Goal: Task Accomplishment & Management: Manage account settings

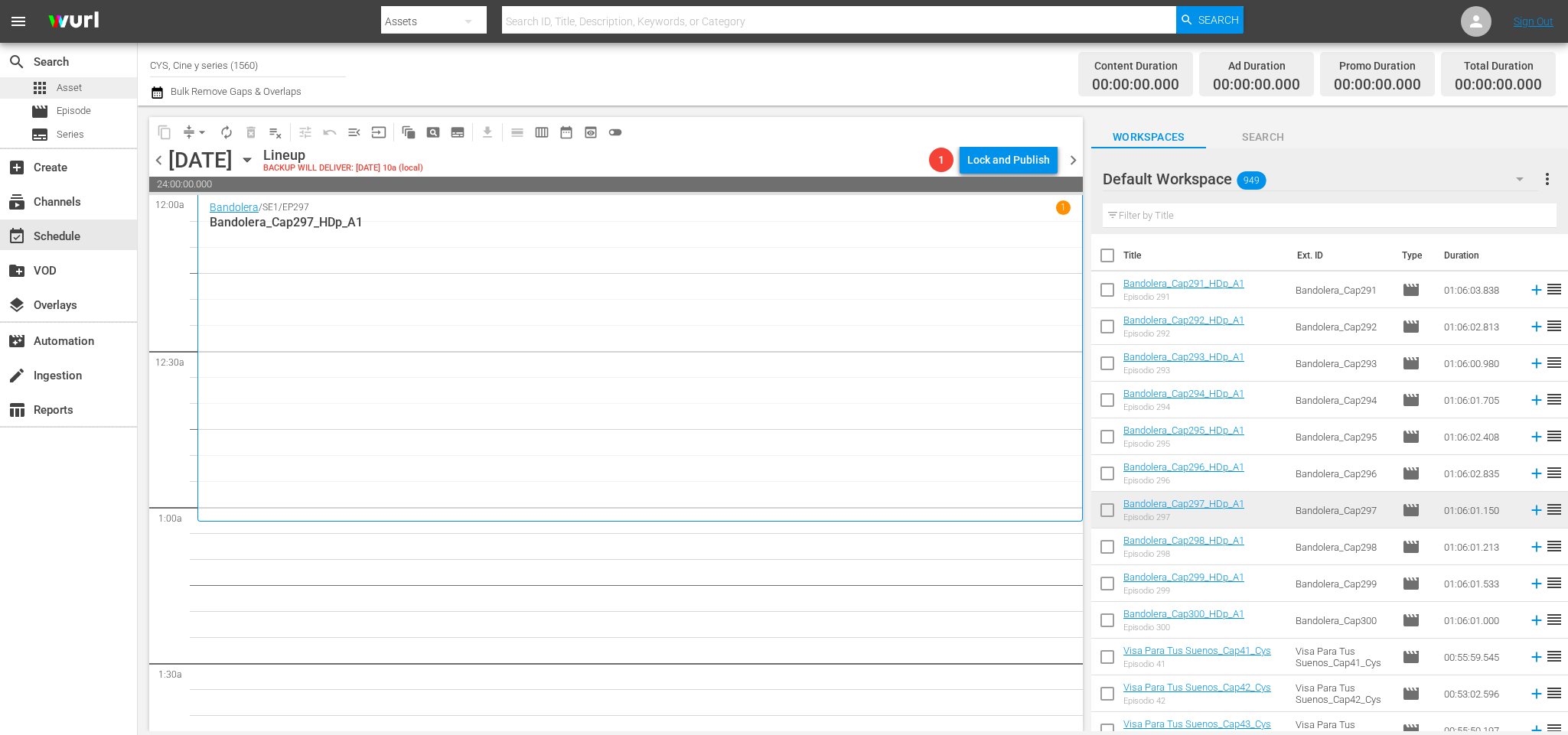
click at [59, 77] on div "apps Asset" at bounding box center [56, 88] width 51 height 22
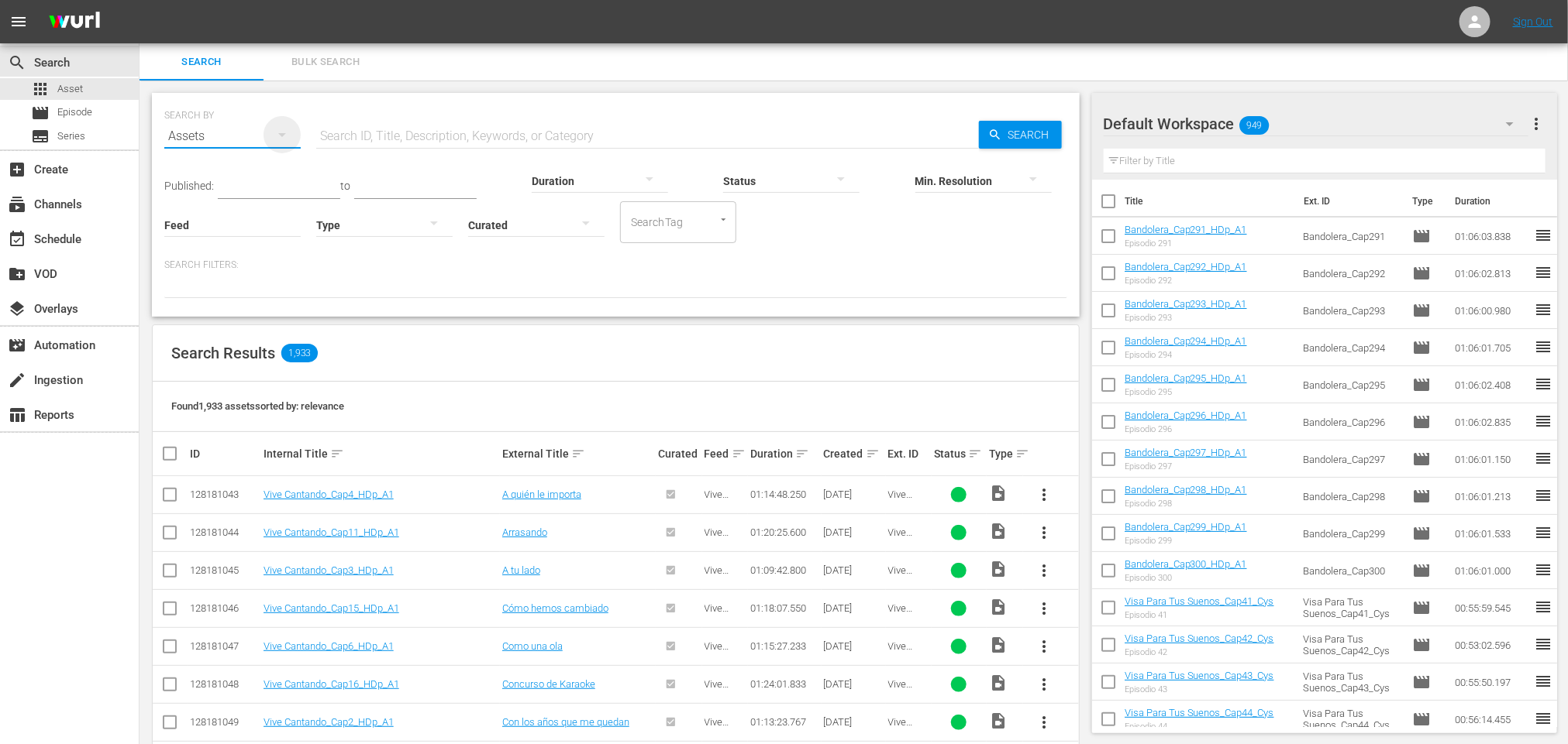
click at [279, 137] on icon "button" at bounding box center [282, 134] width 18 height 18
click at [442, 129] on div "Channels Series Episodes Assets" at bounding box center [784, 372] width 1568 height 744
click at [421, 124] on input "text" at bounding box center [647, 135] width 662 height 37
type input "promo"
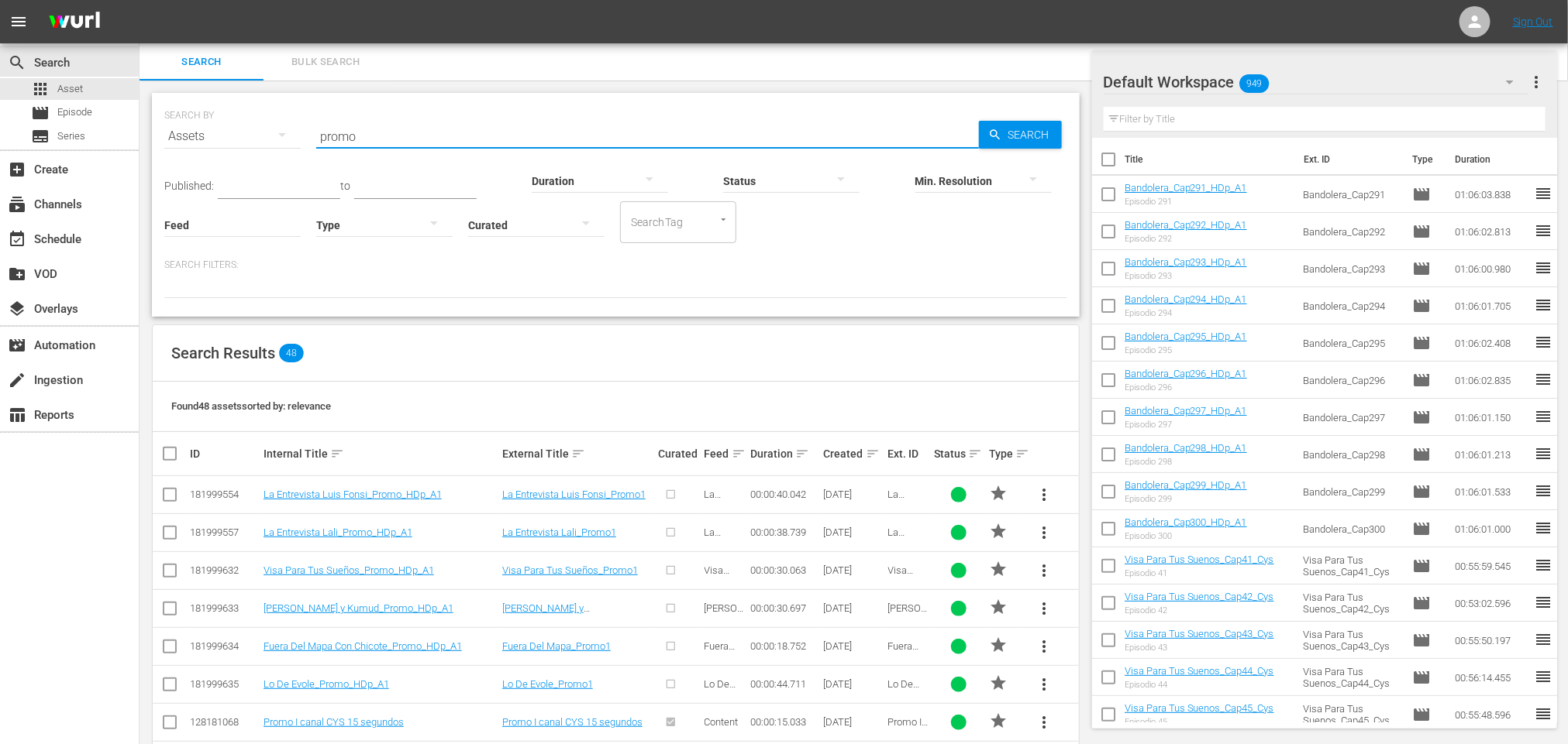
scroll to position [116, 0]
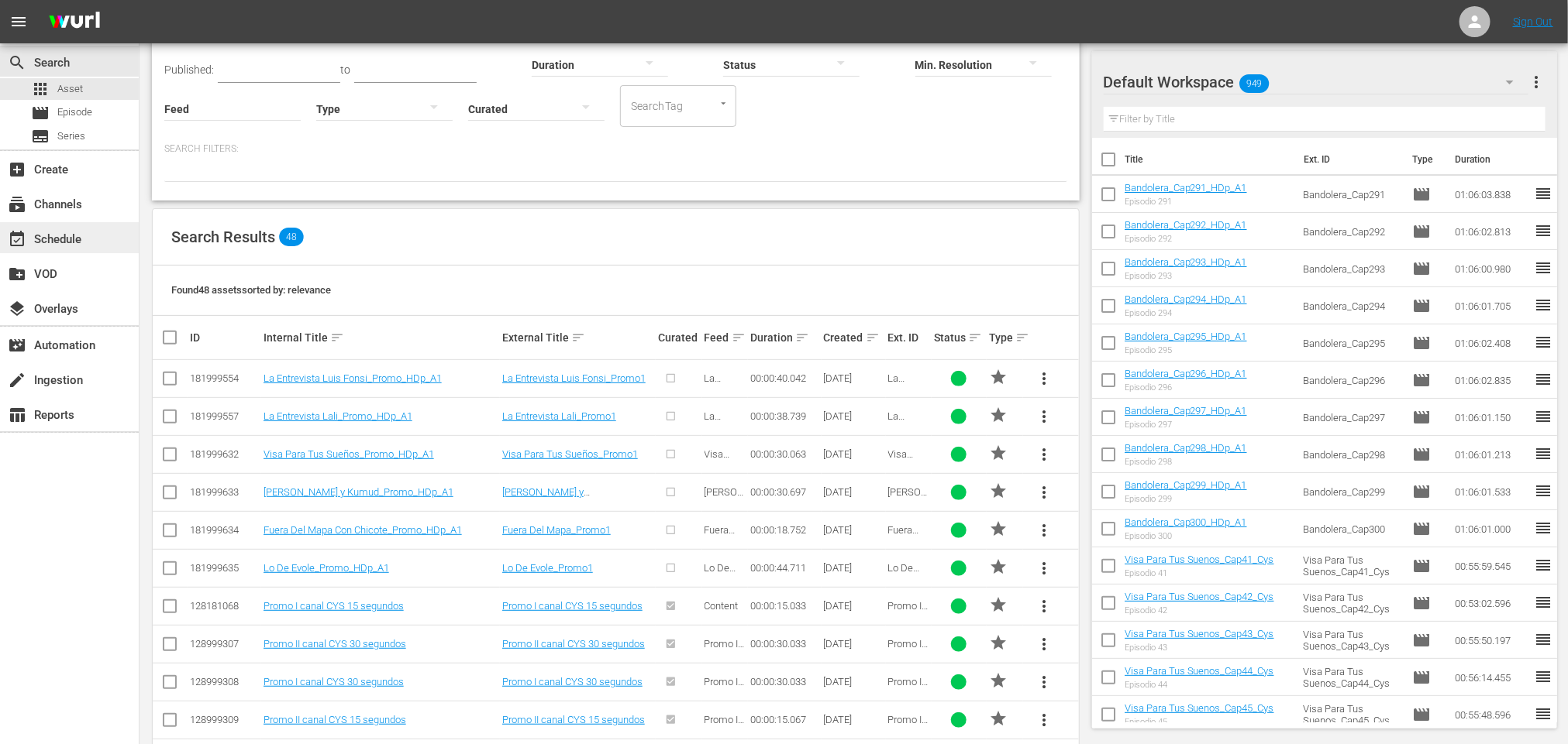
click at [55, 239] on div "event_available Schedule" at bounding box center [43, 237] width 87 height 14
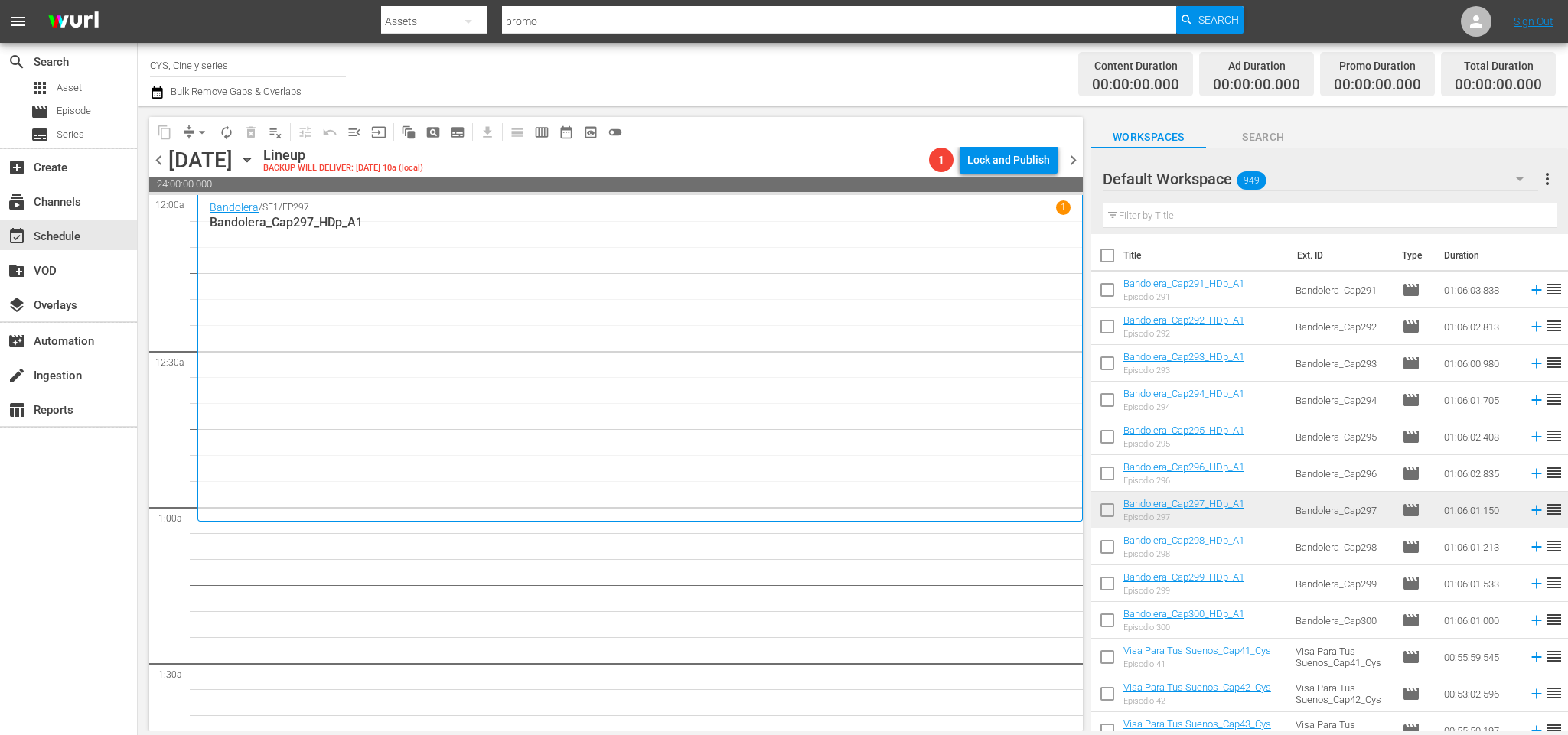
click at [255, 156] on icon "button" at bounding box center [247, 160] width 17 height 17
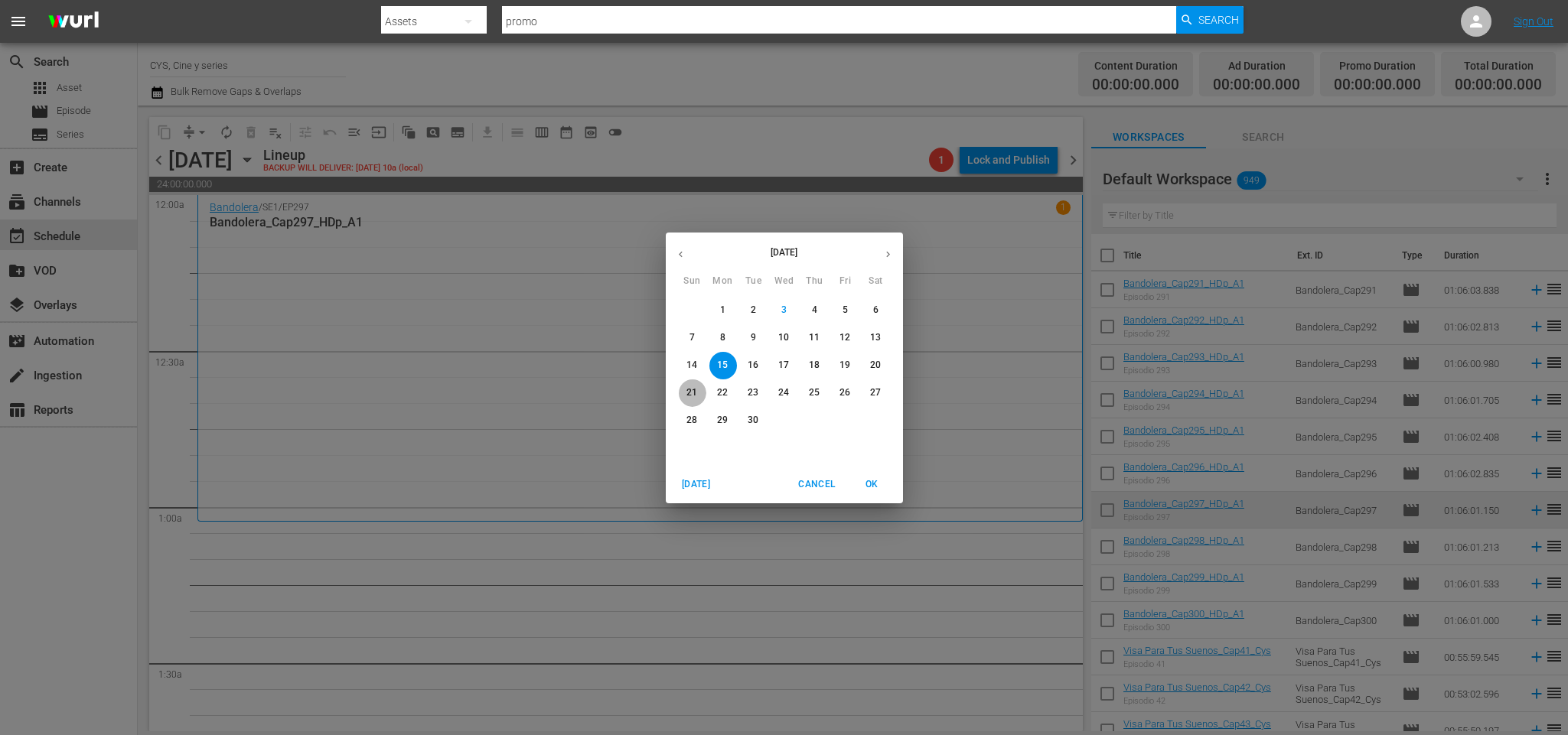
click at [679, 393] on span "21" at bounding box center [692, 393] width 27 height 13
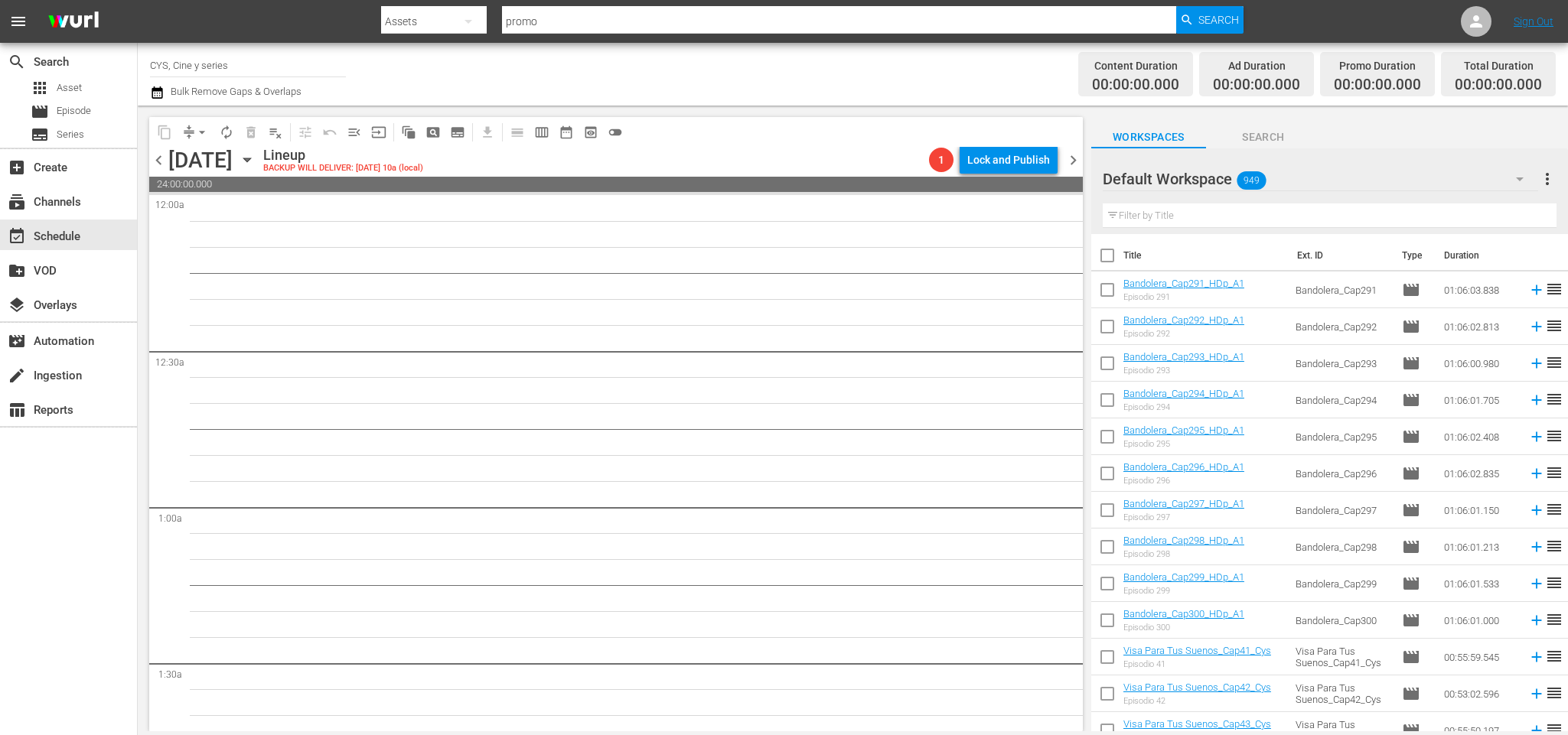
click at [255, 155] on icon "button" at bounding box center [247, 160] width 17 height 17
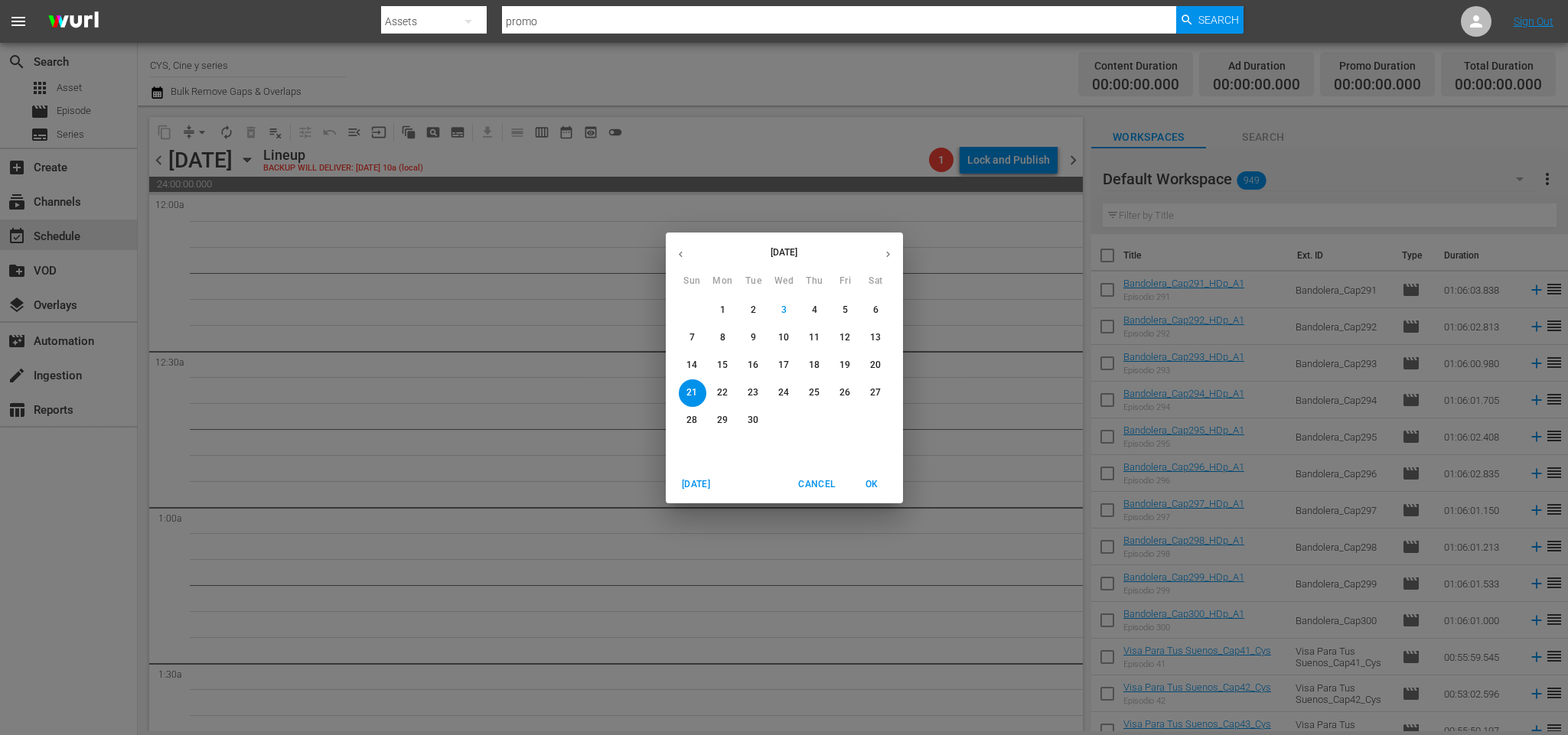
click at [696, 360] on p "14" at bounding box center [691, 366] width 10 height 13
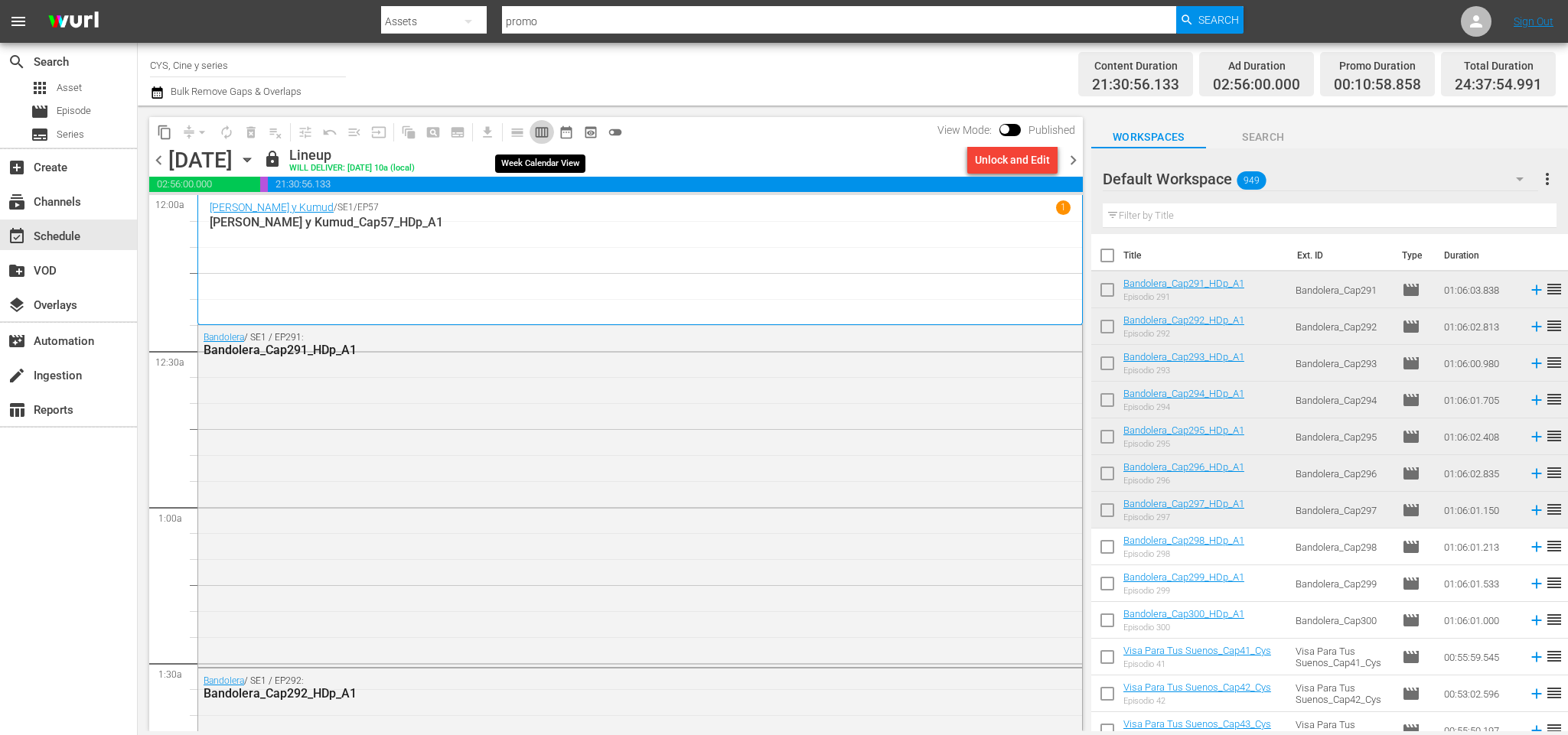
click at [547, 131] on span "calendar_view_week_outlined" at bounding box center [542, 132] width 15 height 15
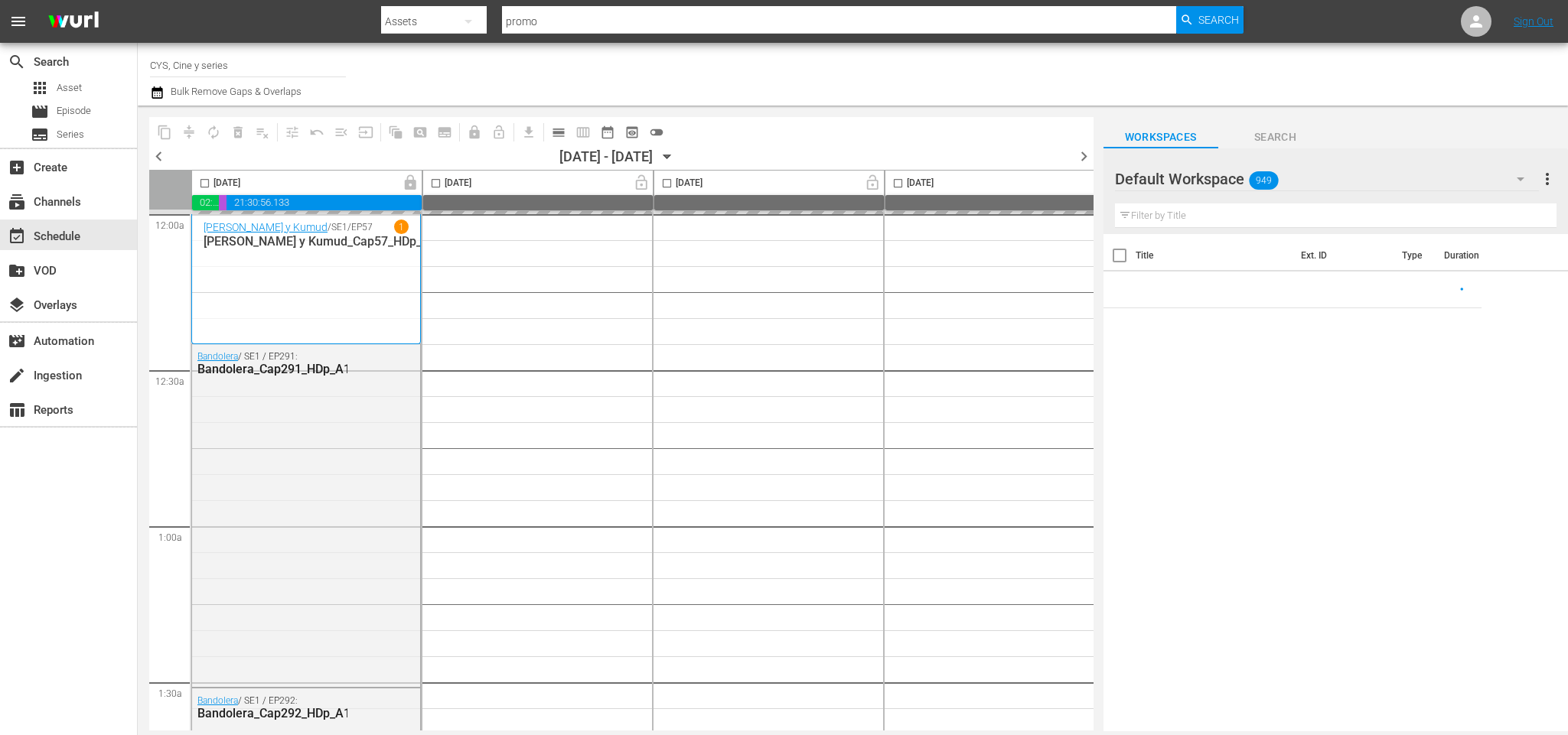
click at [676, 158] on icon "button" at bounding box center [667, 157] width 17 height 17
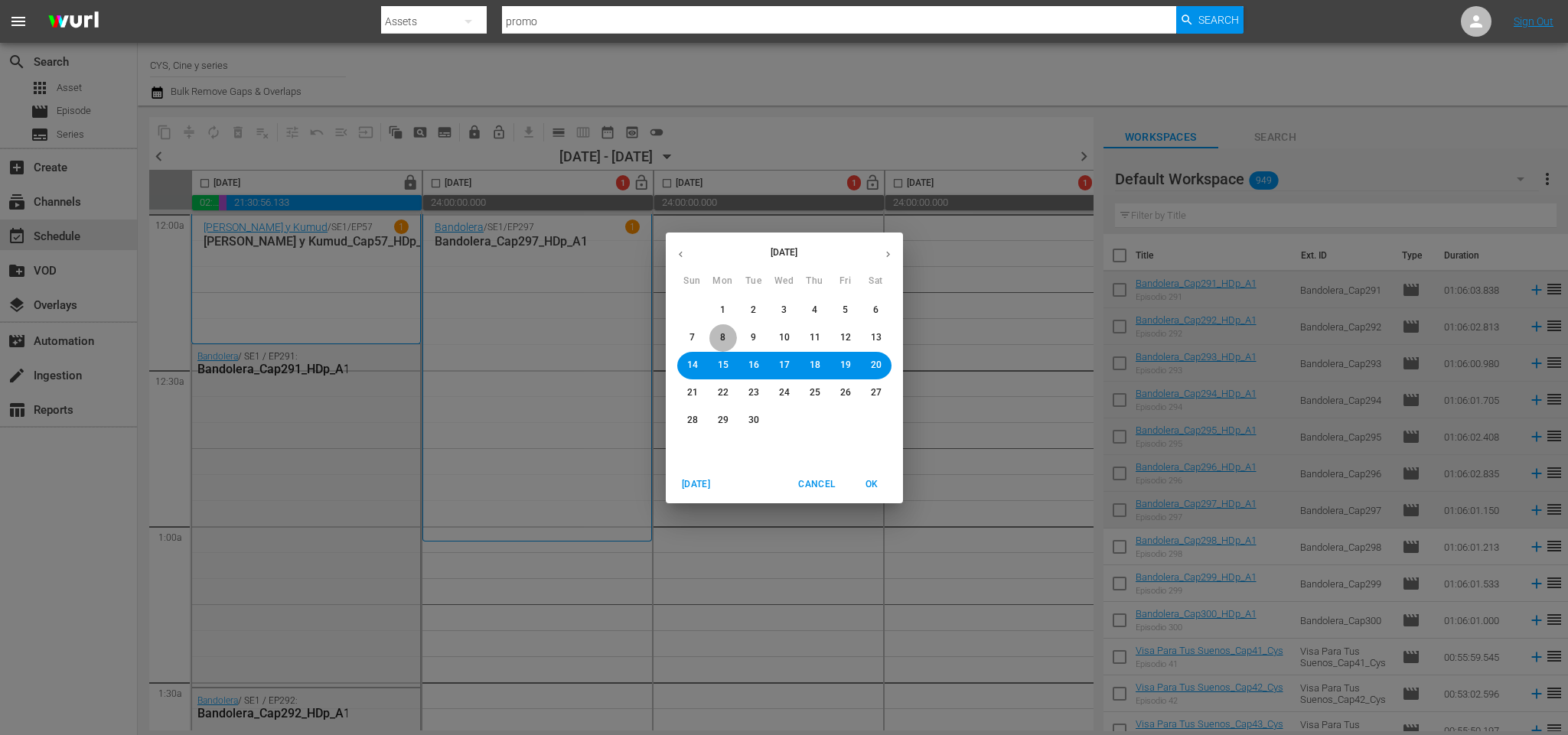
click at [719, 335] on span "8" at bounding box center [724, 338] width 9 height 13
click at [877, 482] on span "OK" at bounding box center [872, 484] width 37 height 16
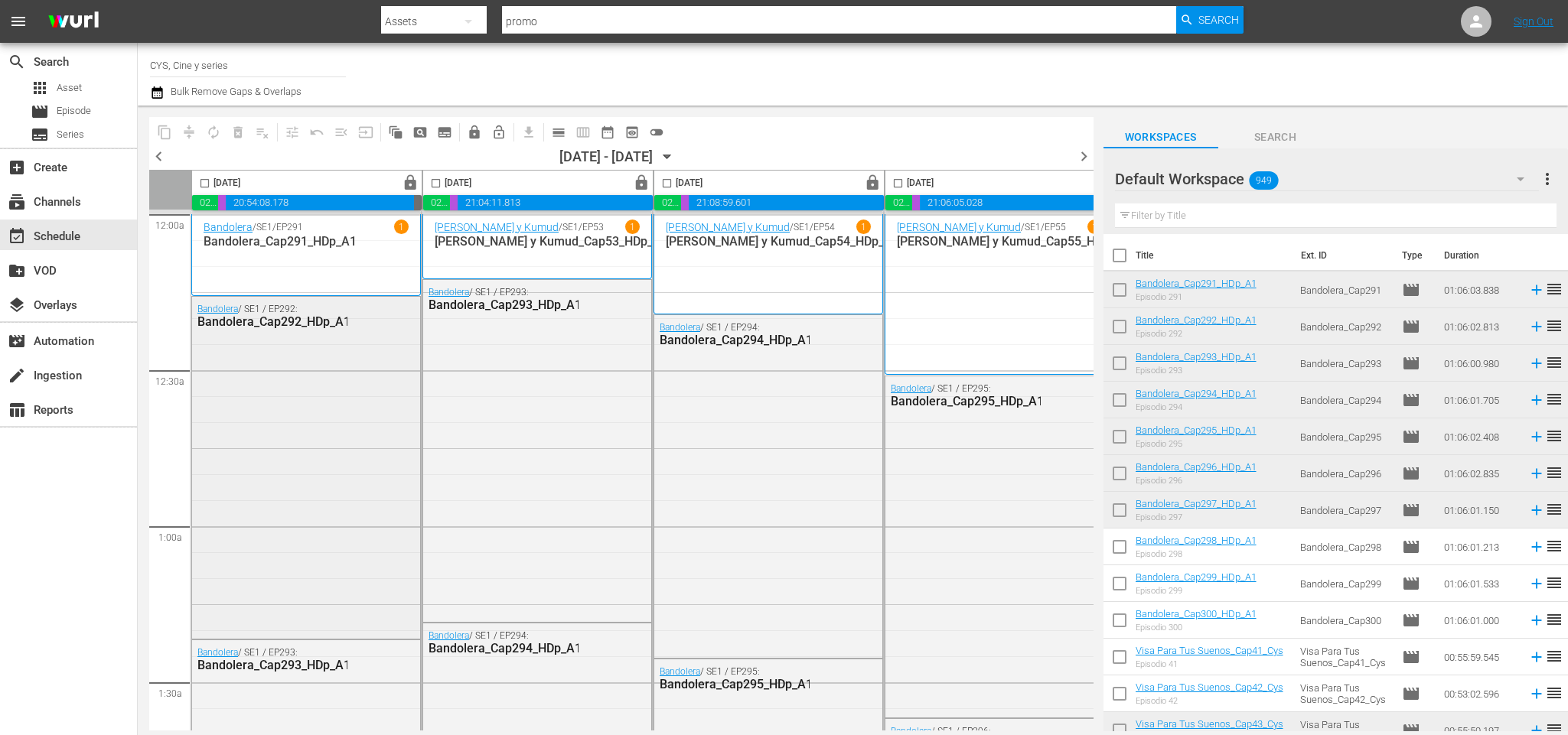
click at [335, 414] on div "Bandolera / SE1 / EP292: Bandolera_Cap292_HDp_A1" at bounding box center [306, 466] width 228 height 339
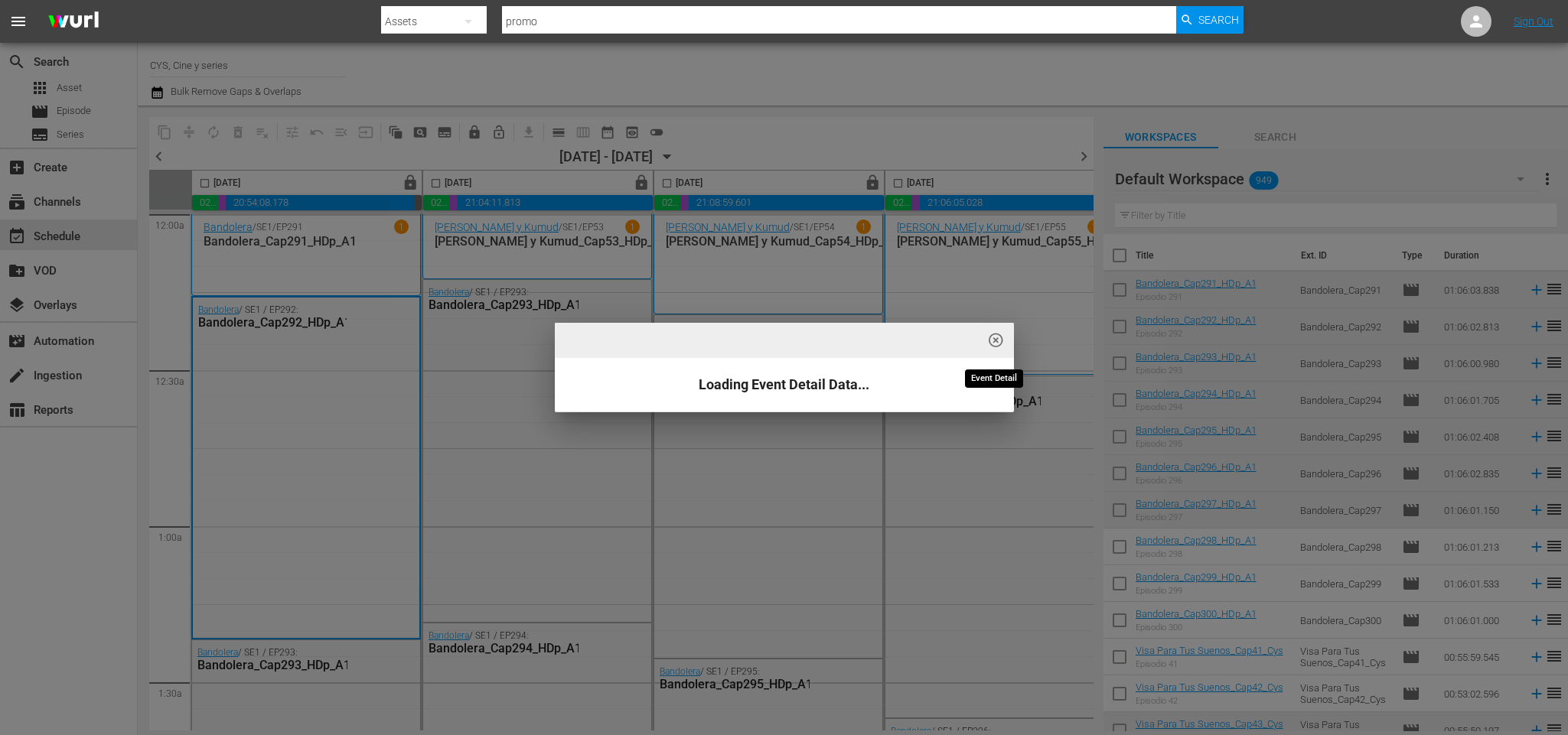
click at [1001, 337] on span "highlight_off_icon" at bounding box center [996, 340] width 18 height 18
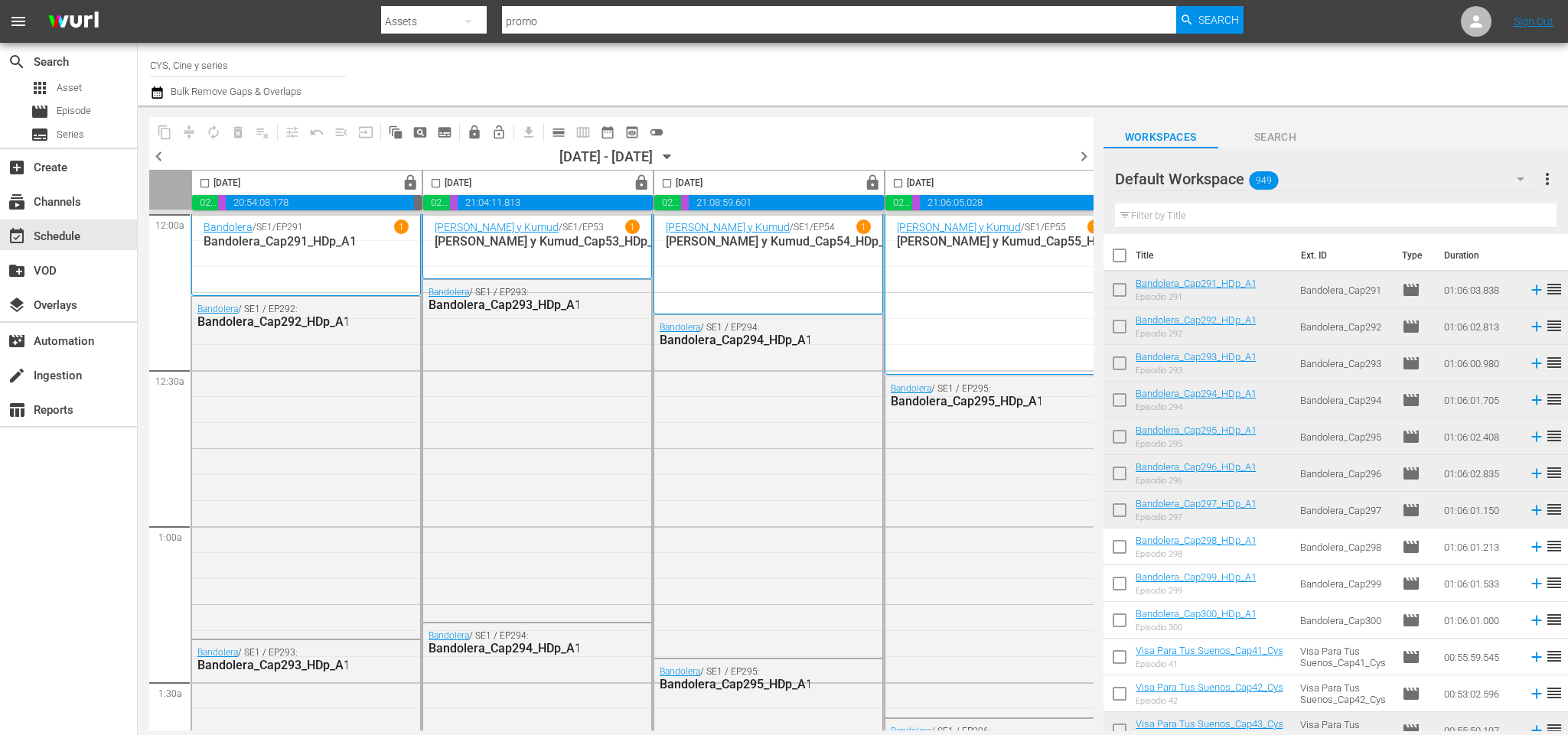
click at [969, 122] on div "content_copy compress autorenew_outlined delete_forever_outlined playlist_remov…" at bounding box center [621, 132] width 944 height 30
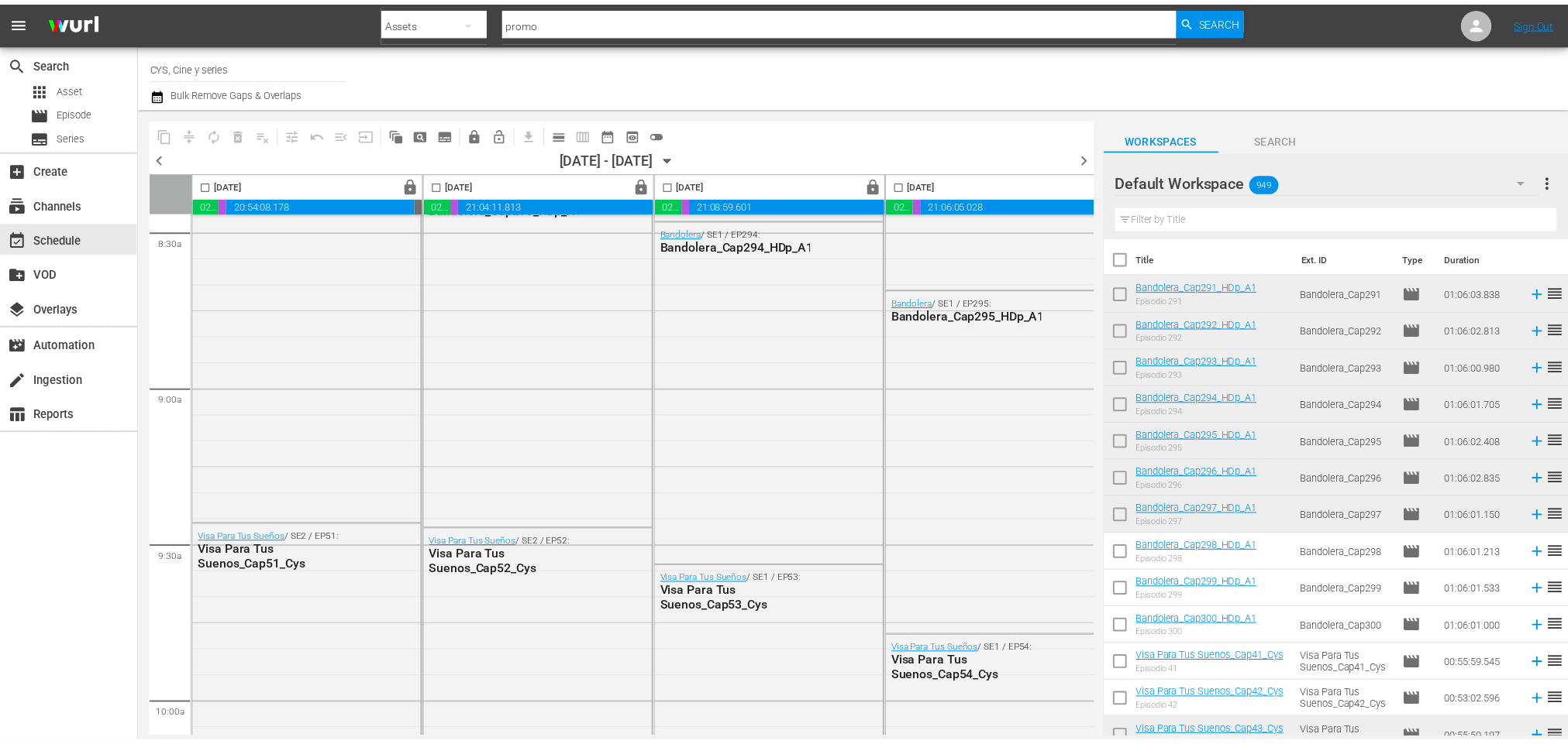
scroll to position [3254, 0]
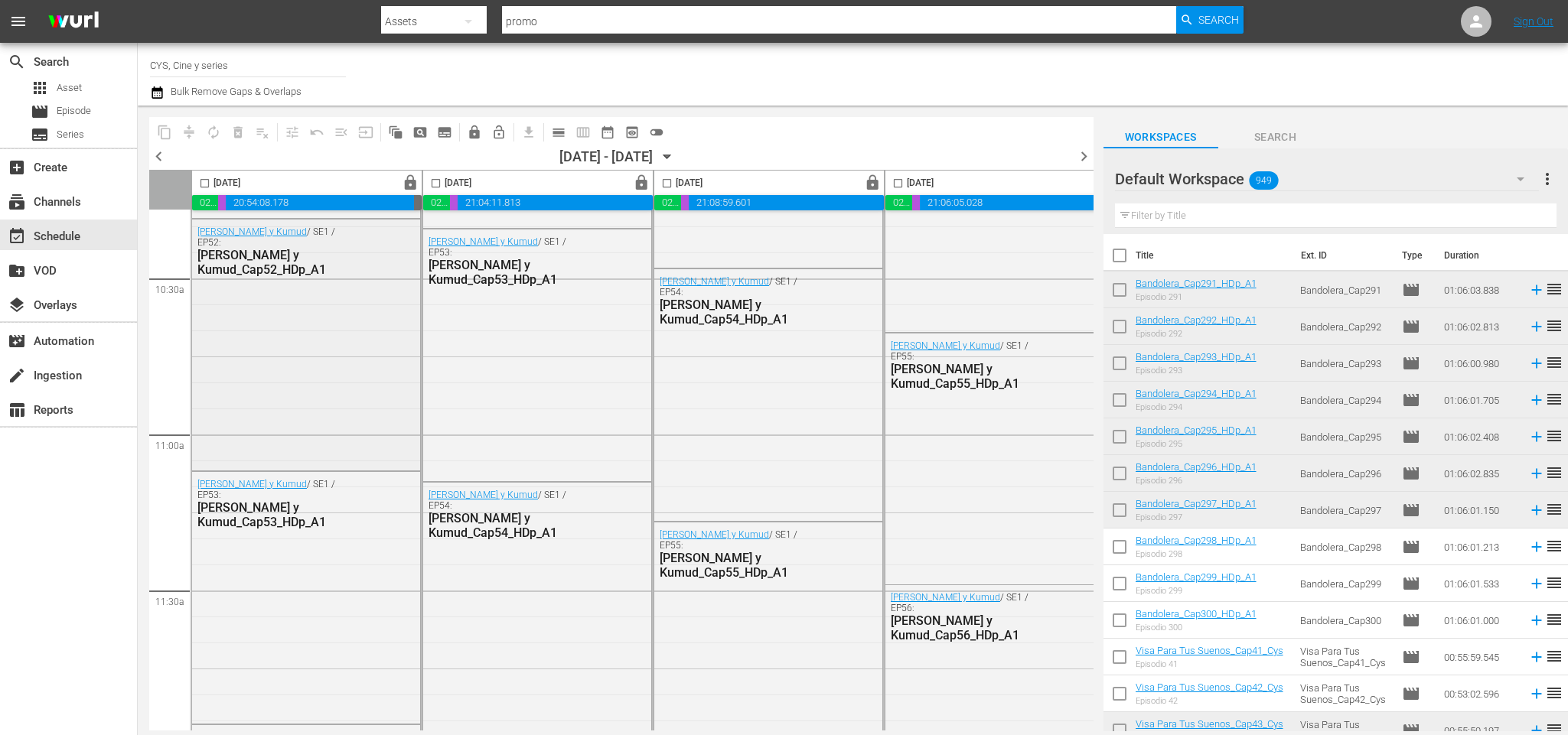
click at [306, 372] on div "Saras y Kumud / SE1 / EP52: [PERSON_NAME] y Kumud_Cap52_HDp_A1" at bounding box center [306, 343] width 228 height 248
click at [992, 335] on span "highlight_off_icon" at bounding box center [996, 340] width 18 height 18
drag, startPoint x: 1179, startPoint y: 319, endPoint x: 1186, endPoint y: 317, distance: 7.3
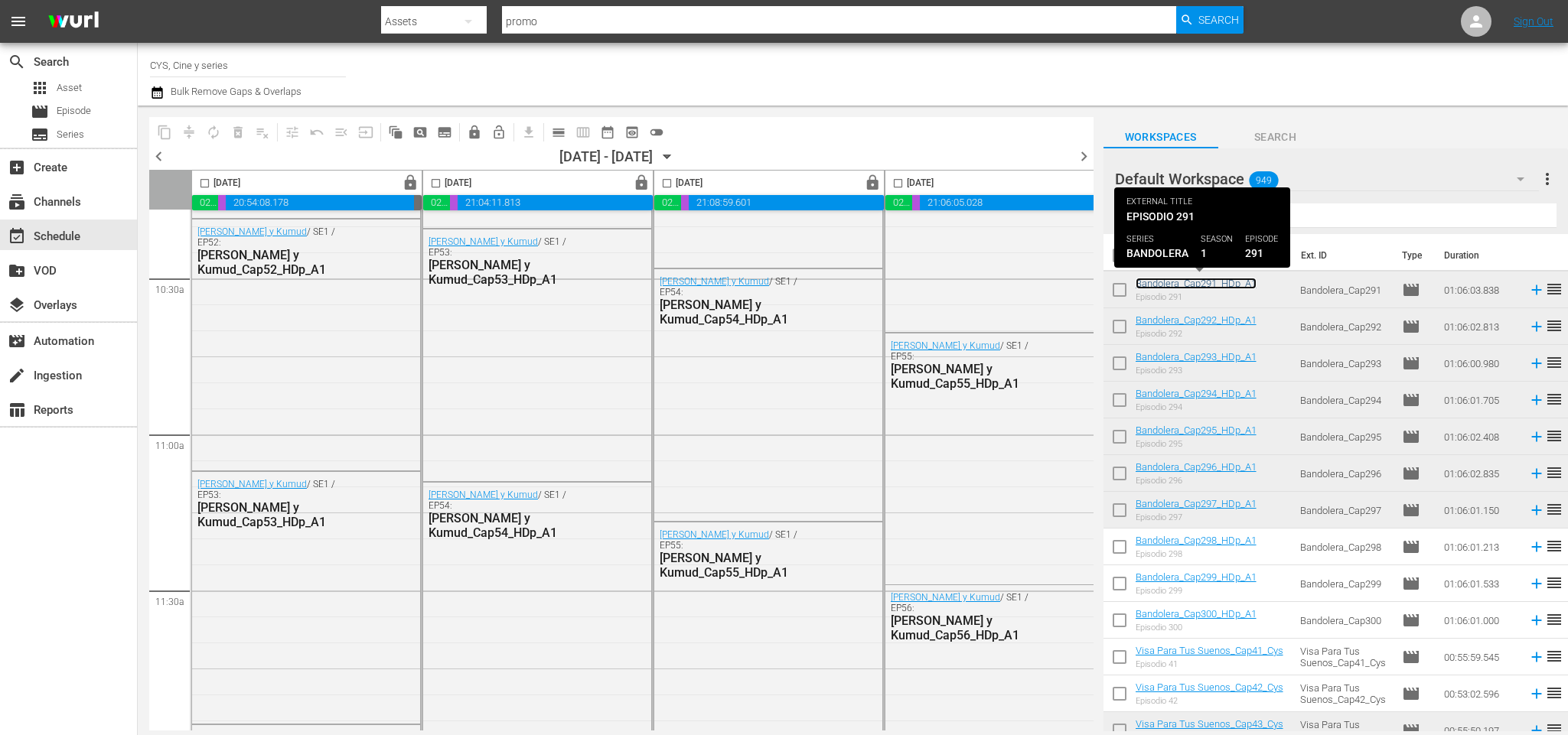
click at [1235, 279] on link "Bandolera_Cap291_HDp_A1" at bounding box center [1196, 284] width 121 height 11
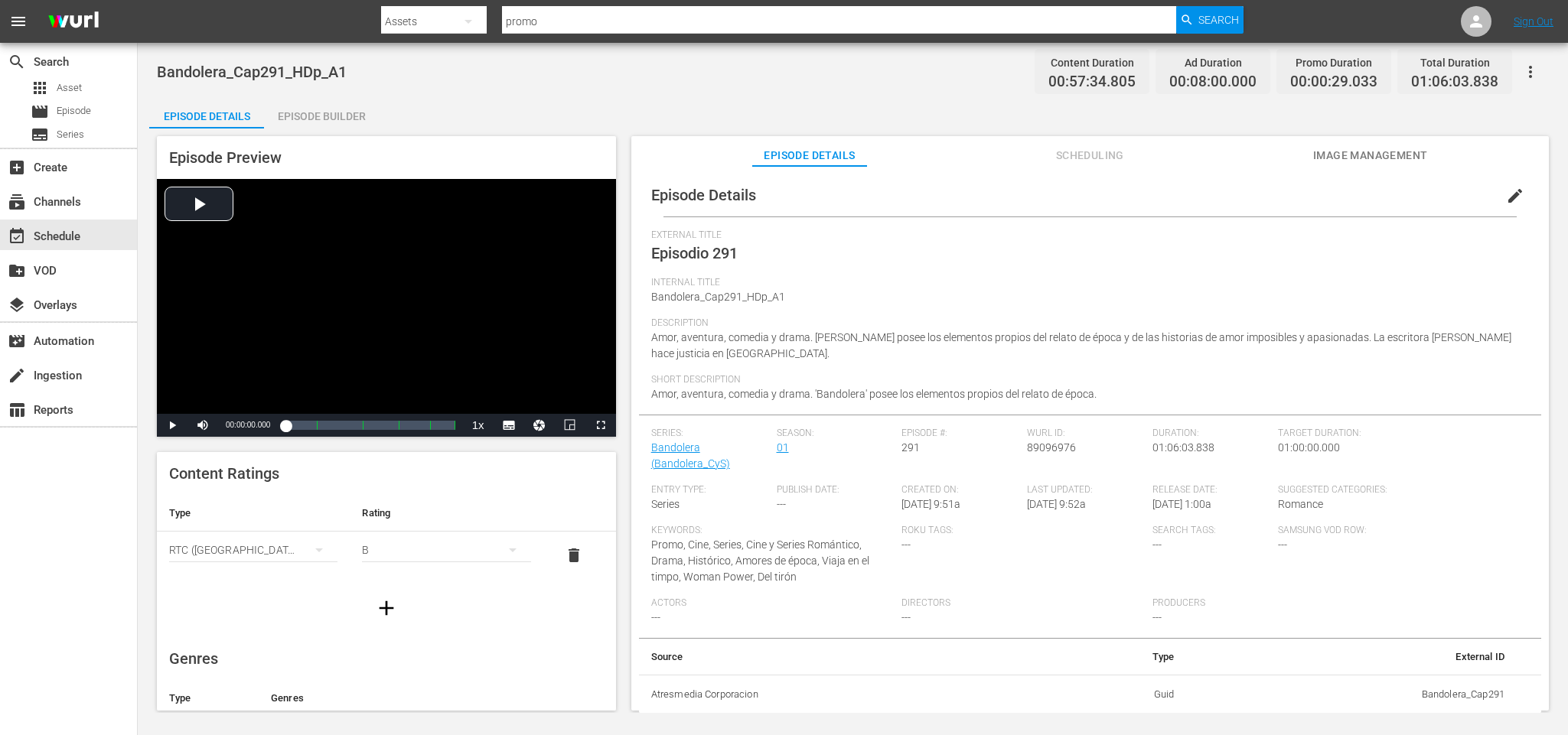
click at [351, 120] on div "Episode Builder" at bounding box center [321, 116] width 115 height 37
click at [315, 117] on div "Episode Builder" at bounding box center [321, 116] width 115 height 37
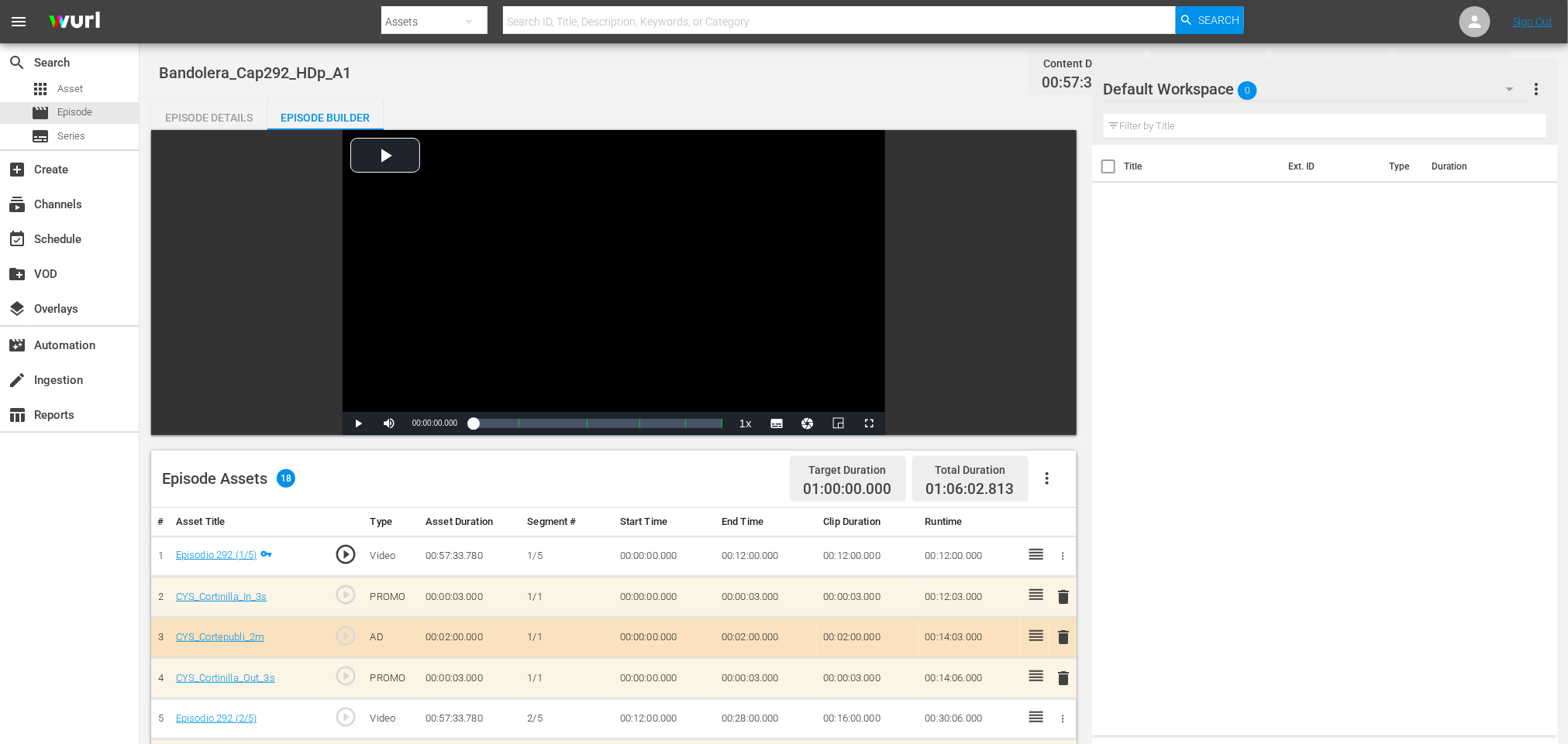
scroll to position [116, 0]
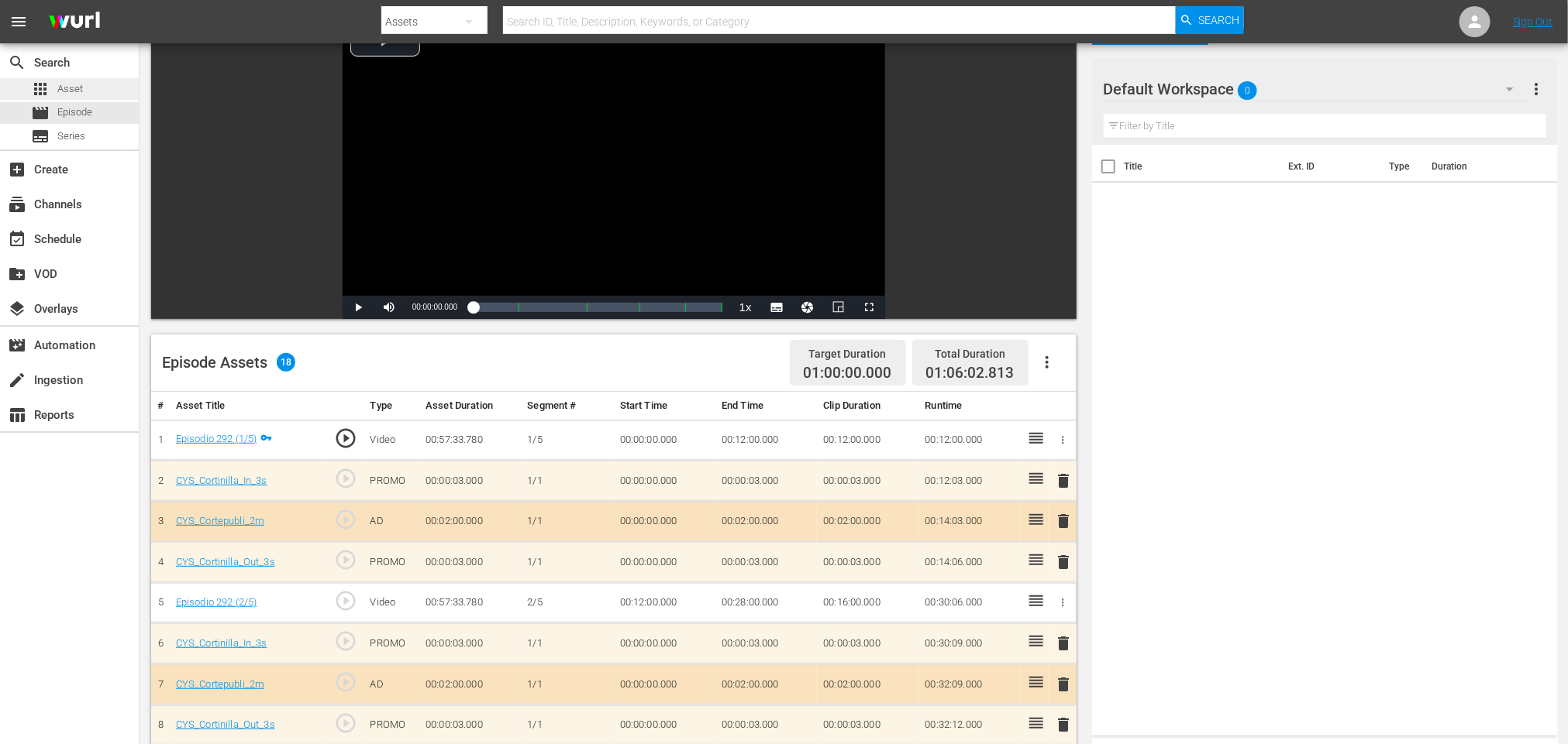
click at [98, 89] on div "apps Asset" at bounding box center [69, 89] width 138 height 22
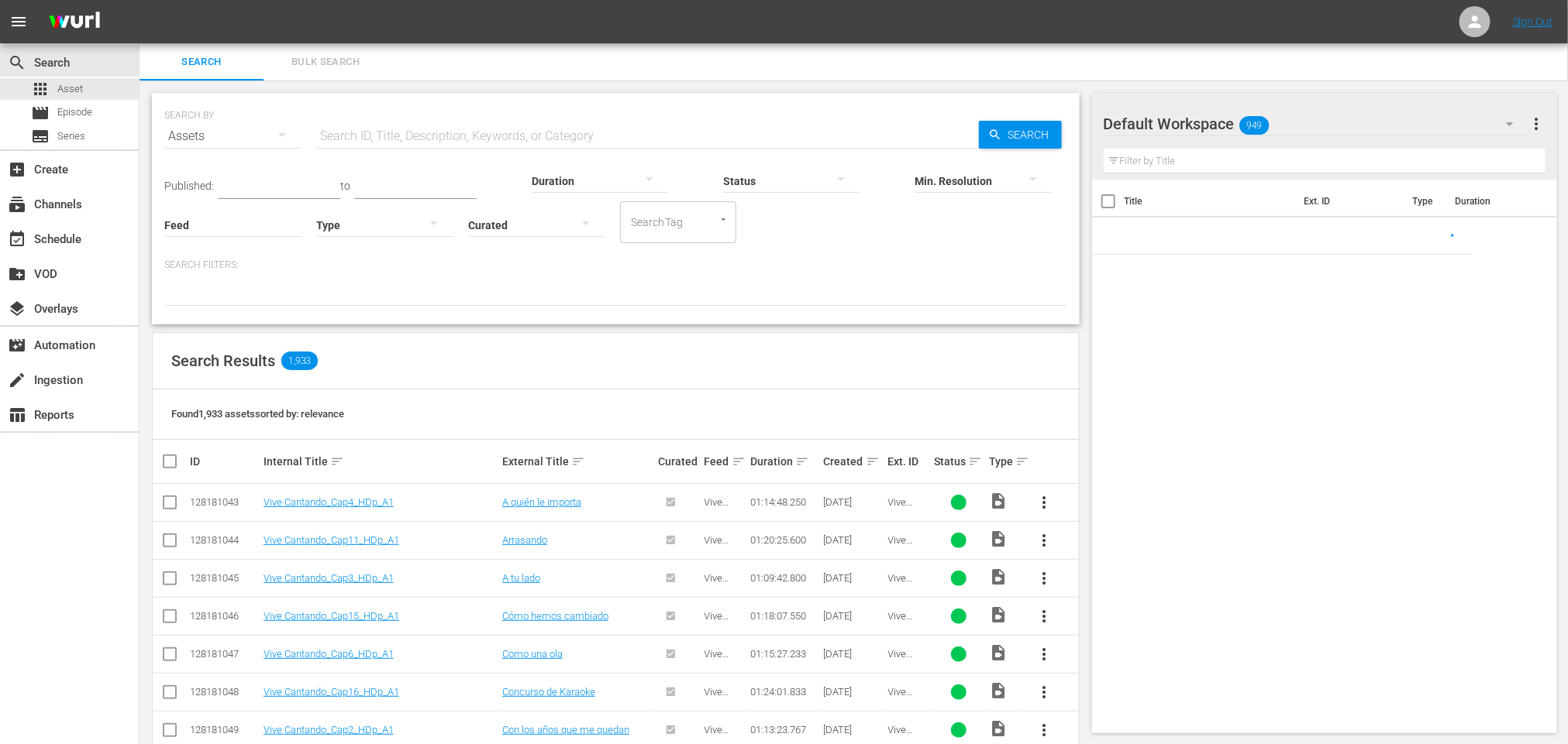
click at [546, 134] on input "text" at bounding box center [647, 135] width 662 height 37
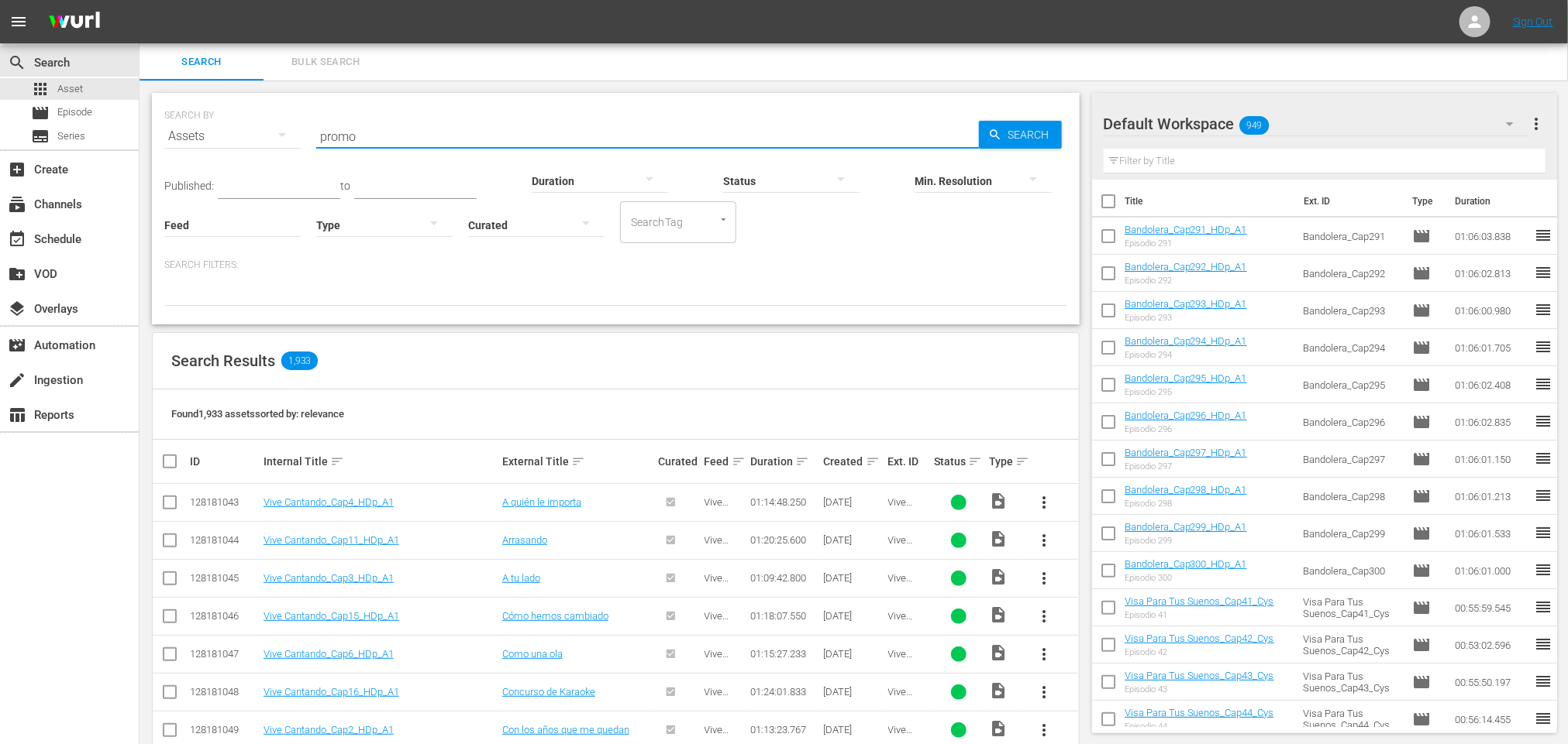
type input "promo"
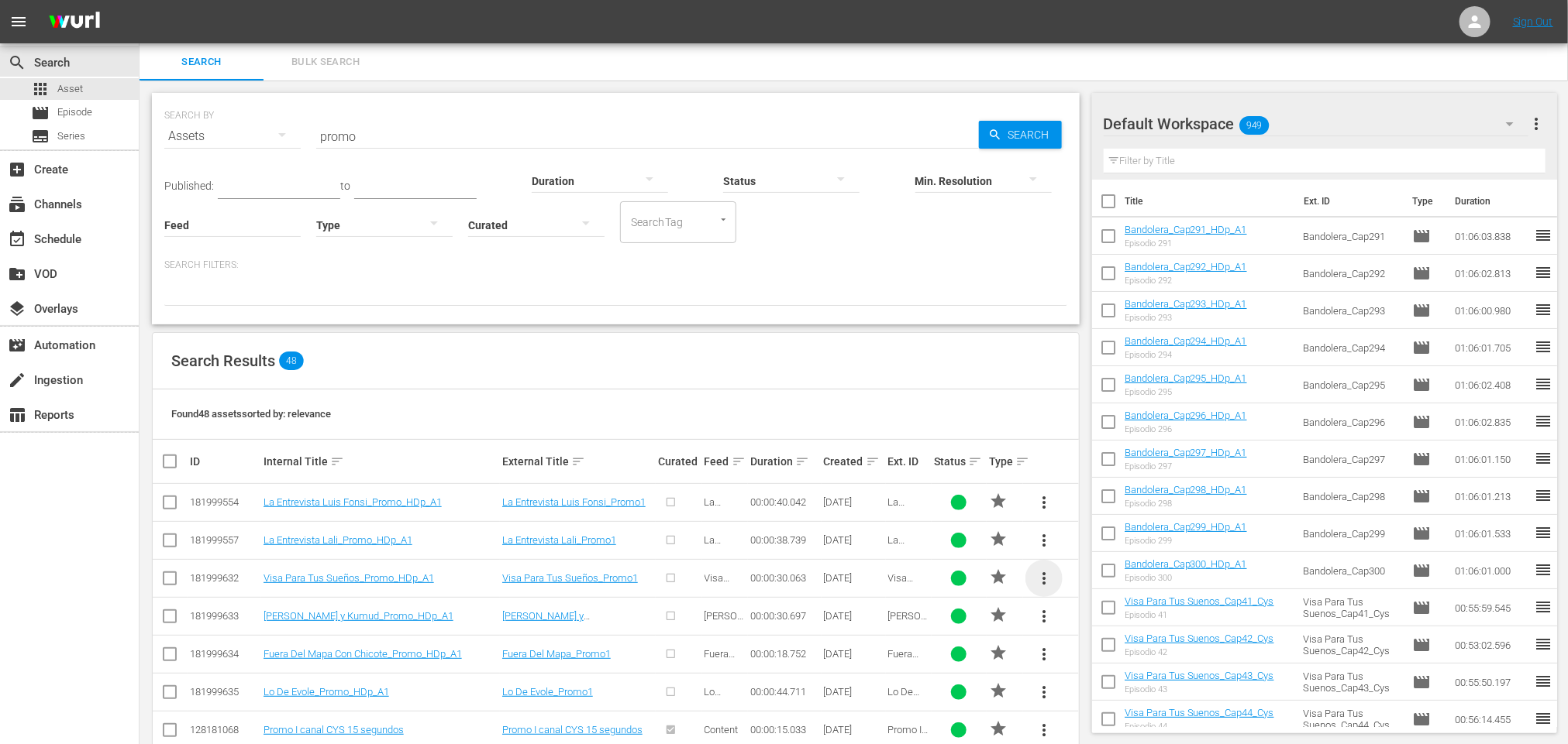
click at [1047, 583] on span "more_vert" at bounding box center [1043, 578] width 18 height 18
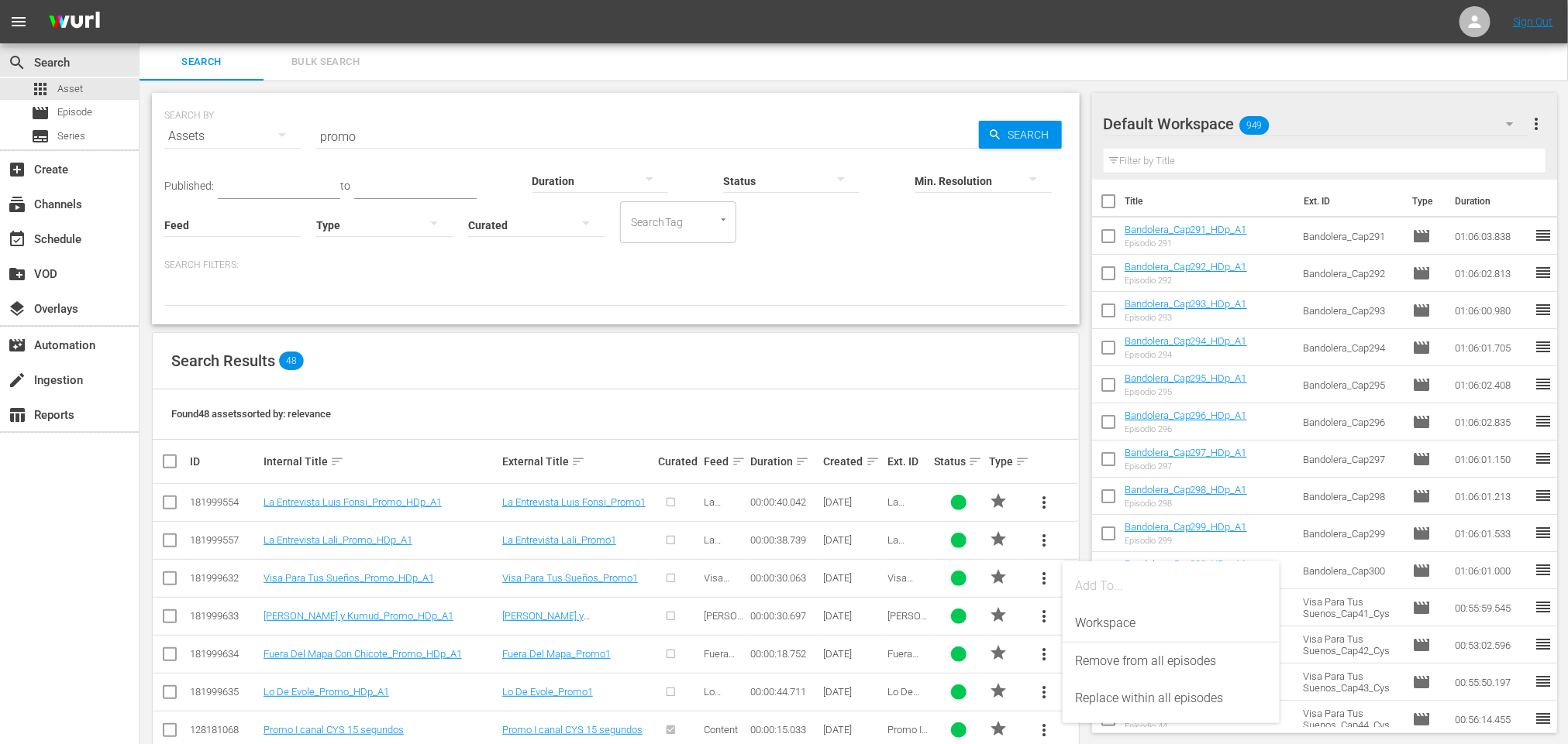
click at [1504, 124] on icon "button" at bounding box center [1509, 123] width 18 height 18
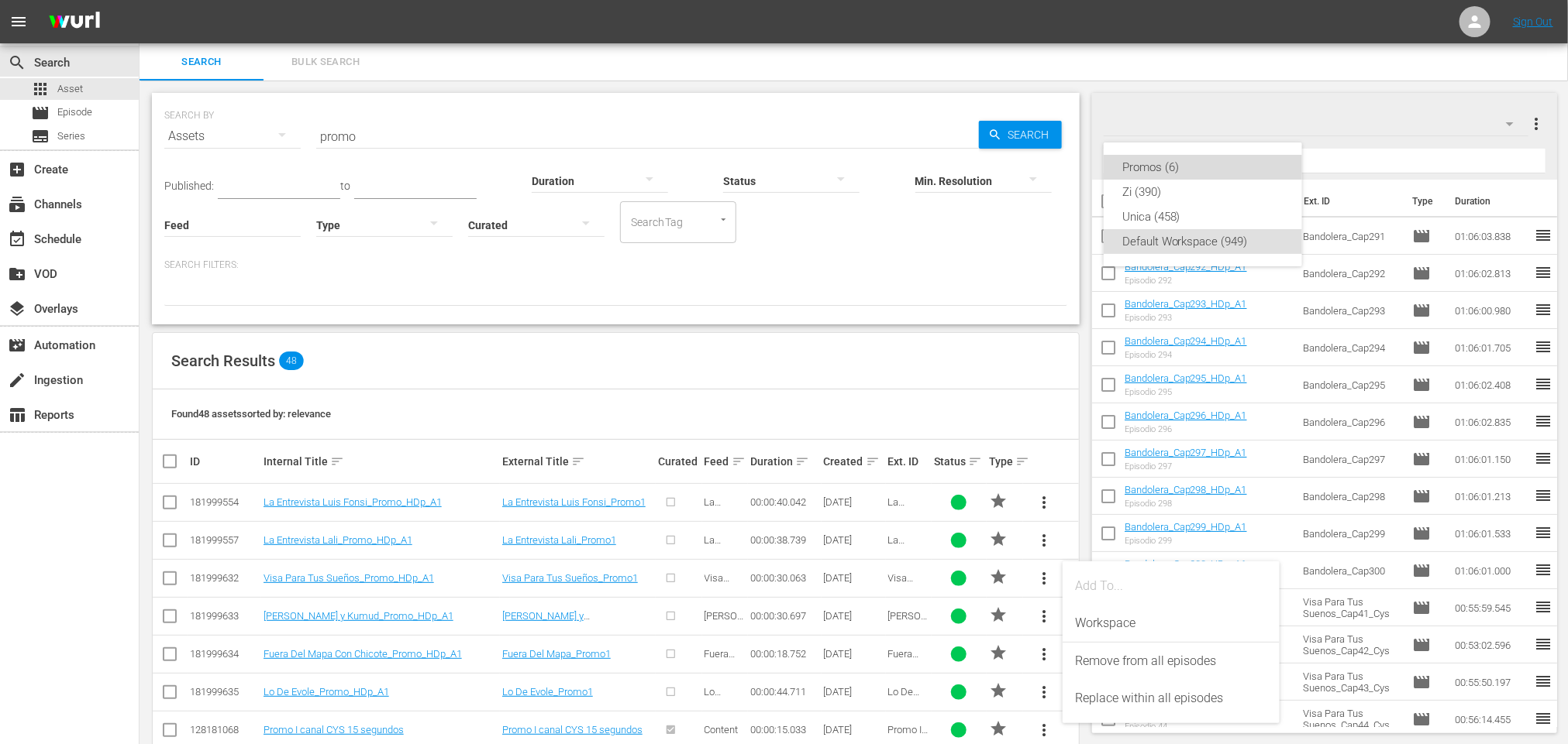
click at [1114, 160] on div "Promos (6)" at bounding box center [1202, 167] width 199 height 25
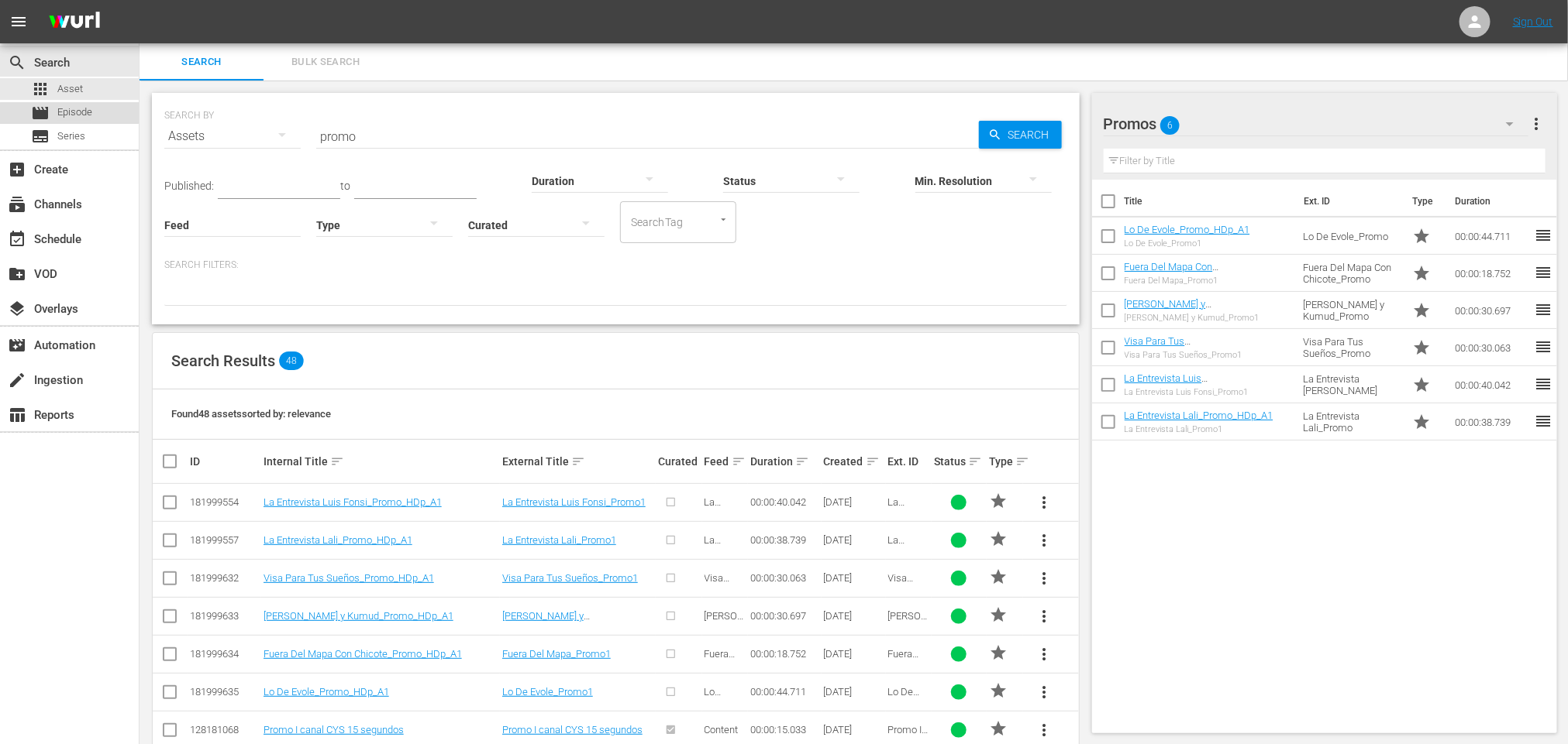
click at [80, 114] on span "Episode" at bounding box center [74, 113] width 35 height 15
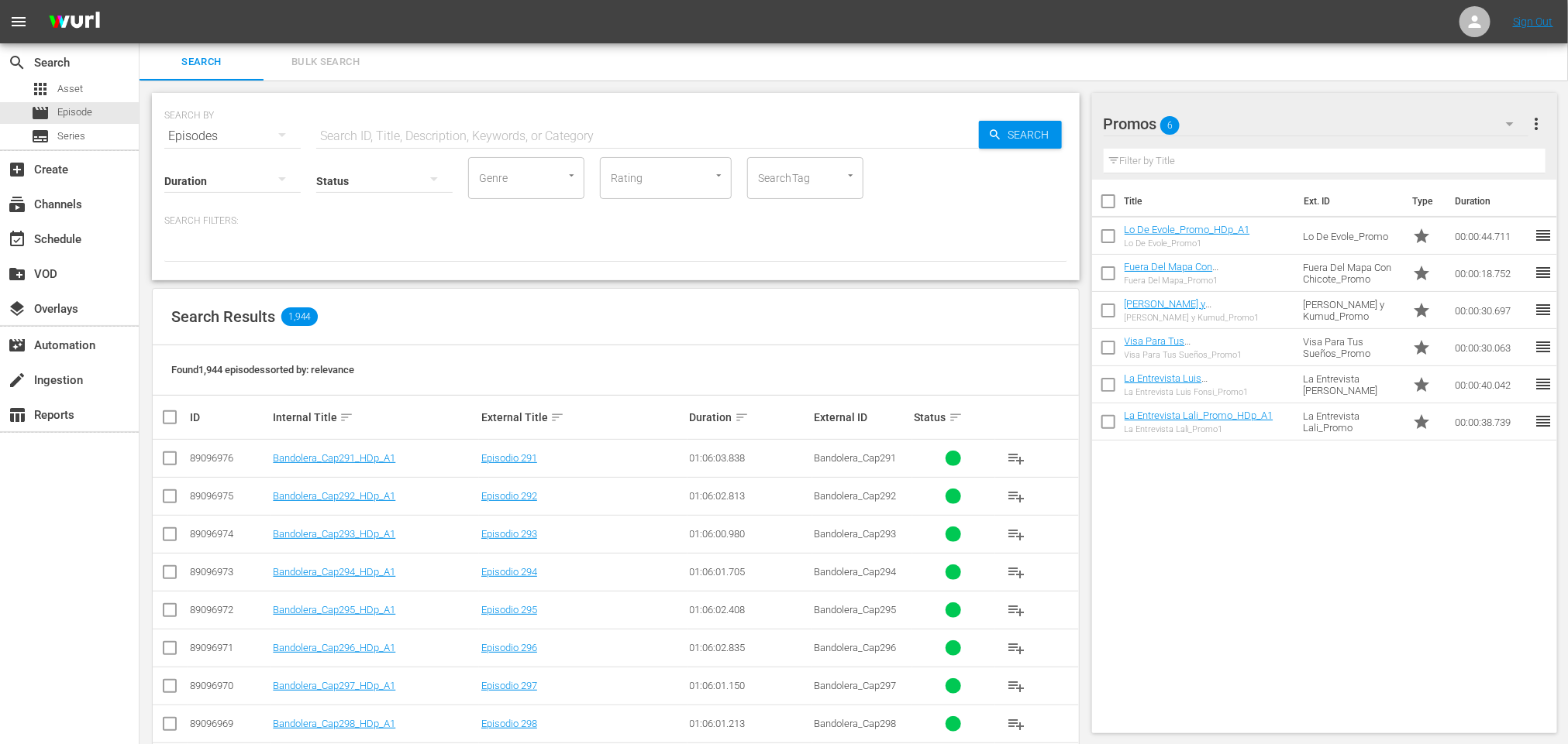
click at [486, 139] on input "text" at bounding box center [647, 135] width 662 height 37
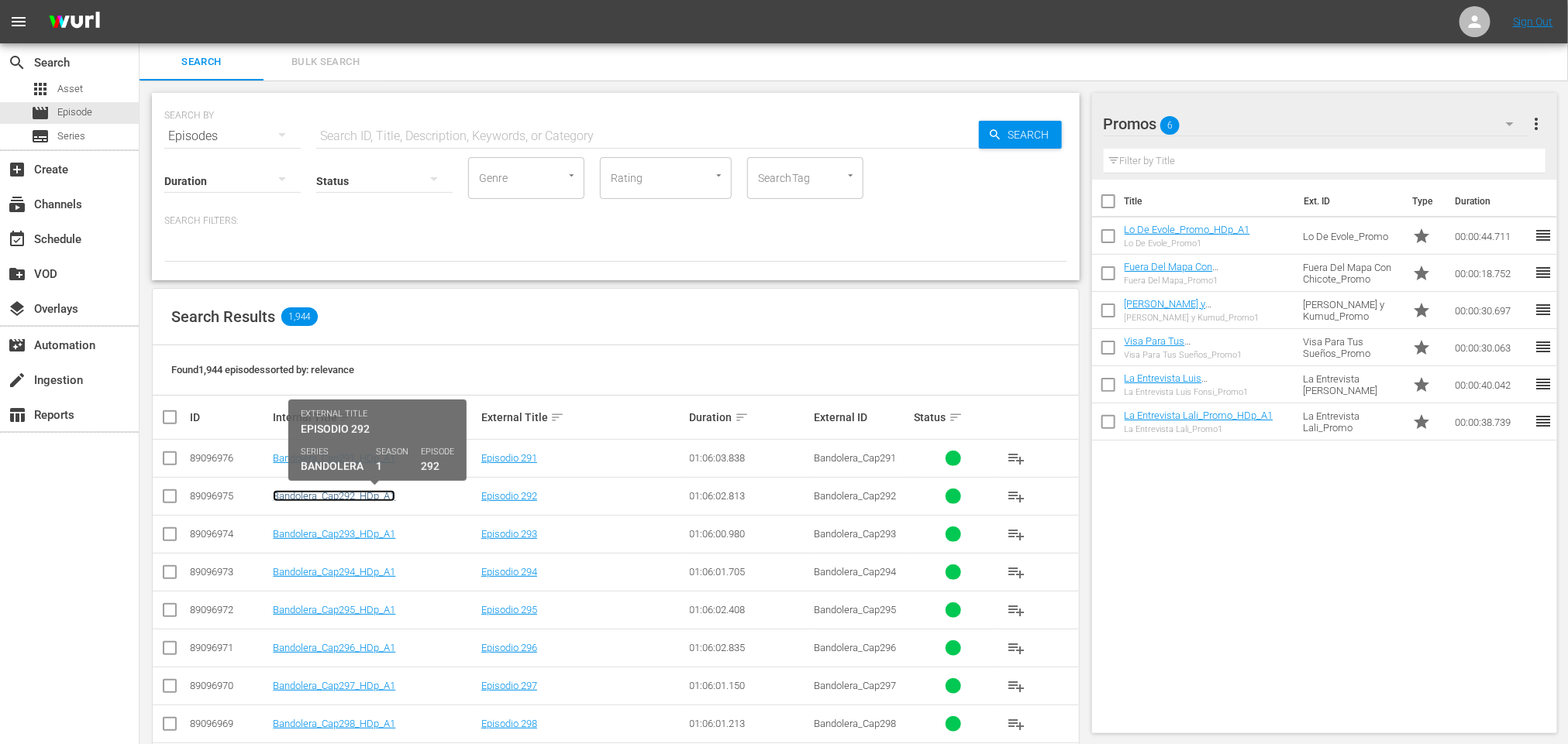
click at [298, 492] on link "Bandolera_Cap292_HDp_A1" at bounding box center [334, 496] width 122 height 11
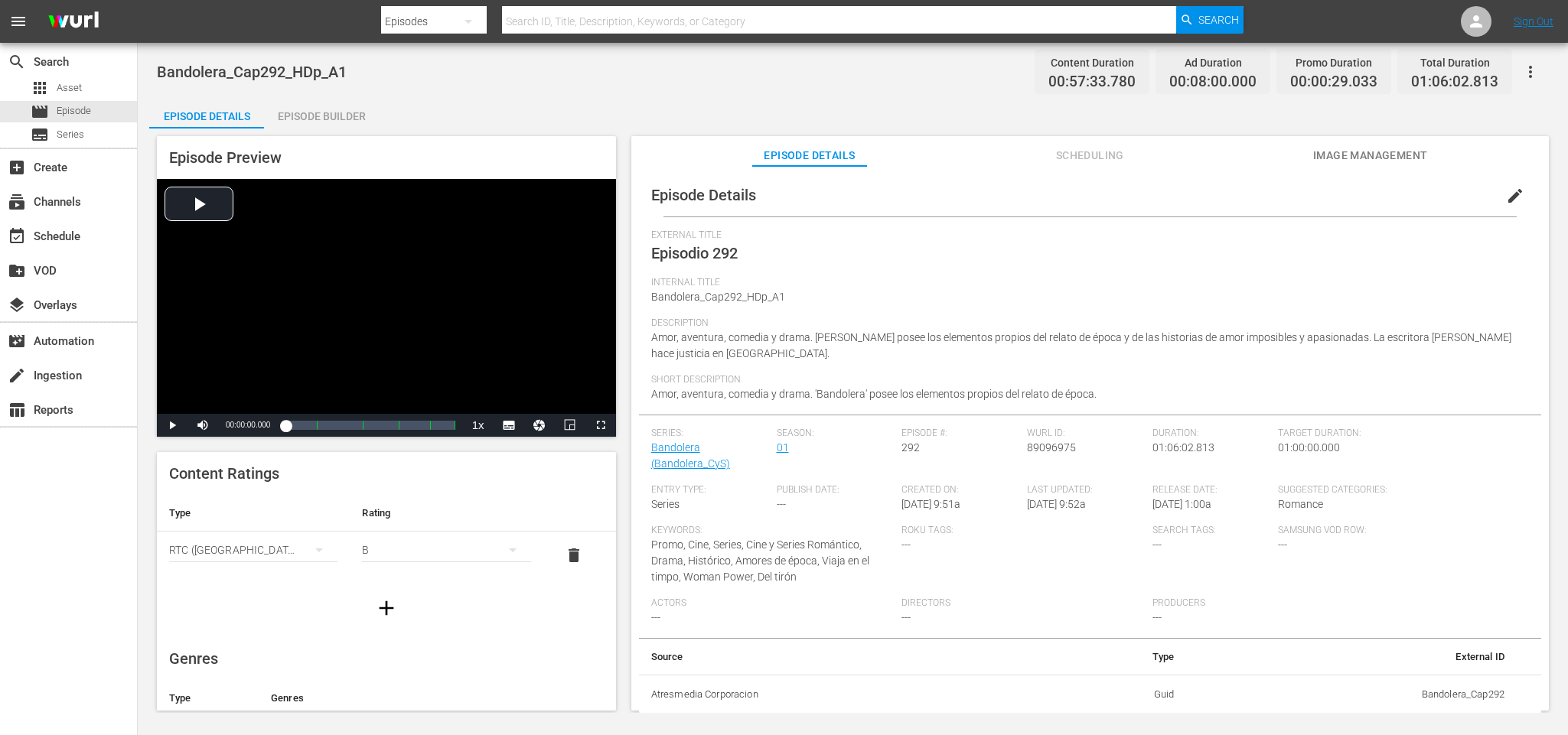
click at [335, 124] on div "Episode Builder" at bounding box center [321, 116] width 115 height 37
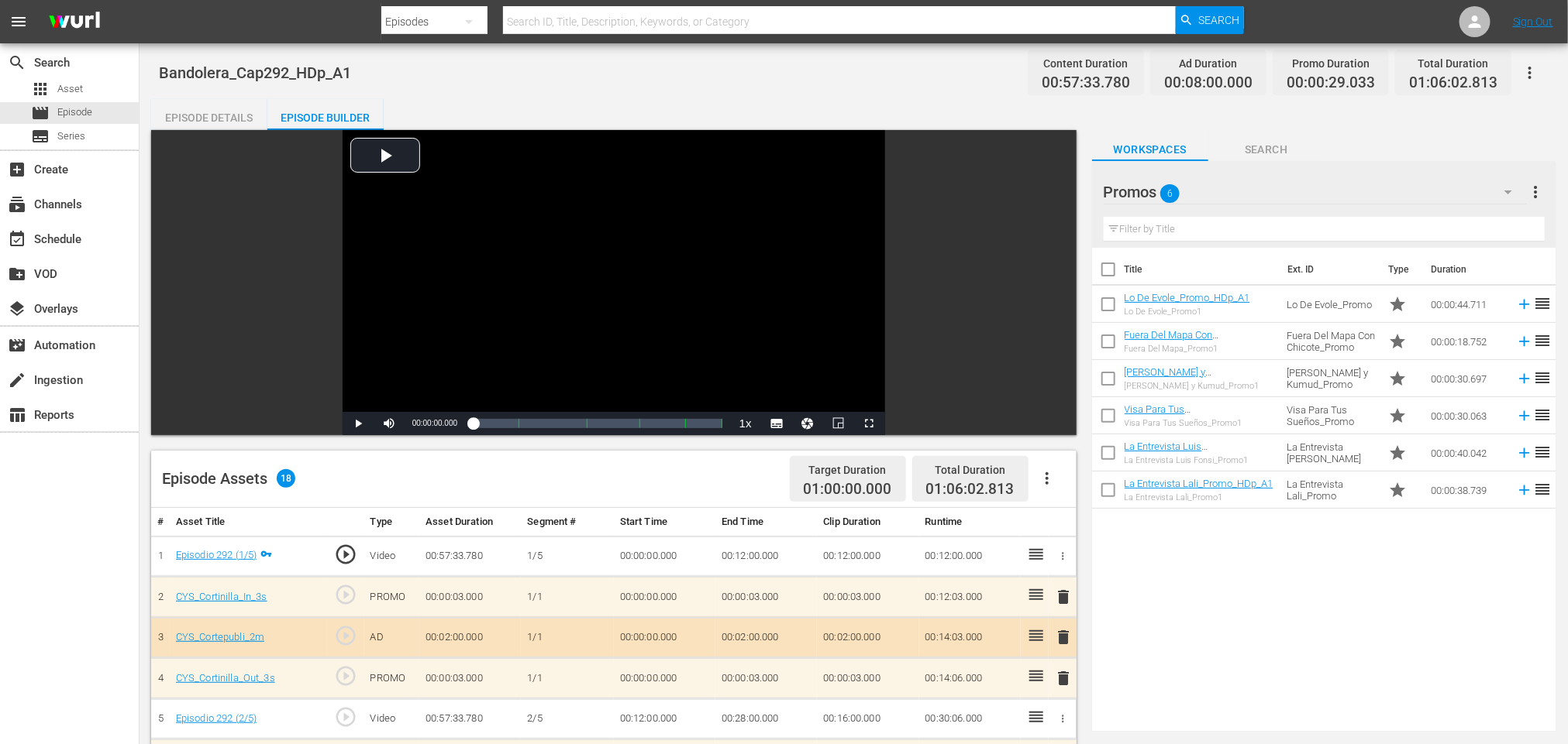
click at [223, 110] on div "Episode Details" at bounding box center [209, 117] width 116 height 37
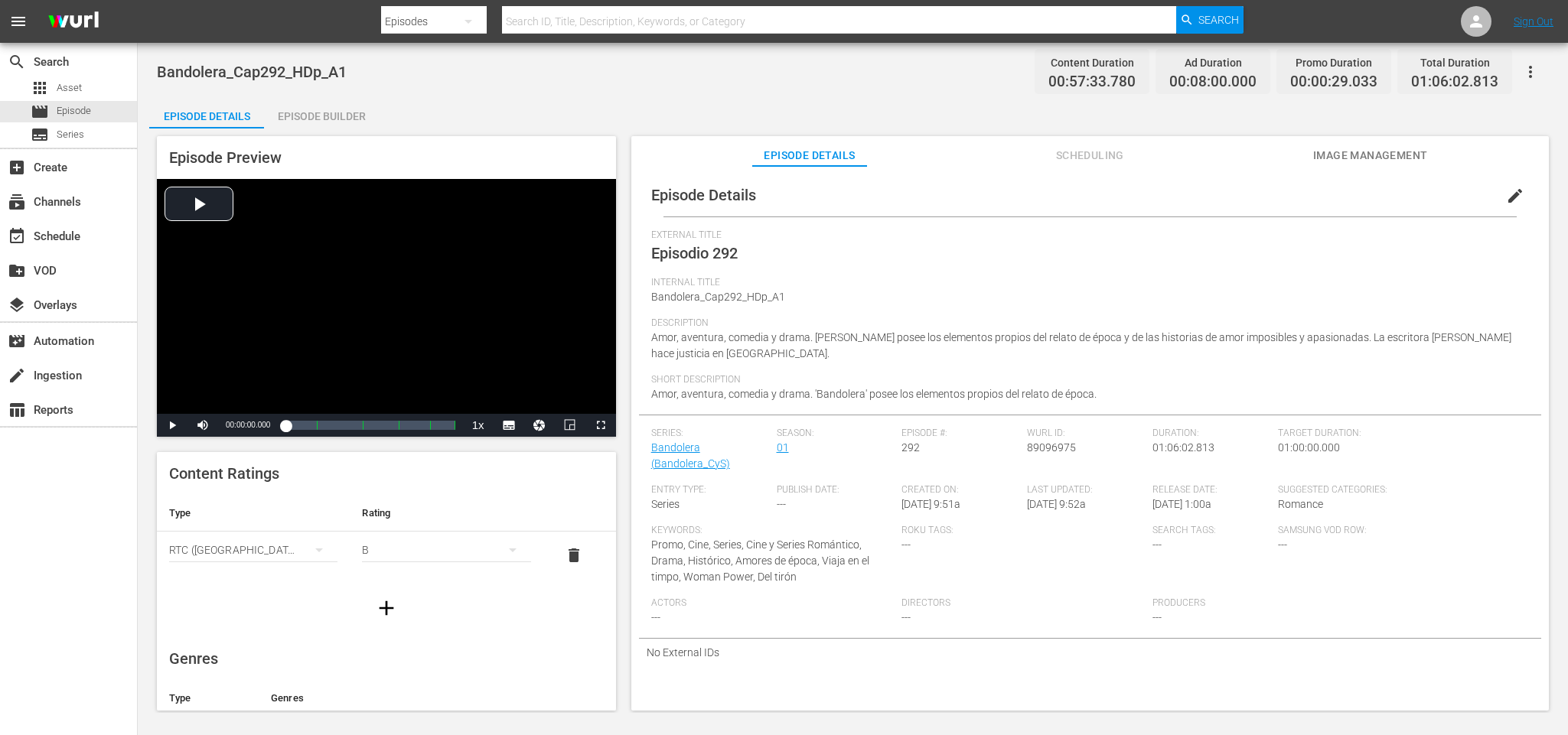
click at [332, 122] on div "Episode Builder" at bounding box center [321, 116] width 115 height 37
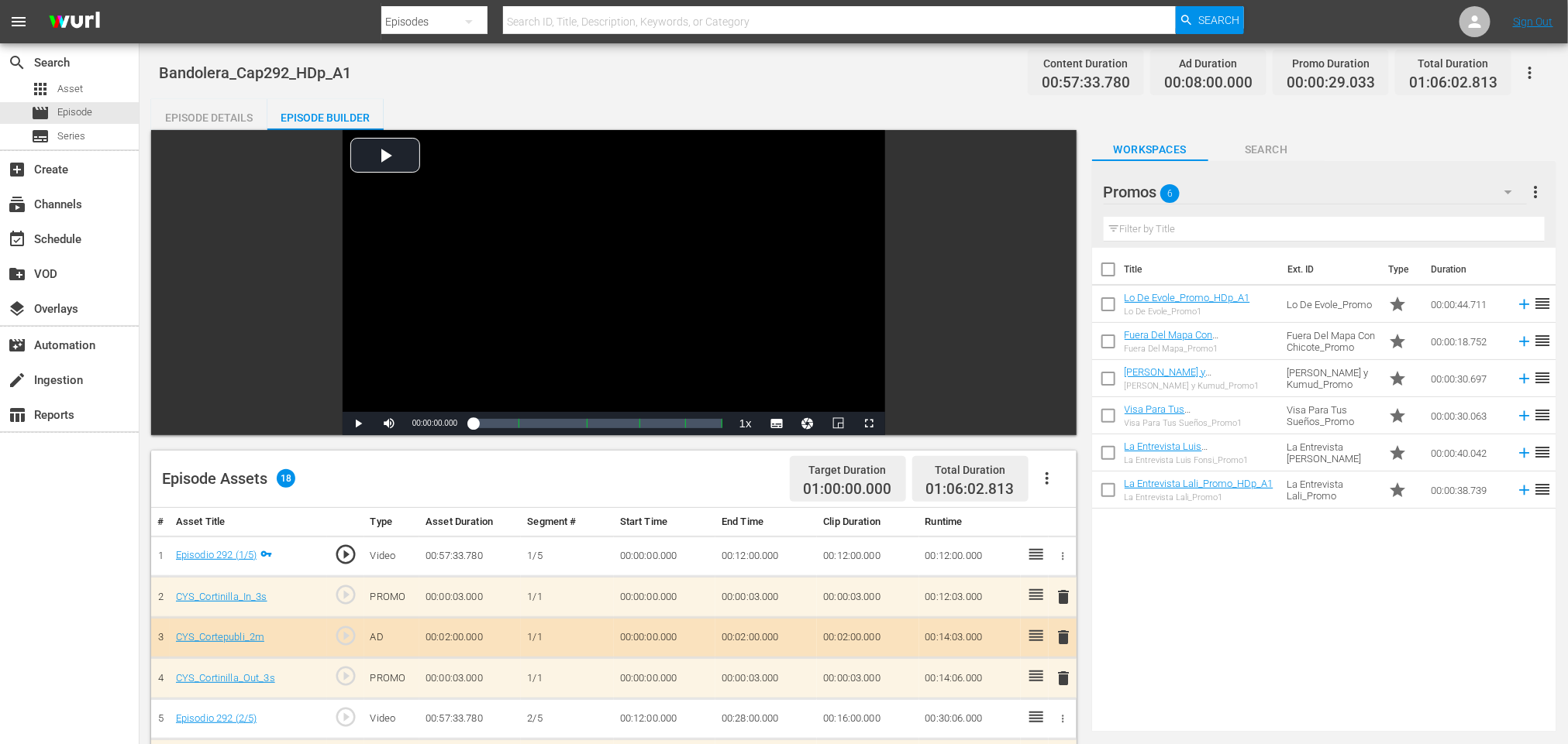
click at [182, 113] on div "Episode Details" at bounding box center [209, 117] width 116 height 37
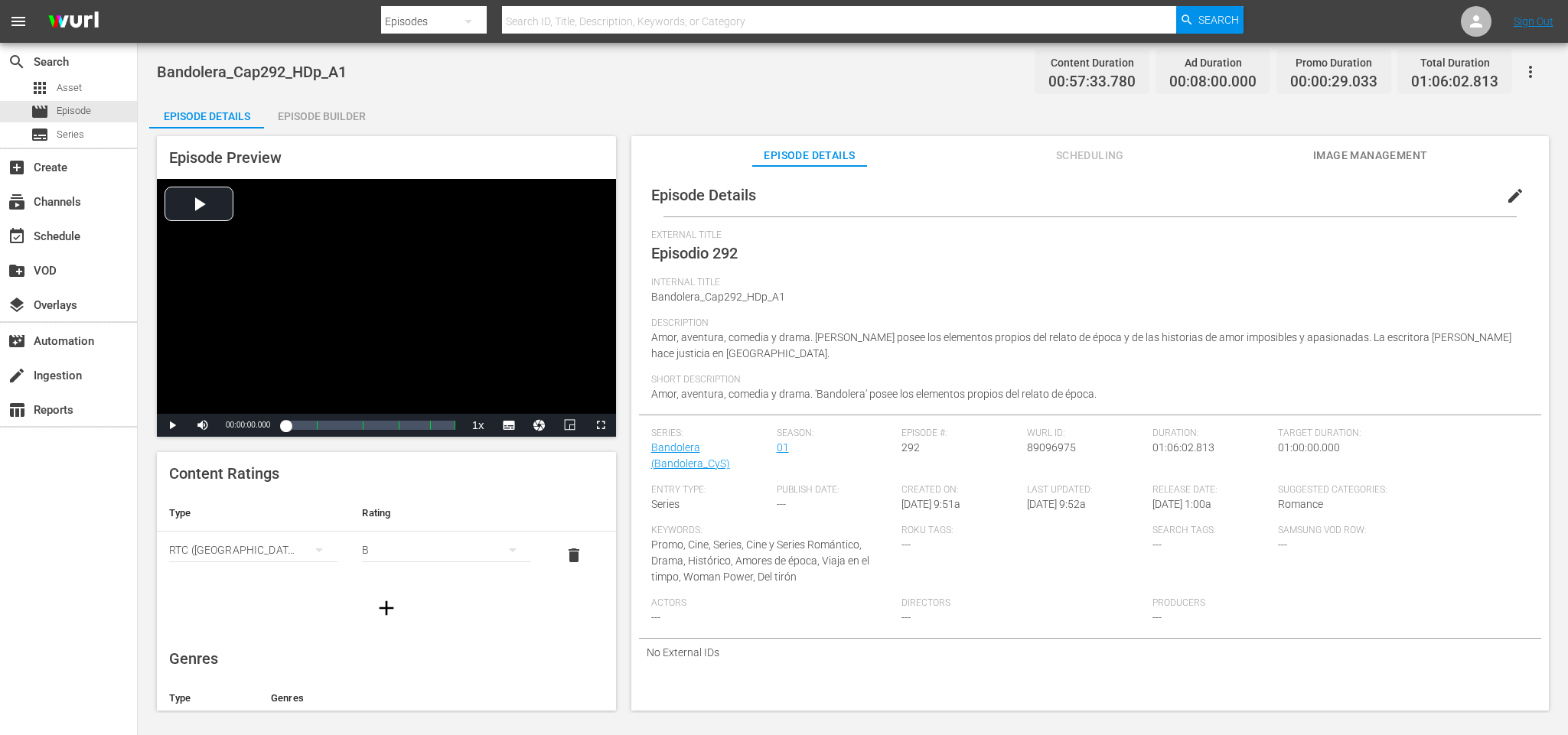
click at [327, 110] on div "Episode Builder" at bounding box center [321, 116] width 115 height 37
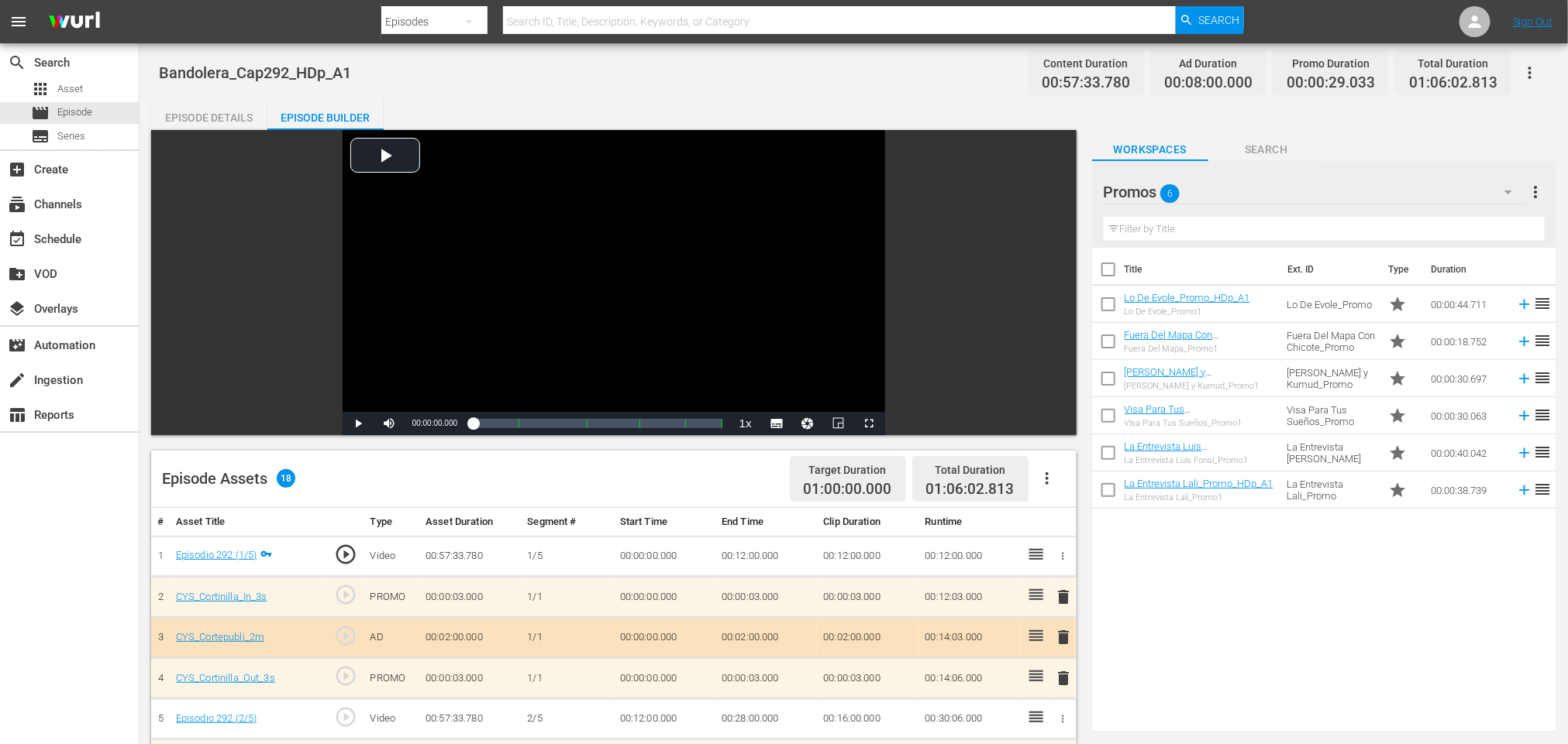
click at [215, 110] on div "Episode Details" at bounding box center [209, 117] width 116 height 37
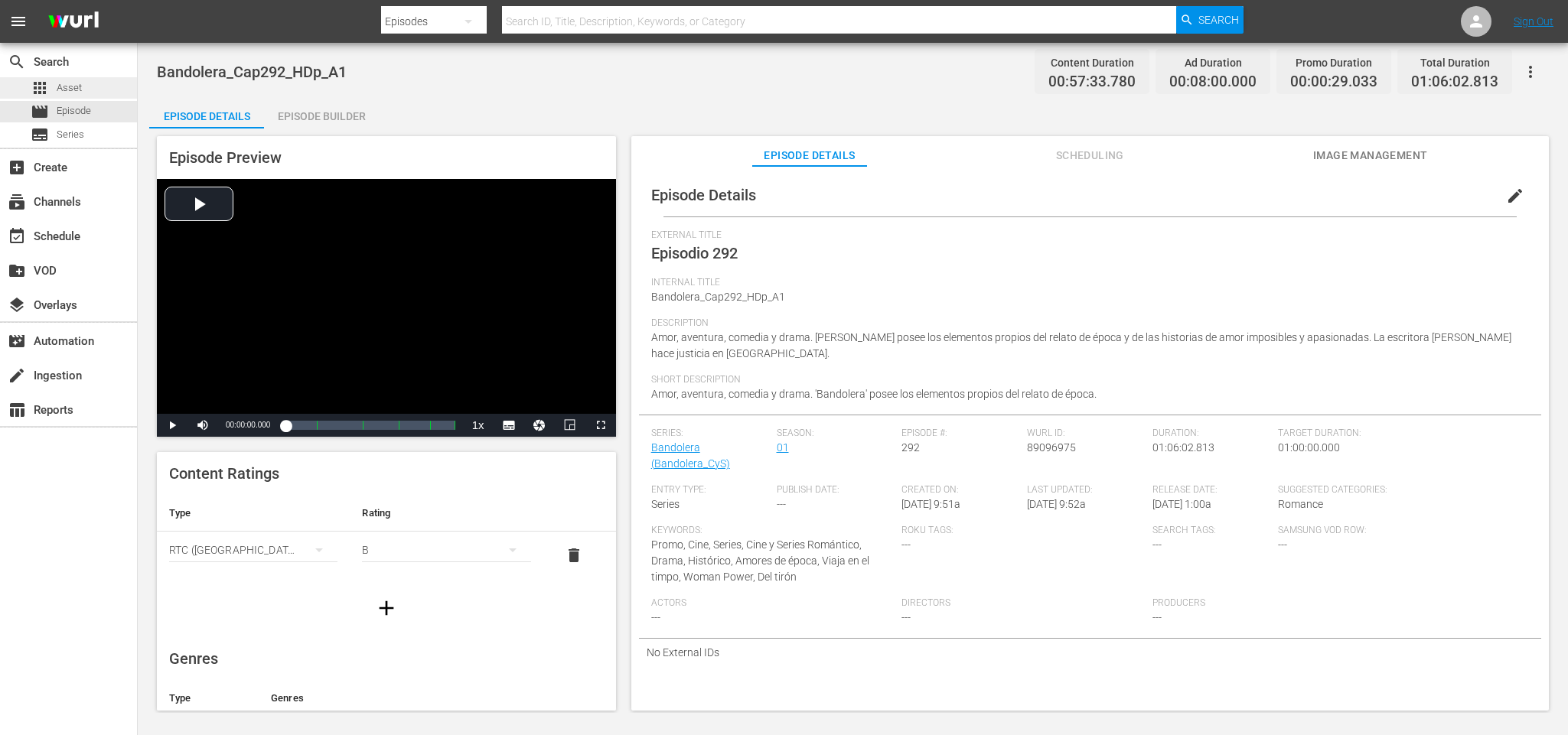
click at [51, 90] on div "apps Asset" at bounding box center [56, 88] width 51 height 22
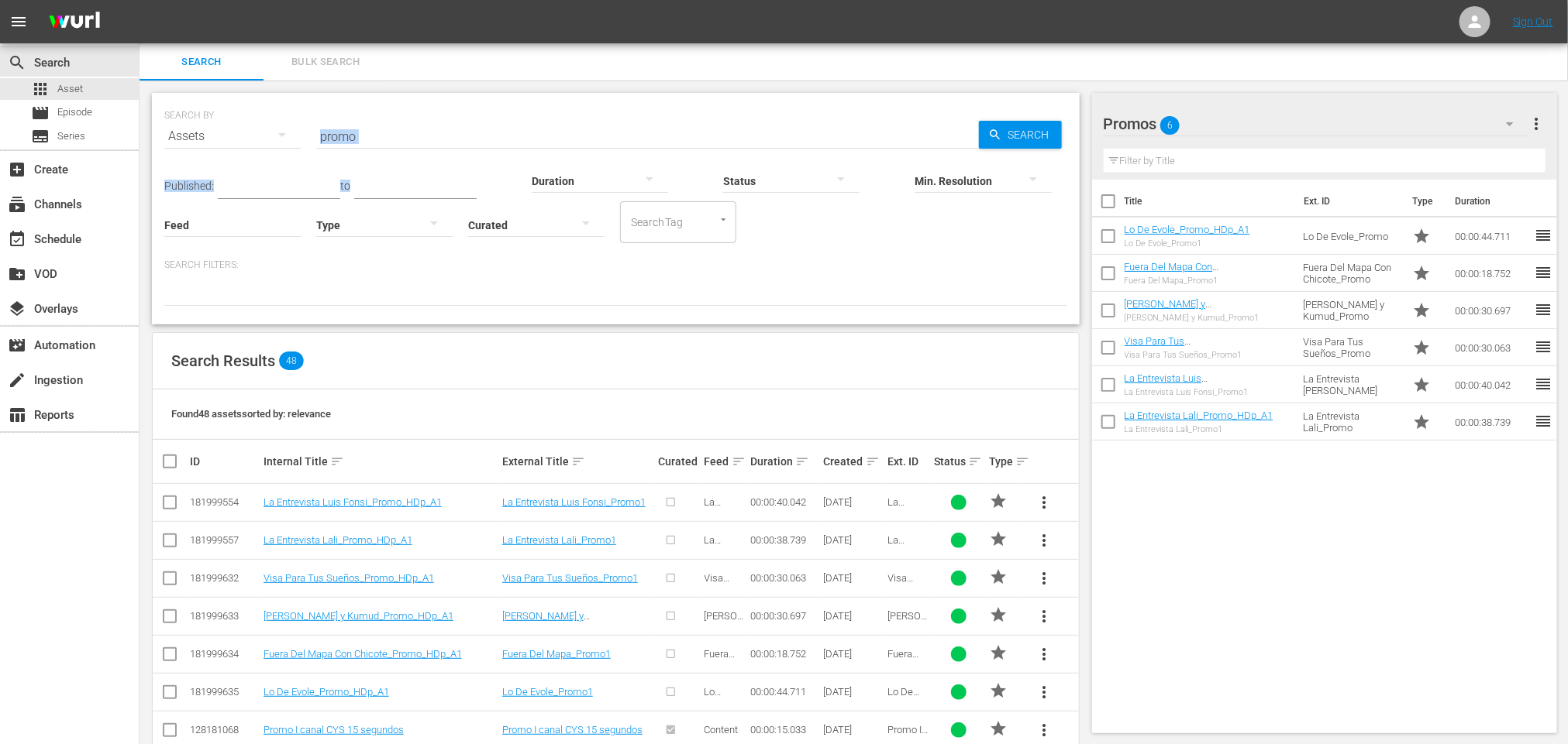
drag, startPoint x: 465, startPoint y: 145, endPoint x: 241, endPoint y: 131, distance: 224.4
click at [238, 139] on div "SEARCH BY Search By Assets Search ID, Title, Description, Keywords, or Category…" at bounding box center [616, 208] width 928 height 232
click at [477, 138] on input "promo" at bounding box center [647, 135] width 662 height 37
drag, startPoint x: 298, startPoint y: 126, endPoint x: 237, endPoint y: 114, distance: 62.2
click at [237, 114] on div "SEARCH BY Search By Assets Search ID, Title, Description, Keywords, or Category…" at bounding box center [616, 127] width 903 height 55
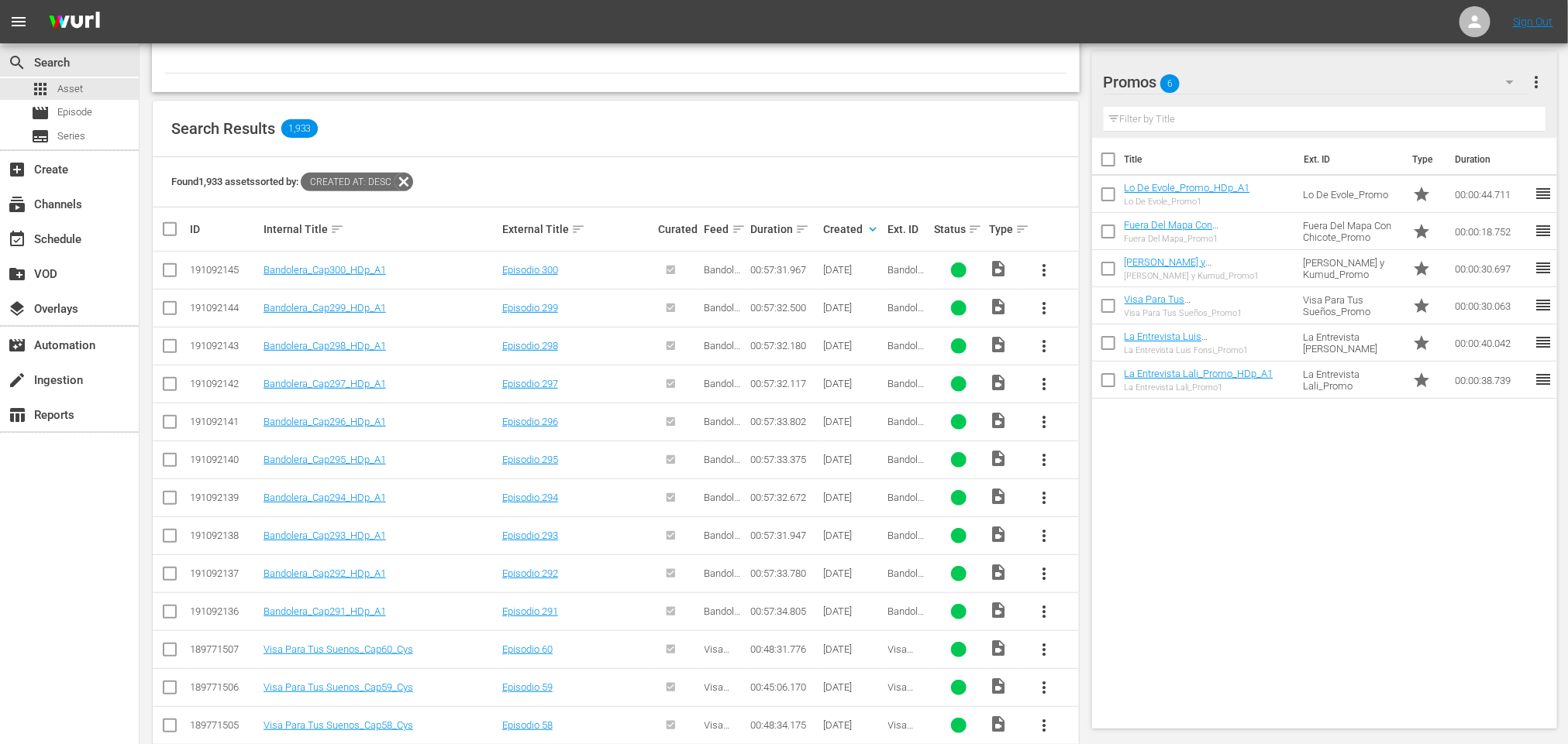
scroll to position [348, 0]
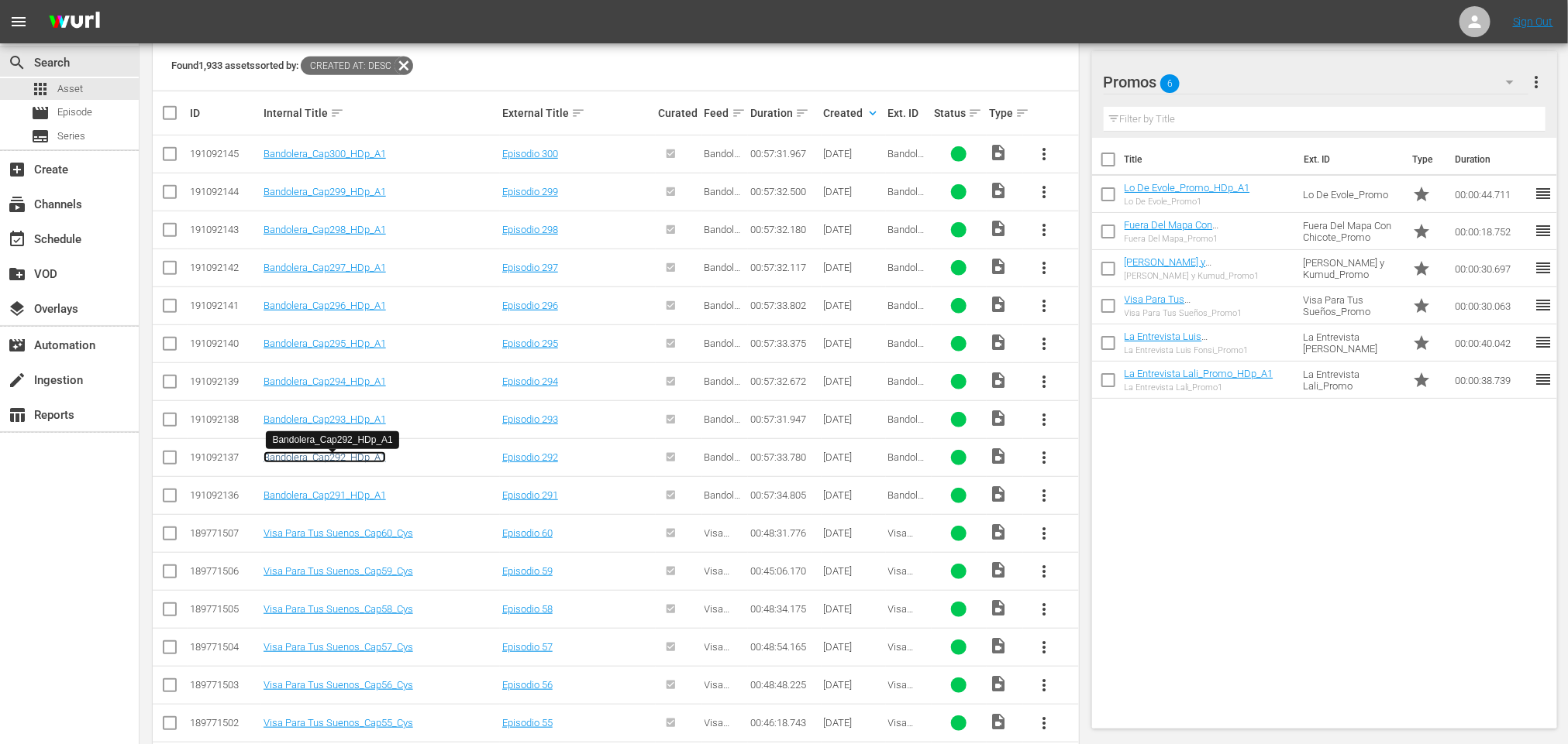
click at [364, 458] on link "Bandolera_Cap292_HDp_A1" at bounding box center [324, 457] width 122 height 11
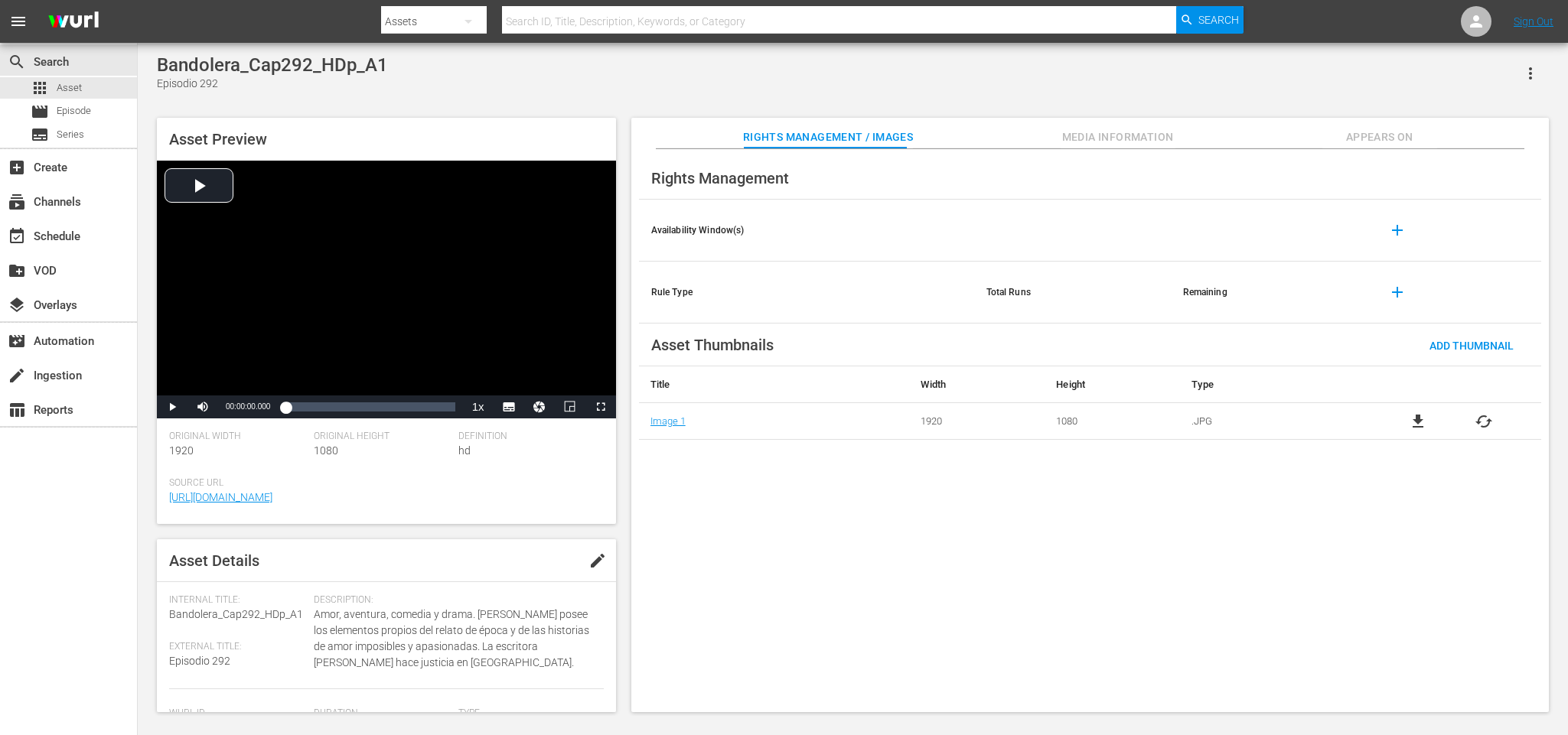
click at [1111, 132] on span "Media Information" at bounding box center [1118, 138] width 115 height 19
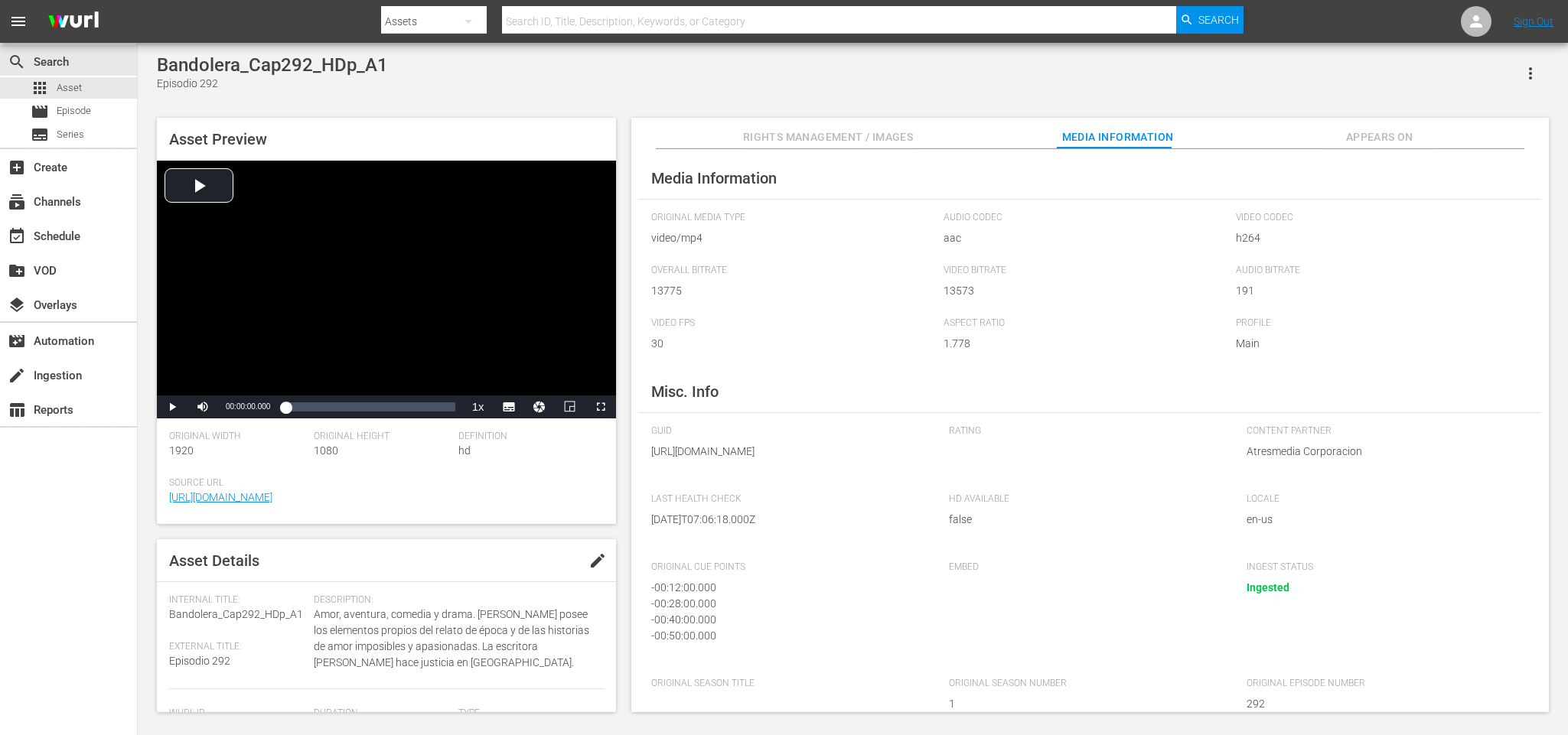
click at [778, 136] on span "Rights Management / Images" at bounding box center [827, 138] width 170 height 19
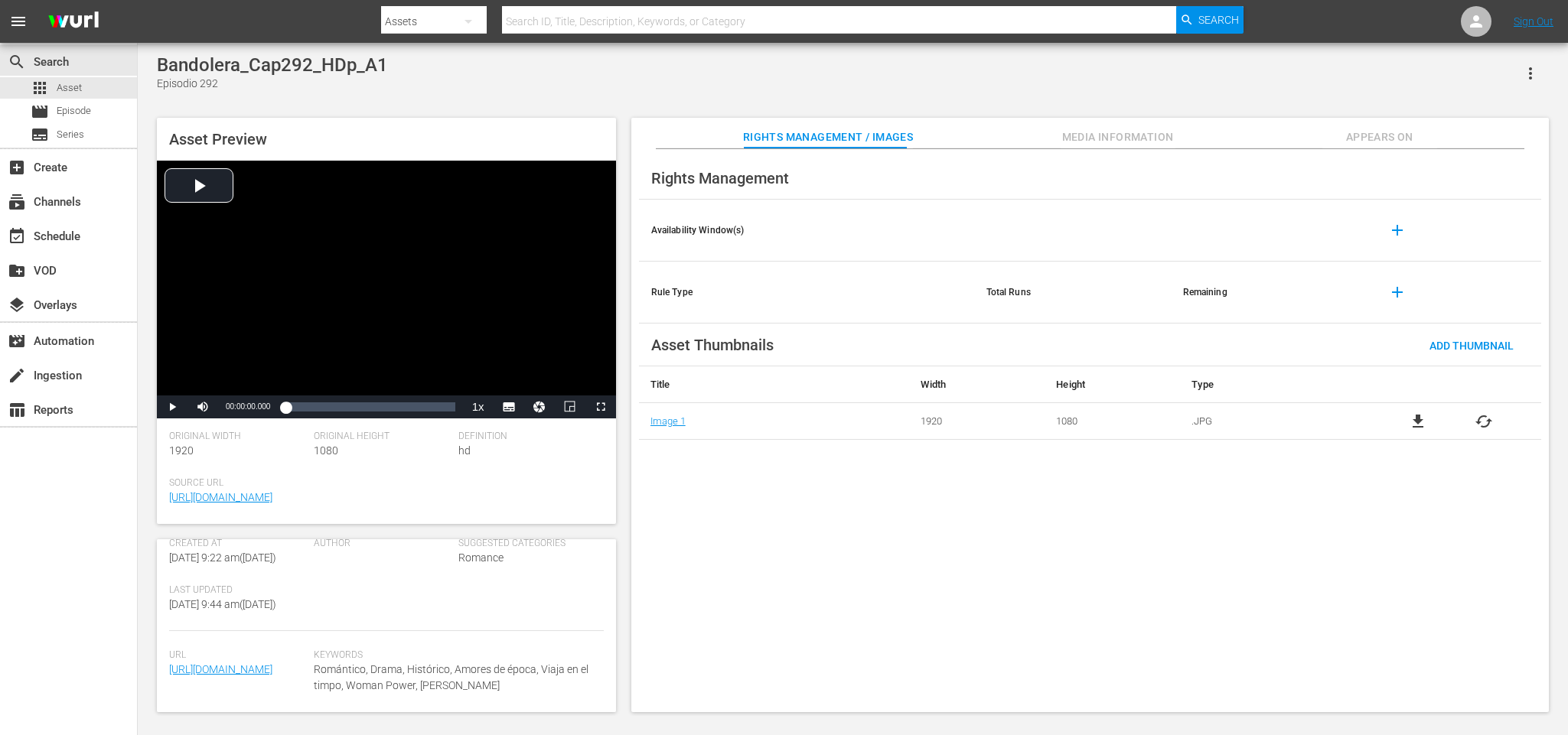
scroll to position [358, 0]
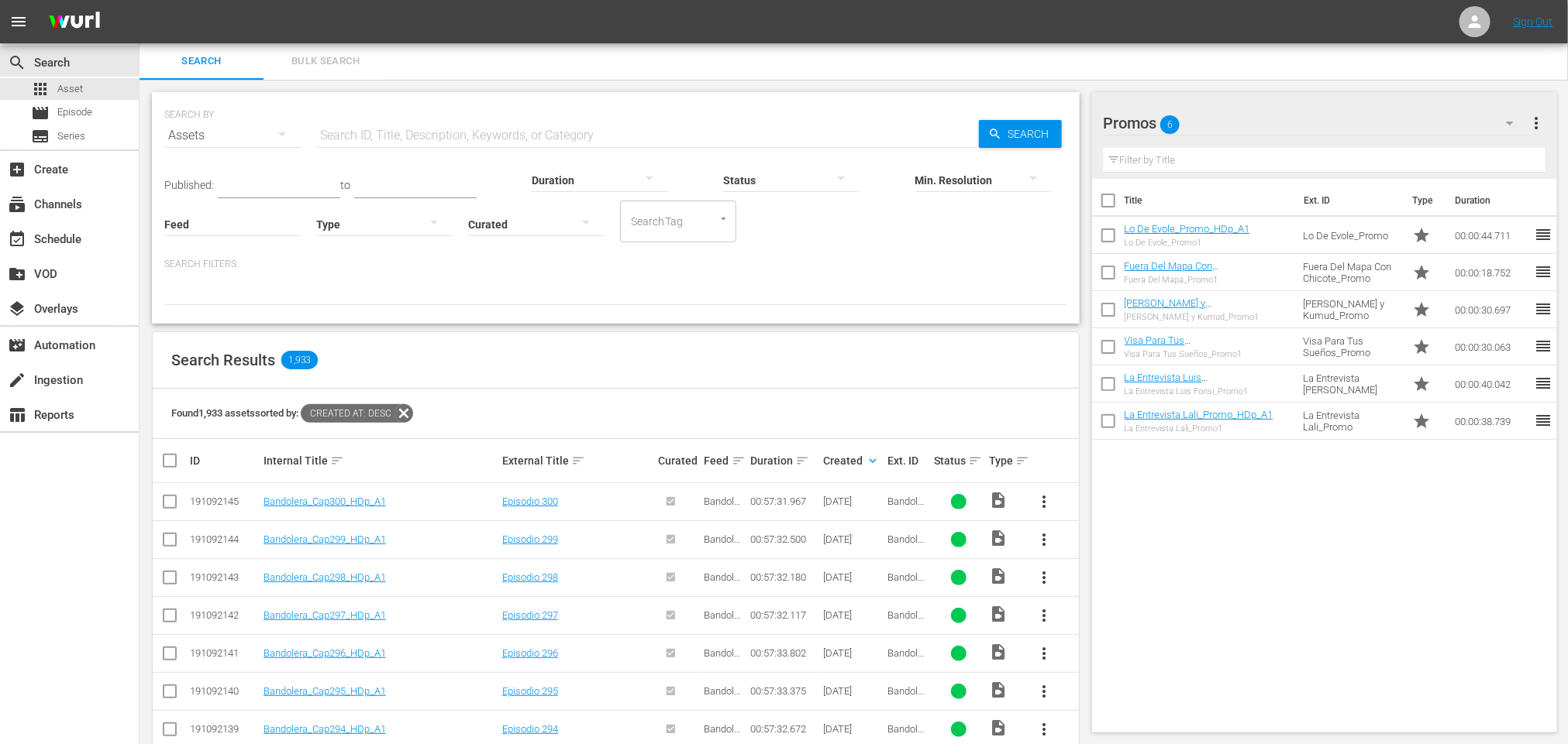
scroll to position [117, 0]
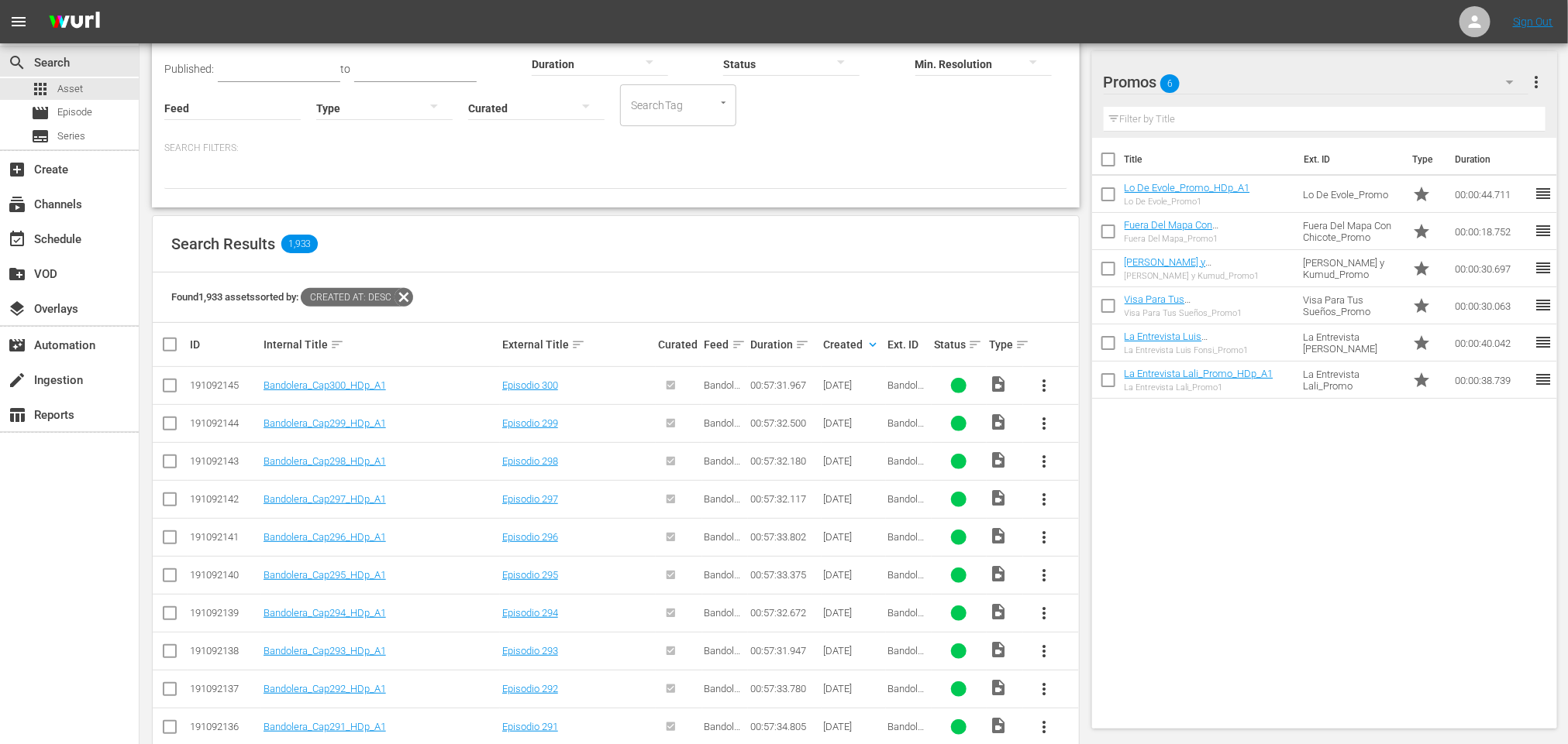
click at [168, 689] on input "checkbox" at bounding box center [169, 692] width 18 height 18
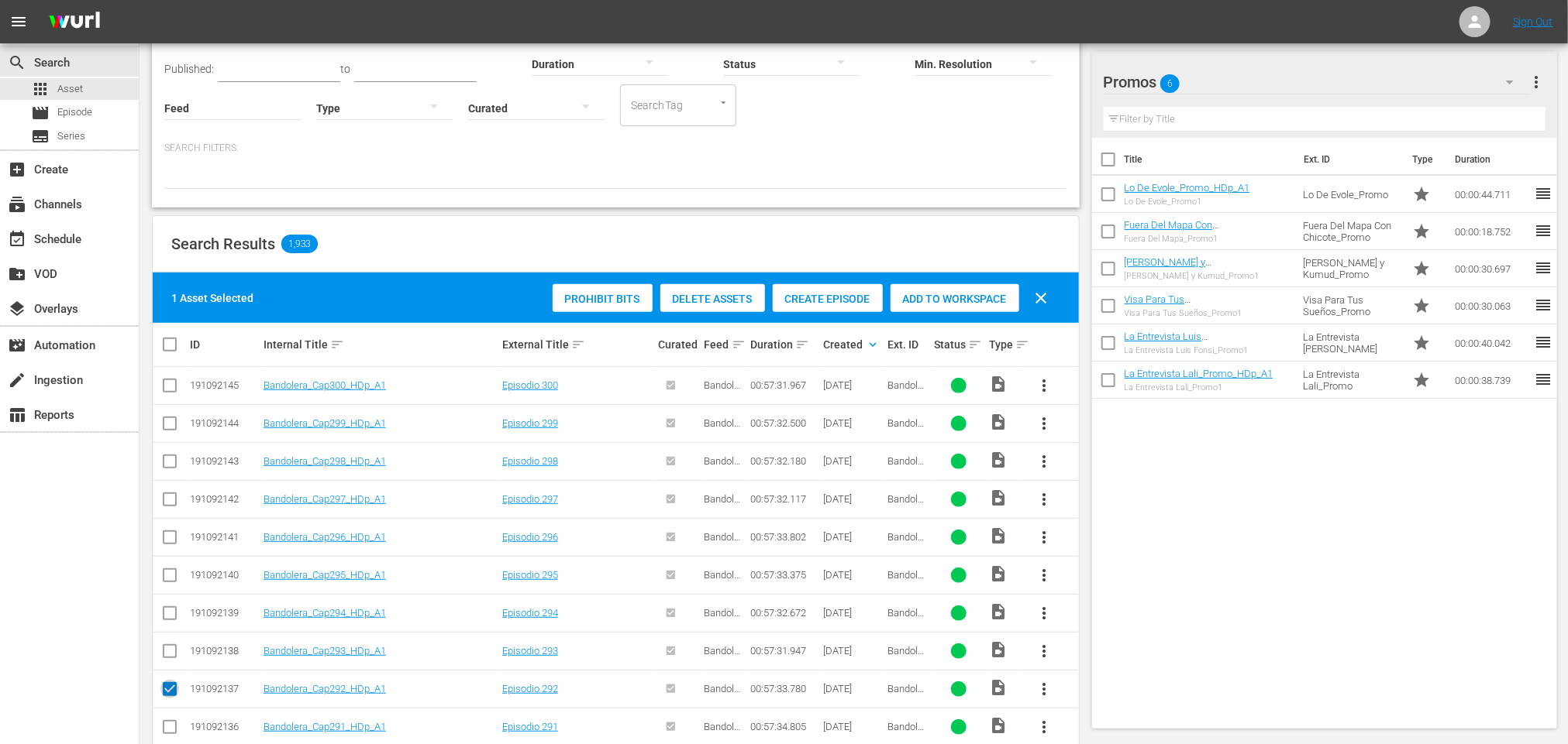
click at [168, 693] on input "checkbox" at bounding box center [169, 692] width 18 height 18
checkbox input "false"
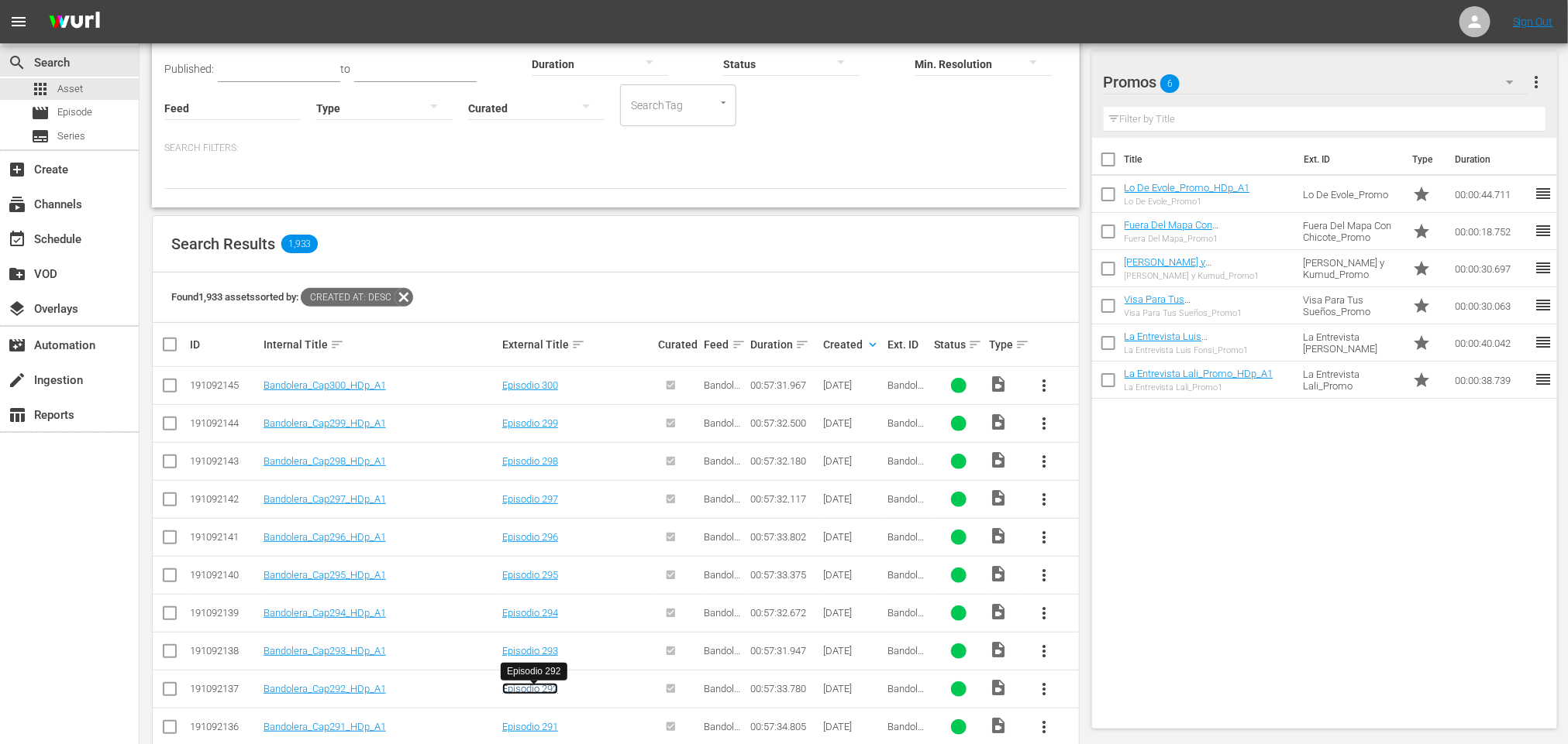
click at [547, 686] on link "Episodio 292" at bounding box center [530, 689] width 55 height 11
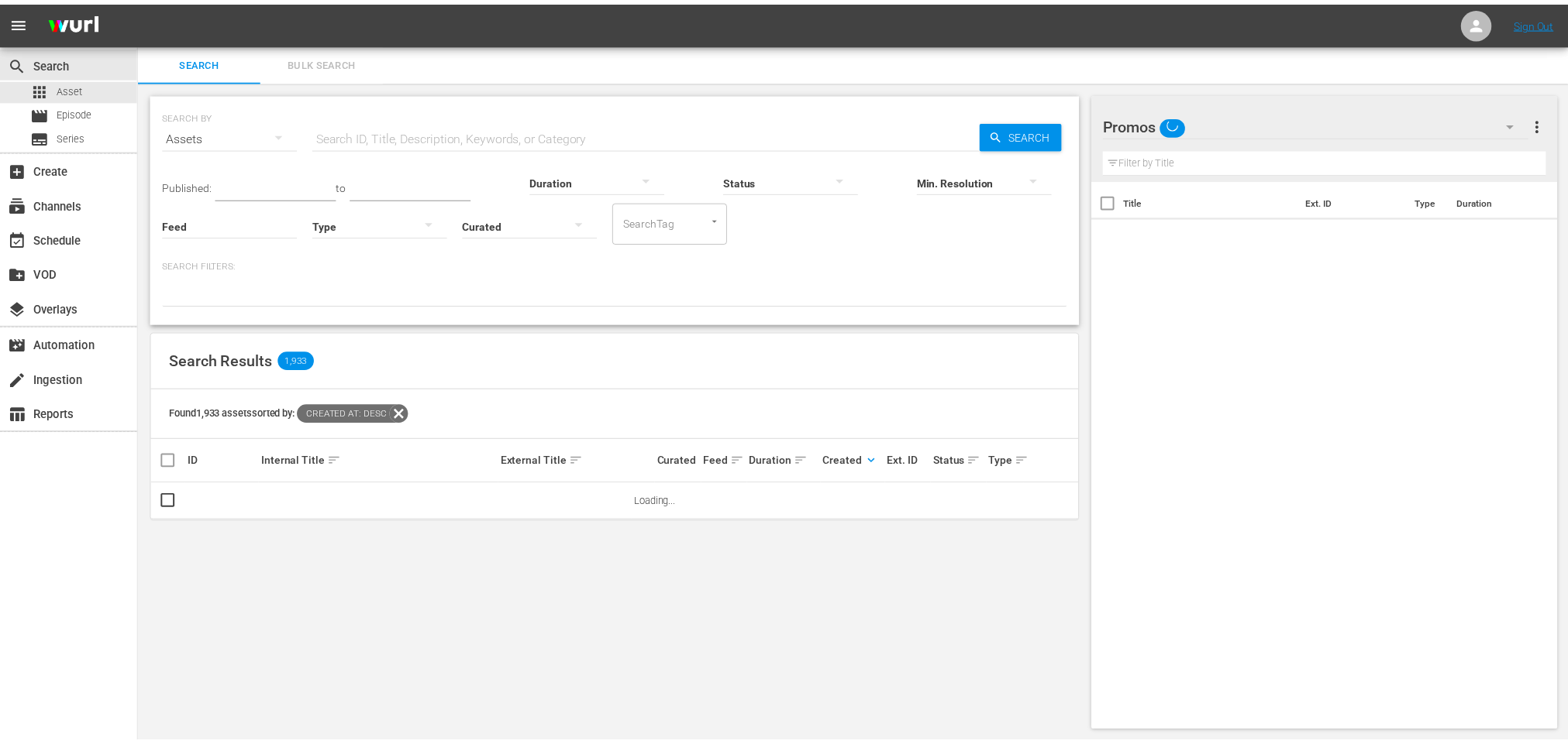
scroll to position [1, 0]
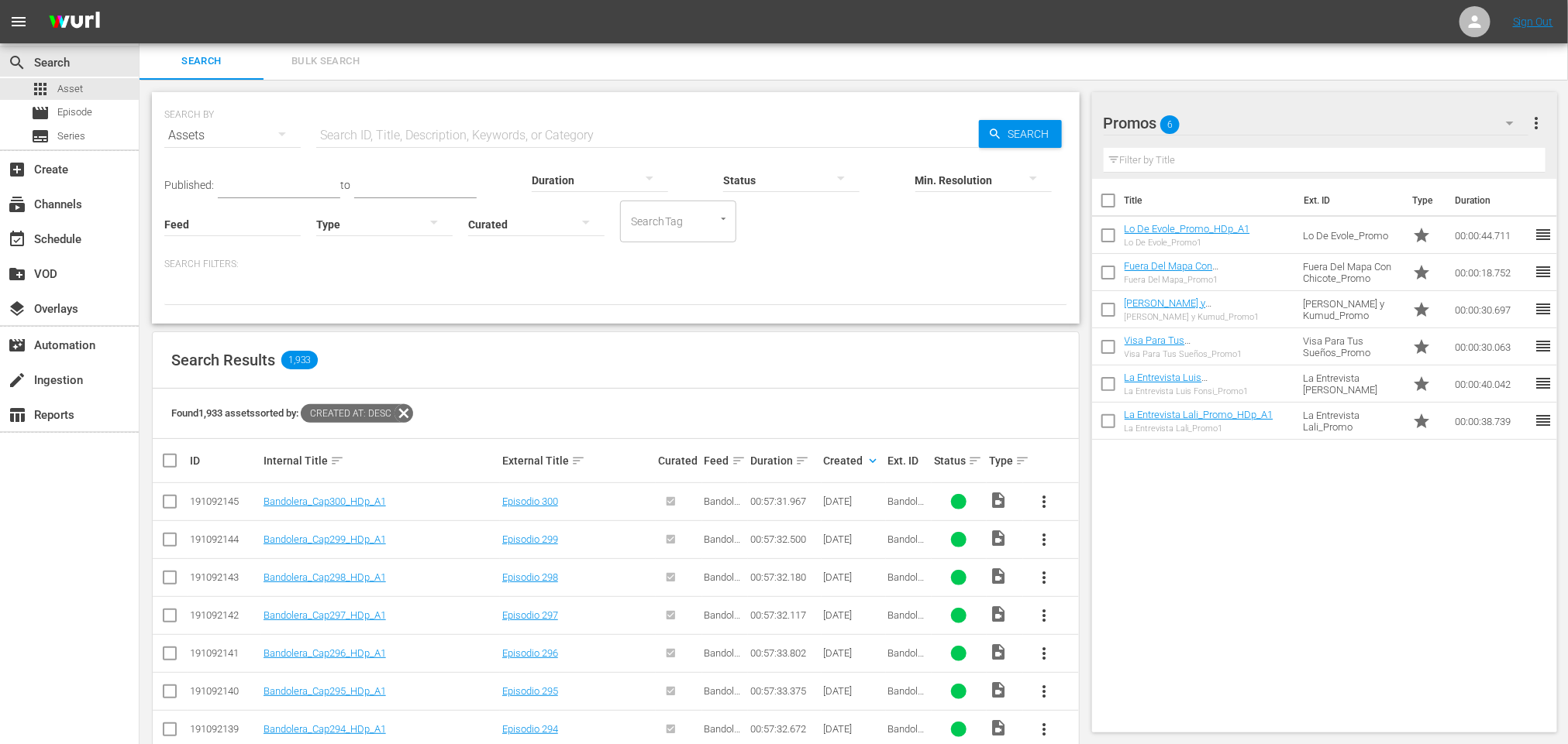
click at [268, 126] on button "button" at bounding box center [282, 134] width 37 height 37
click at [202, 245] on div "Episodes" at bounding box center [214, 238] width 62 height 25
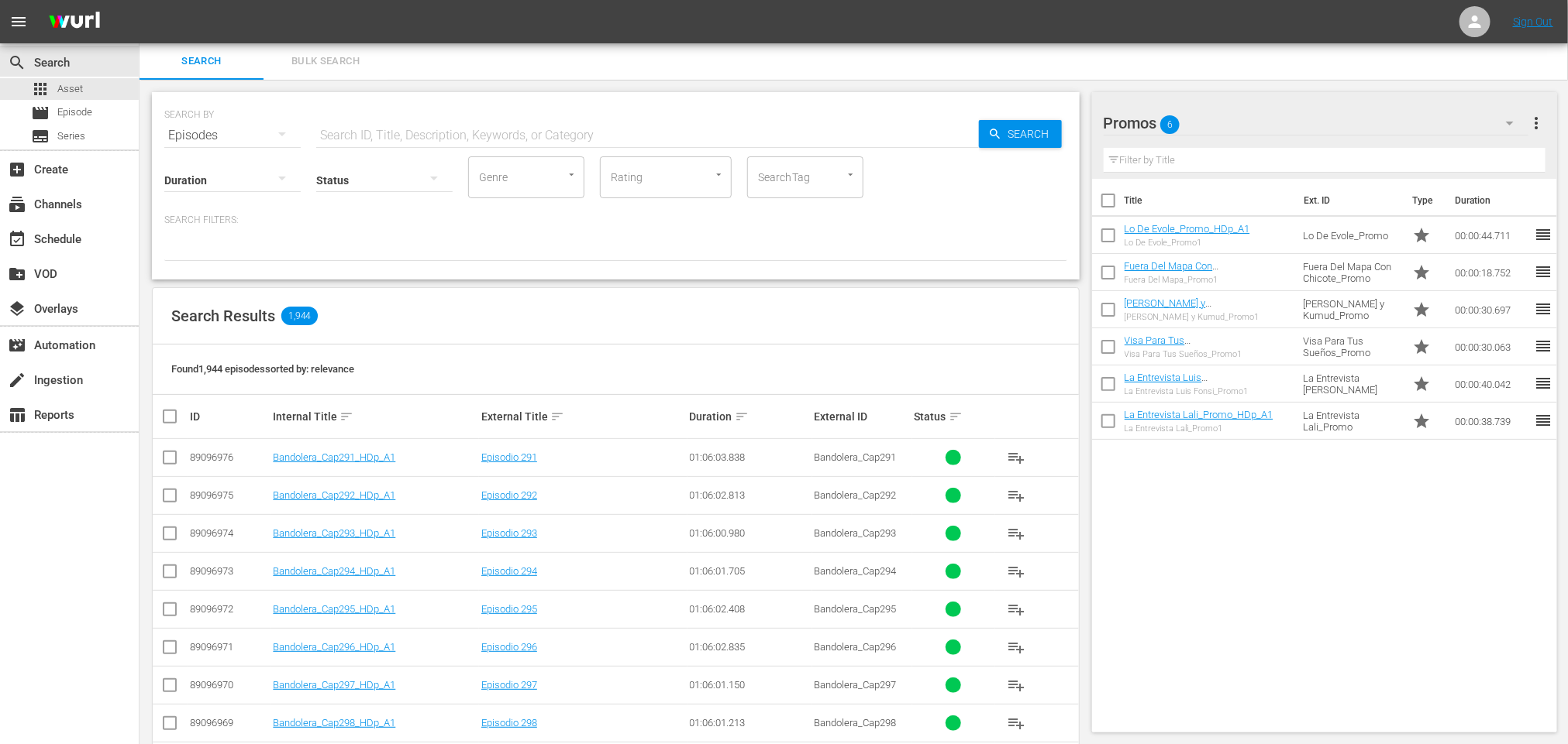
scroll to position [117, 0]
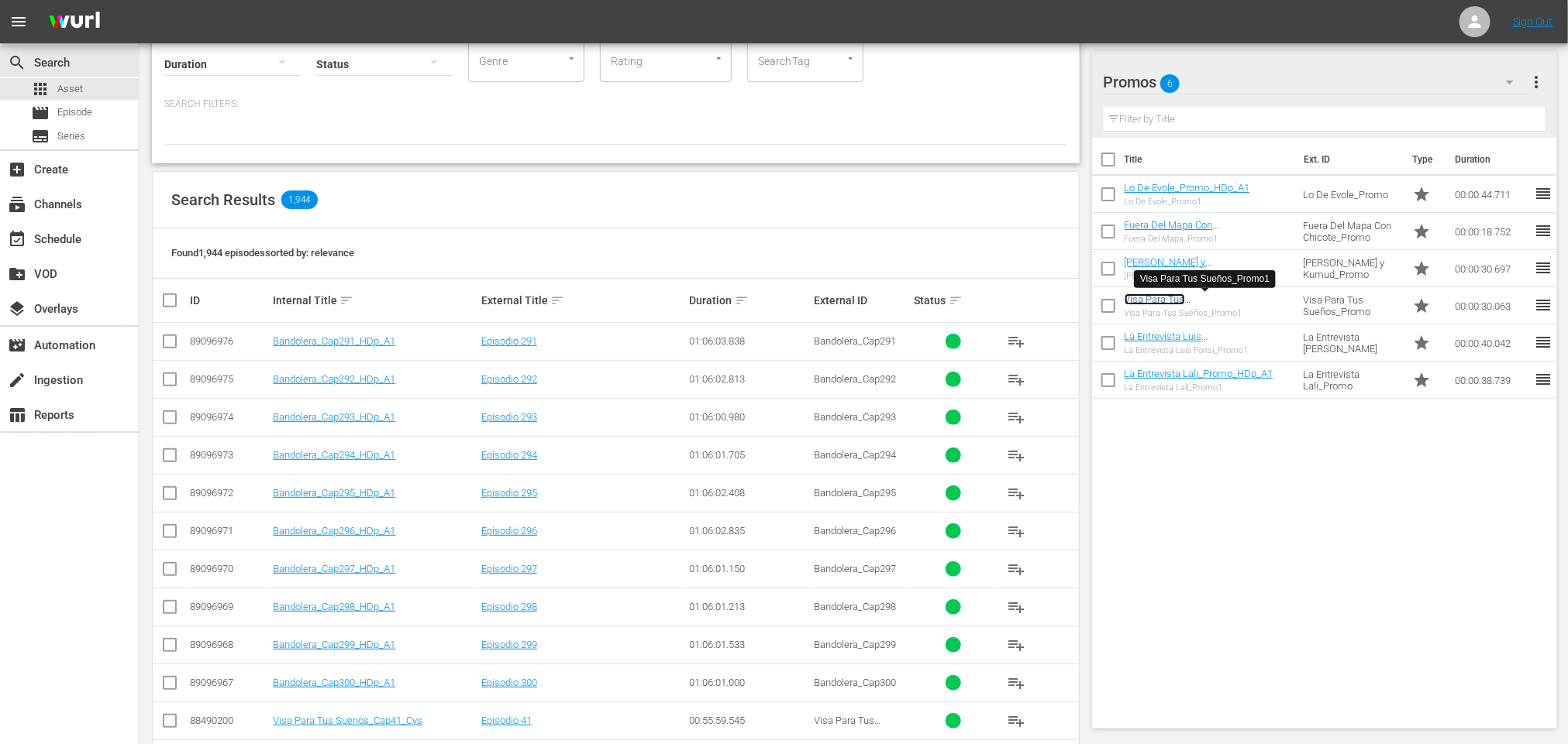
click at [1173, 295] on link "Visa Para Tus Sueños_Promo_HDp_A1" at bounding box center [1178, 305] width 108 height 23
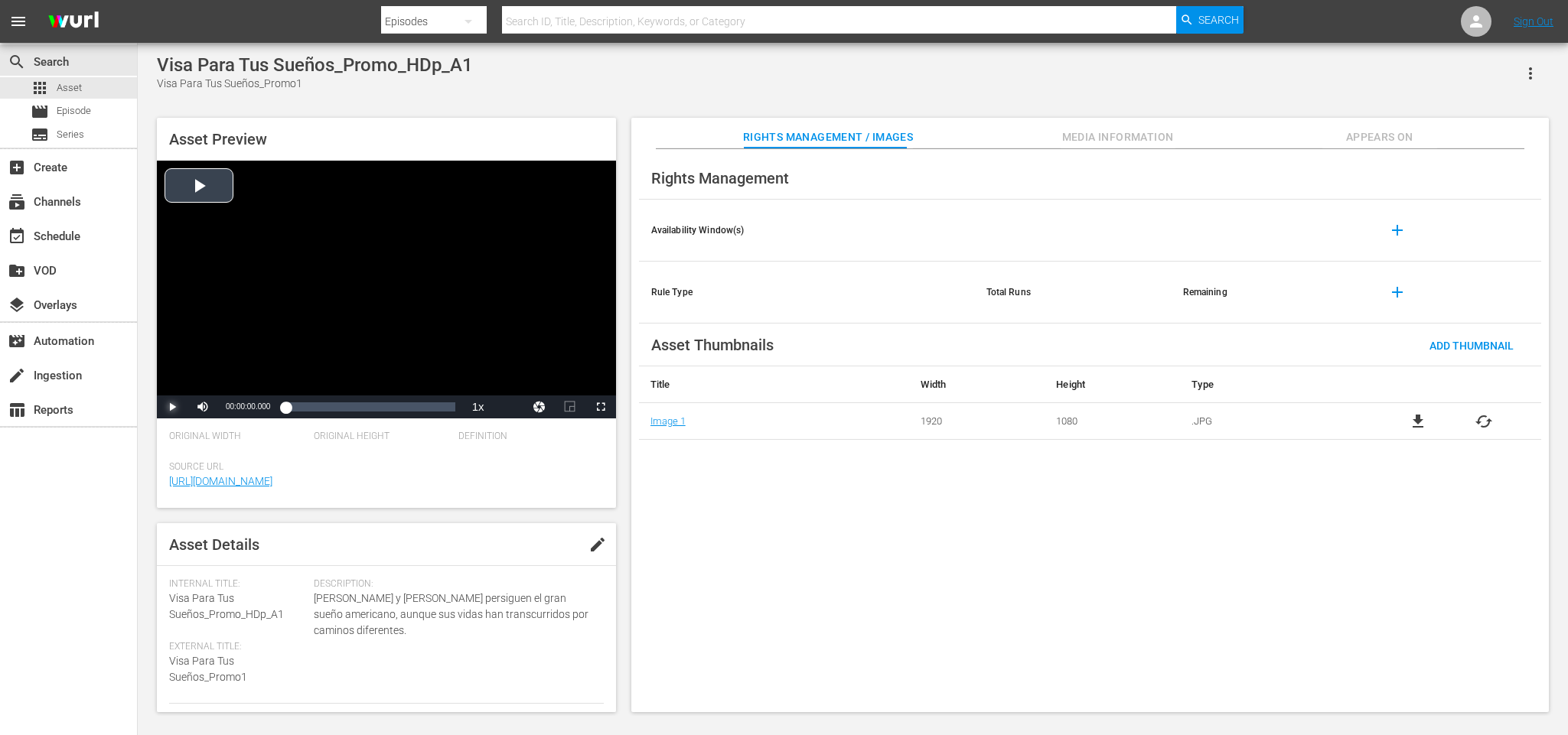
click at [172, 407] on span "Video Player" at bounding box center [172, 407] width 0 height 0
click at [600, 407] on span "Video Player" at bounding box center [600, 407] width 0 height 0
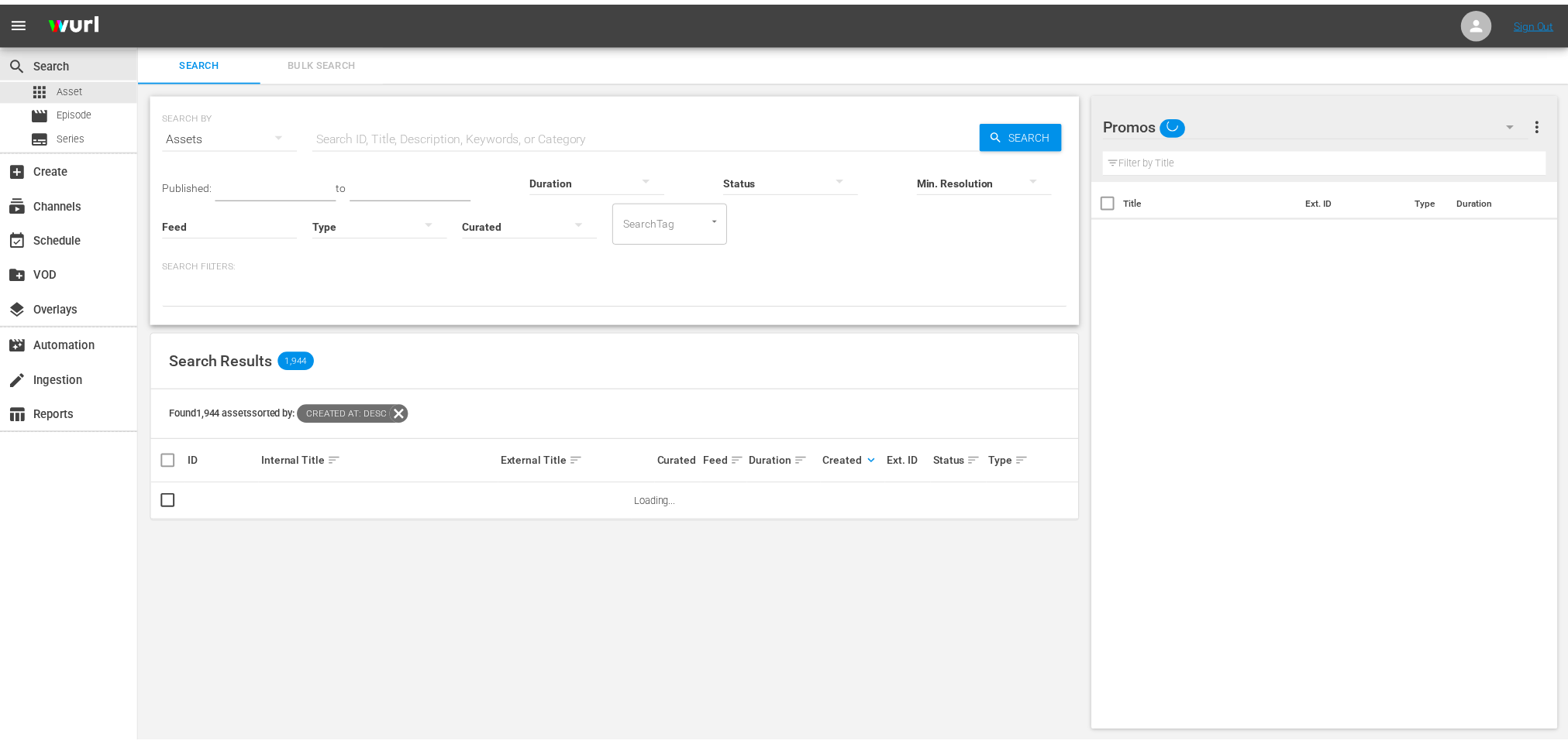
scroll to position [1, 0]
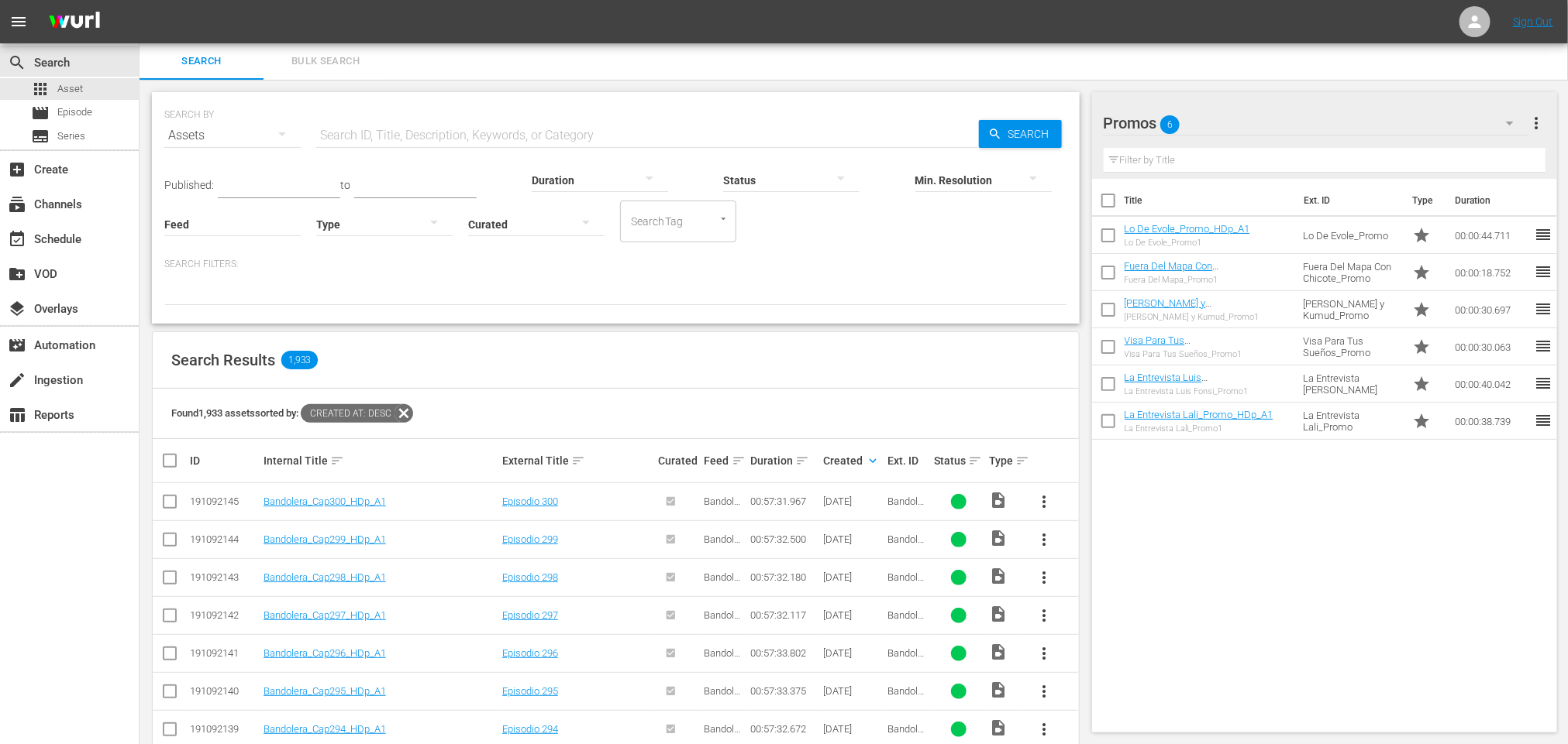
click at [256, 135] on div "Assets" at bounding box center [232, 134] width 136 height 43
click at [193, 241] on div "Episodes" at bounding box center [214, 238] width 62 height 25
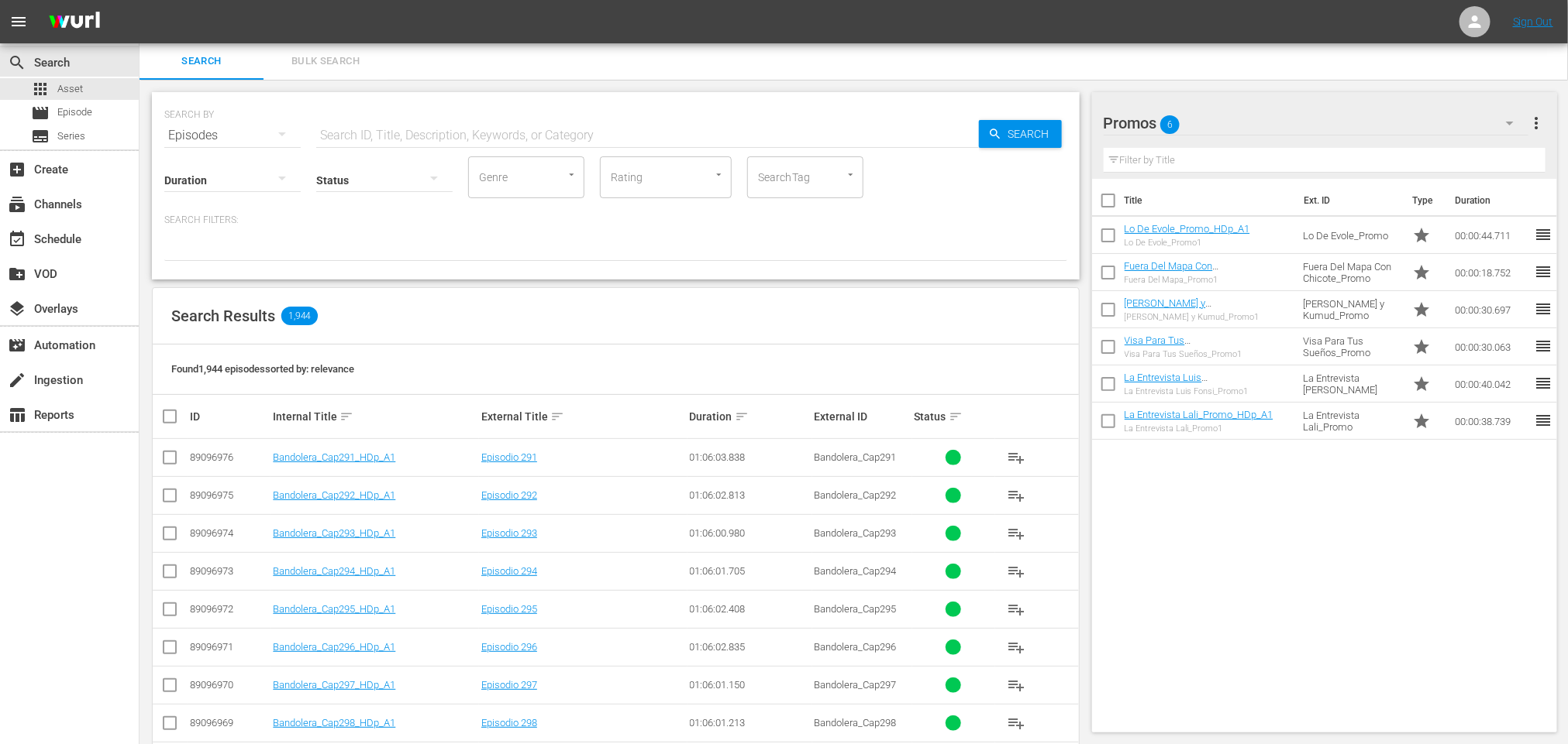
click at [374, 488] on td "Bandolera_Cap292_HDp_A1" at bounding box center [374, 495] width 208 height 38
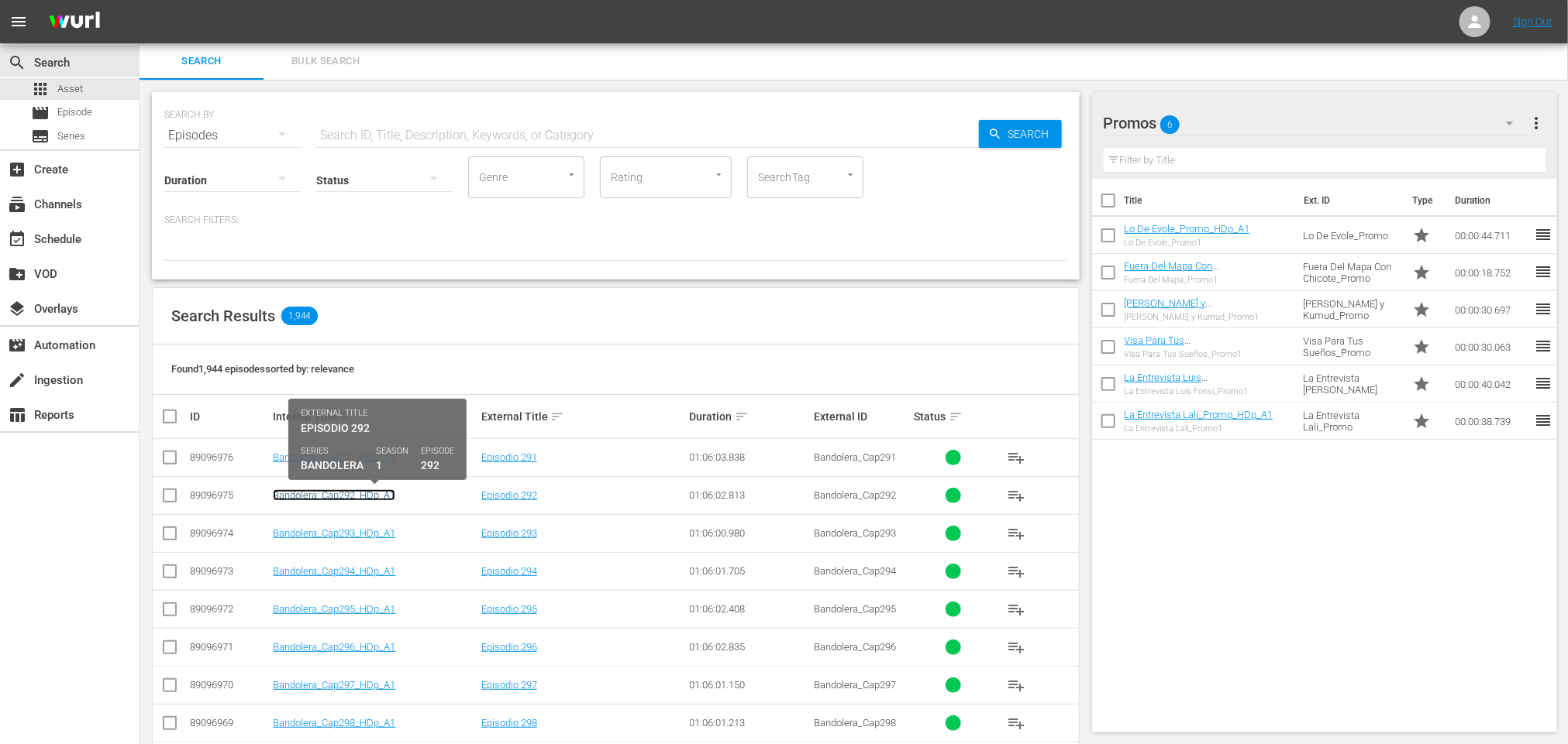
click at [365, 497] on link "Bandolera_Cap292_HDp_A1" at bounding box center [334, 495] width 122 height 11
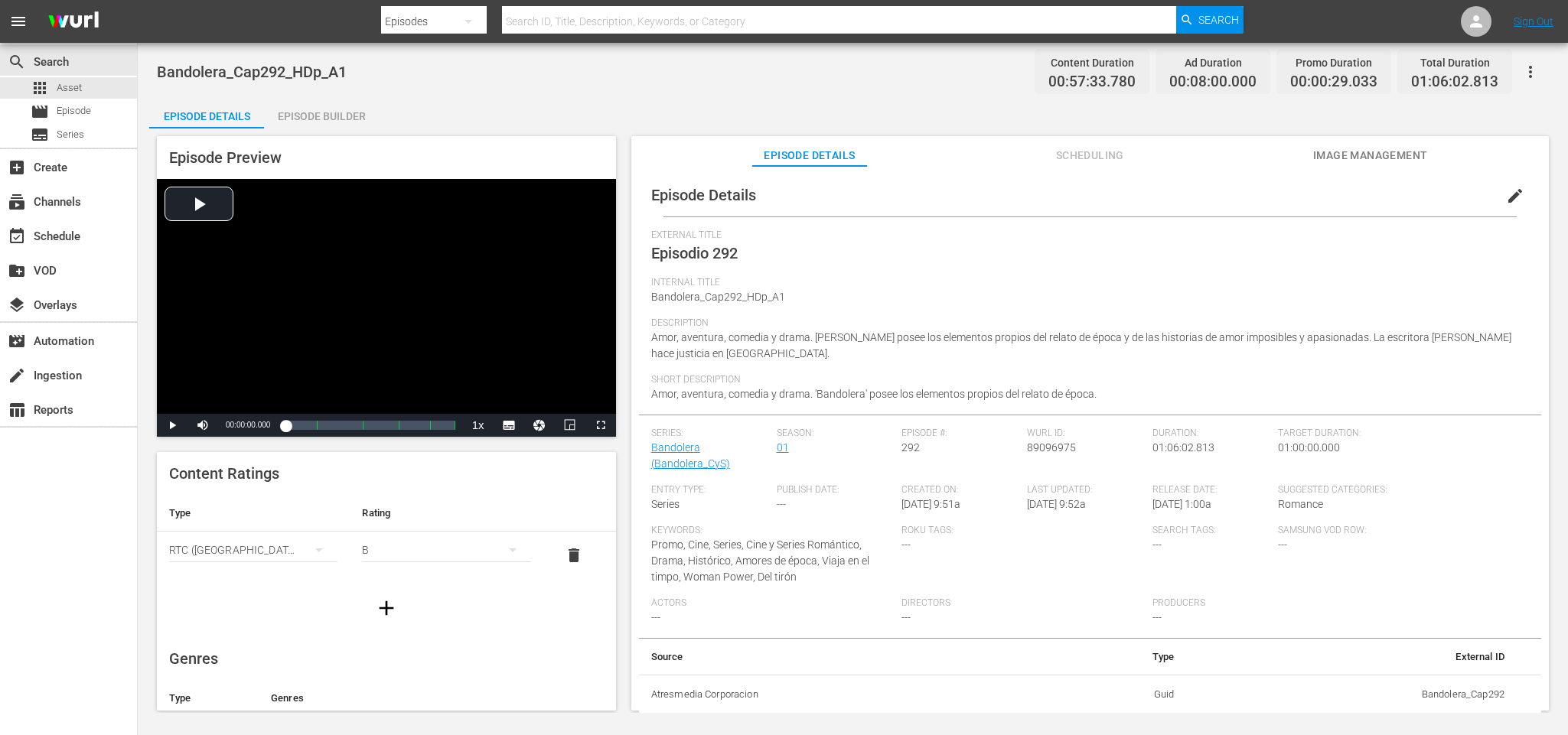
click at [1063, 161] on span "Scheduling" at bounding box center [1089, 155] width 115 height 19
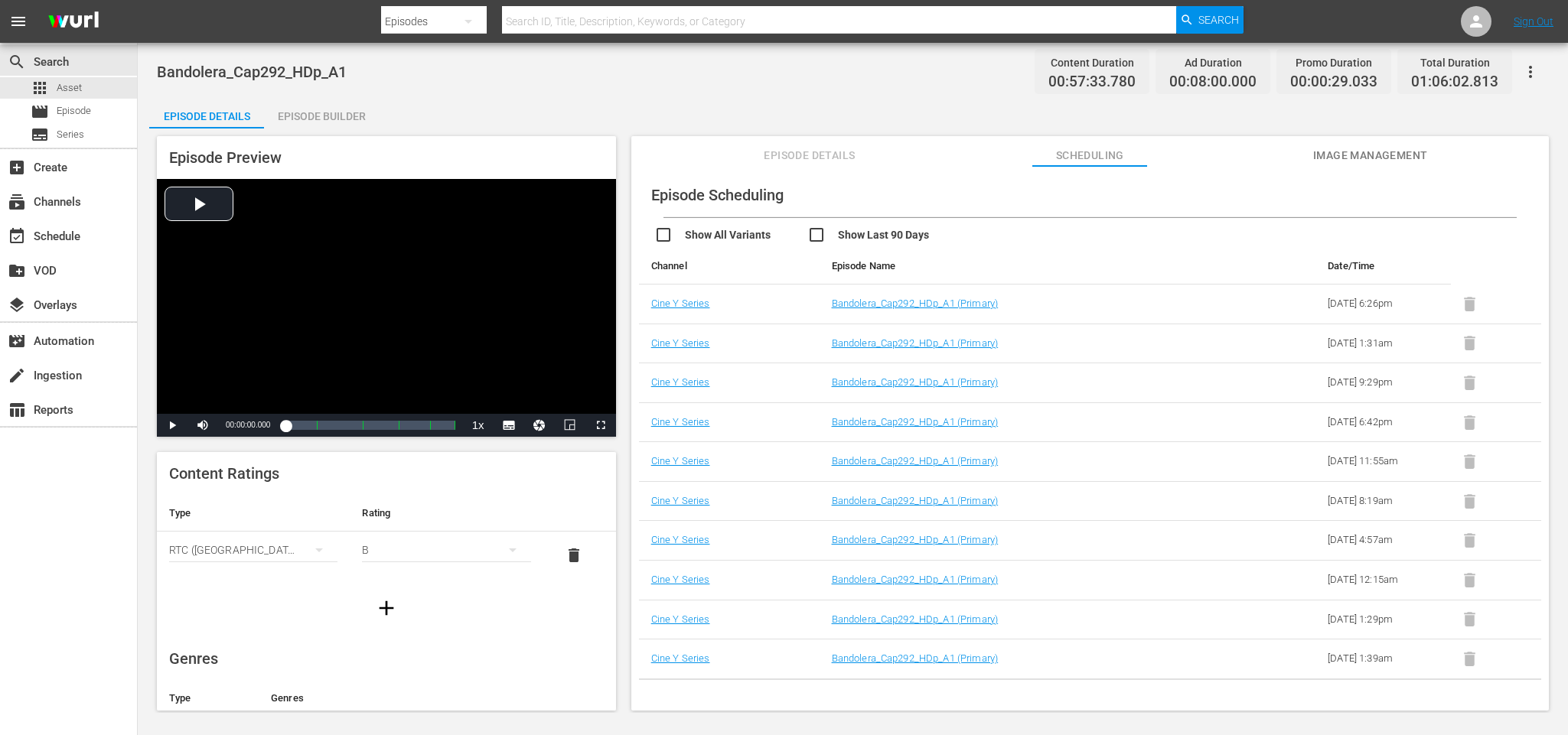
click at [659, 234] on input "checkbox" at bounding box center [730, 237] width 153 height 23
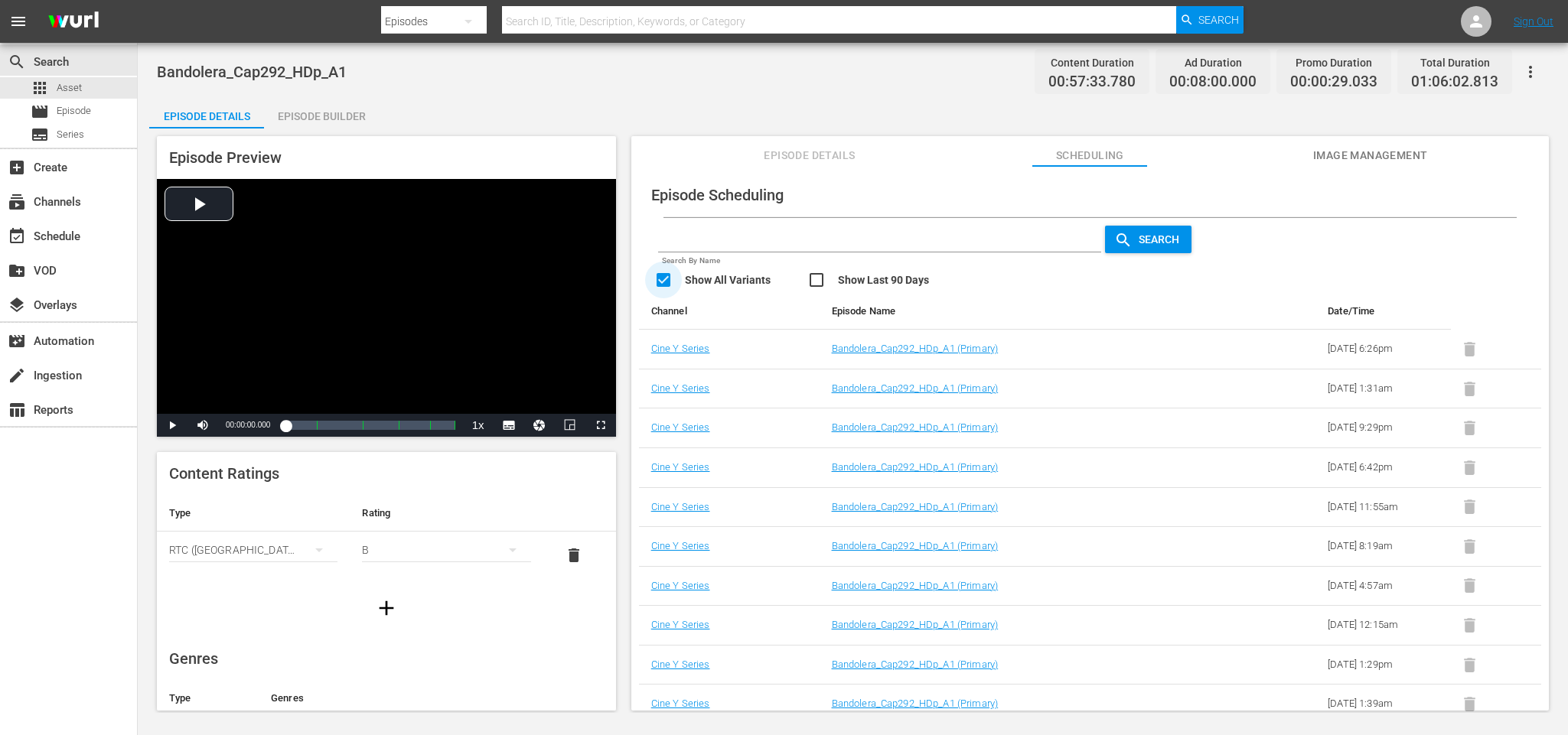
click at [659, 281] on input "checkbox" at bounding box center [730, 282] width 153 height 23
checkbox input "false"
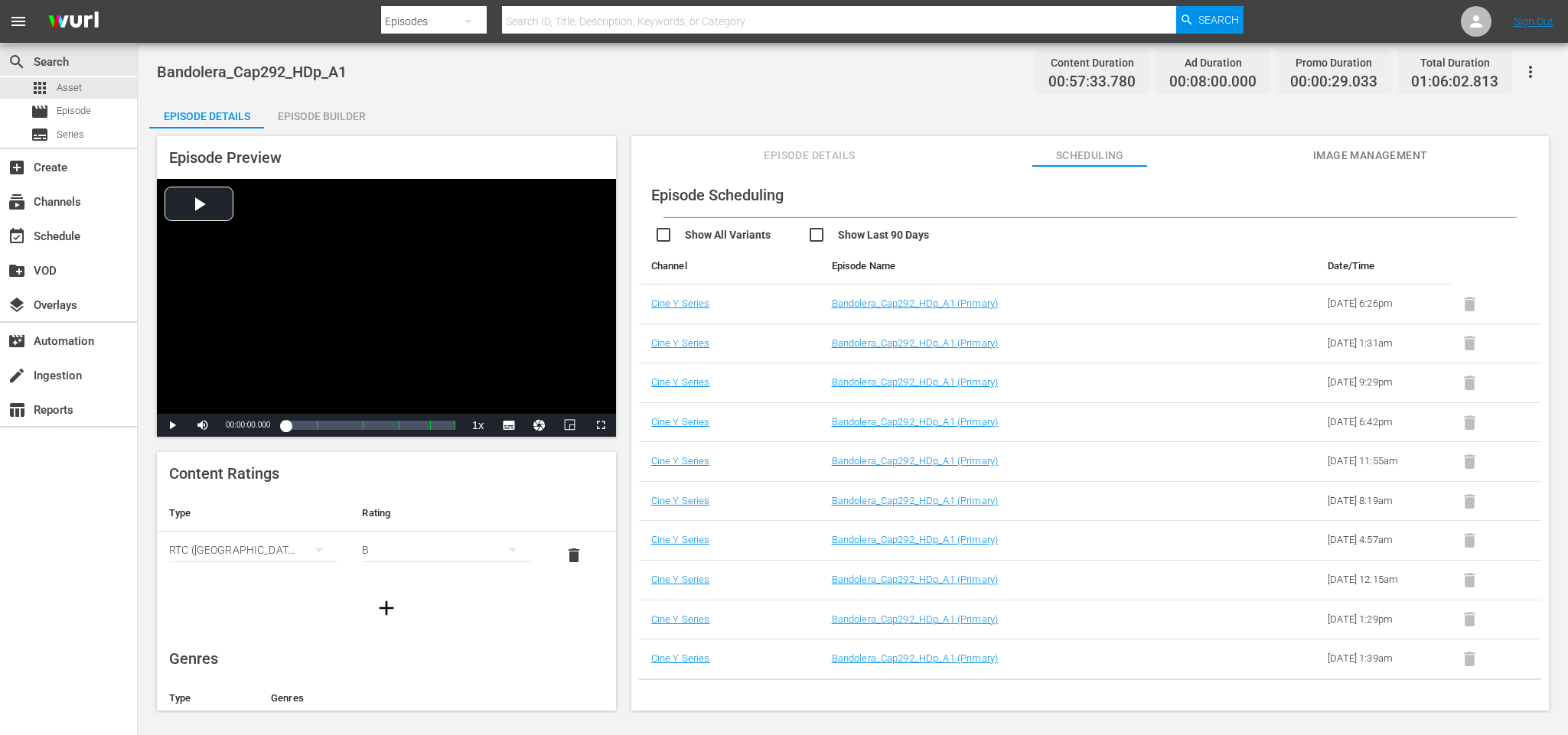
click at [804, 158] on span "Episode Details" at bounding box center [809, 155] width 115 height 19
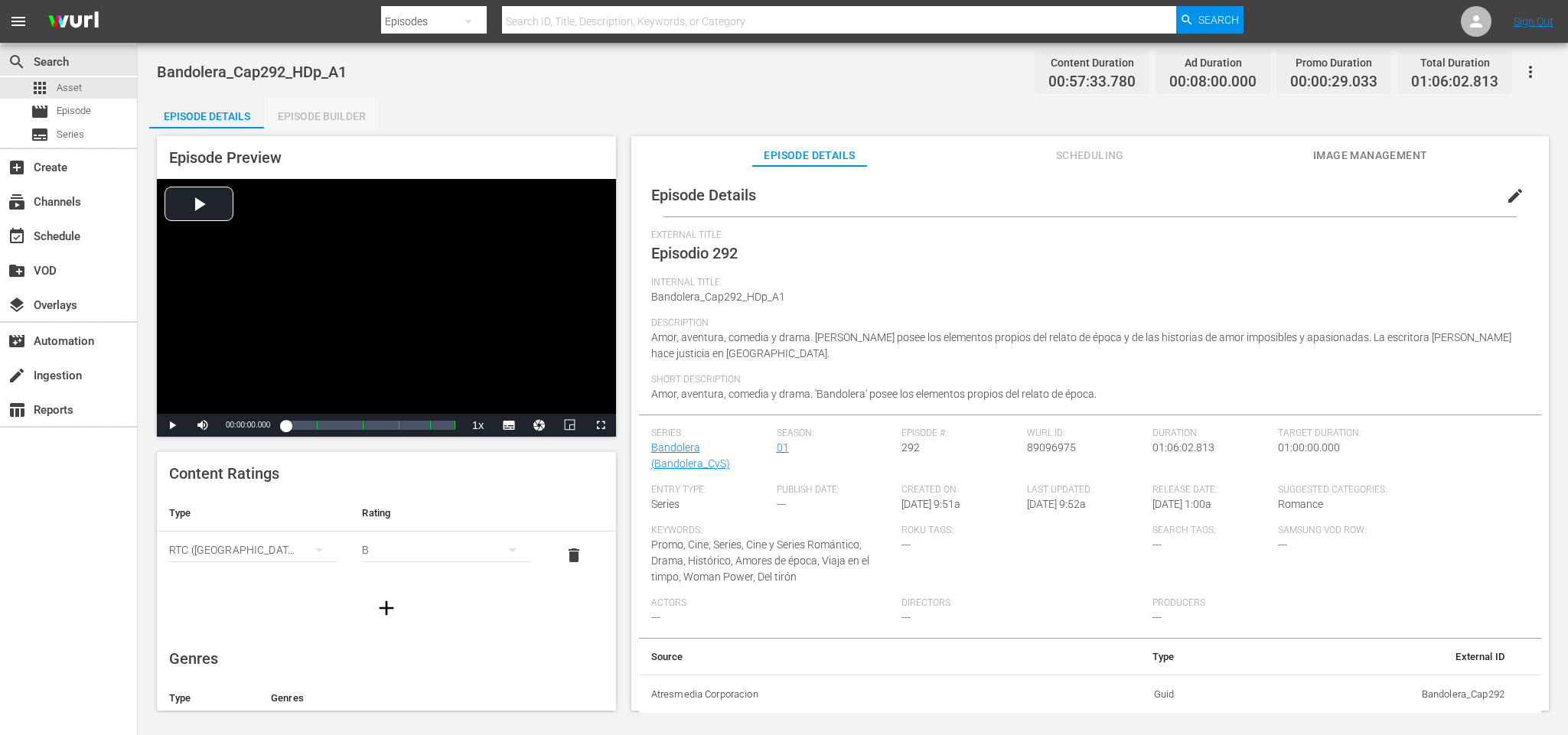
click at [340, 122] on div "Episode Builder" at bounding box center [321, 116] width 115 height 37
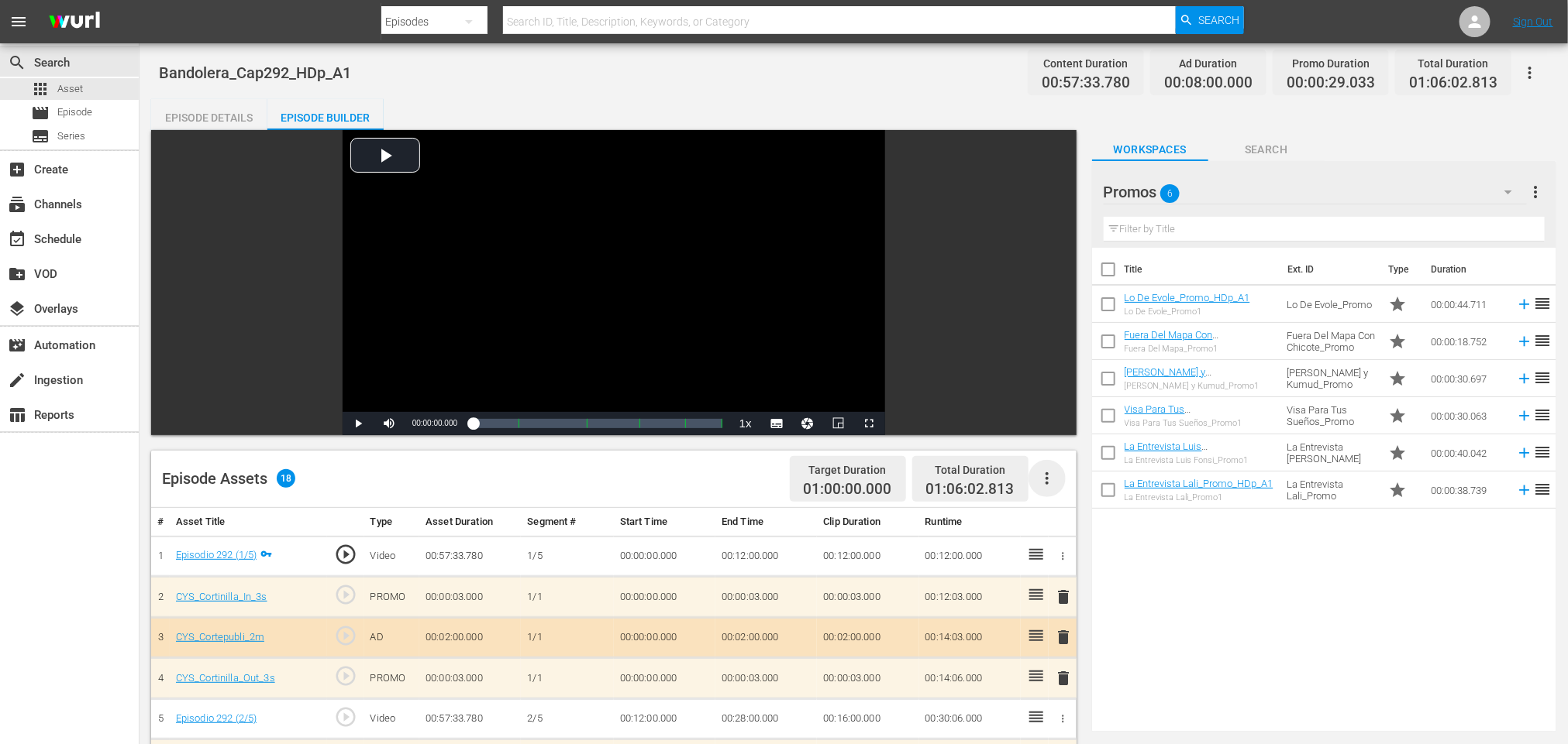
click at [1045, 481] on icon "button" at bounding box center [1046, 478] width 18 height 18
click at [1356, 589] on div "Title Ext. ID Type Duration Lo De Evole_Promo_HDp_A1 Lo De Evole_Promo1 Lo De E…" at bounding box center [1324, 486] width 464 height 478
click at [220, 107] on div "Episode Details" at bounding box center [209, 117] width 116 height 37
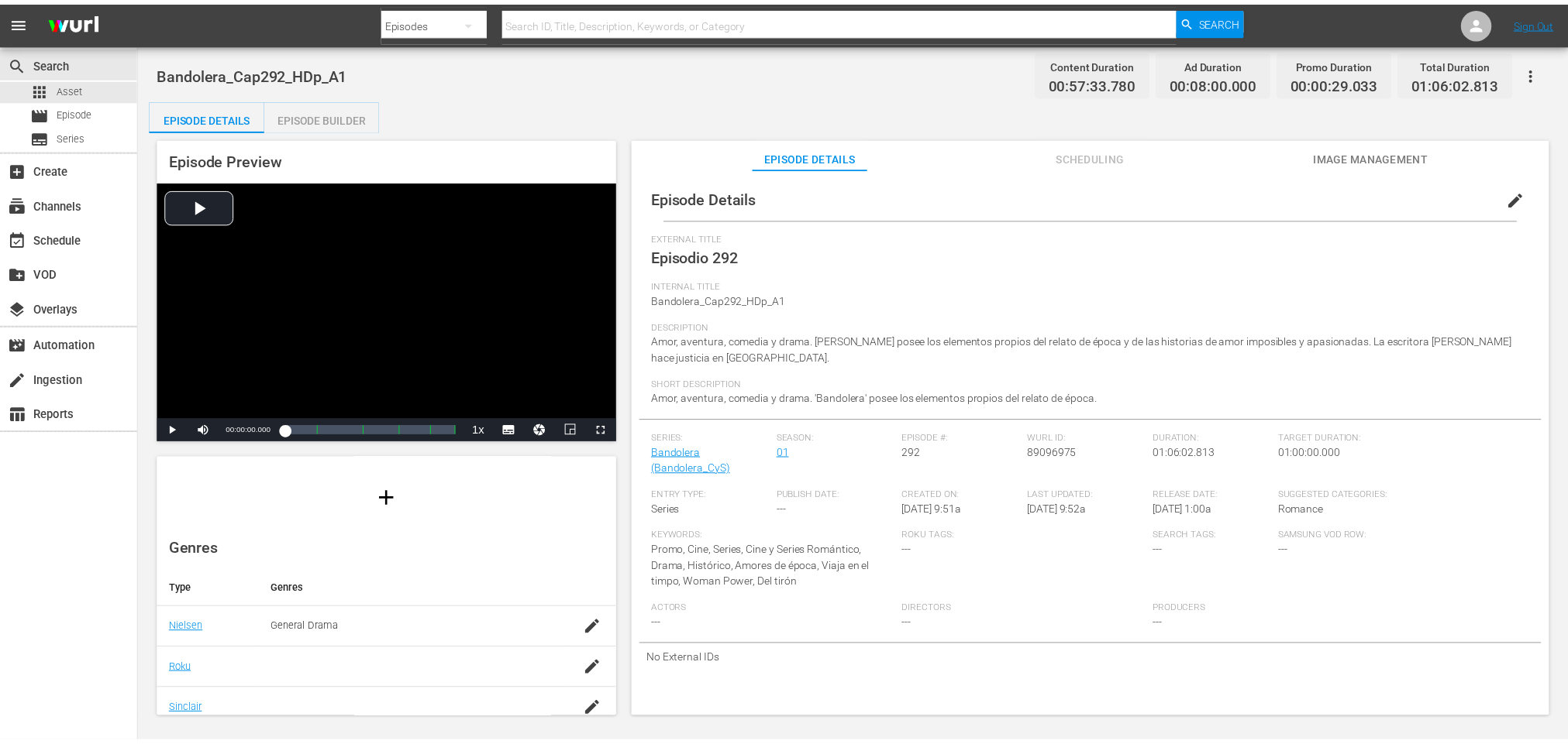
scroll to position [295, 0]
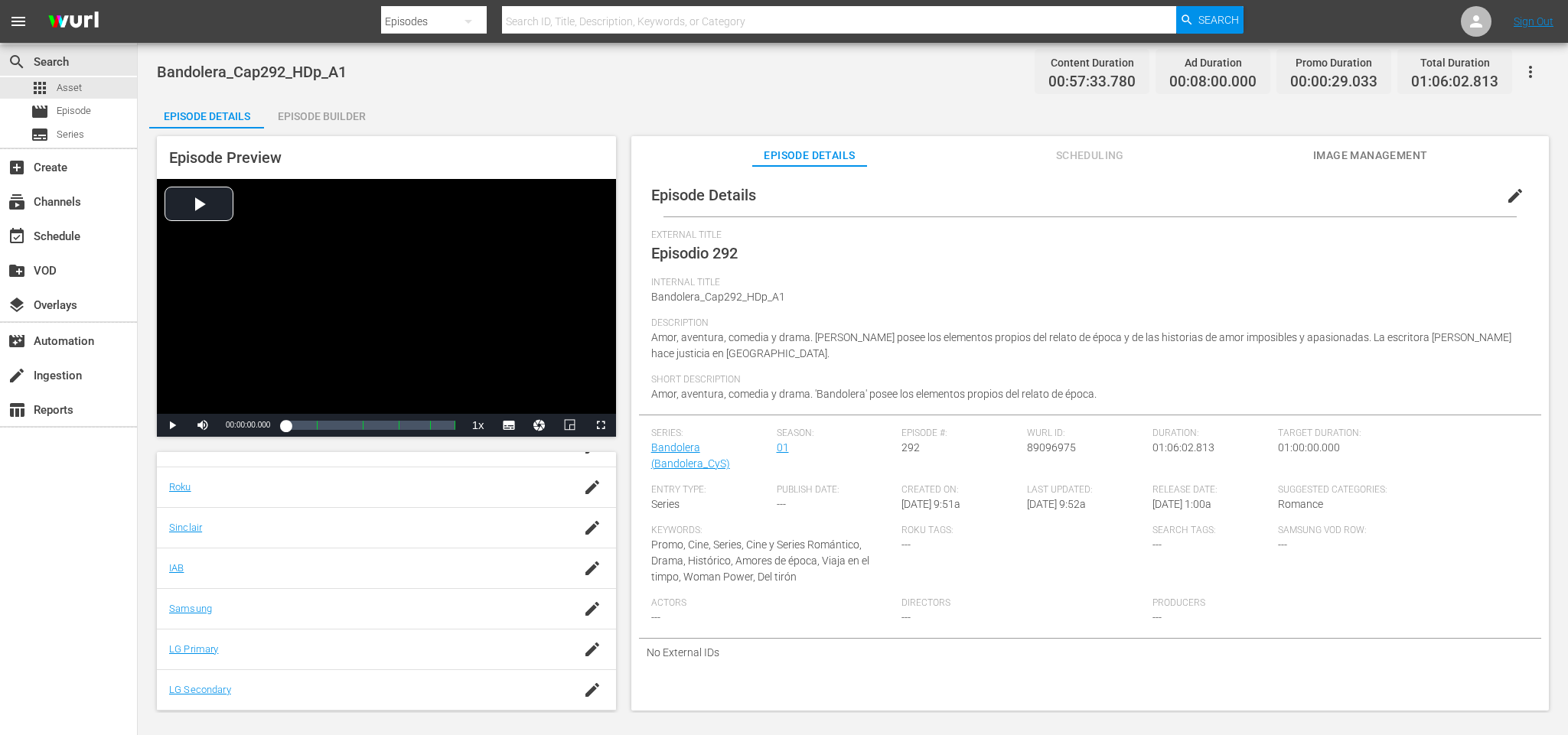
click at [332, 118] on div "Episode Builder" at bounding box center [321, 116] width 115 height 37
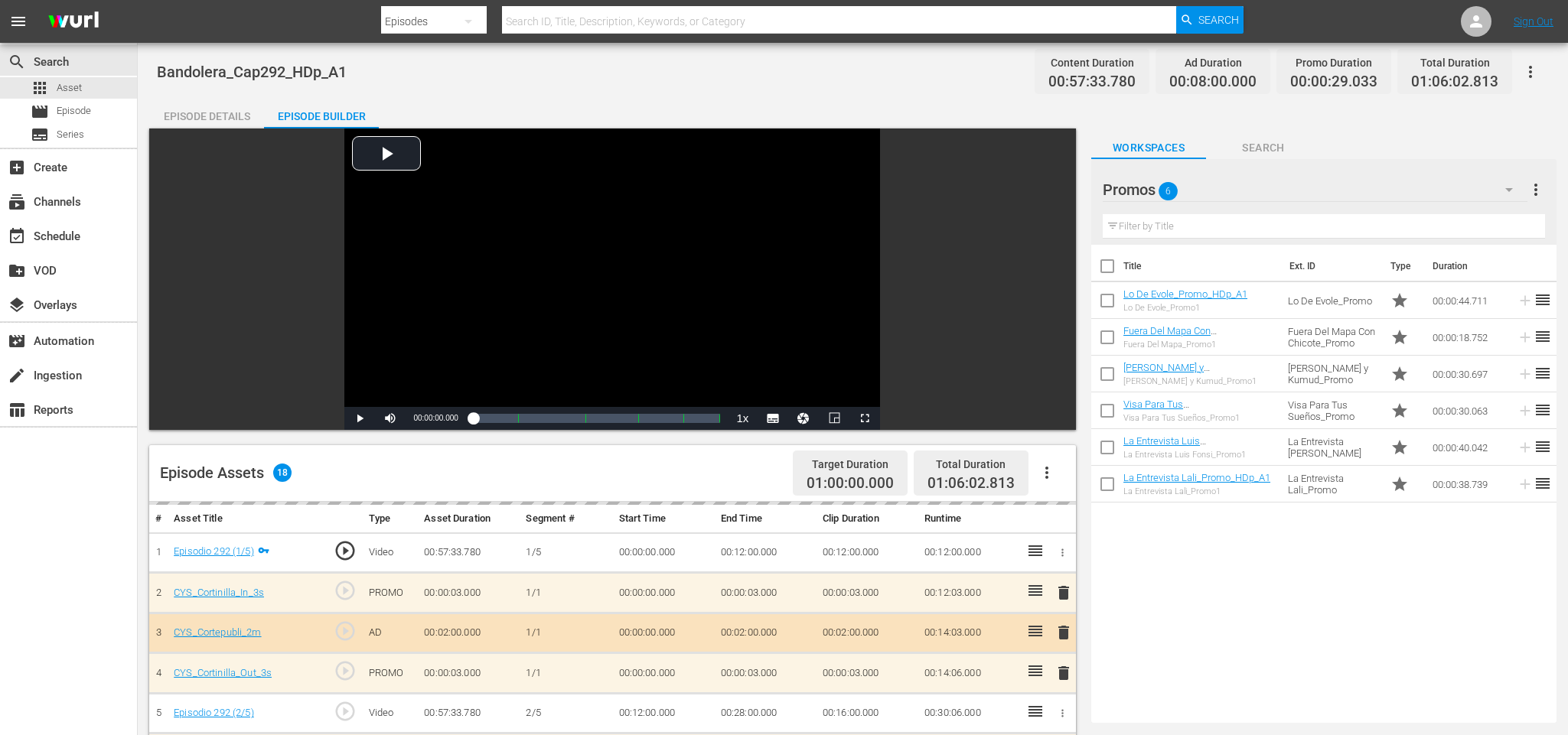
scroll to position [287, 0]
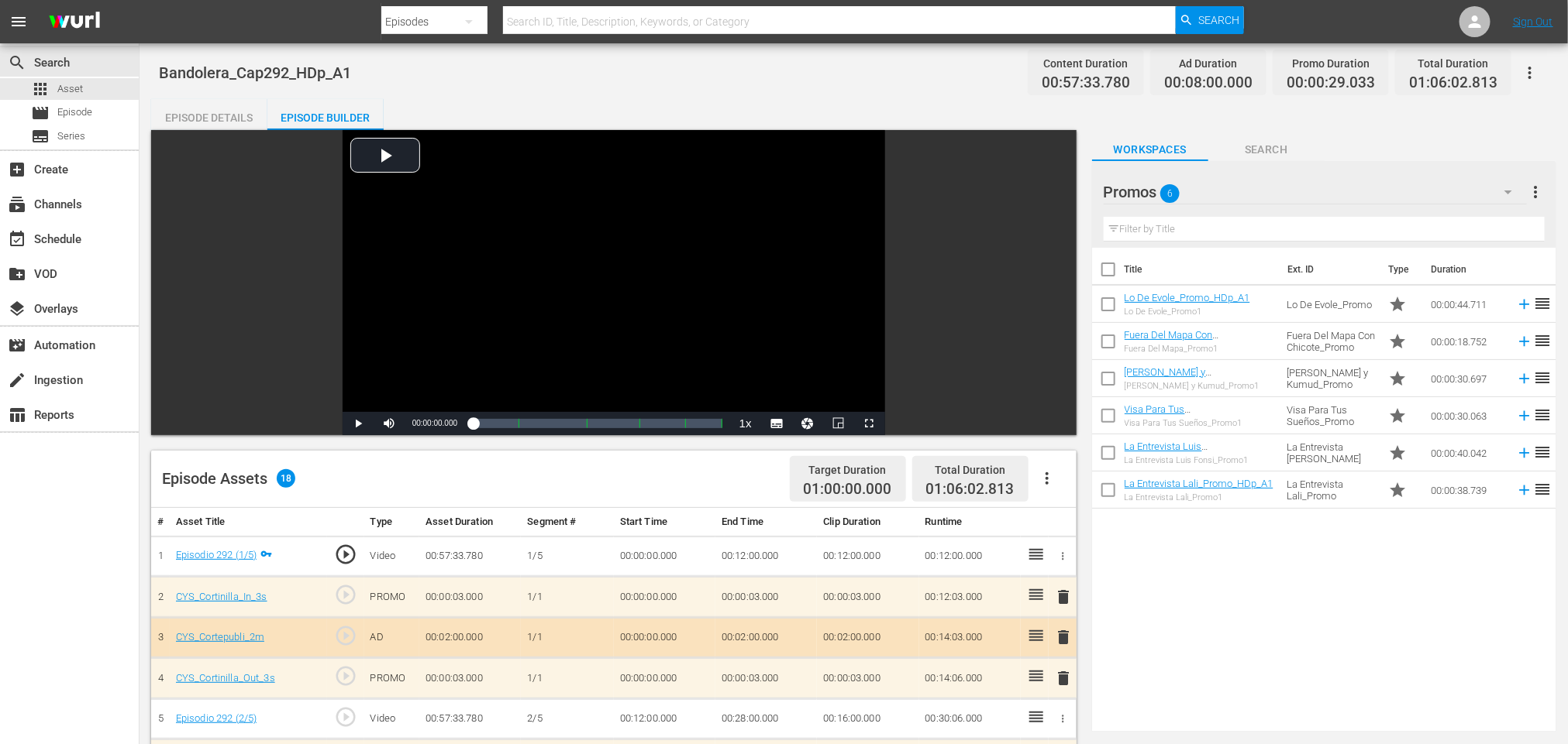
click at [213, 119] on div "Episode Details" at bounding box center [209, 117] width 116 height 37
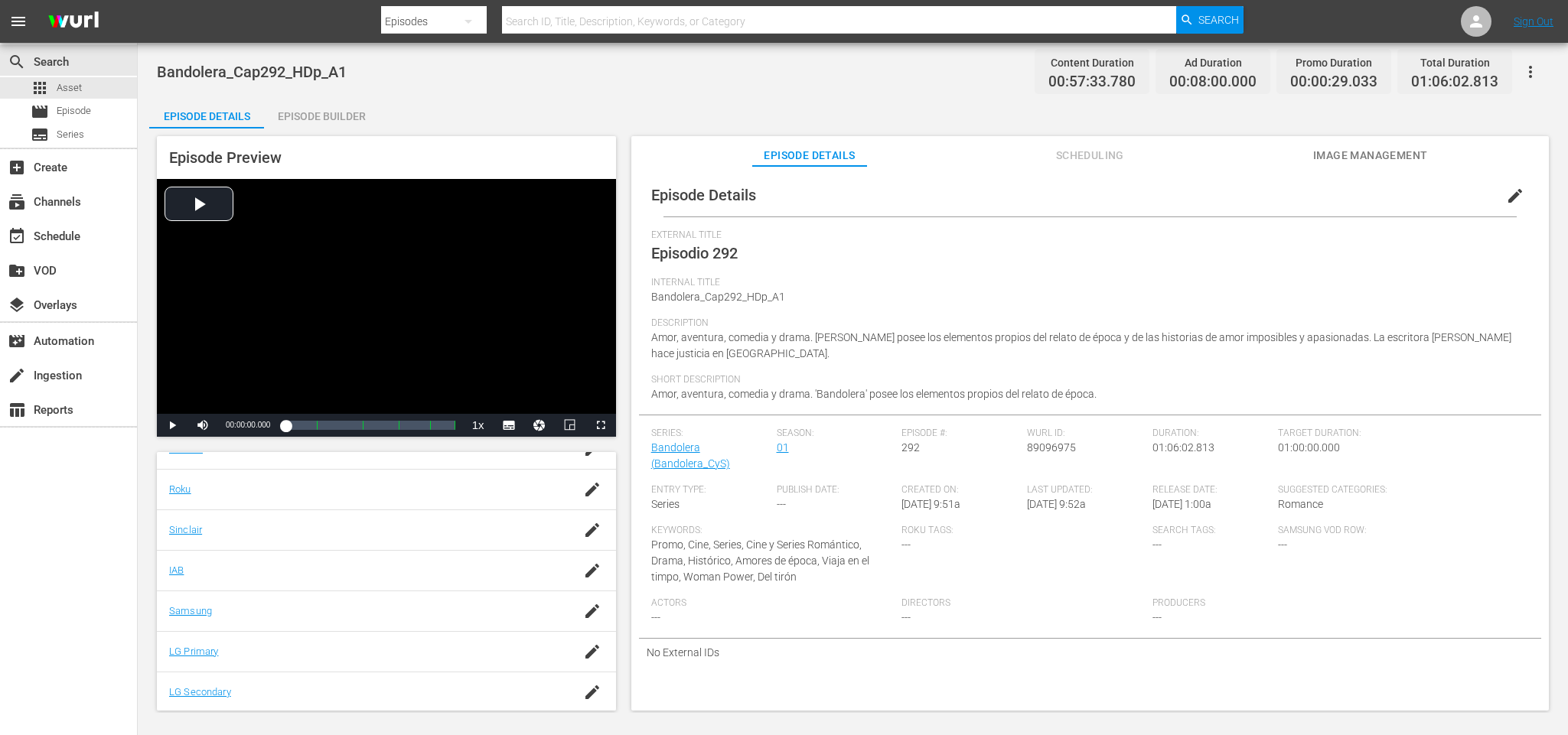
scroll to position [291, 0]
click at [35, 163] on div "add_box Create" at bounding box center [42, 165] width 86 height 14
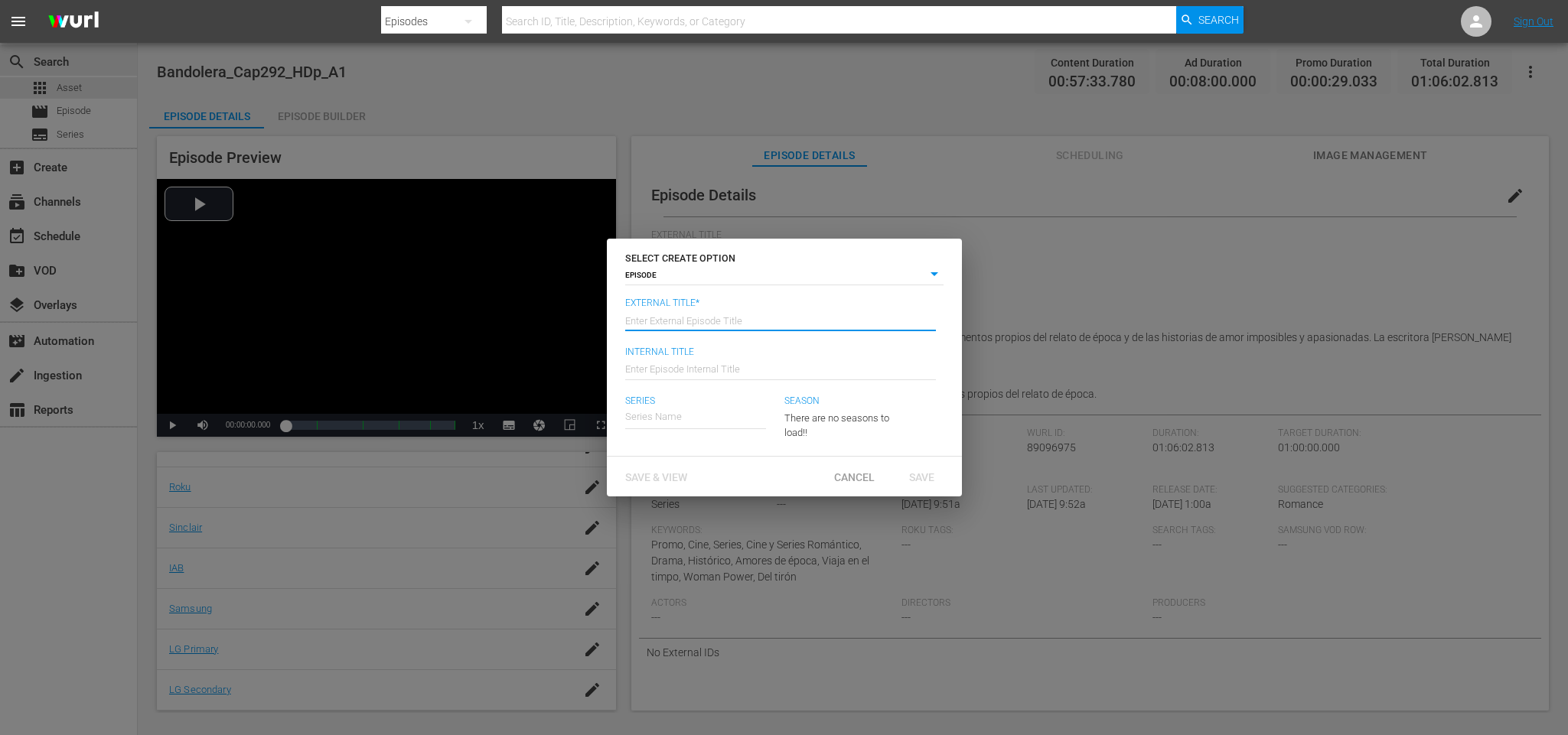
click at [673, 313] on input "text" at bounding box center [780, 318] width 311 height 37
click at [701, 315] on input "text" at bounding box center [780, 318] width 311 height 37
click at [740, 366] on input "text" at bounding box center [780, 368] width 311 height 37
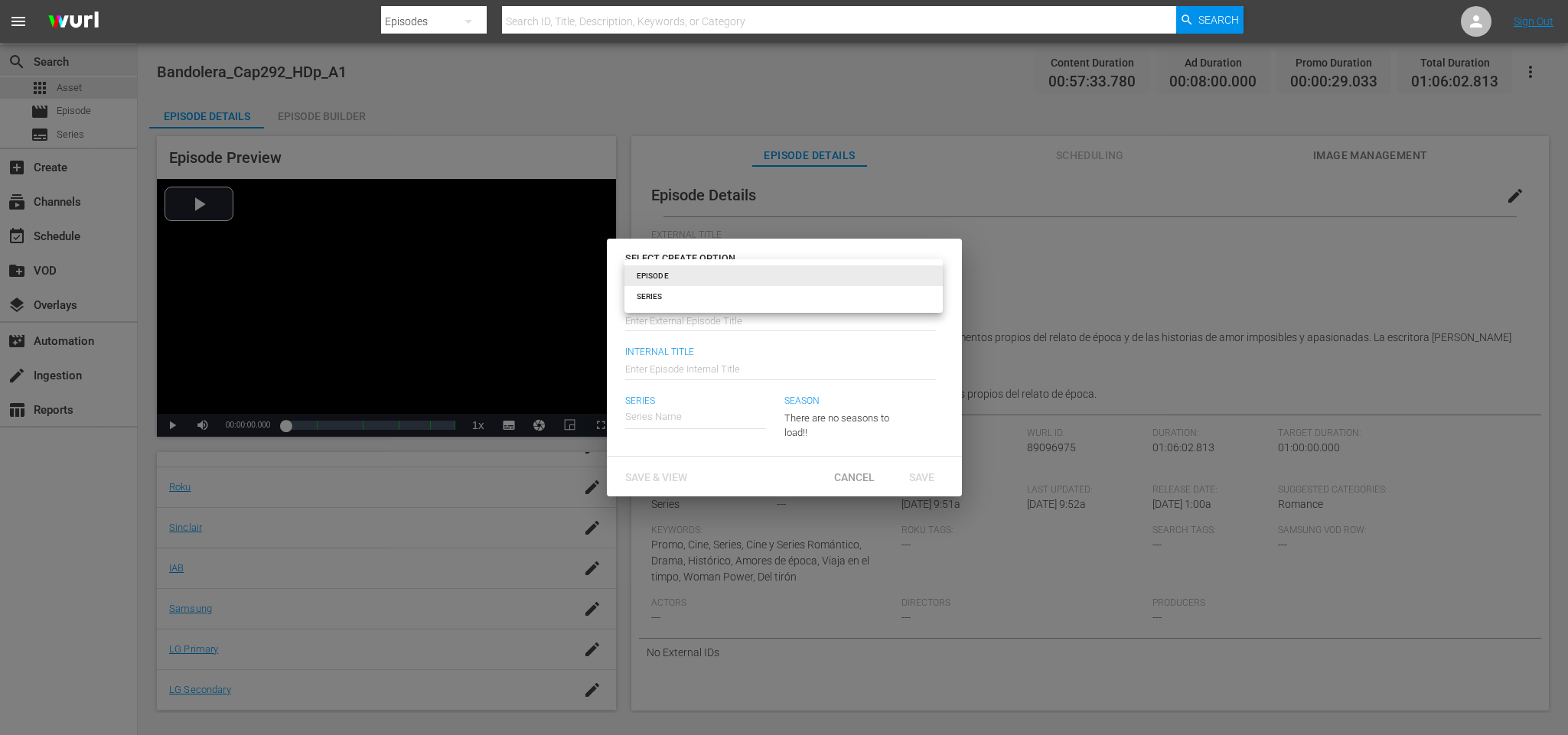
click at [935, 267] on body "menu Search By Episodes Search ID, Title, Description, Keywords, or Category Se…" at bounding box center [784, 368] width 1568 height 735
click at [863, 473] on div at bounding box center [784, 368] width 1568 height 735
click at [848, 481] on span "Cancel" at bounding box center [854, 477] width 65 height 12
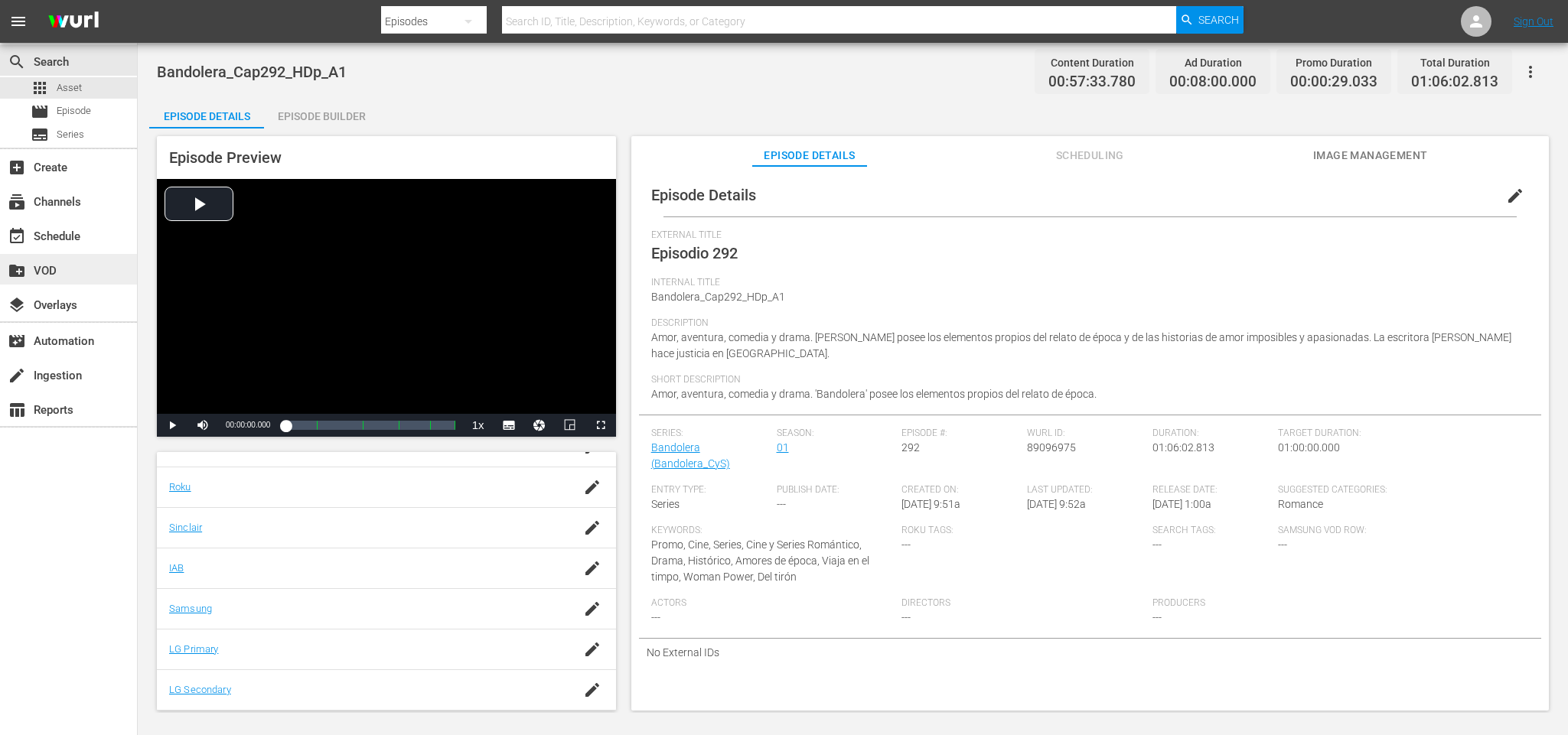
click at [60, 278] on div "create_new_folder VOD" at bounding box center [68, 270] width 137 height 30
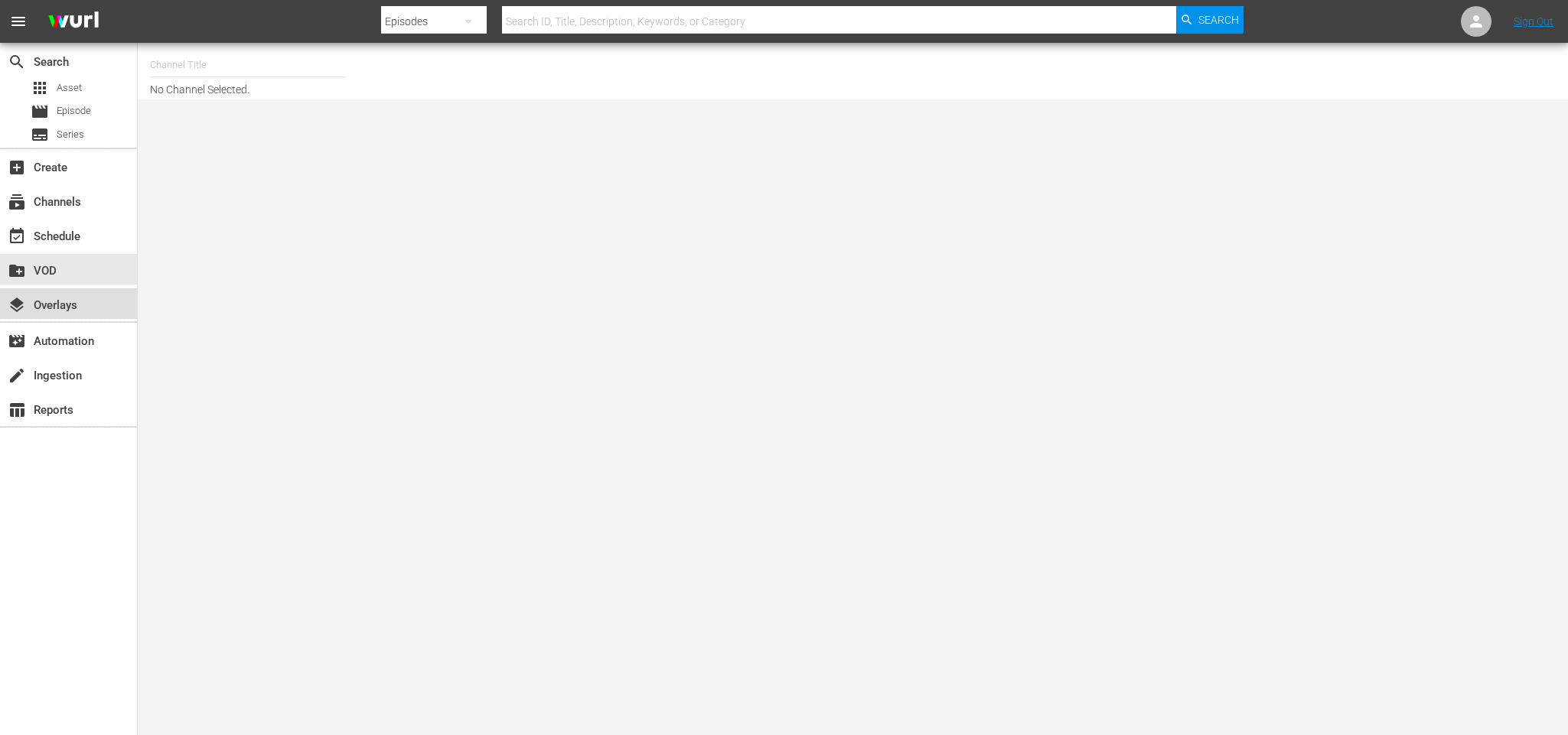
click at [67, 303] on div "layers Overlays" at bounding box center [42, 302] width 86 height 14
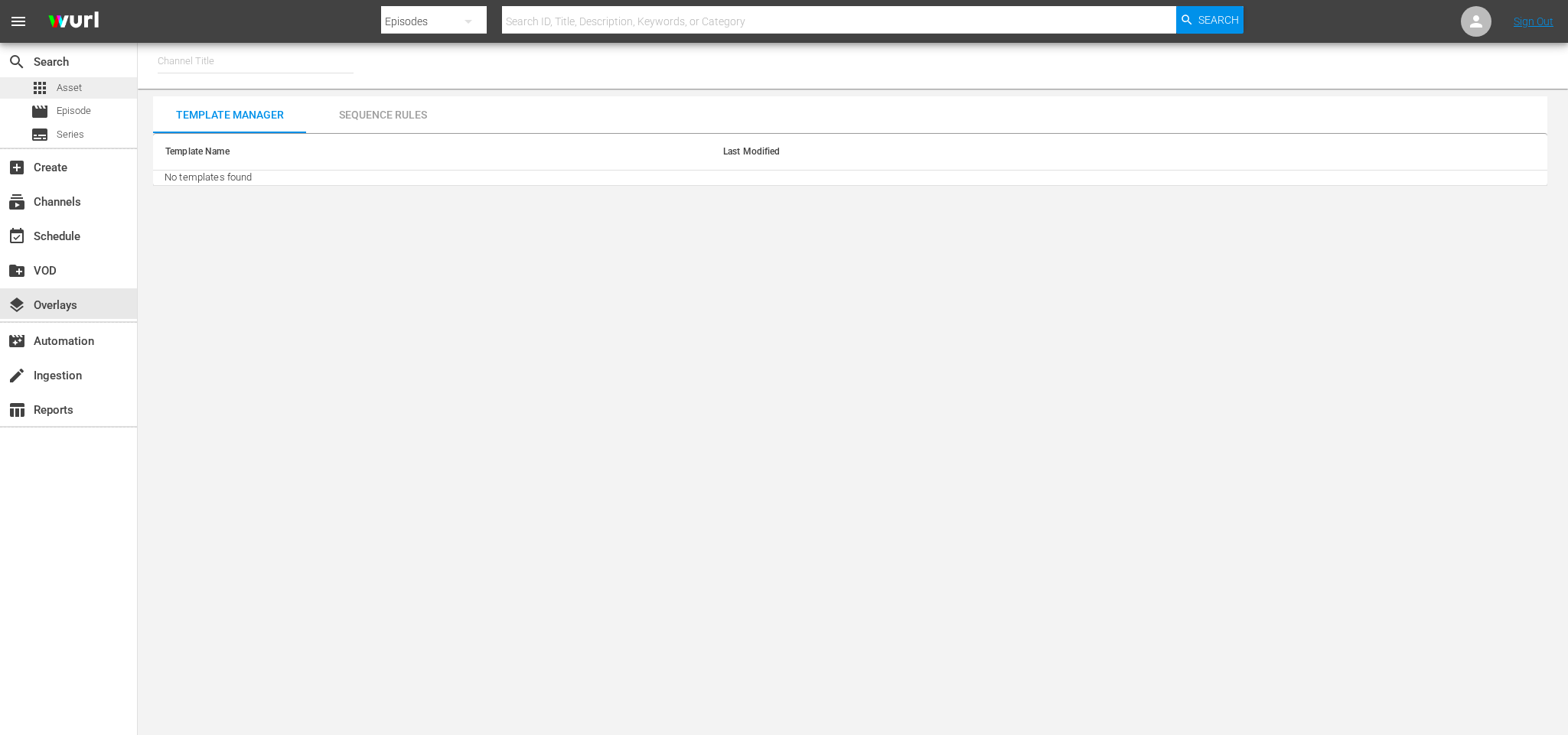
click at [67, 84] on span "Asset" at bounding box center [69, 88] width 25 height 15
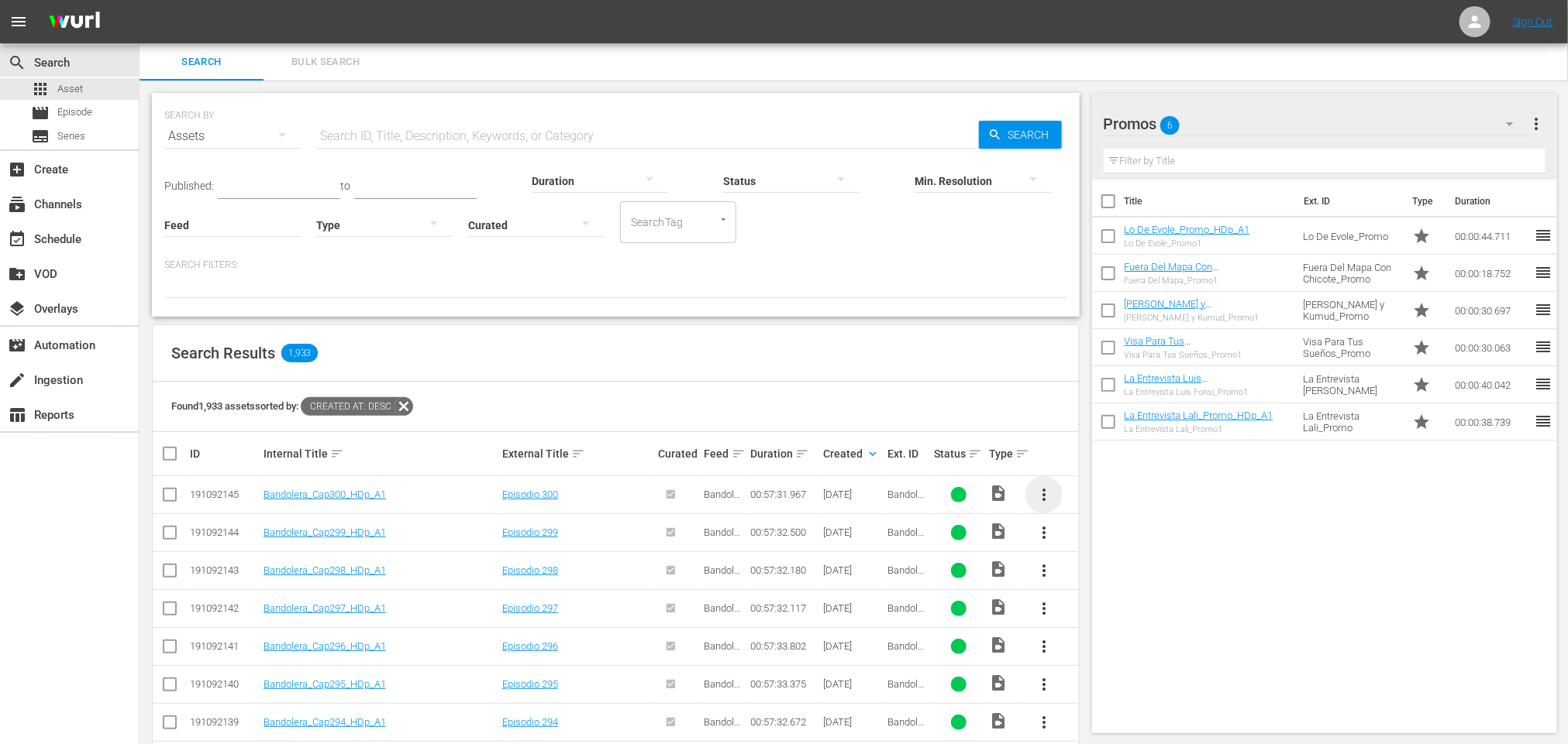
click at [1047, 498] on span "more_vert" at bounding box center [1043, 494] width 18 height 18
click at [516, 380] on div "Search Results 1,933" at bounding box center [616, 353] width 926 height 56
click at [77, 113] on span "Episode" at bounding box center [74, 113] width 35 height 15
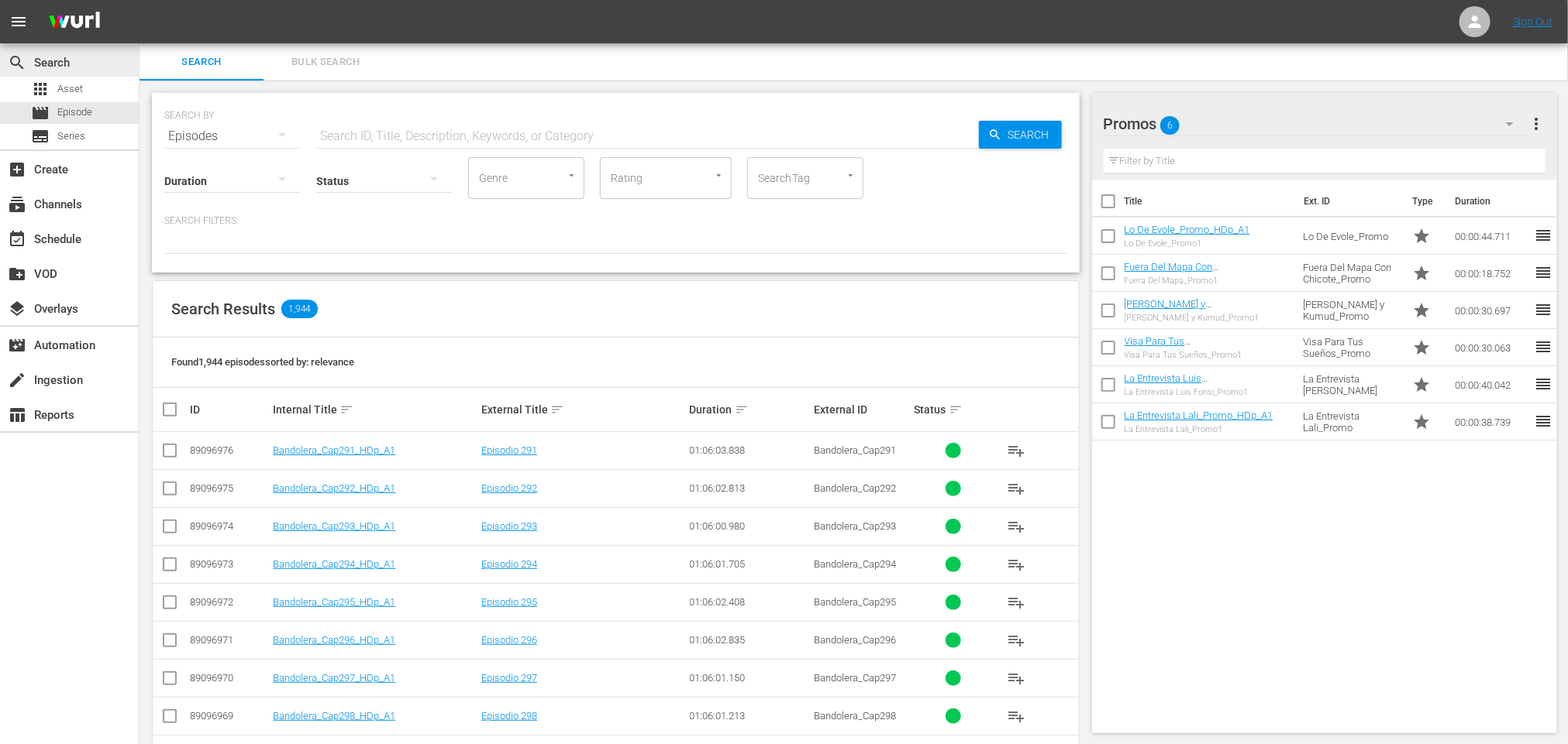
click at [53, 56] on div "search Search" at bounding box center [43, 59] width 87 height 14
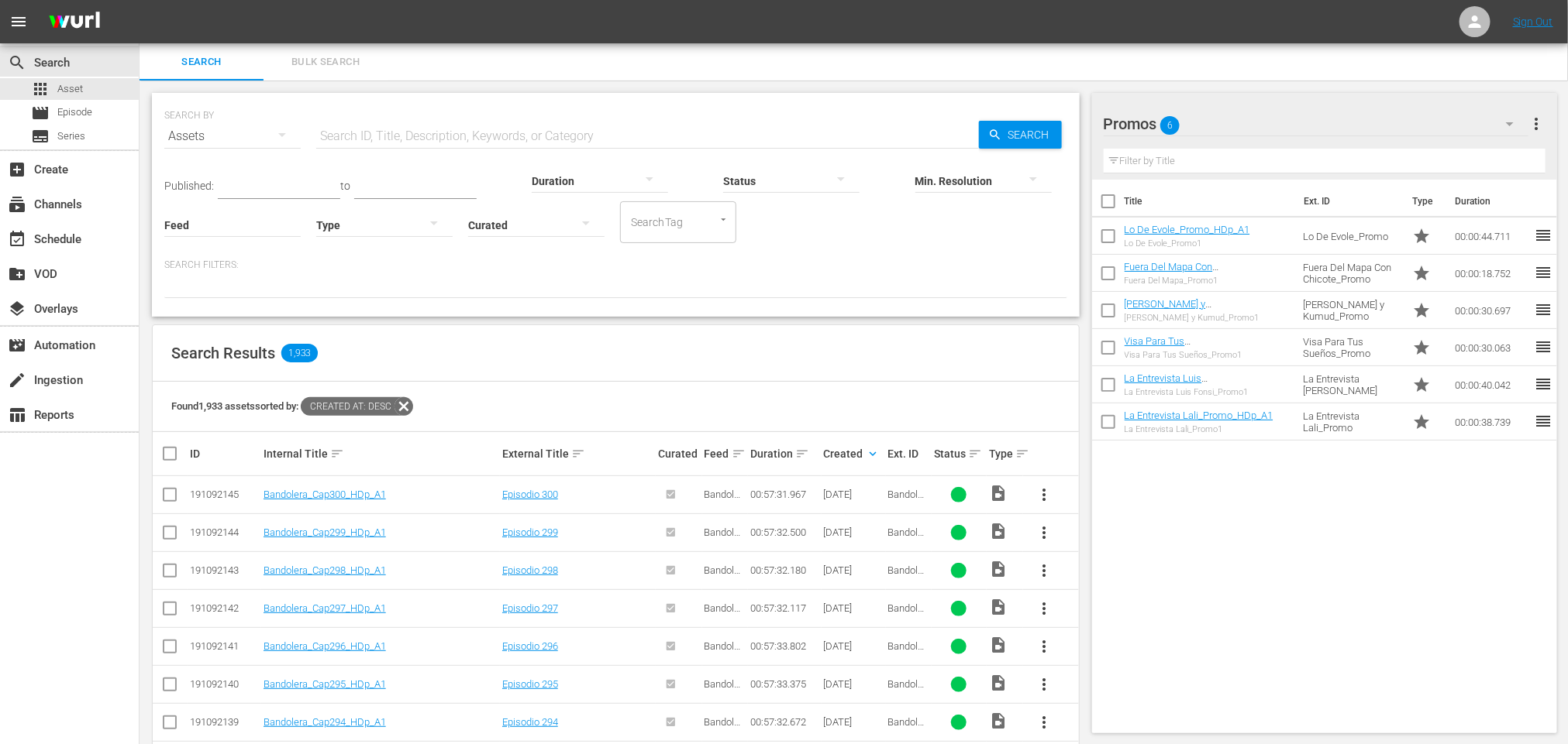
click at [333, 64] on span "Bulk Search" at bounding box center [325, 62] width 105 height 18
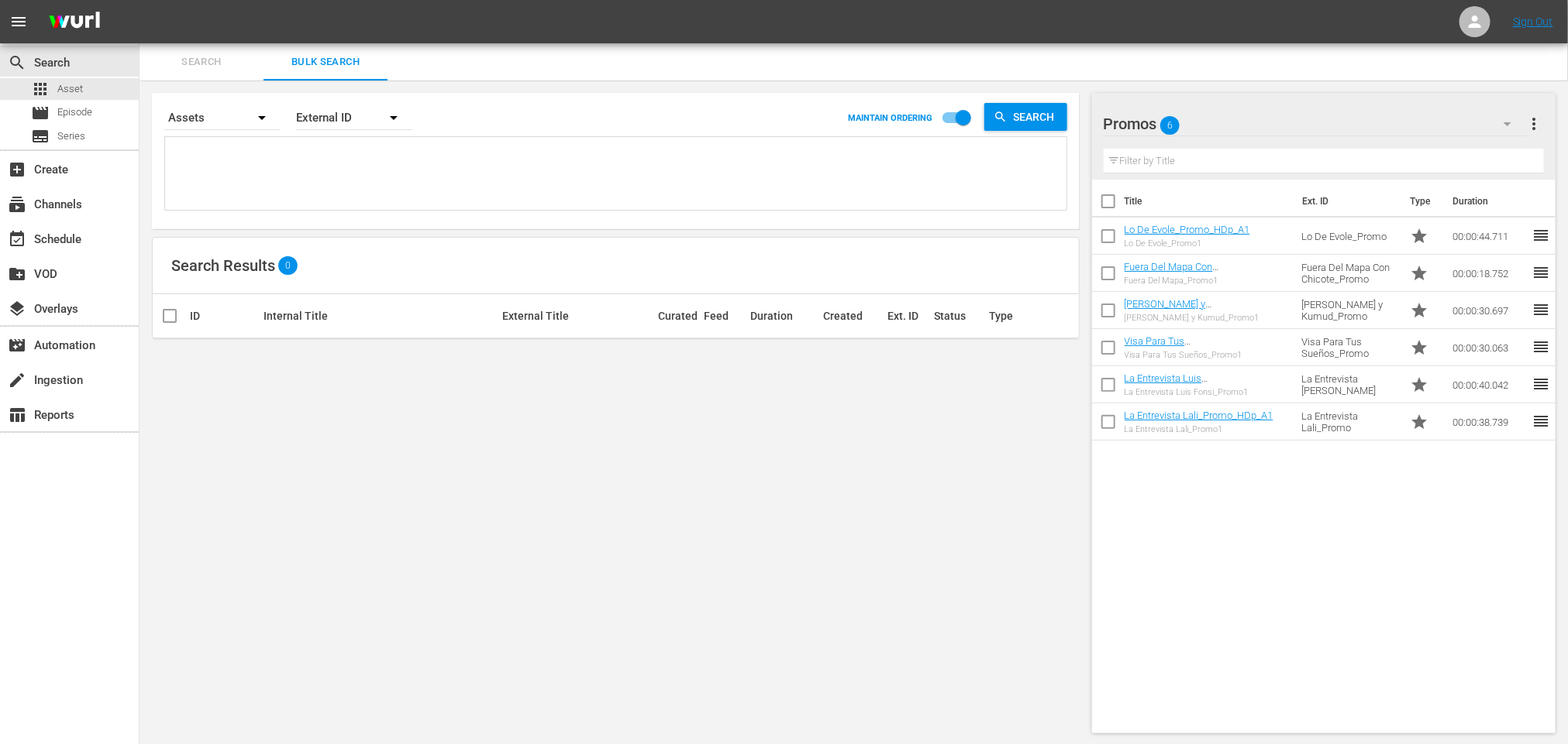
click at [246, 113] on button "button" at bounding box center [261, 117] width 37 height 37
click at [393, 116] on div "Episodes Assets" at bounding box center [784, 372] width 1568 height 744
click at [170, 68] on span "Search" at bounding box center [201, 62] width 105 height 18
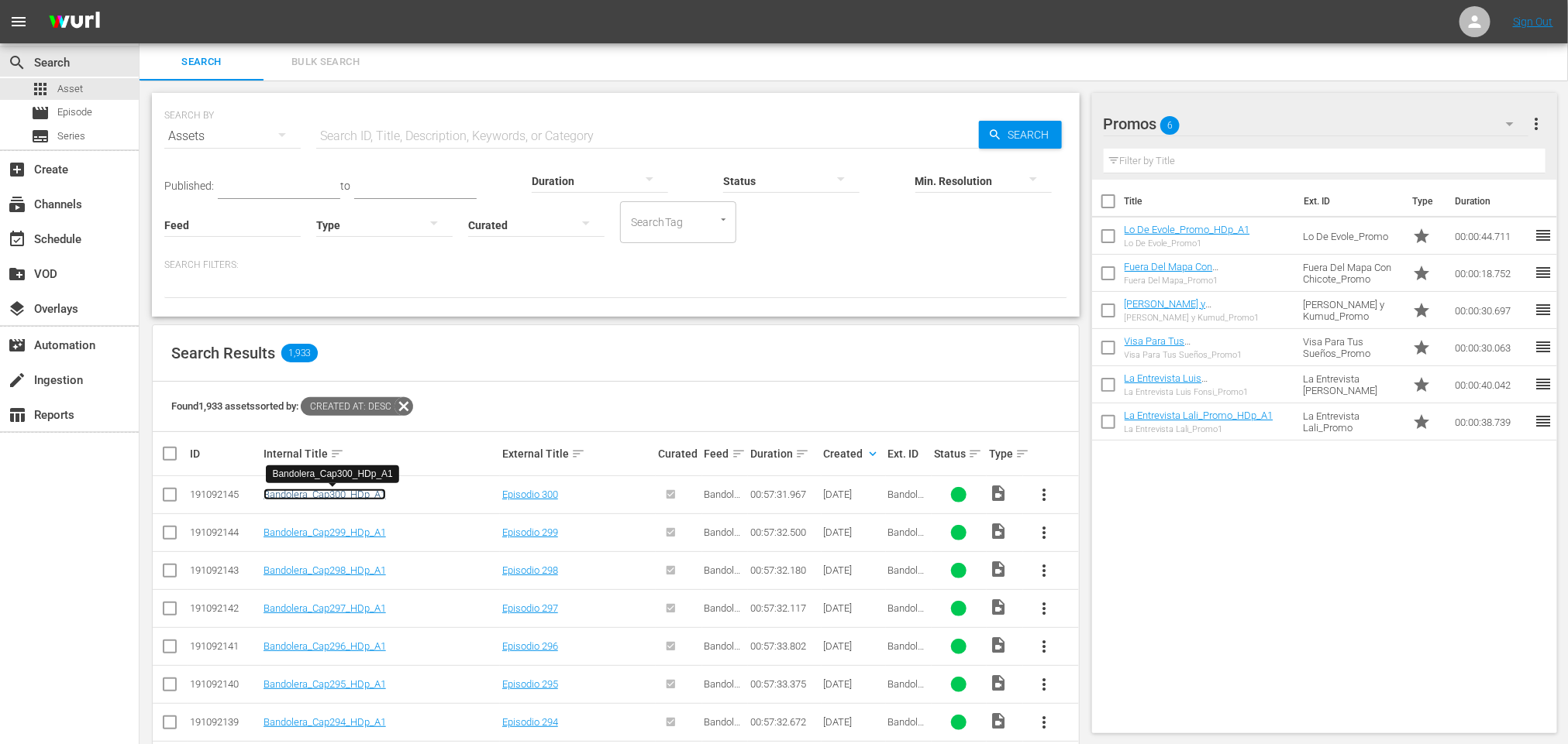
click at [351, 491] on link "Bandolera_Cap300_HDp_A1" at bounding box center [324, 494] width 122 height 11
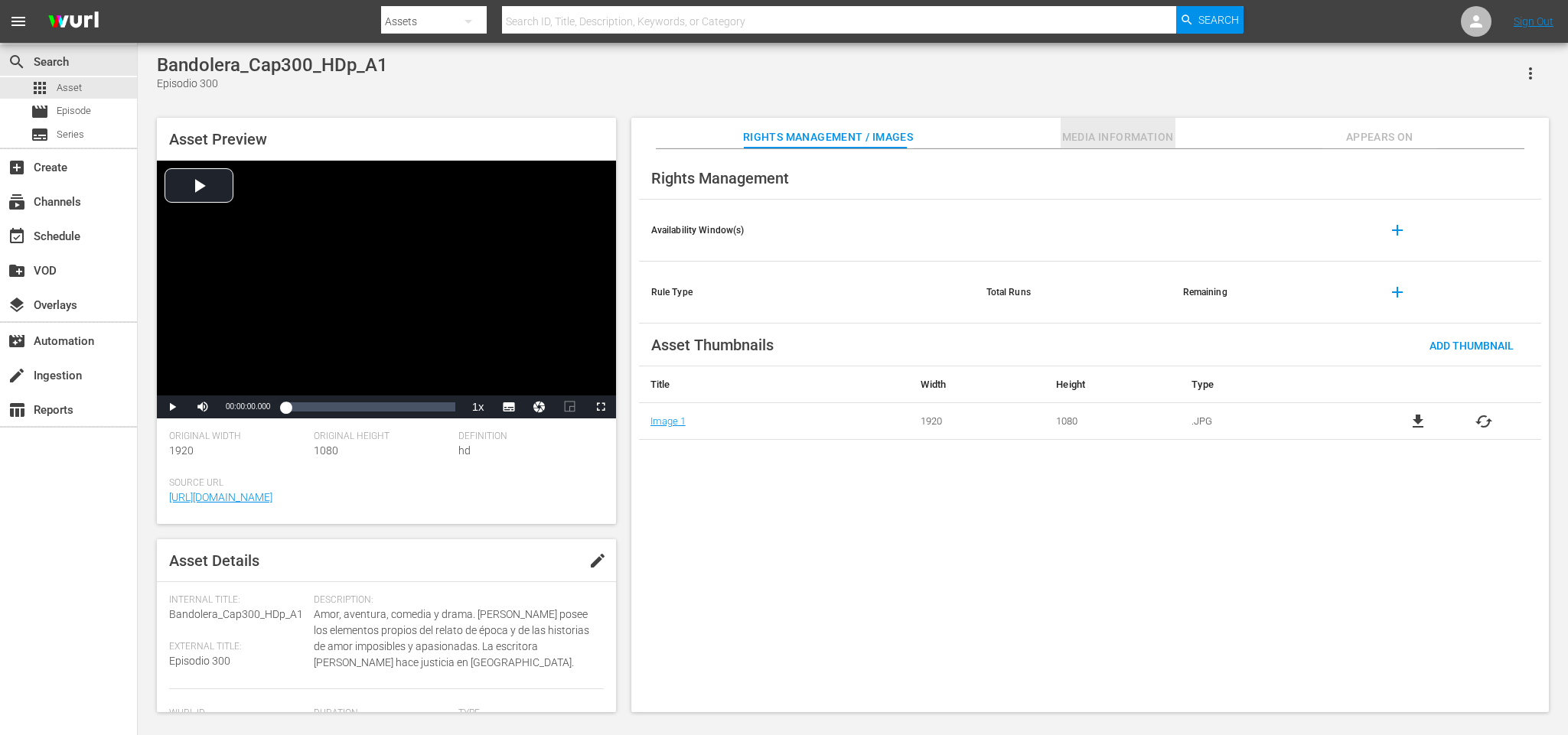
click at [1106, 132] on span "Media Information" at bounding box center [1118, 138] width 115 height 19
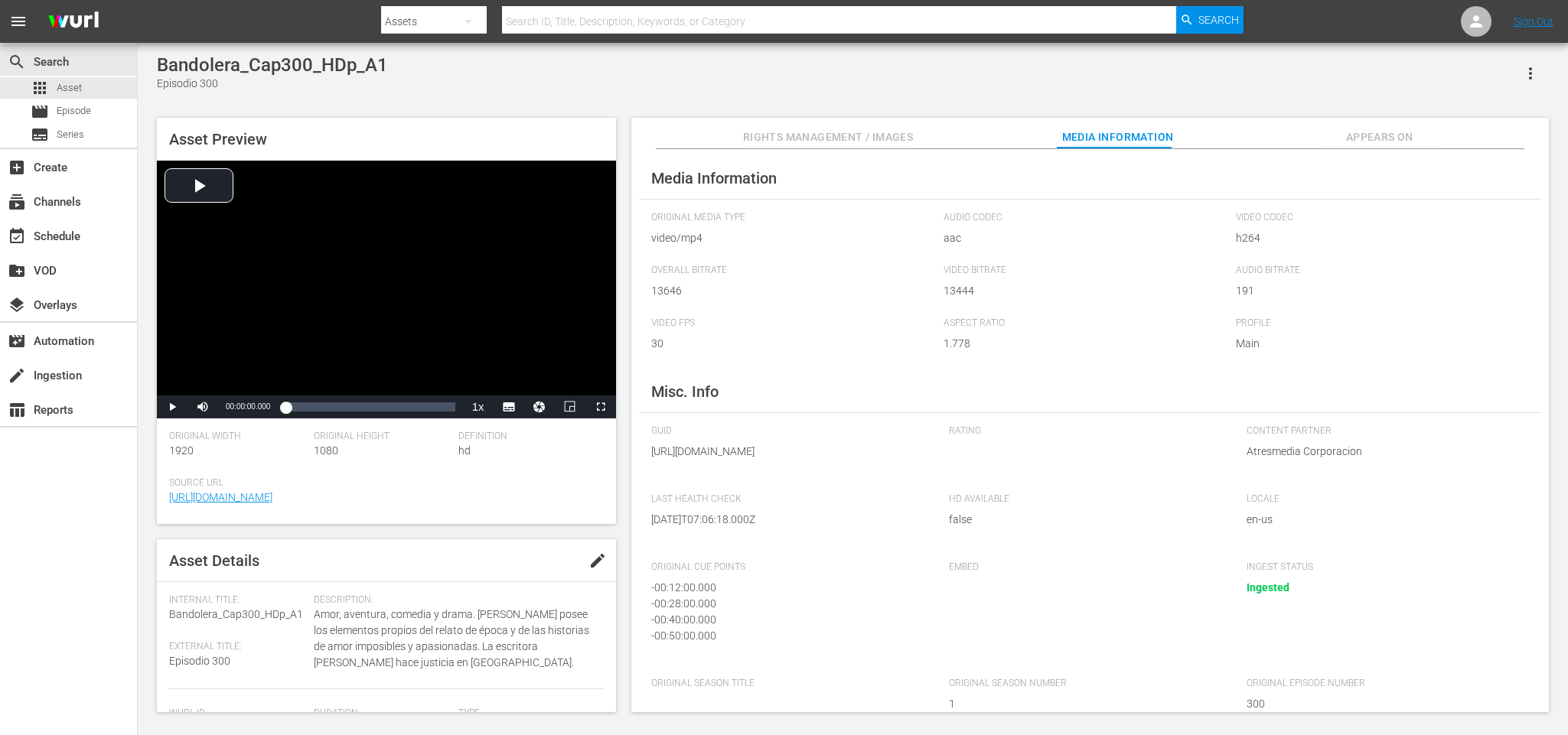
click at [1369, 139] on span "Appears On" at bounding box center [1380, 138] width 115 height 19
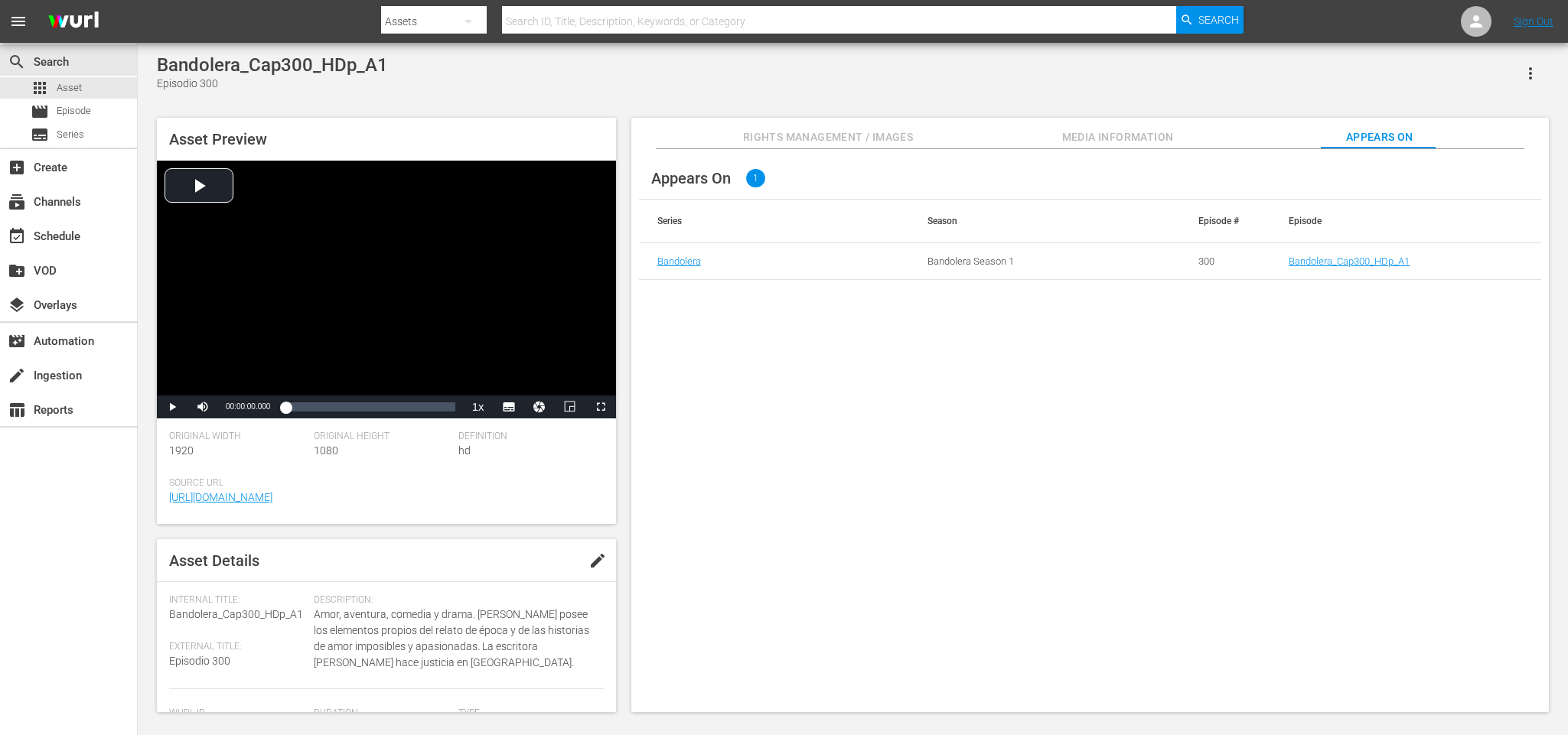
click at [760, 128] on span "Rights Management / Images" at bounding box center [827, 138] width 170 height 19
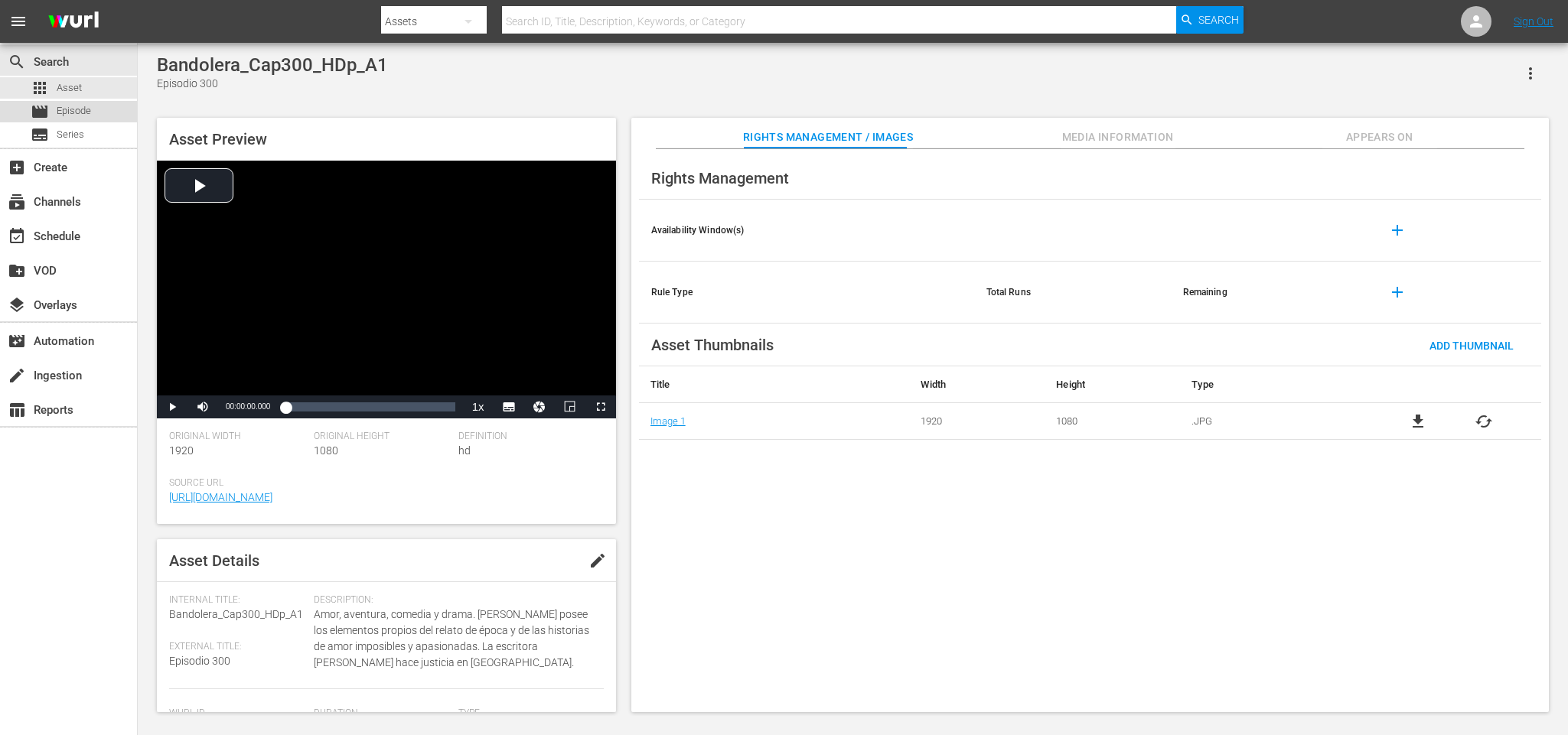
click at [74, 112] on span "Episode" at bounding box center [74, 111] width 35 height 15
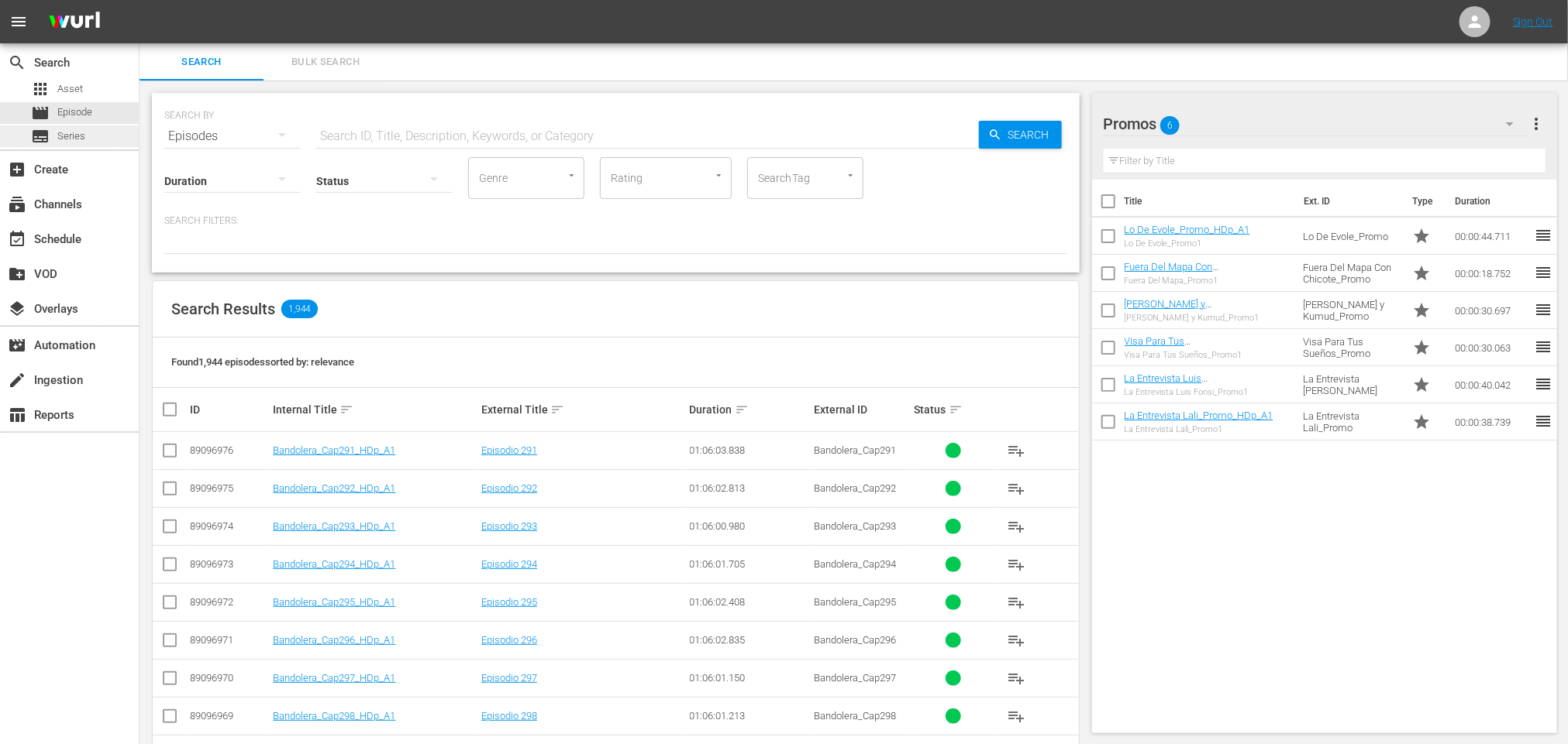
click at [73, 140] on span "Series" at bounding box center [71, 136] width 28 height 15
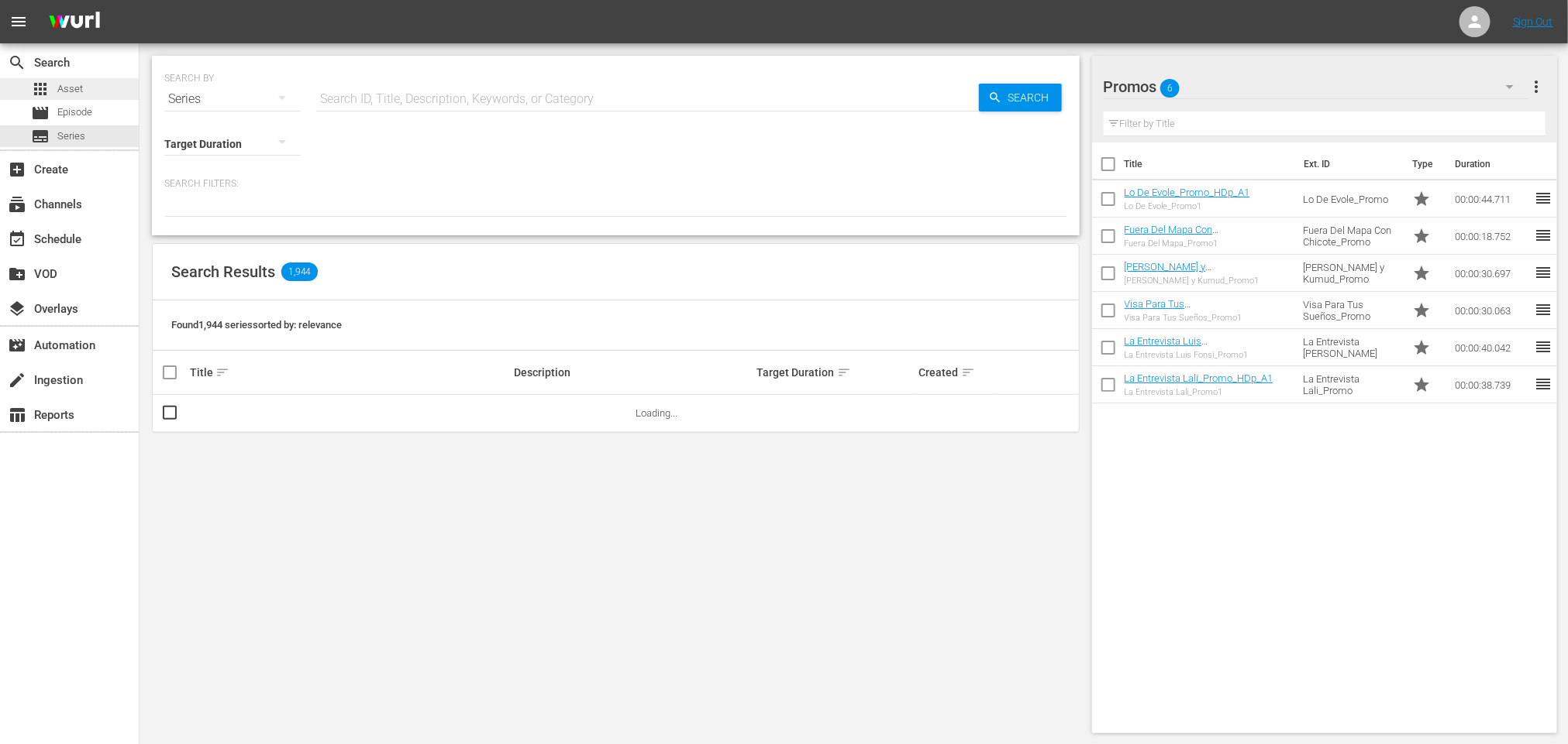
click at [103, 97] on div "apps Asset" at bounding box center [69, 89] width 138 height 22
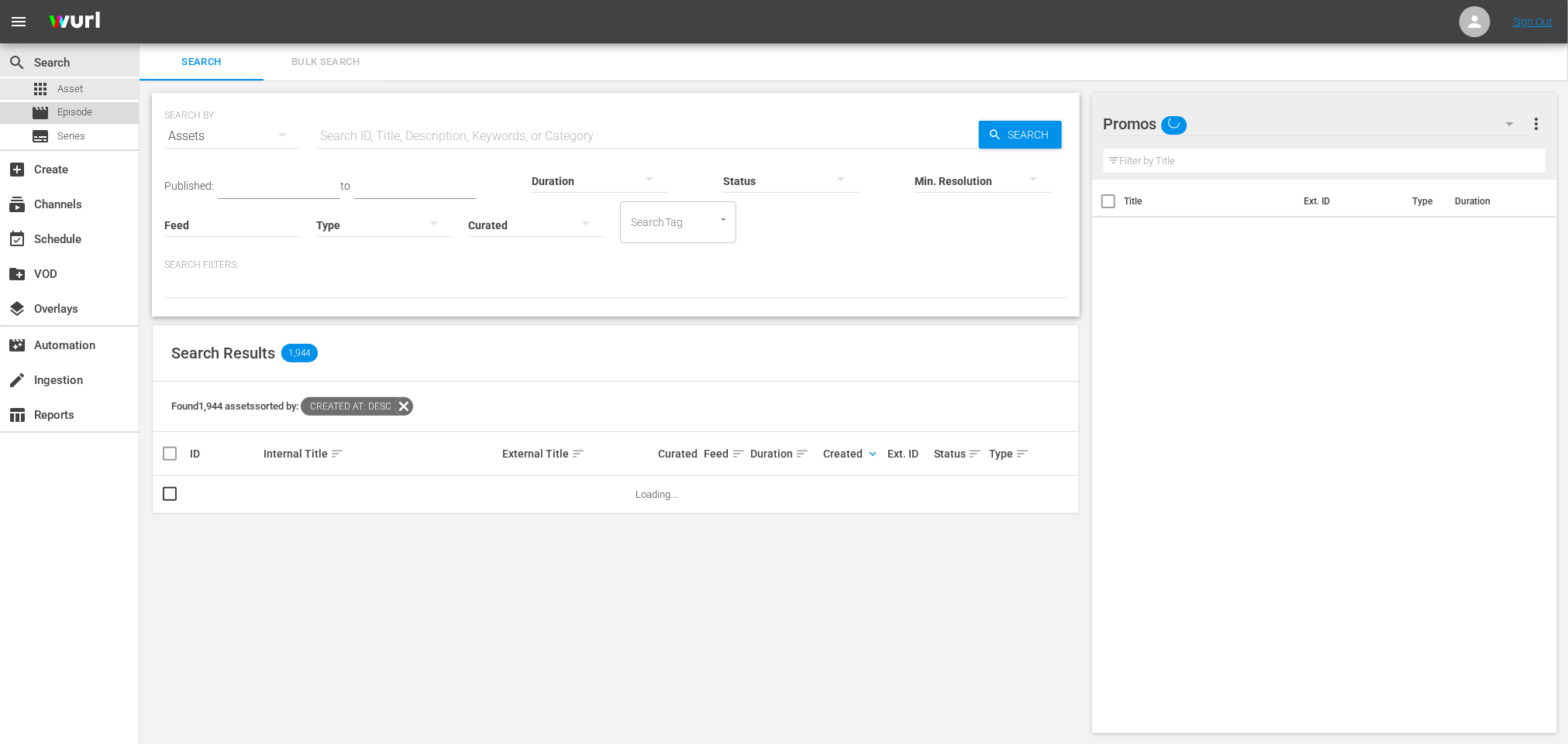
click at [82, 108] on span "Episode" at bounding box center [74, 113] width 35 height 15
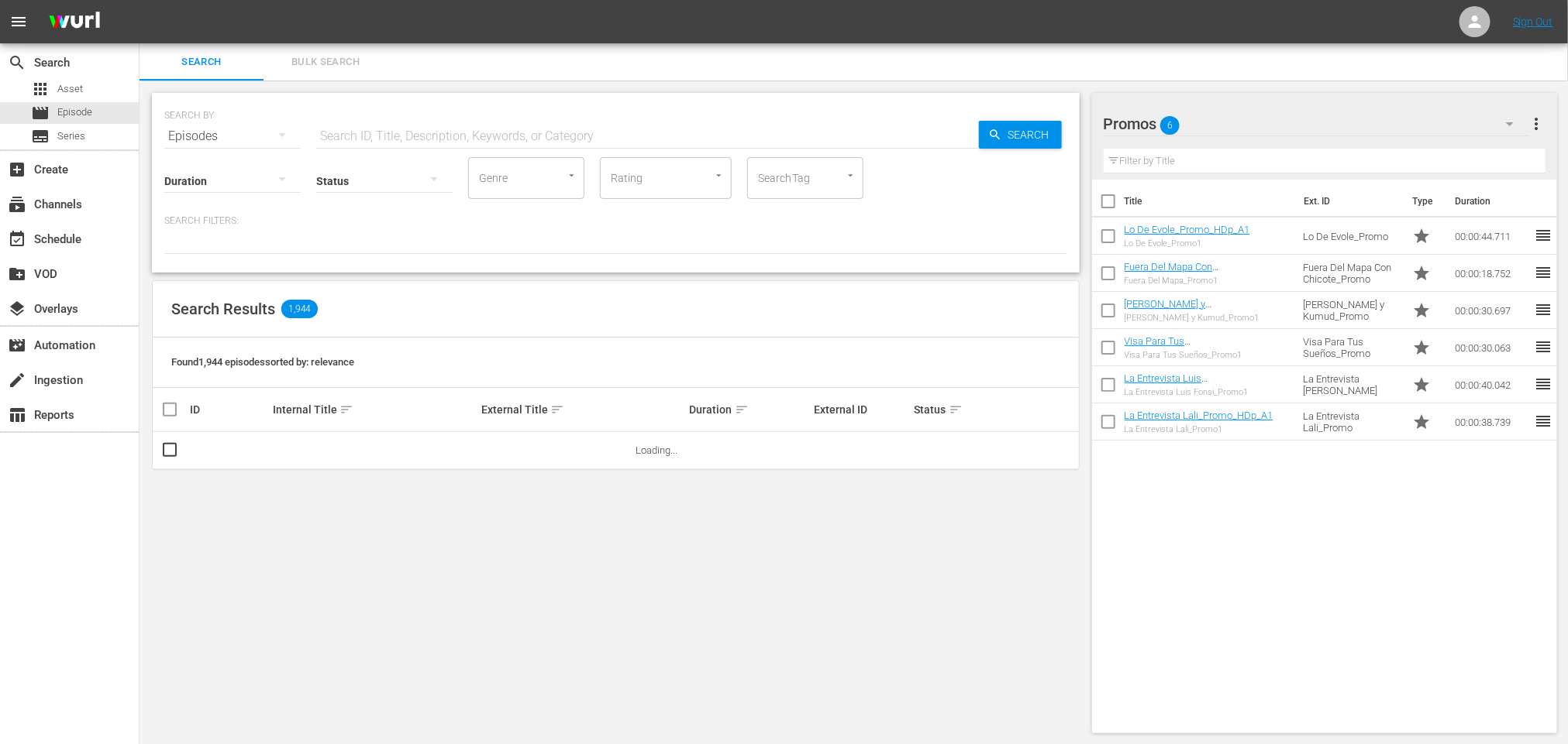
click at [629, 148] on hr at bounding box center [647, 148] width 662 height 1
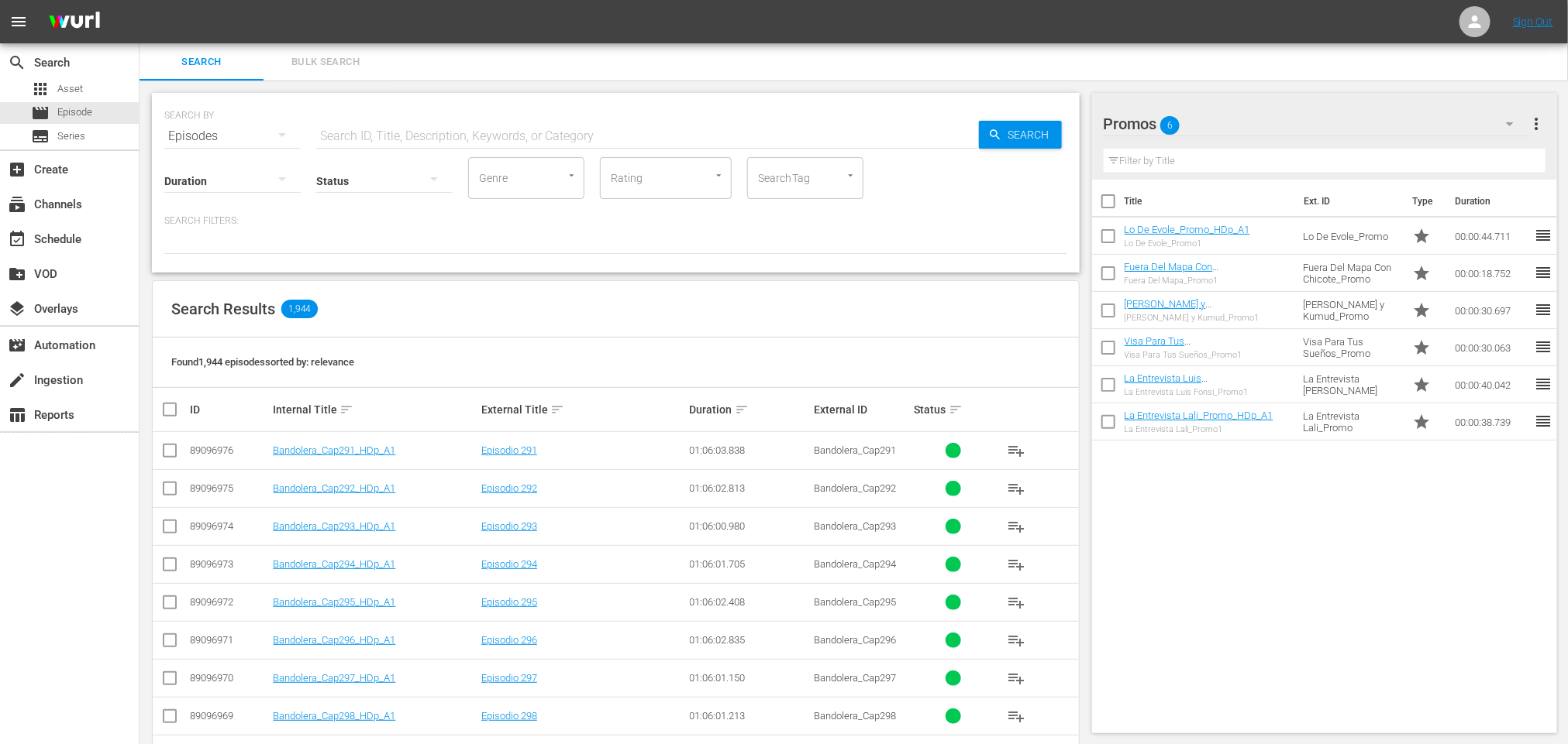
click at [610, 126] on input "text" at bounding box center [647, 135] width 662 height 37
type input "bandolera"
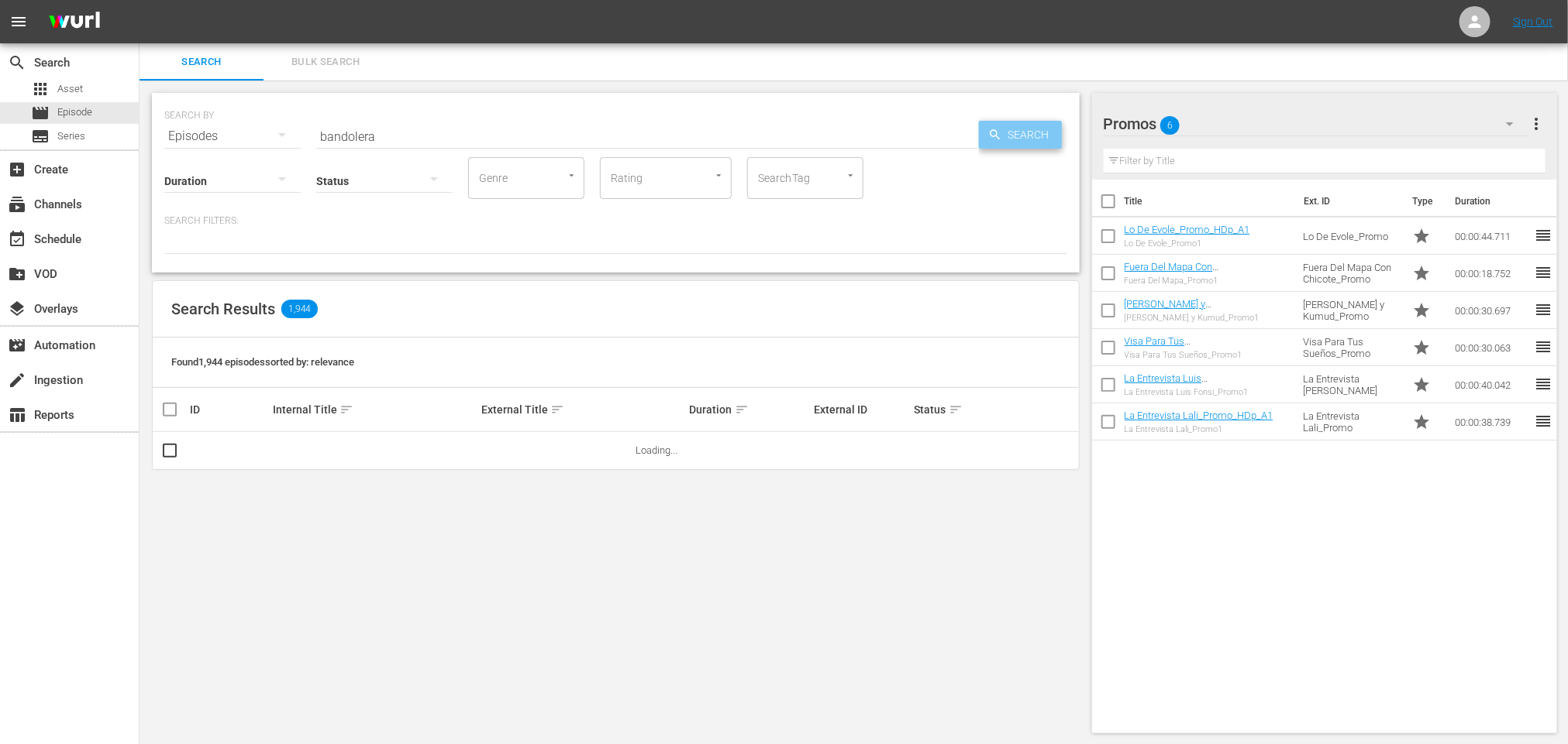
click at [1029, 145] on span "Search" at bounding box center [1032, 134] width 60 height 28
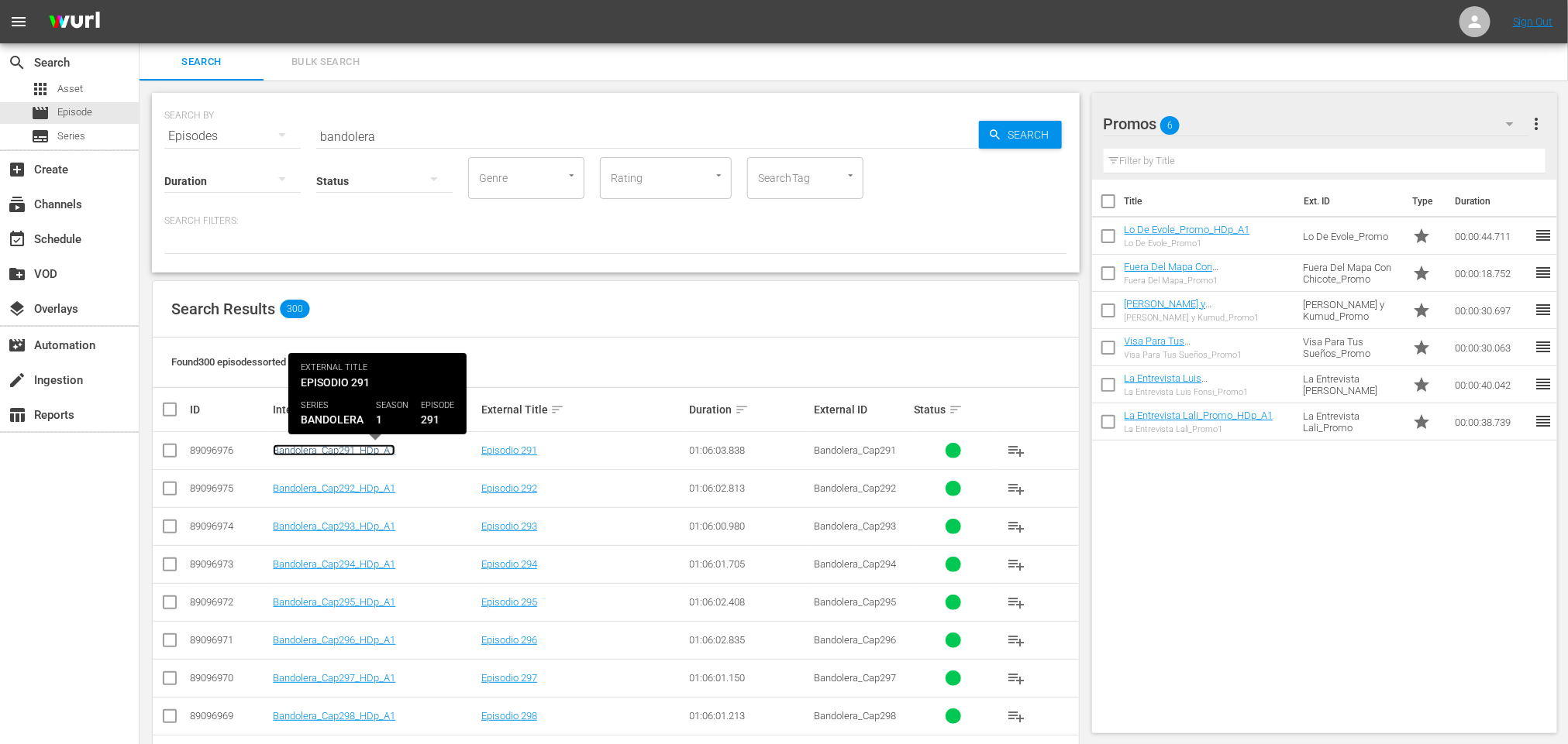
click at [347, 448] on link "Bandolera_Cap291_HDp_A1" at bounding box center [334, 450] width 122 height 11
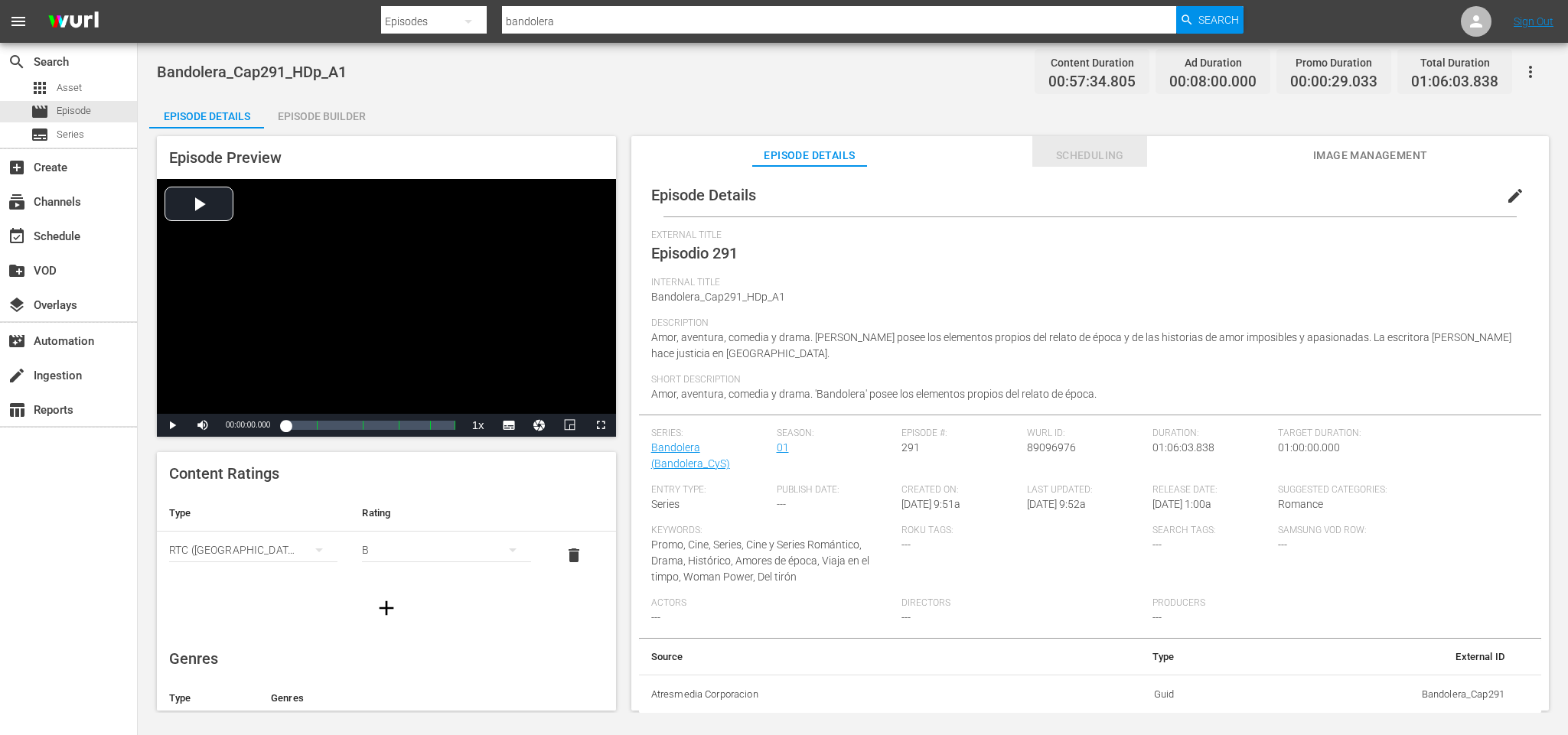
click at [1096, 159] on span "Scheduling" at bounding box center [1089, 155] width 115 height 19
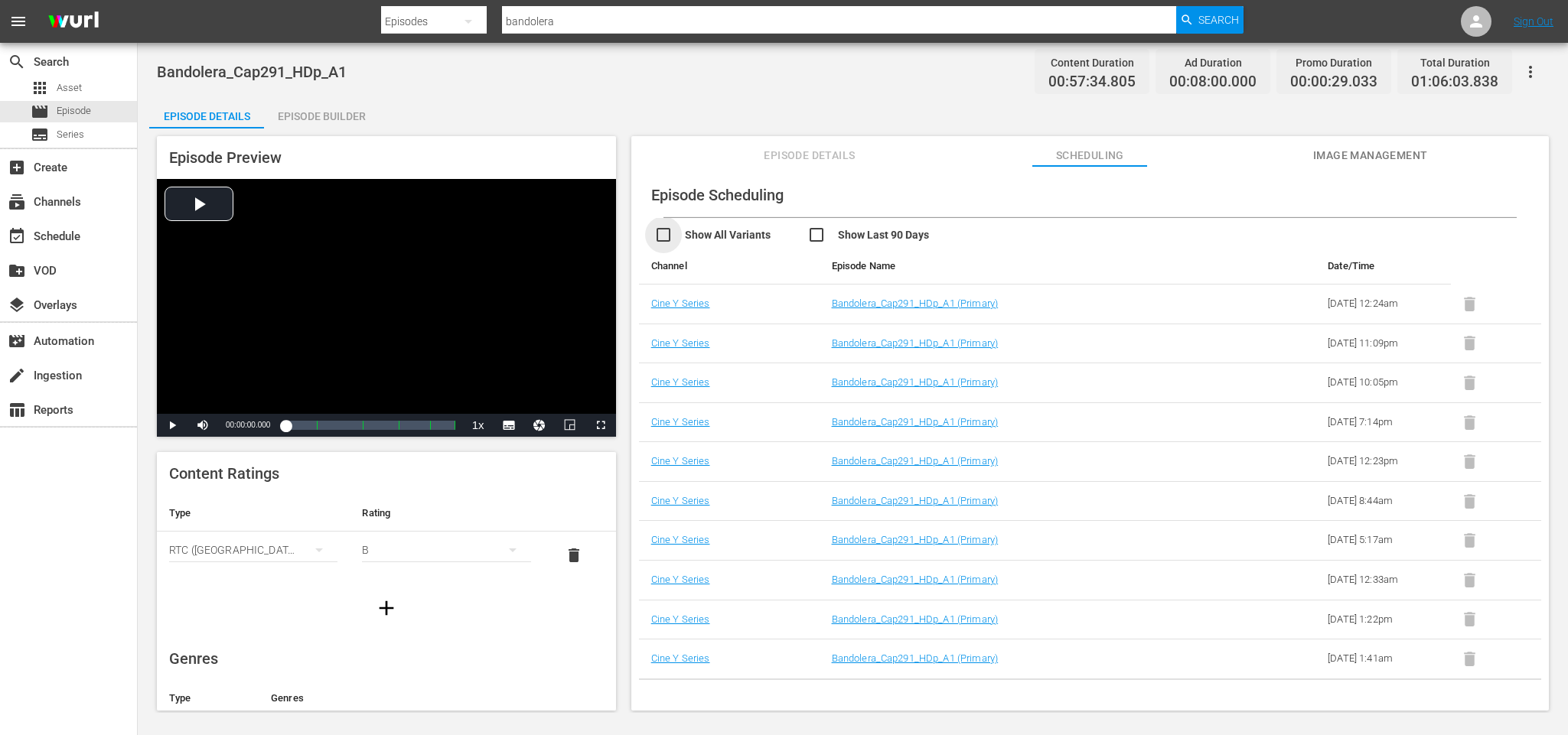
click at [708, 234] on input "checkbox" at bounding box center [730, 237] width 153 height 23
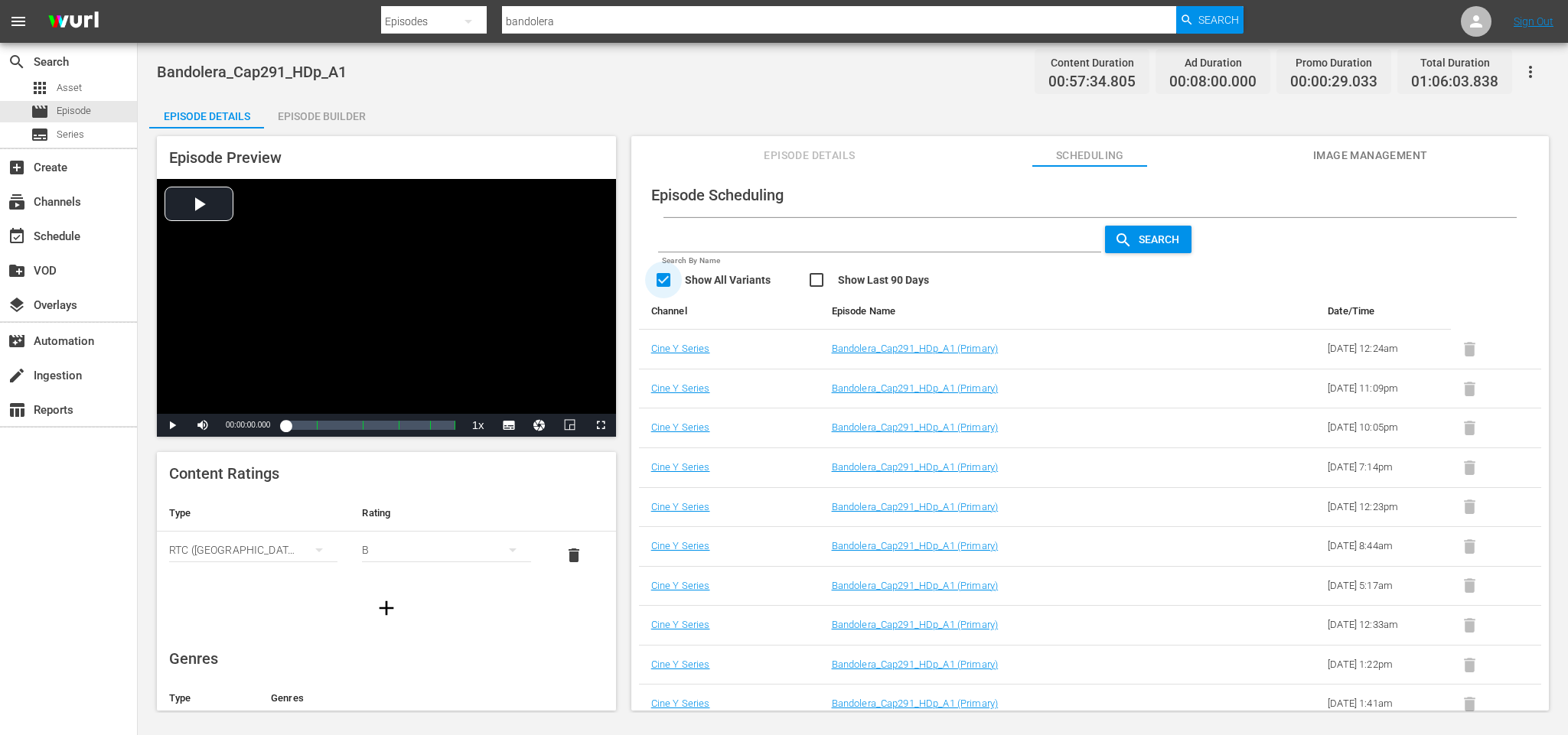
click at [663, 283] on input "checkbox" at bounding box center [730, 282] width 153 height 23
checkbox input "false"
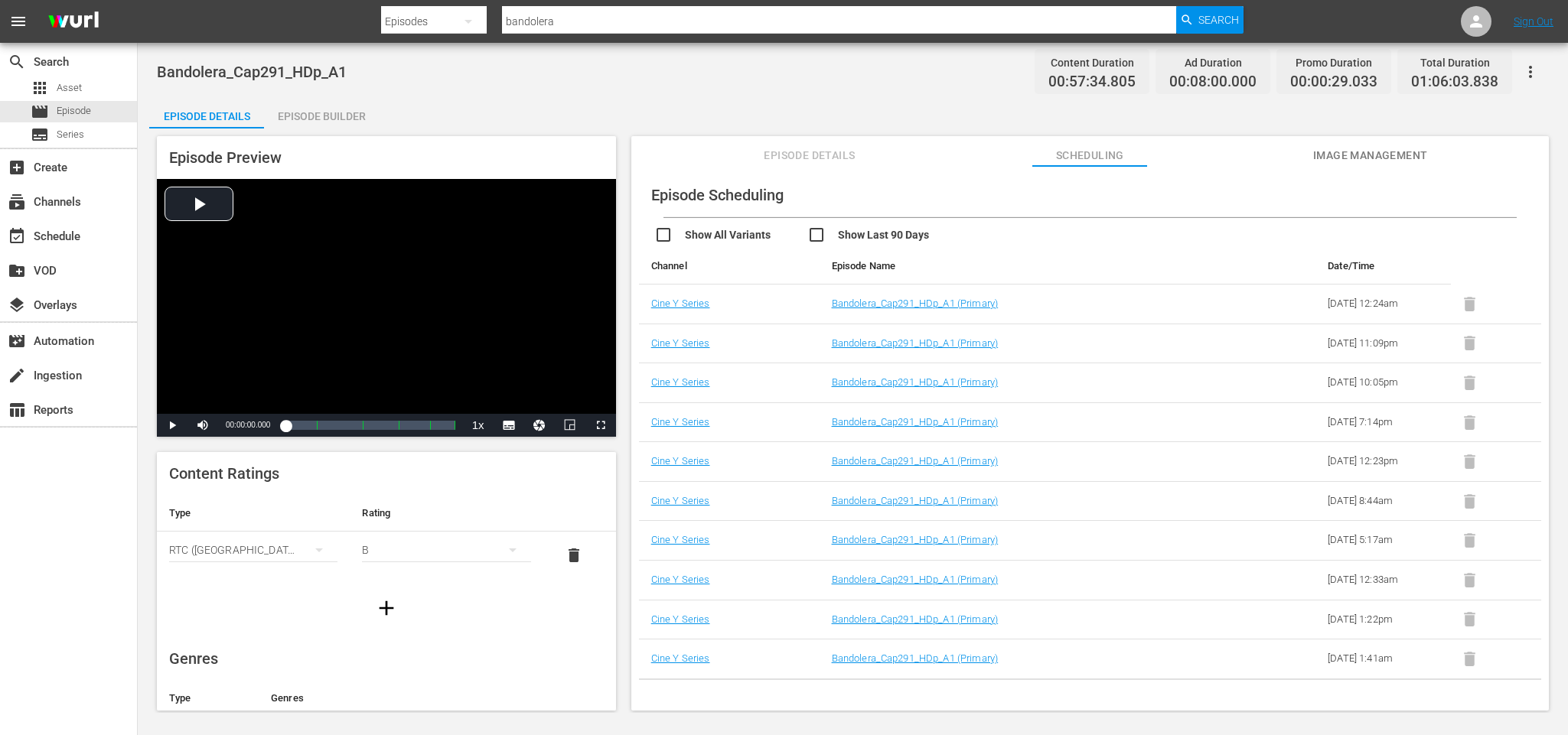
click at [296, 106] on div "Episode Builder" at bounding box center [321, 116] width 115 height 37
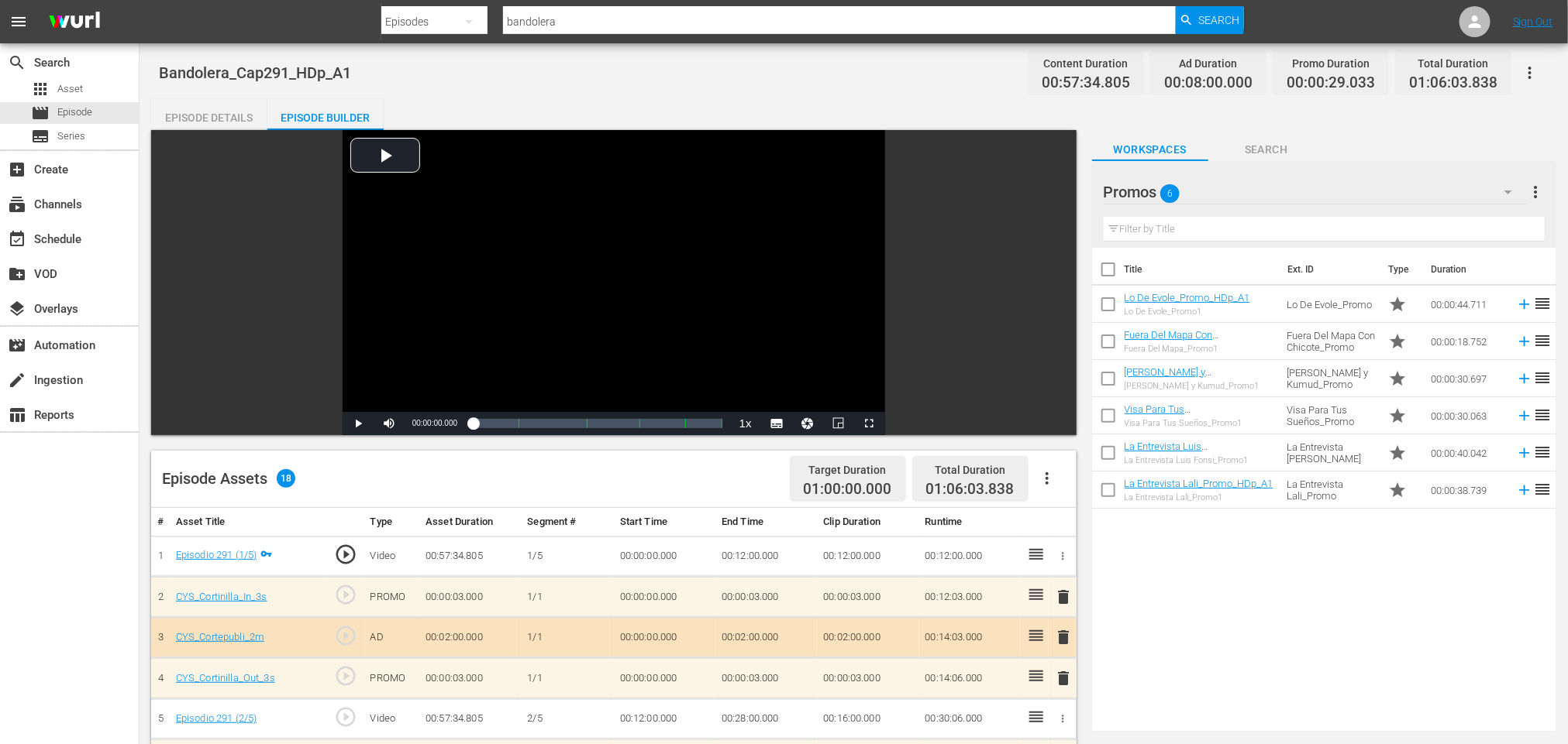
click at [22, 16] on span "menu" at bounding box center [18, 21] width 18 height 18
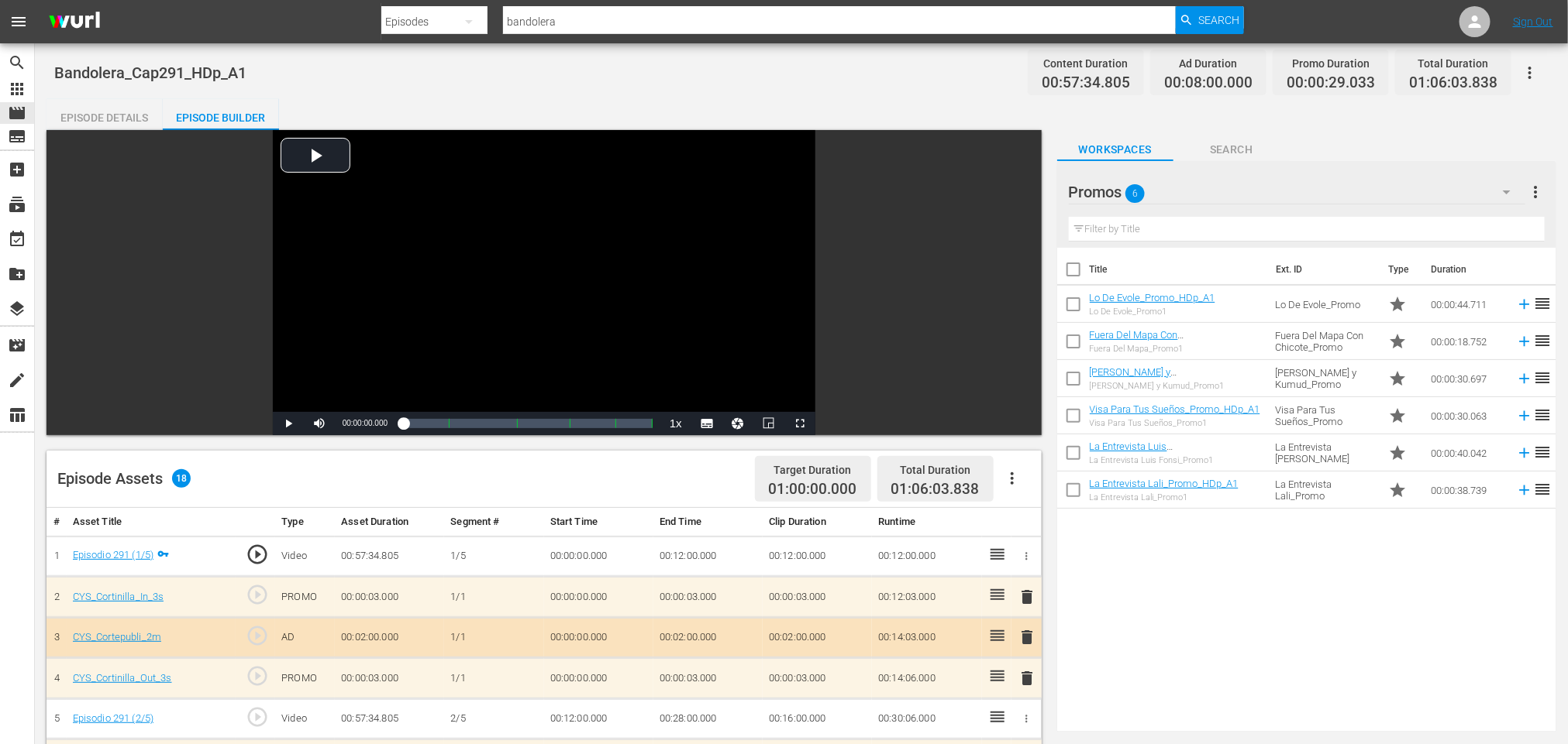
click at [22, 16] on span "menu" at bounding box center [18, 21] width 18 height 18
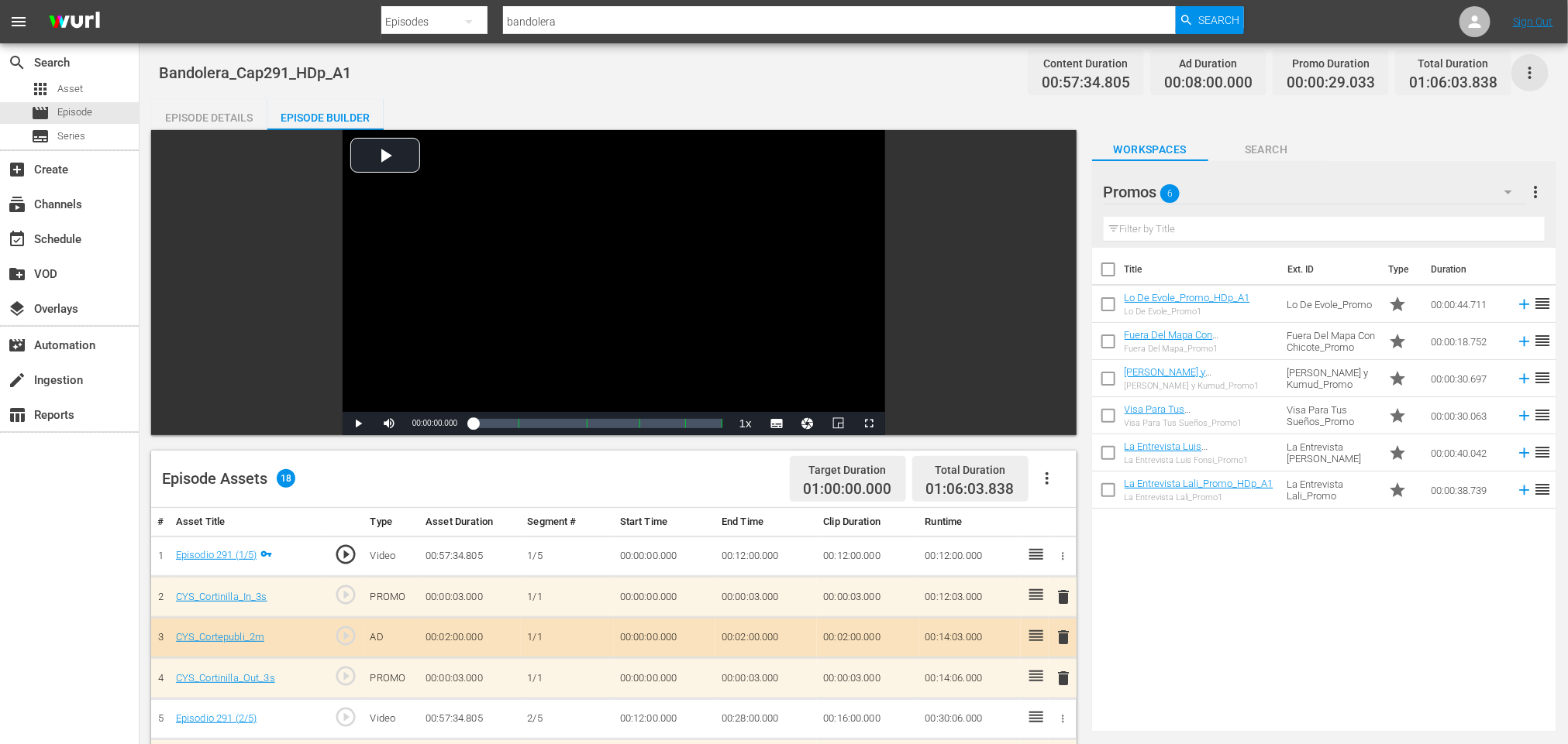
click at [1533, 79] on icon "button" at bounding box center [1529, 72] width 18 height 18
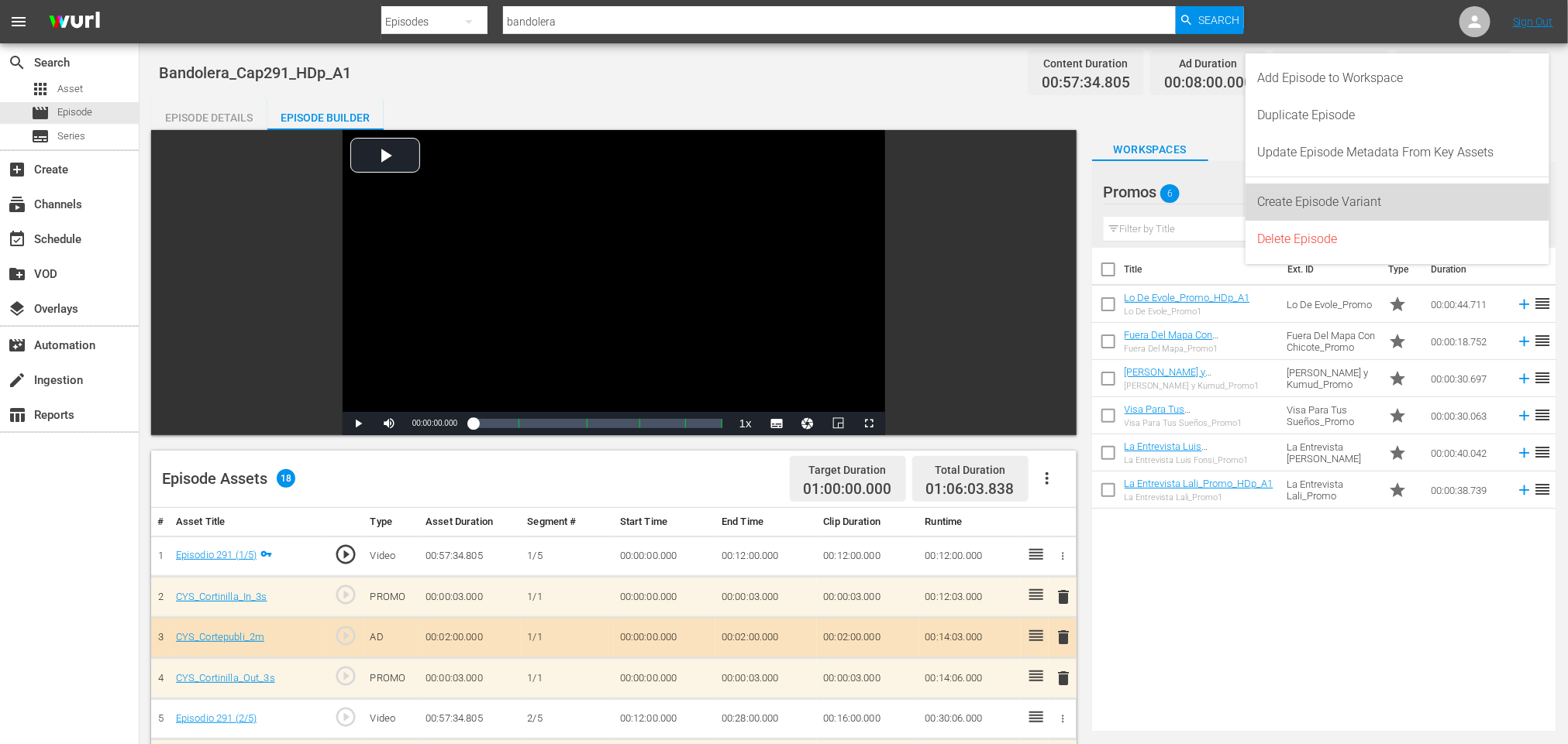
click at [1365, 193] on div "Create Episode Variant" at bounding box center [1397, 201] width 279 height 37
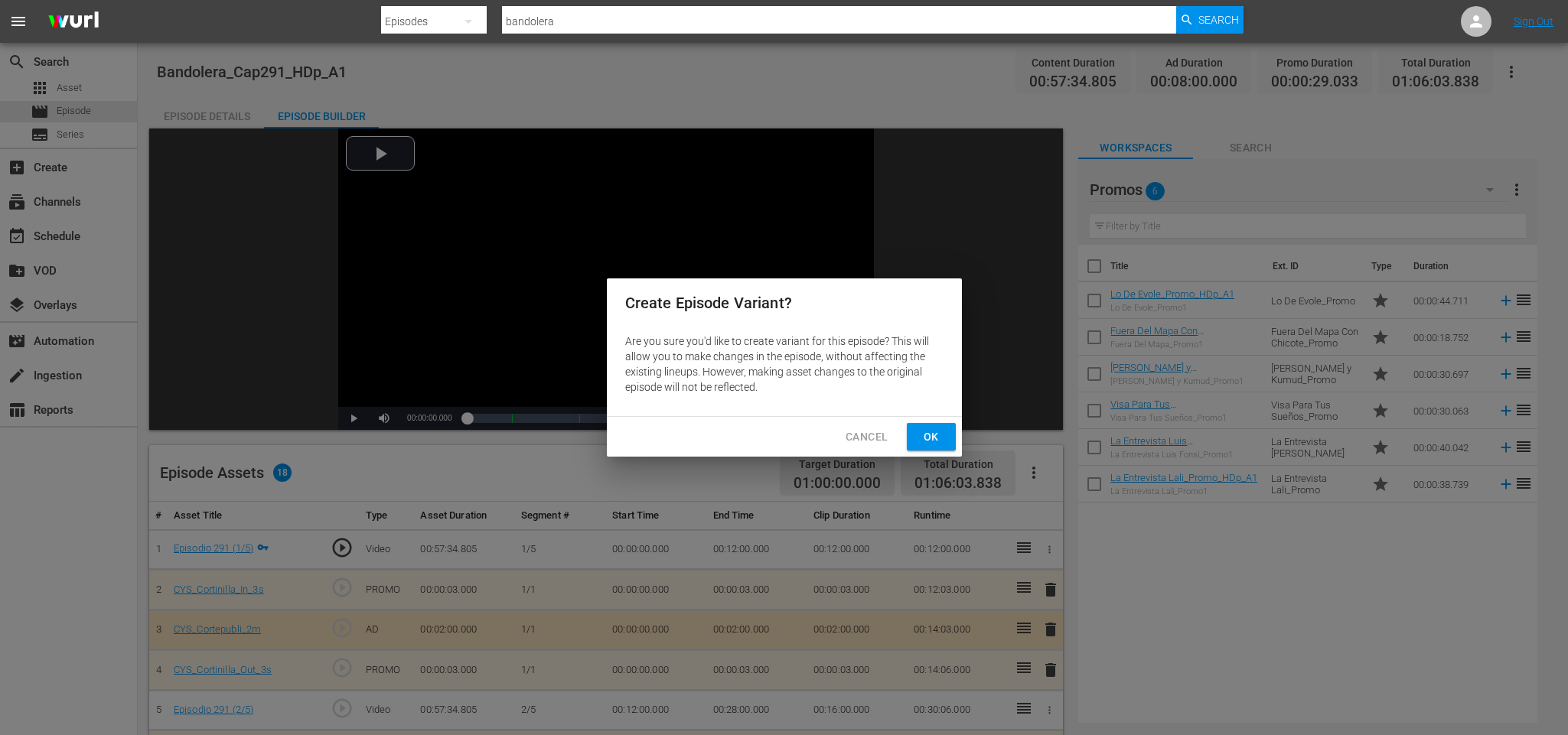
click at [933, 439] on span "Ok" at bounding box center [931, 437] width 24 height 19
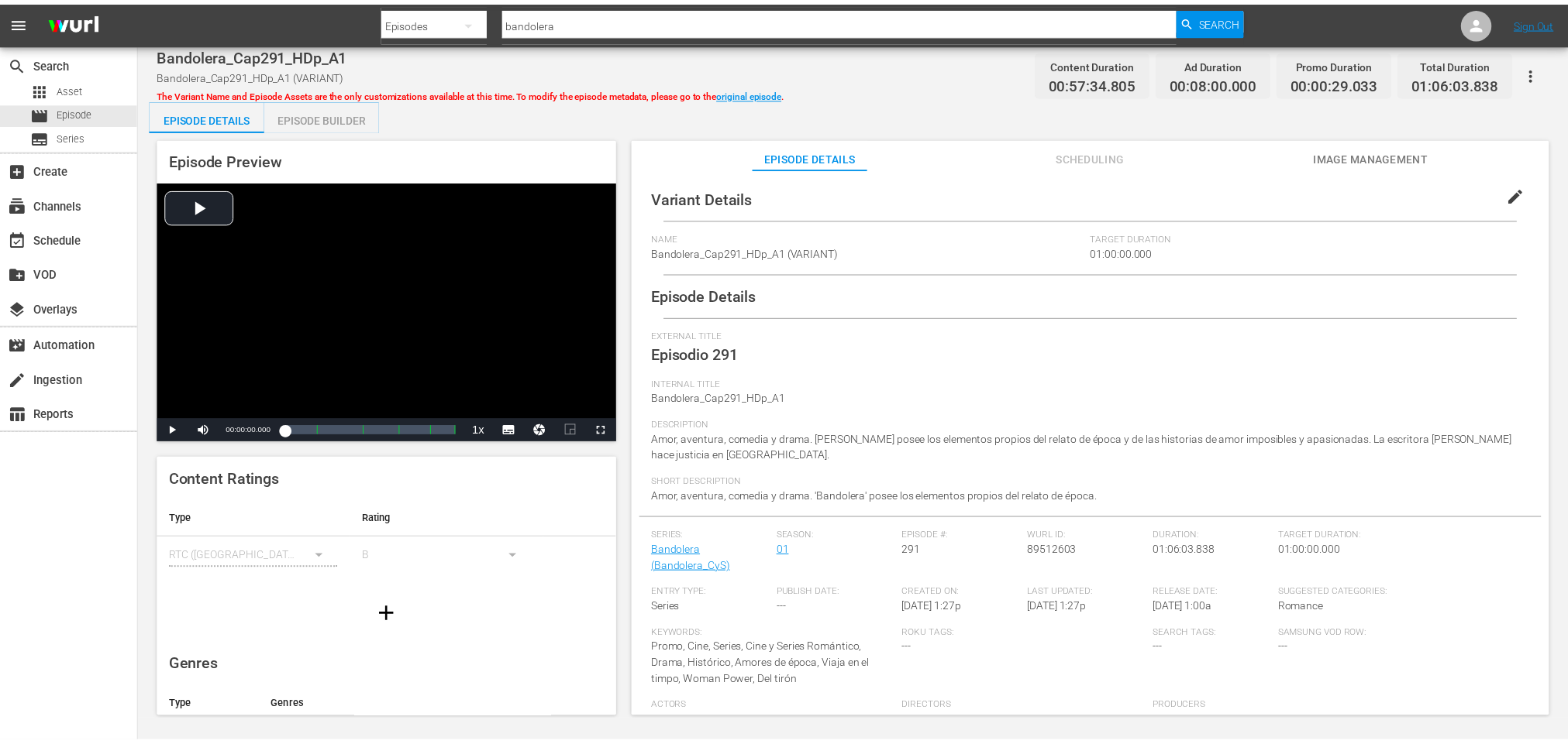
scroll to position [95, 0]
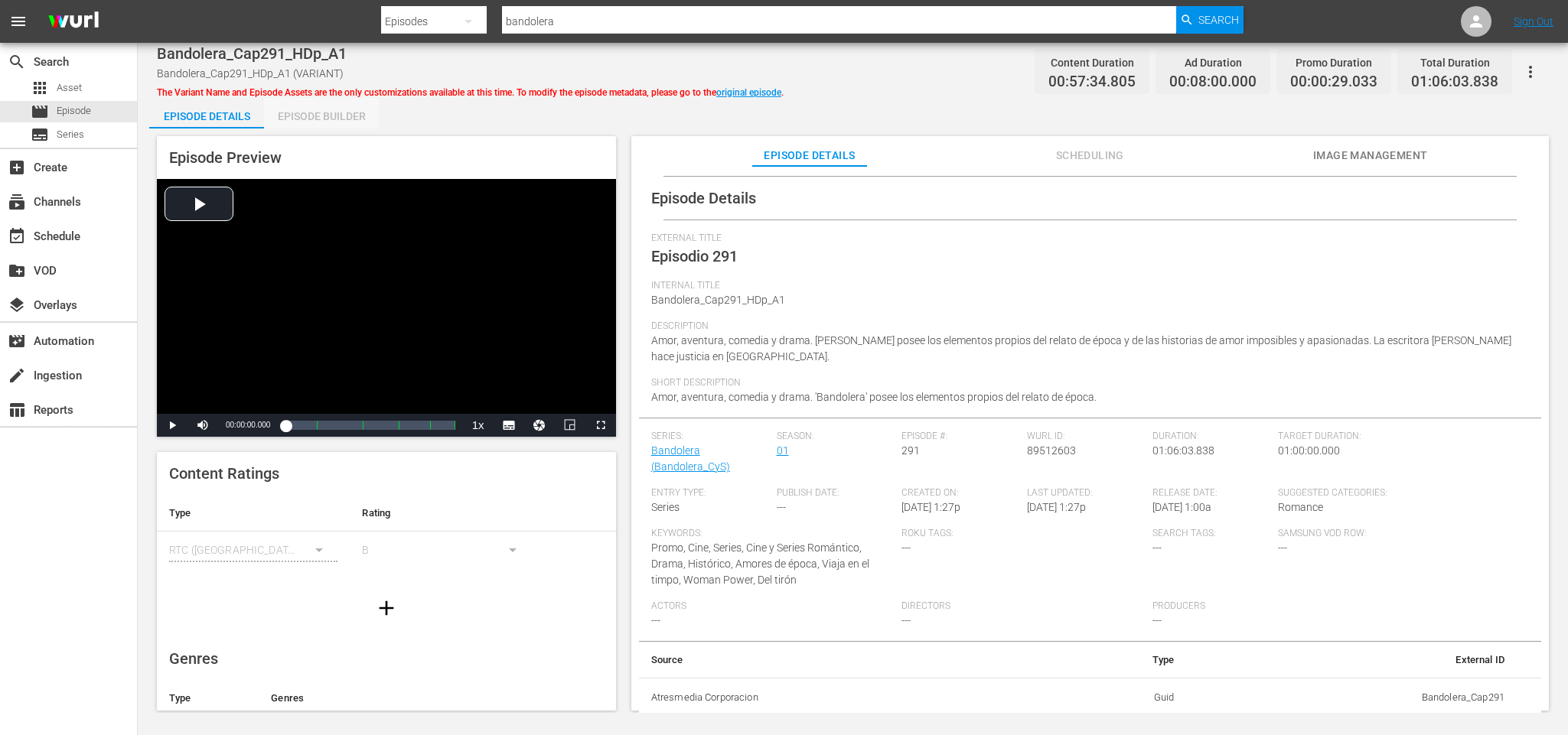
click at [316, 113] on div "Episode Builder" at bounding box center [321, 116] width 115 height 37
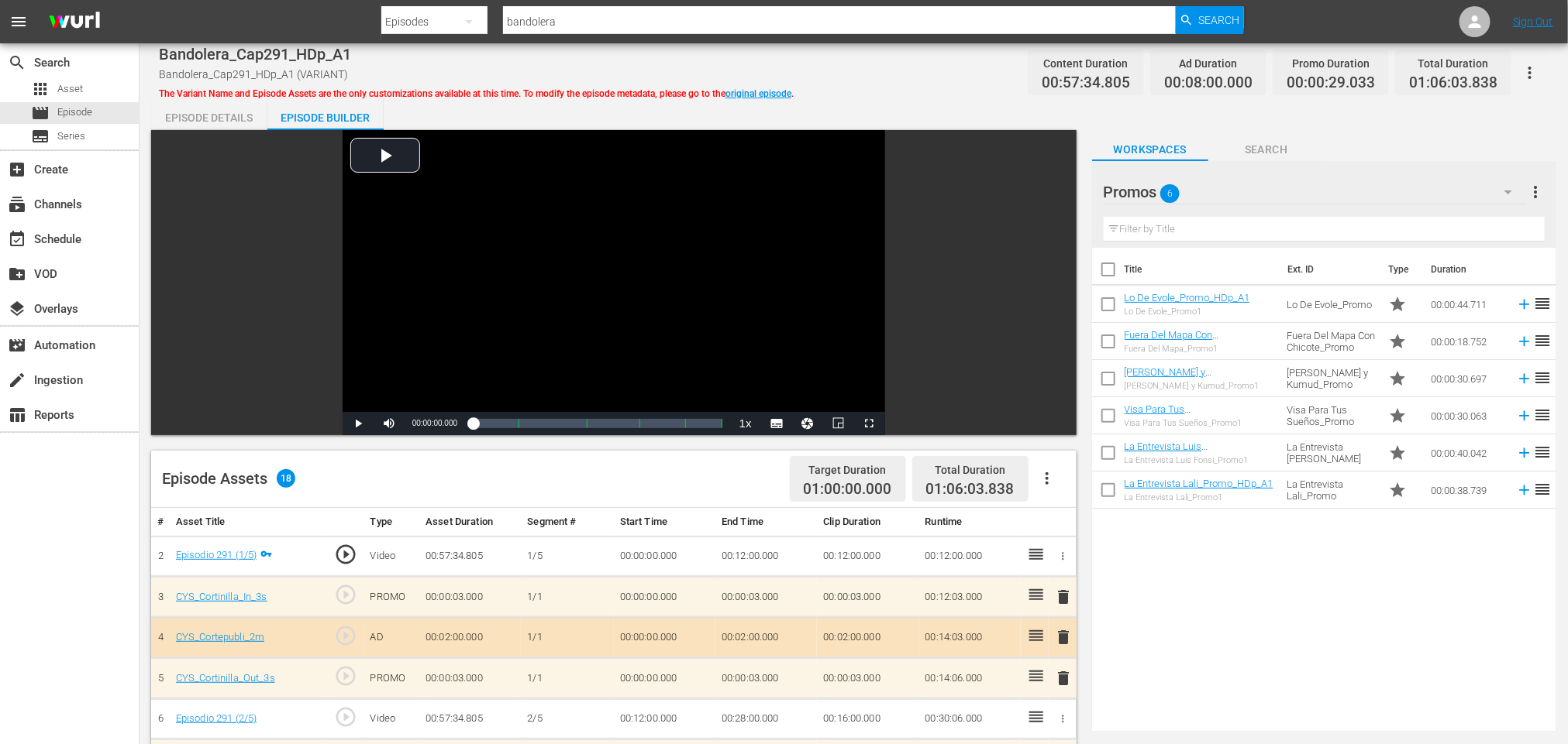
scroll to position [45, 0]
click at [65, 116] on span "Episode" at bounding box center [74, 113] width 35 height 15
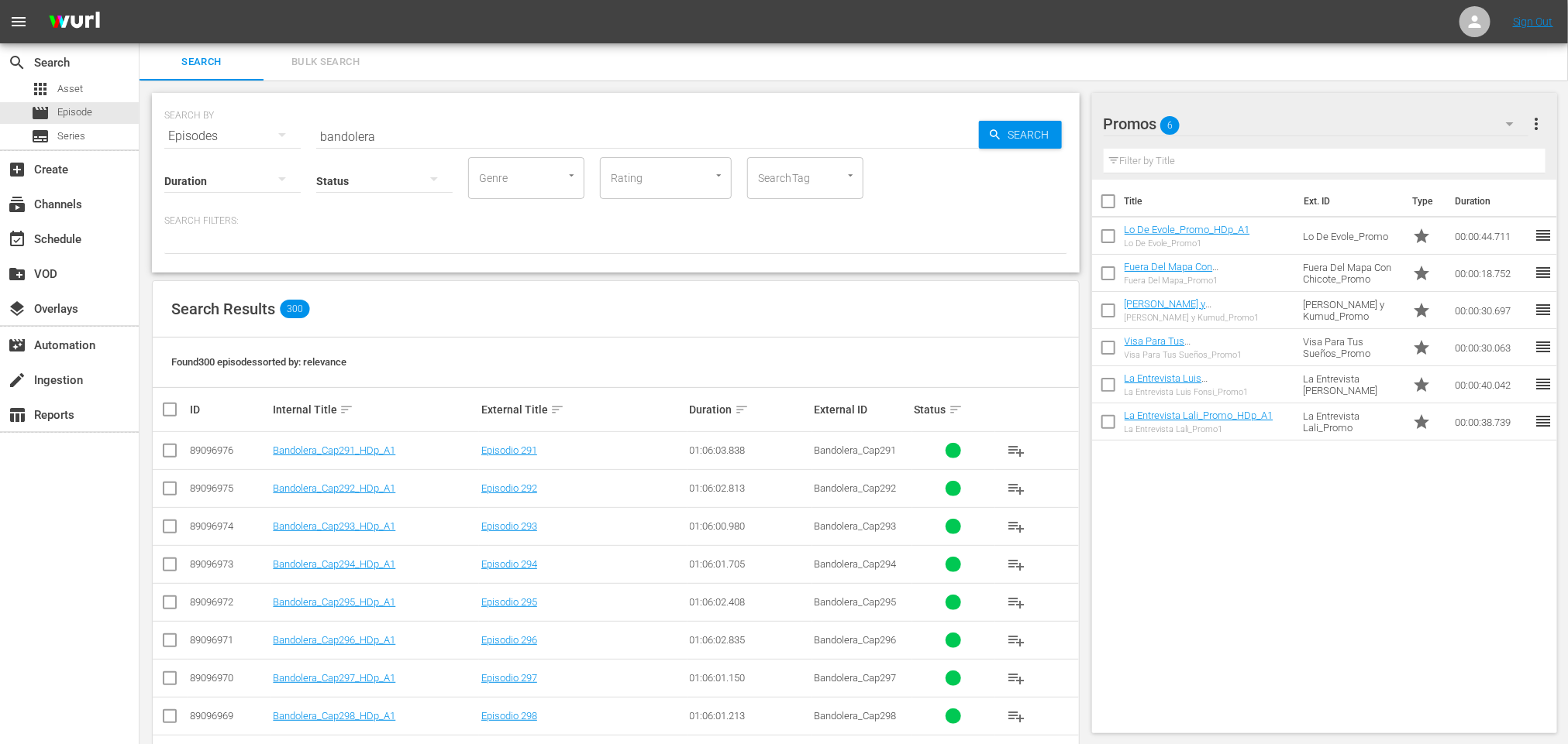
click at [347, 461] on td "Bandolera_Cap291_HDp_A1" at bounding box center [374, 451] width 208 height 38
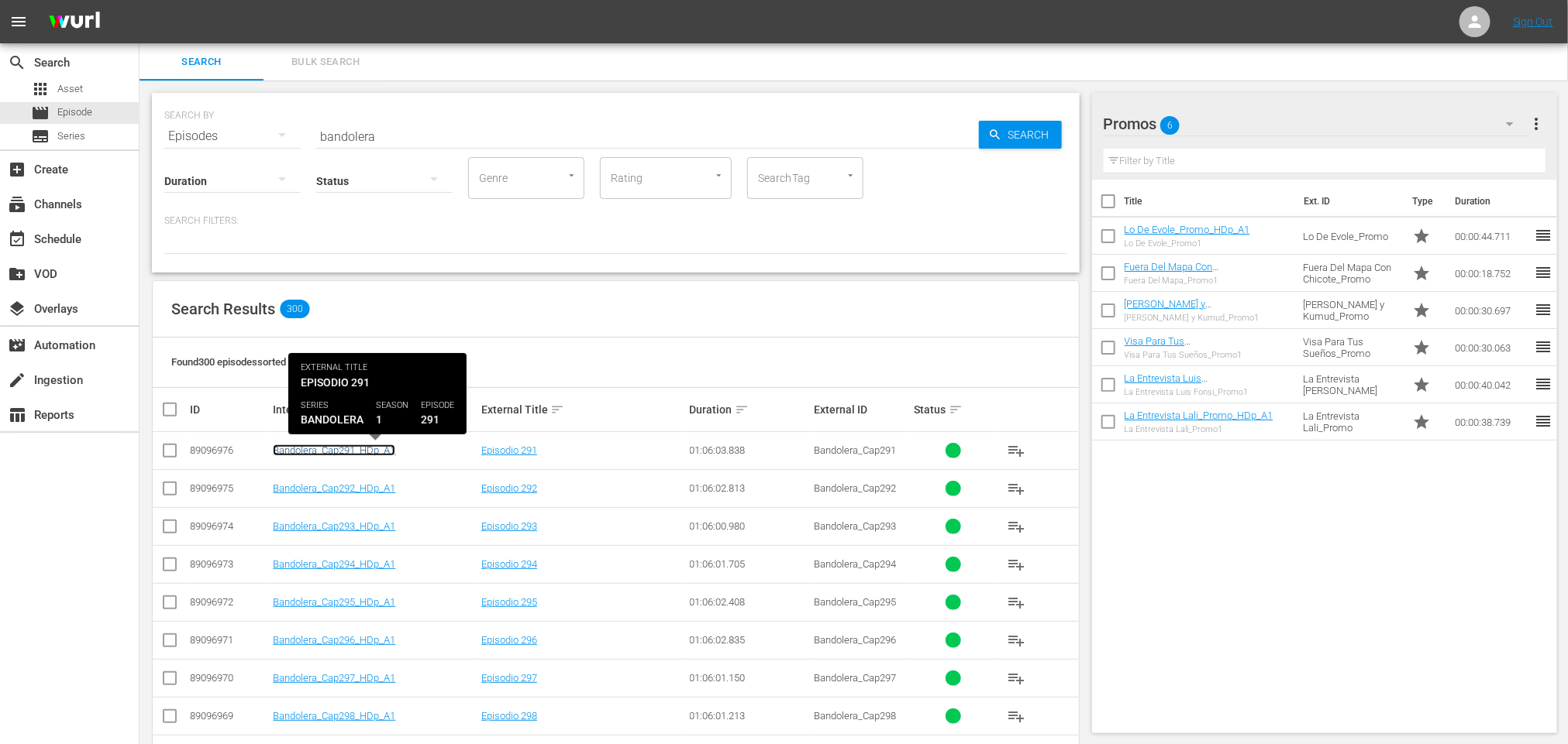
click at [340, 448] on link "Bandolera_Cap291_HDp_A1" at bounding box center [334, 450] width 122 height 11
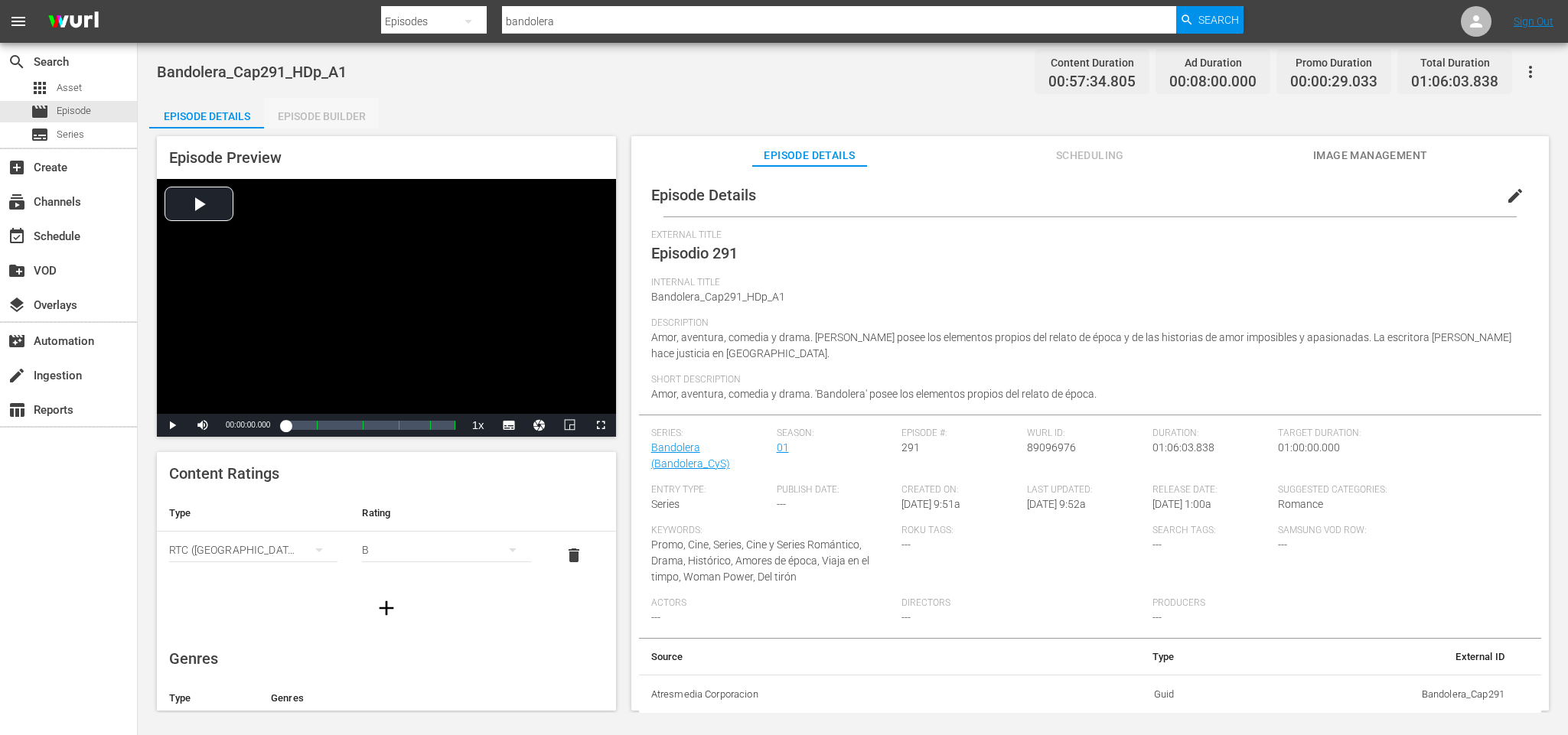
click at [338, 118] on div "Episode Builder" at bounding box center [321, 116] width 115 height 37
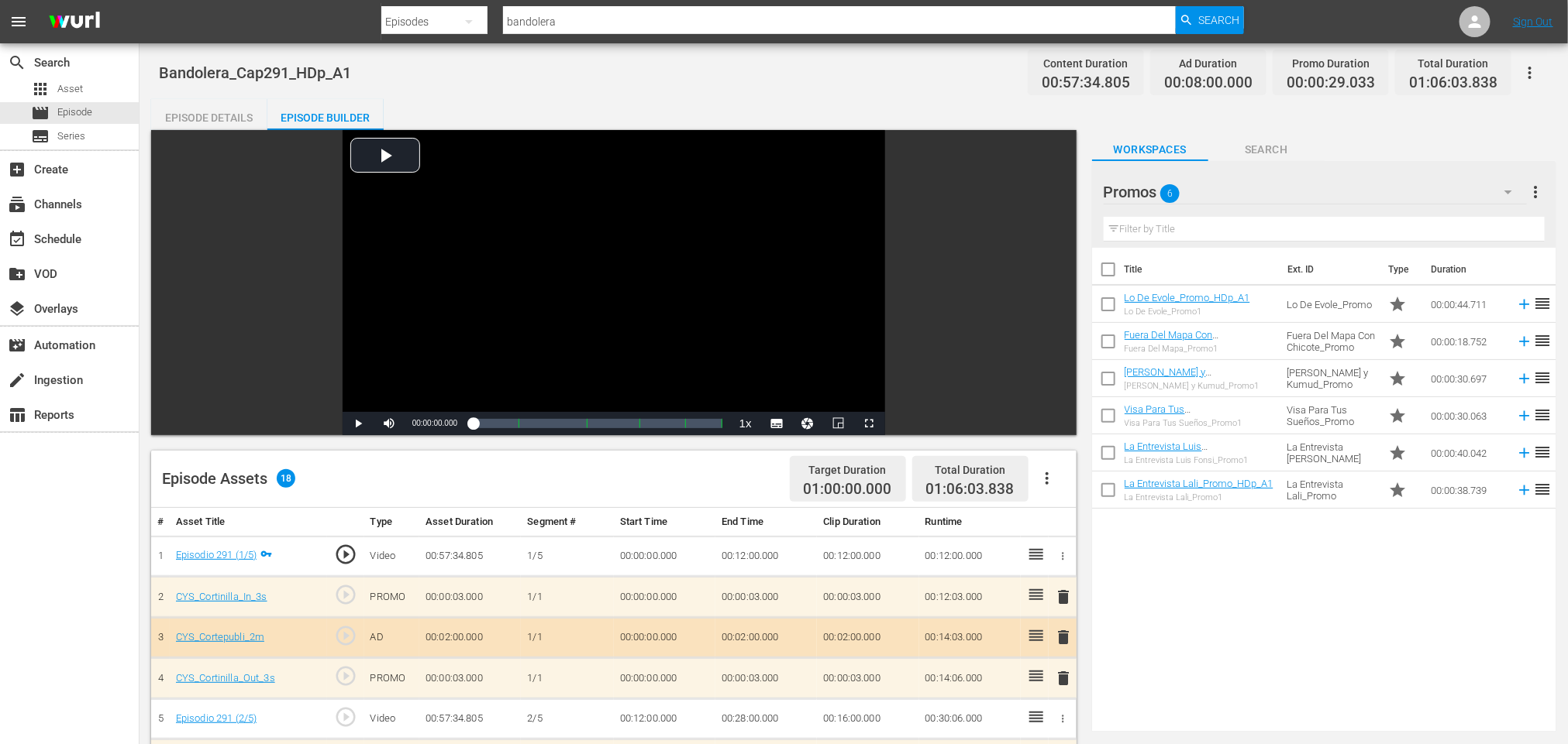
click at [194, 113] on div "Episode Details" at bounding box center [209, 117] width 116 height 37
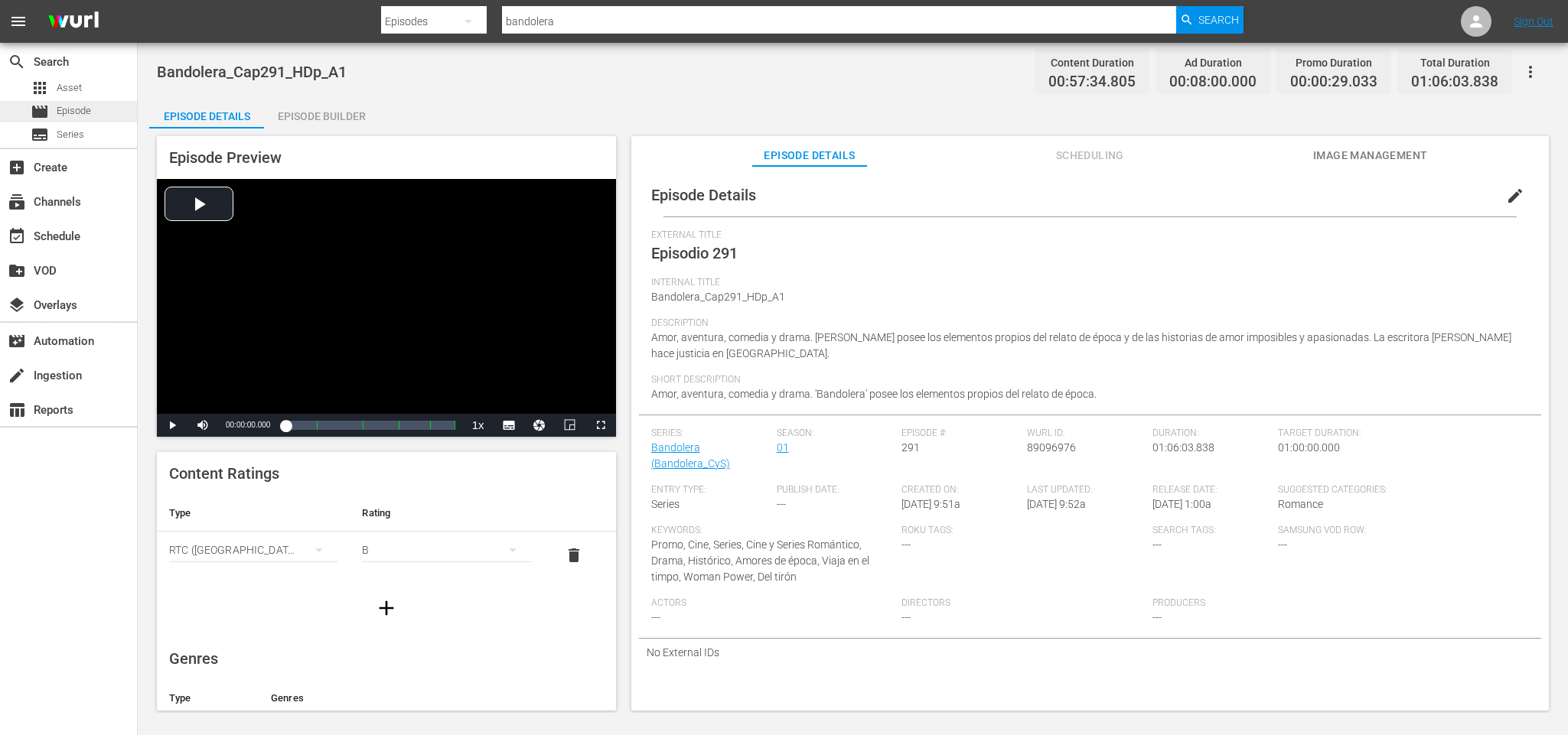
click at [80, 106] on span "Episode" at bounding box center [74, 111] width 35 height 15
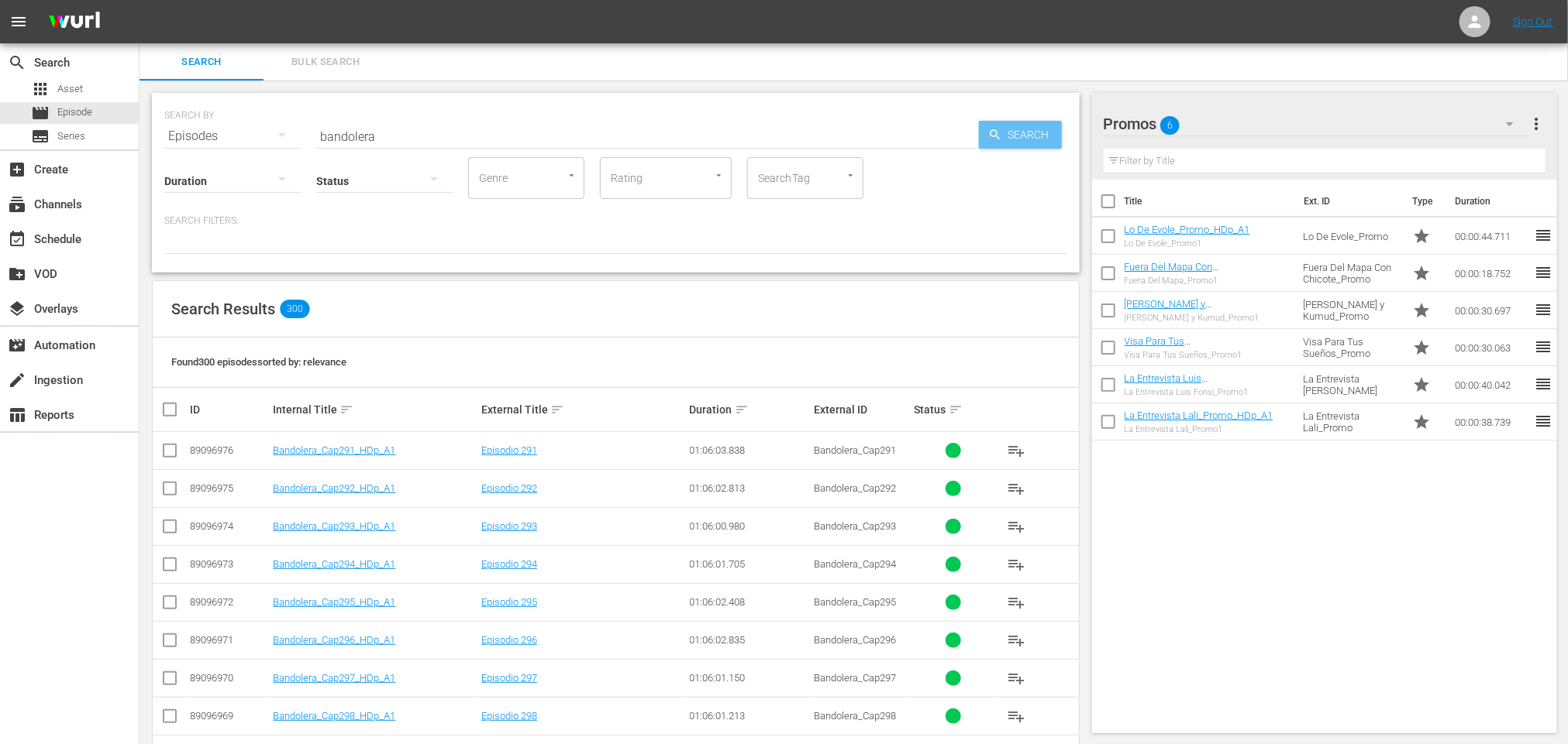
click at [1023, 145] on span "Search" at bounding box center [1032, 134] width 60 height 28
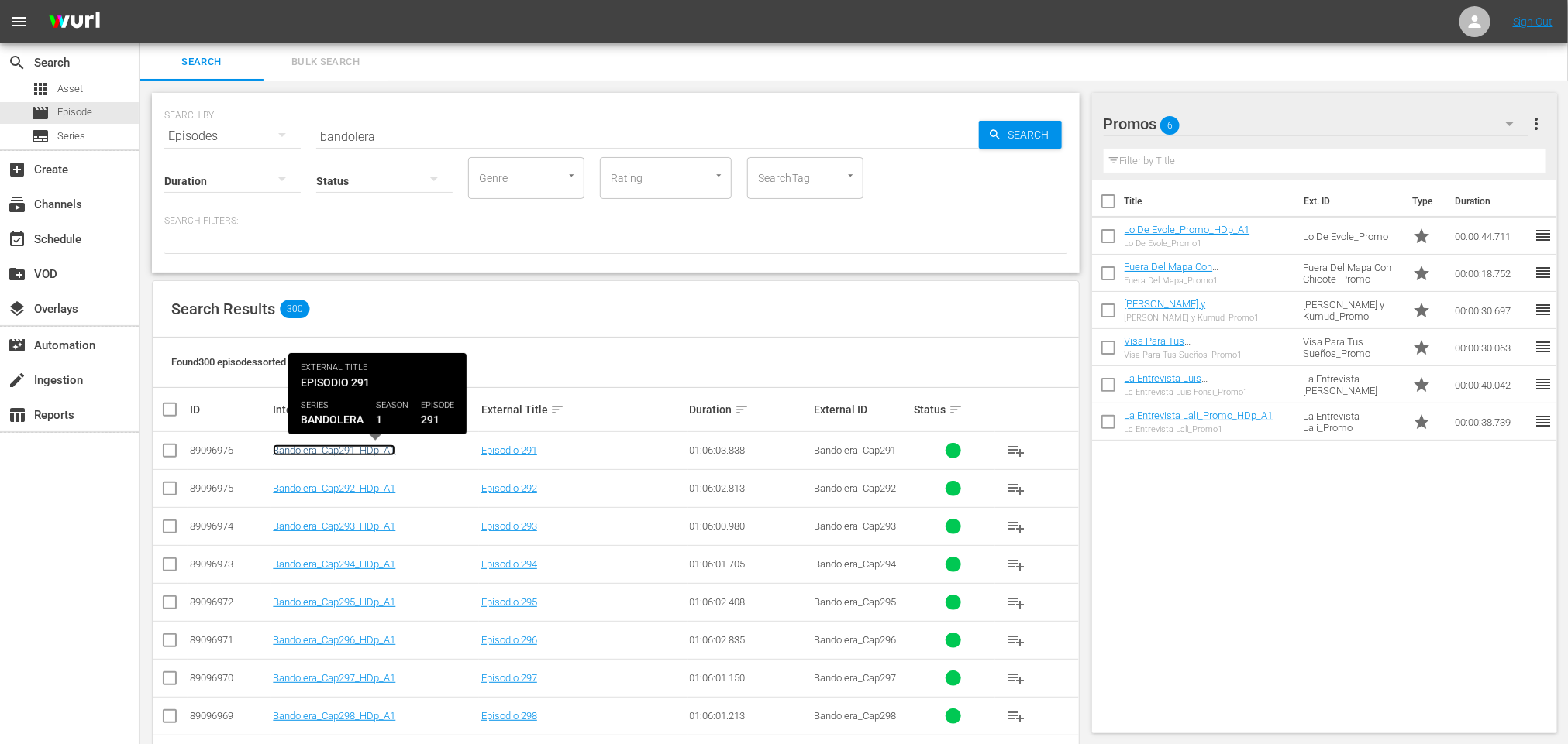
click at [369, 455] on link "Bandolera_Cap291_HDp_A1" at bounding box center [334, 450] width 122 height 11
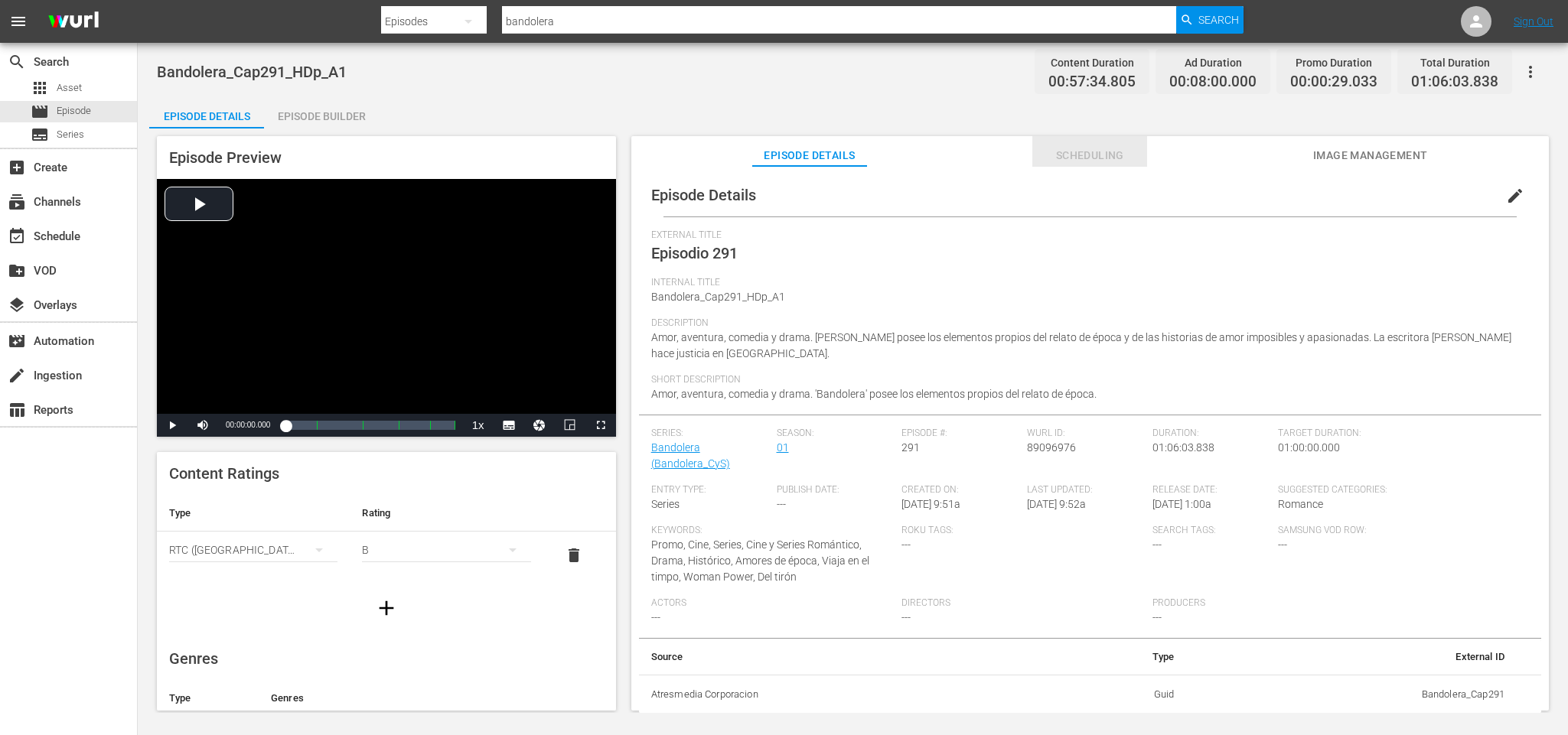
click at [1102, 152] on span "Scheduling" at bounding box center [1089, 155] width 115 height 19
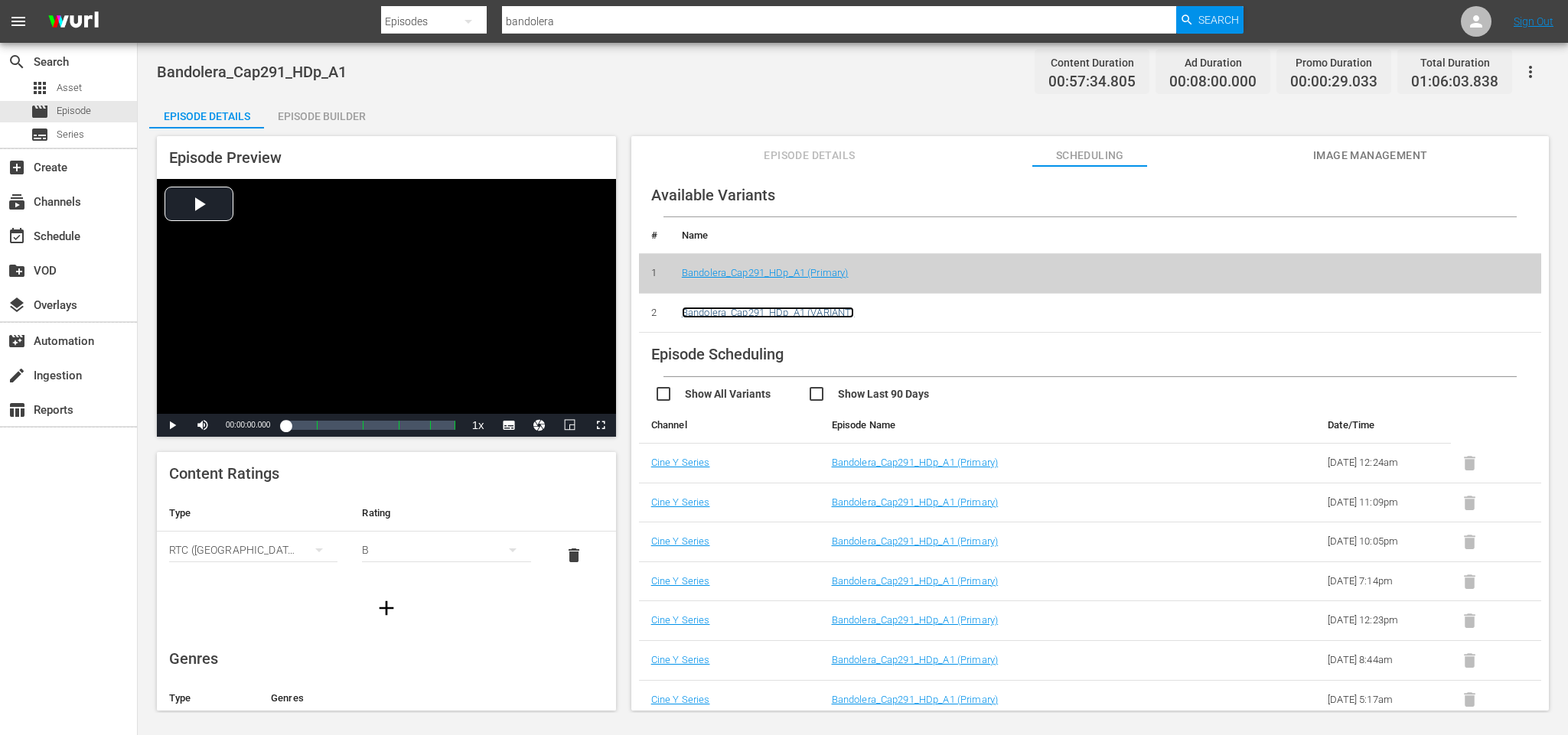
click at [784, 313] on link "Bandolera_Cap291_HDp_A1 (VARIANT)" at bounding box center [769, 313] width 173 height 11
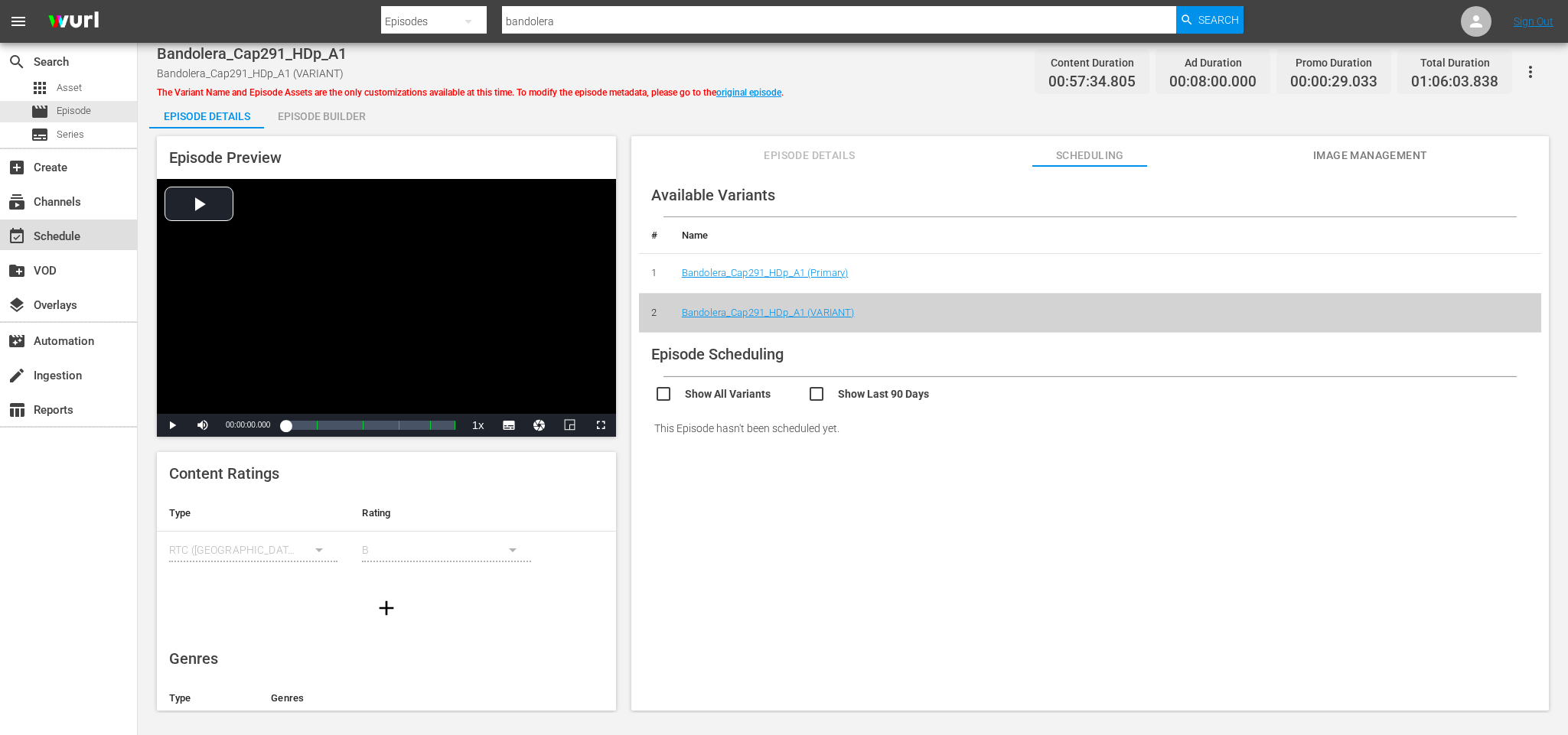
click at [49, 239] on div "event_available Schedule" at bounding box center [42, 234] width 86 height 14
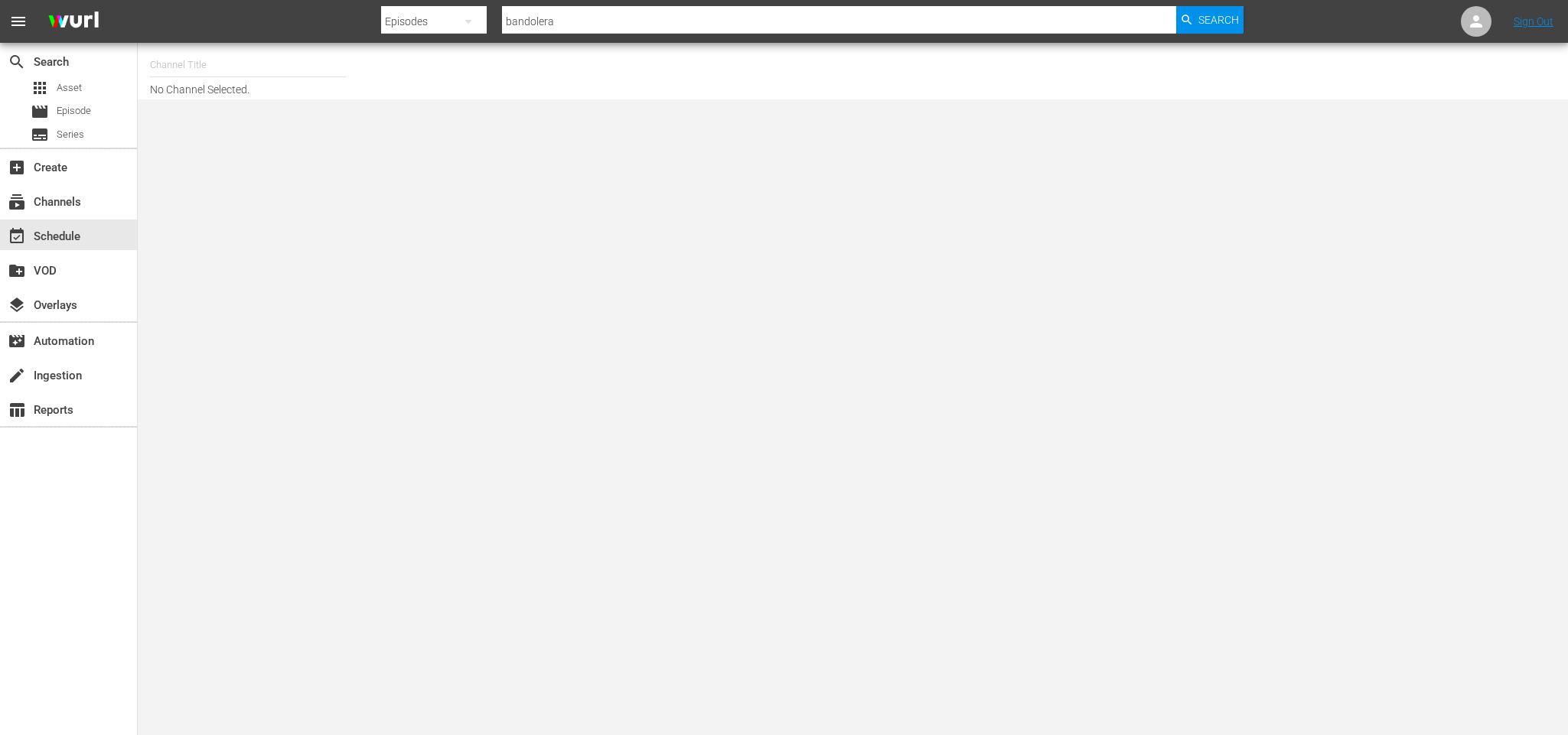
drag, startPoint x: 145, startPoint y: 44, endPoint x: 149, endPoint y: 60, distance: 16.5
click at [143, 46] on div "Channel Title No Channel Selected." at bounding box center [853, 71] width 1430 height 57
click at [150, 60] on input "text" at bounding box center [248, 65] width 196 height 37
click at [279, 95] on div "CYS, Cine y series (1560 - atresmedia_ceries_1)" at bounding box center [360, 107] width 397 height 37
type input "CYS, Cine y series (1560 - atresmedia_ceries_1)"
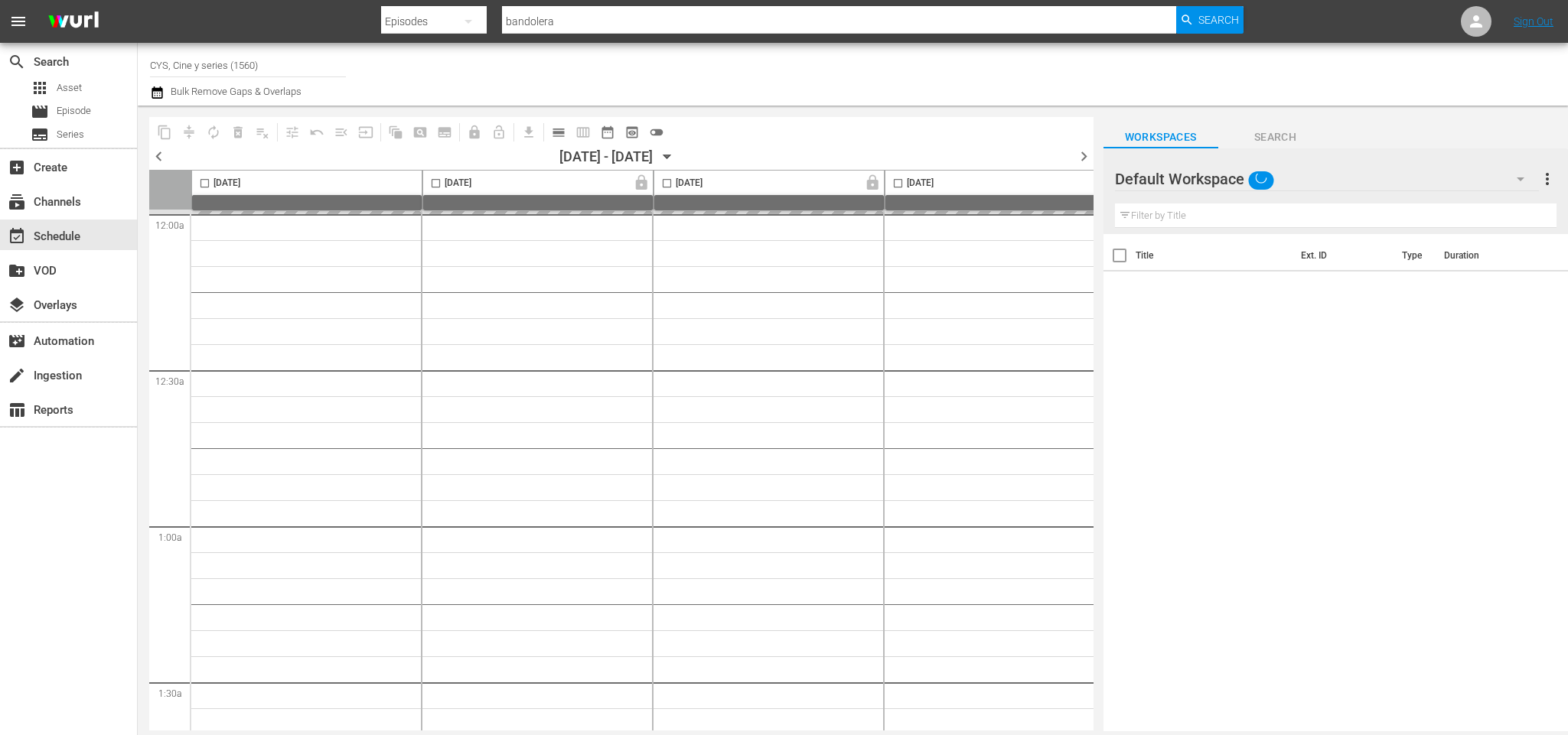
click at [1274, 214] on input "text" at bounding box center [1335, 216] width 442 height 24
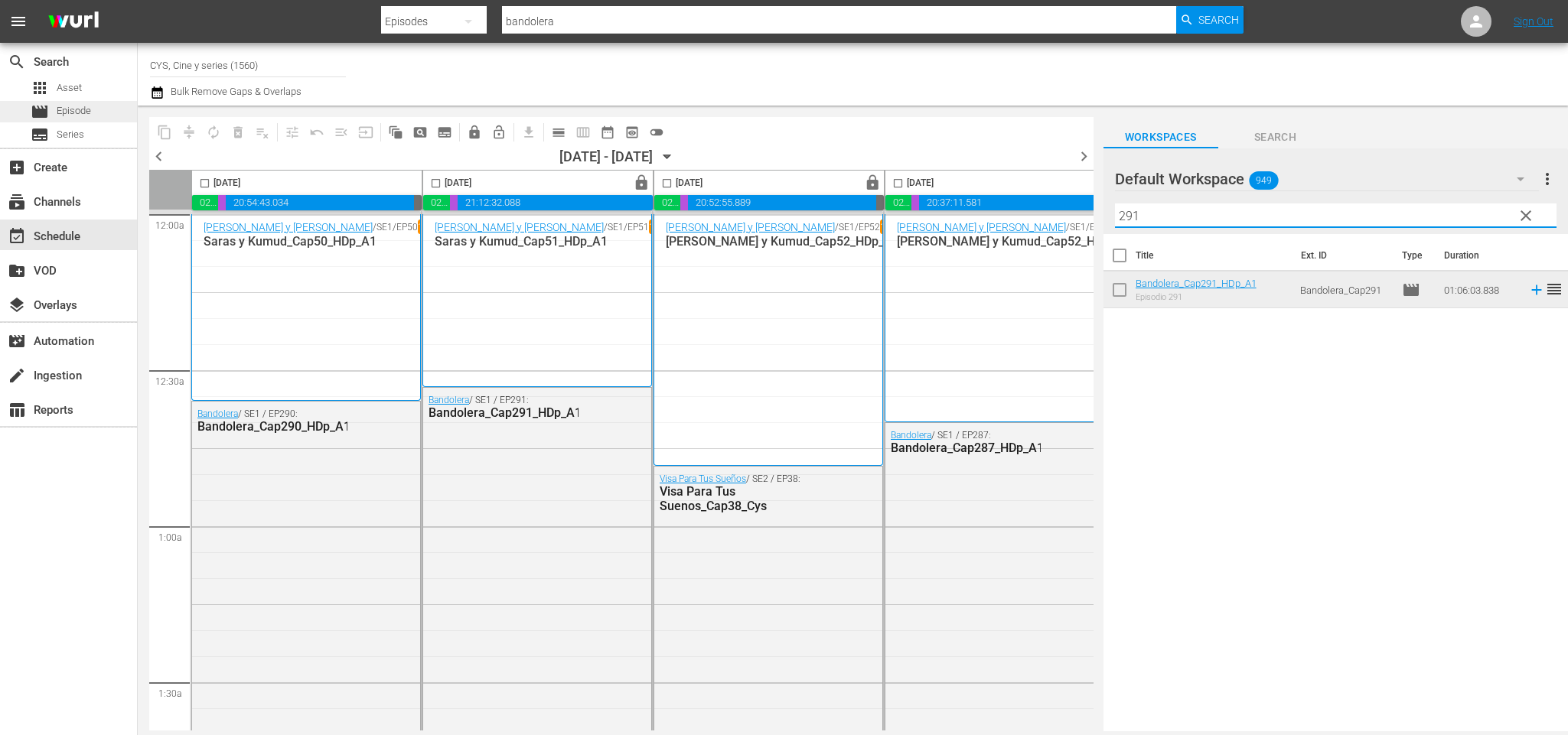
type input "291"
click at [54, 106] on div "movie Episode" at bounding box center [60, 111] width 60 height 22
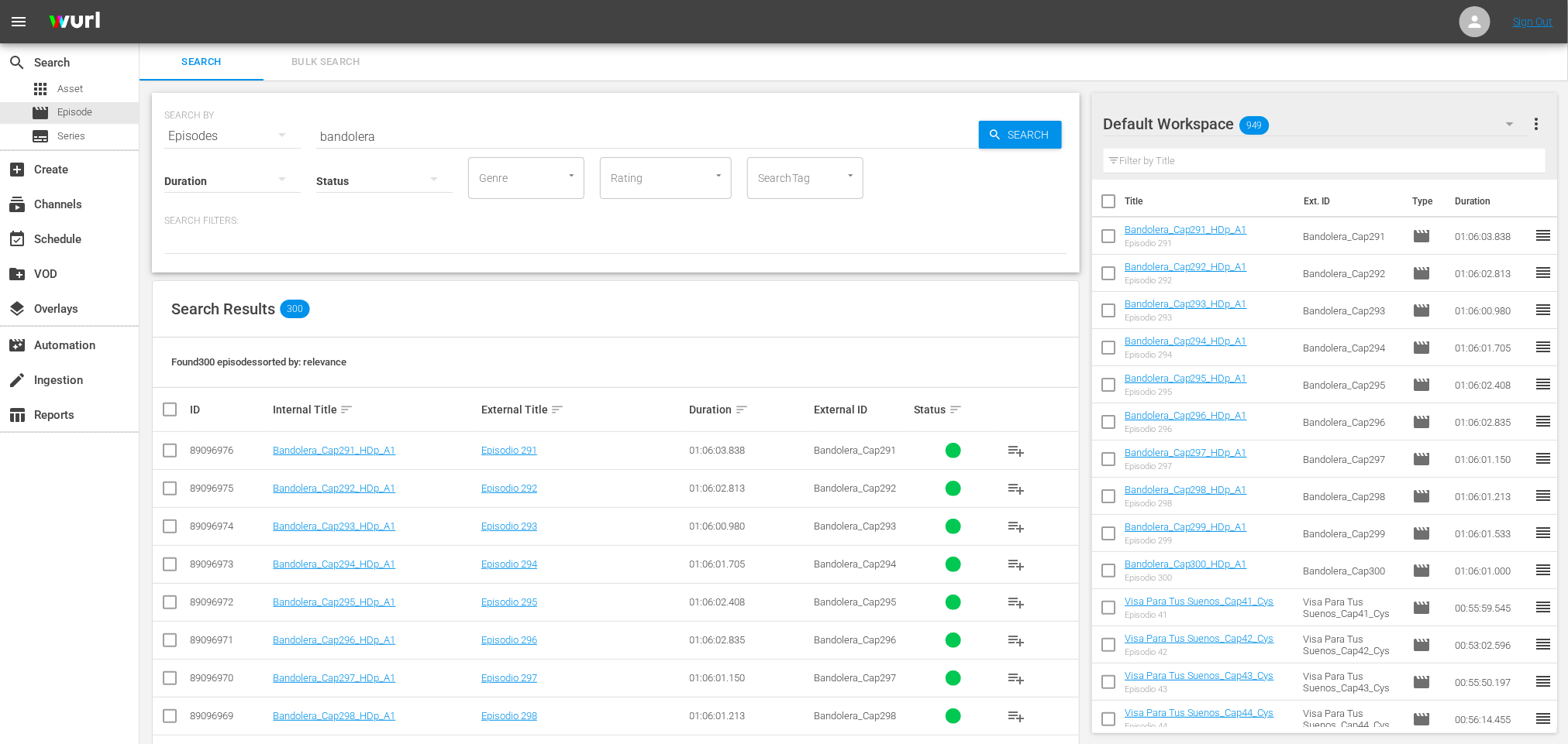
click at [289, 135] on icon "button" at bounding box center [282, 134] width 18 height 18
click at [228, 237] on div "Episodes" at bounding box center [214, 240] width 62 height 25
drag, startPoint x: 412, startPoint y: 123, endPoint x: 300, endPoint y: 123, distance: 112.0
click at [300, 123] on div "SEARCH BY Search By Episodes Search ID, Title, Description, Keywords, or Catego…" at bounding box center [616, 127] width 903 height 55
type input "291"
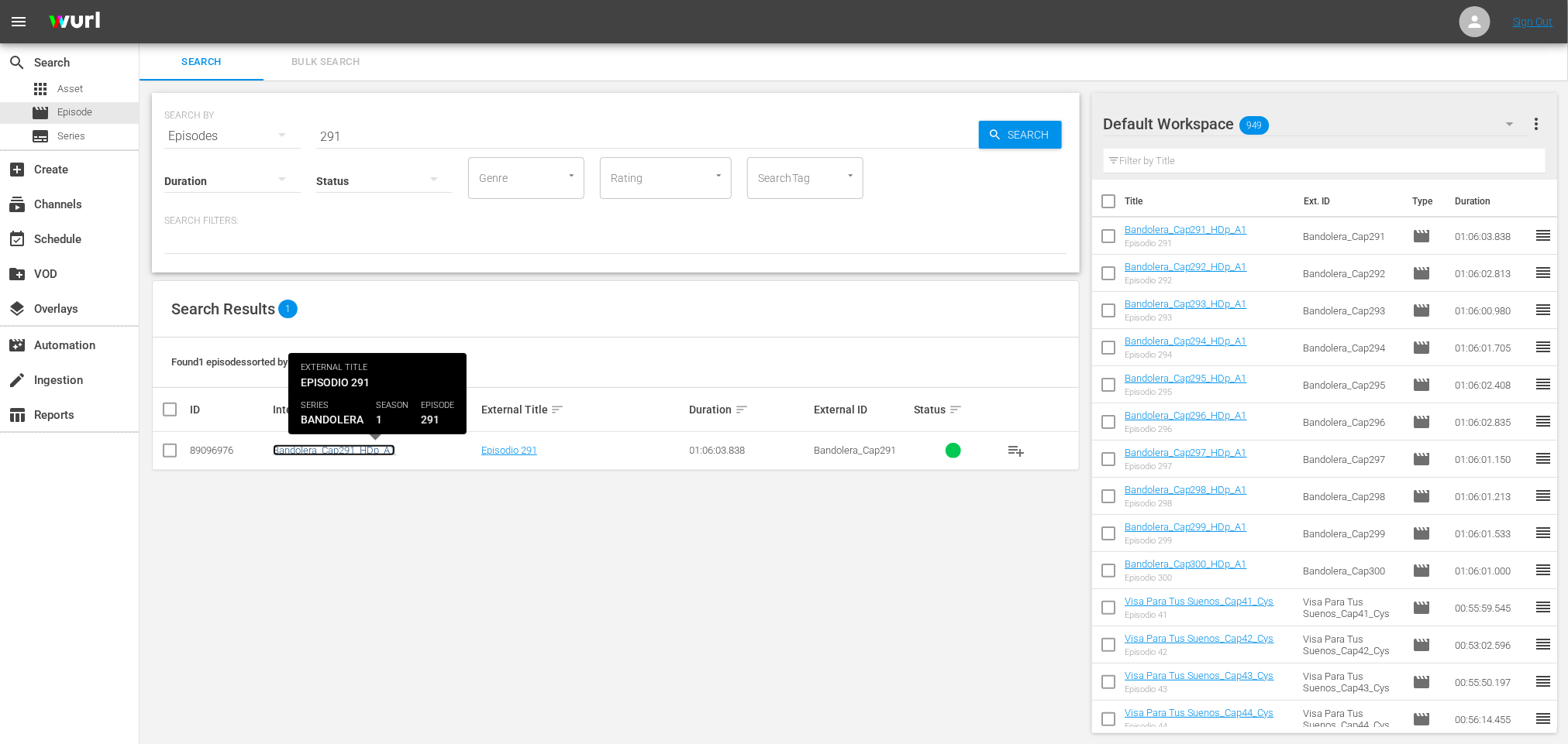
click at [348, 455] on link "Bandolera_Cap291_HDp_A1" at bounding box center [334, 450] width 122 height 11
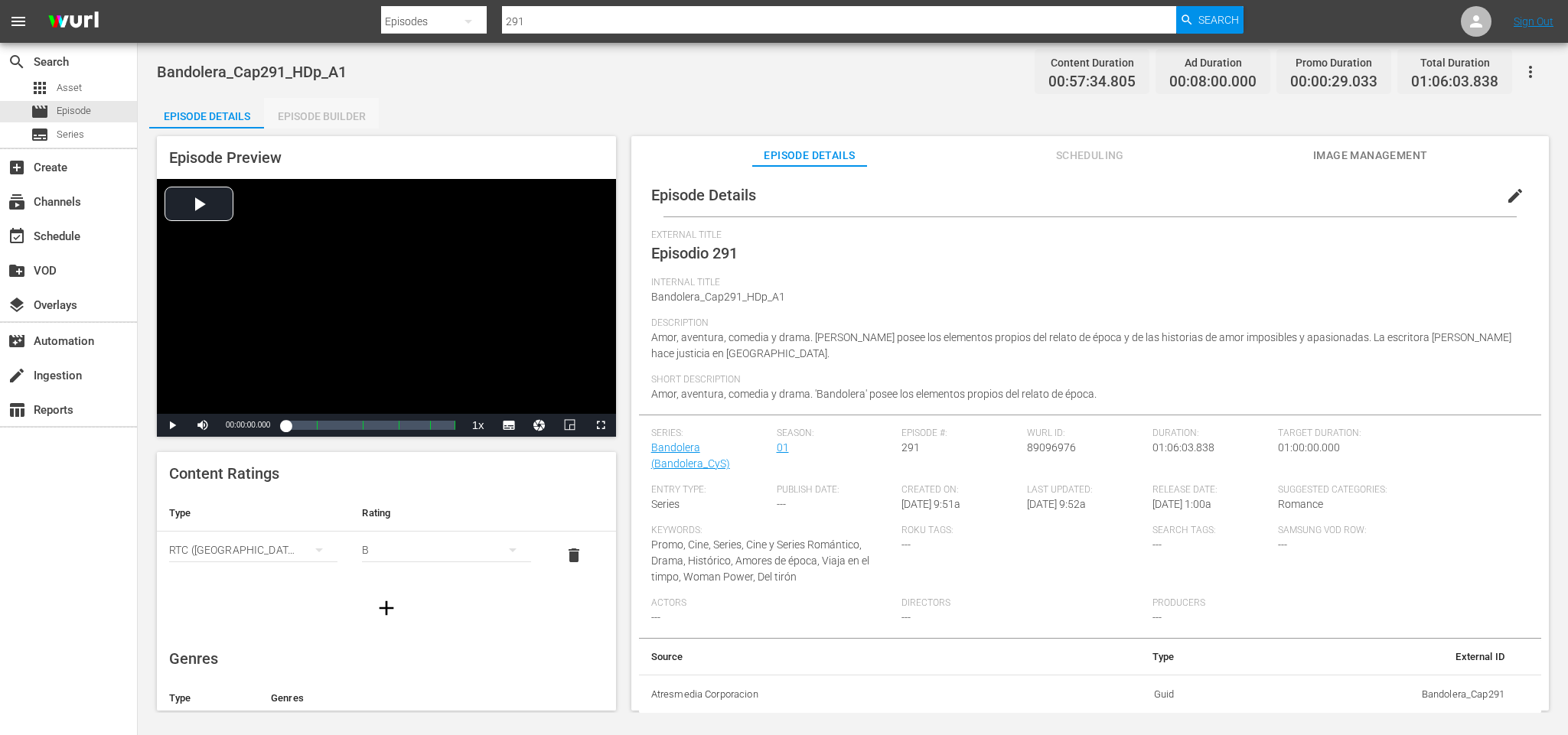
click at [287, 104] on div "Episode Builder" at bounding box center [321, 116] width 115 height 37
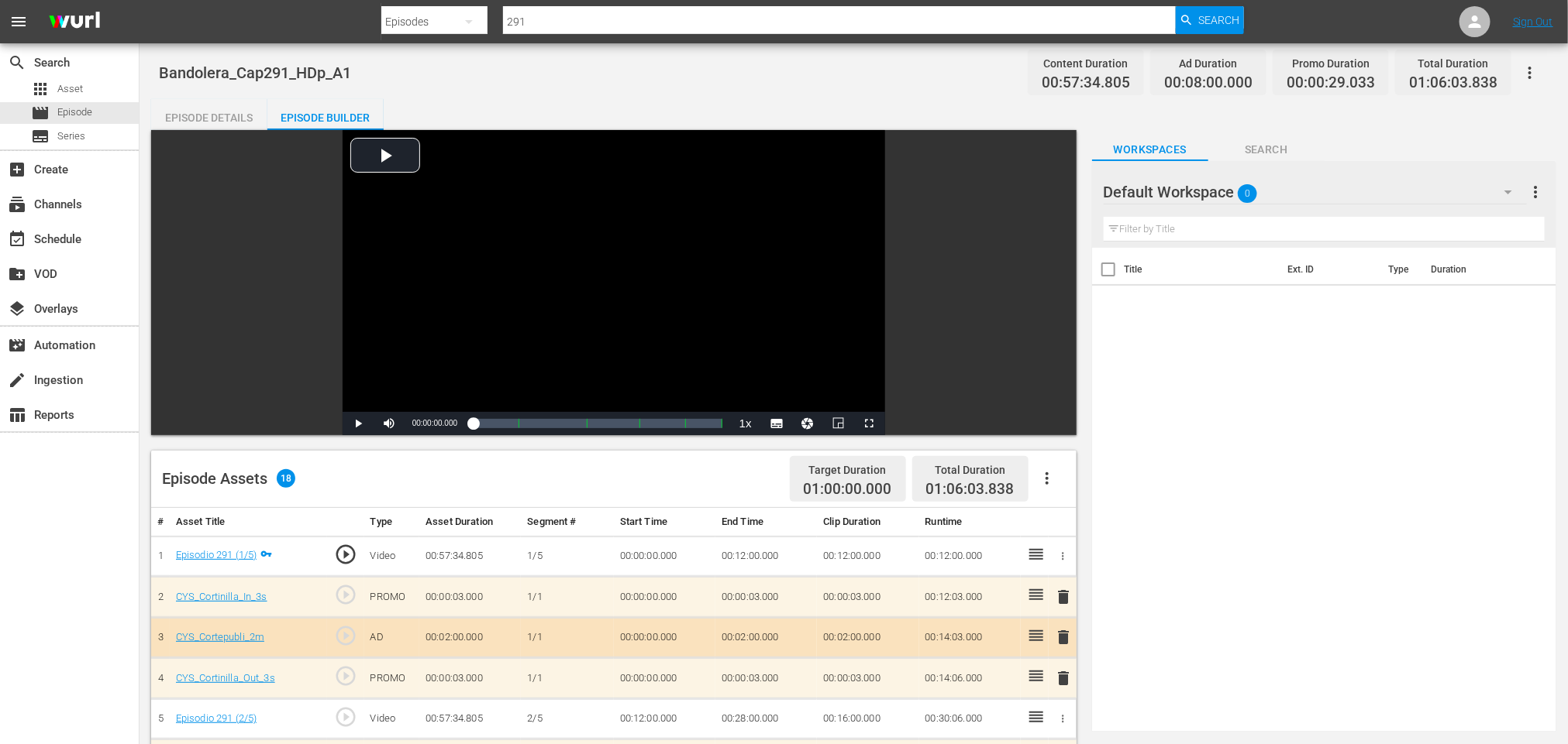
click at [219, 110] on div "Episode Details" at bounding box center [209, 117] width 116 height 37
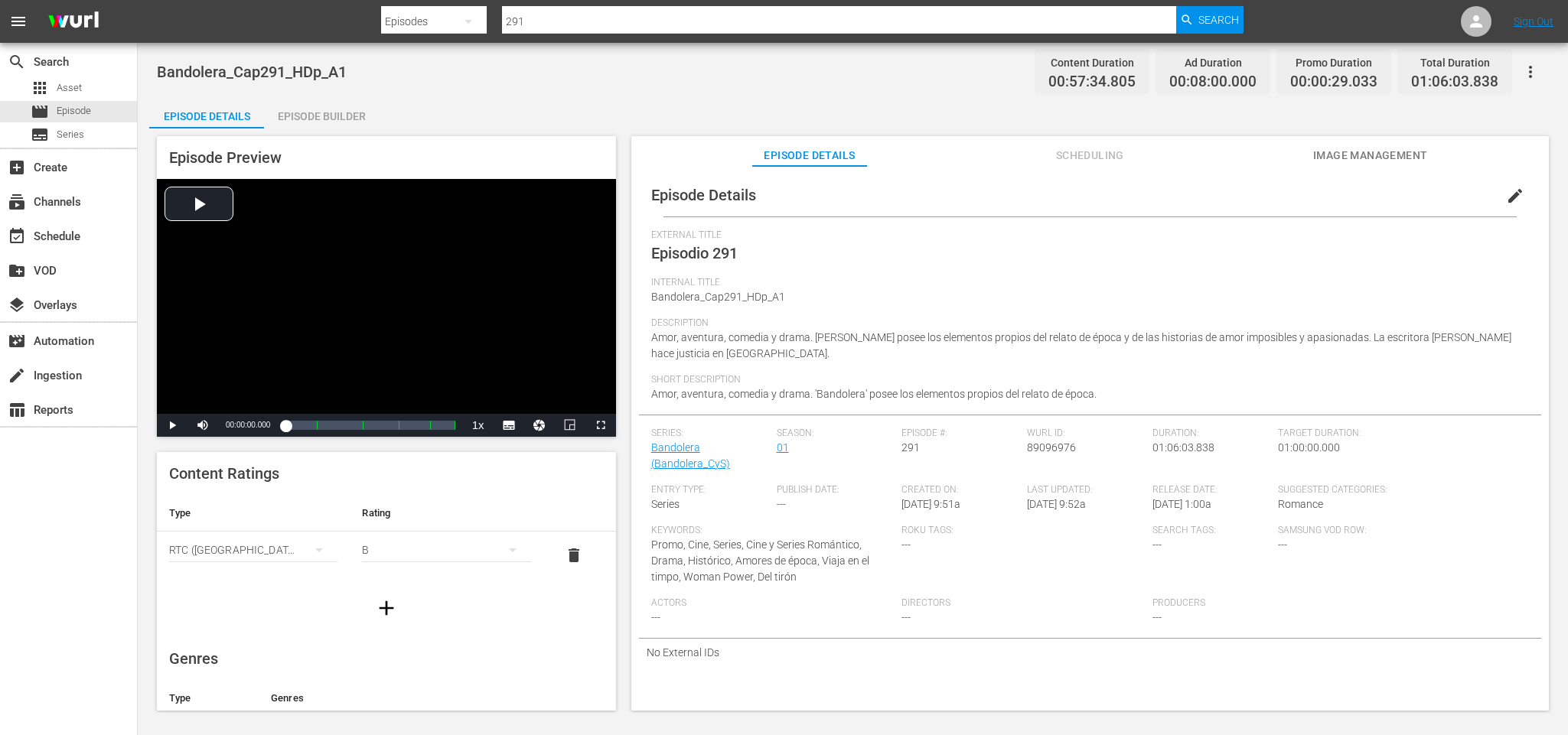
click at [1532, 67] on icon "button" at bounding box center [1529, 72] width 18 height 18
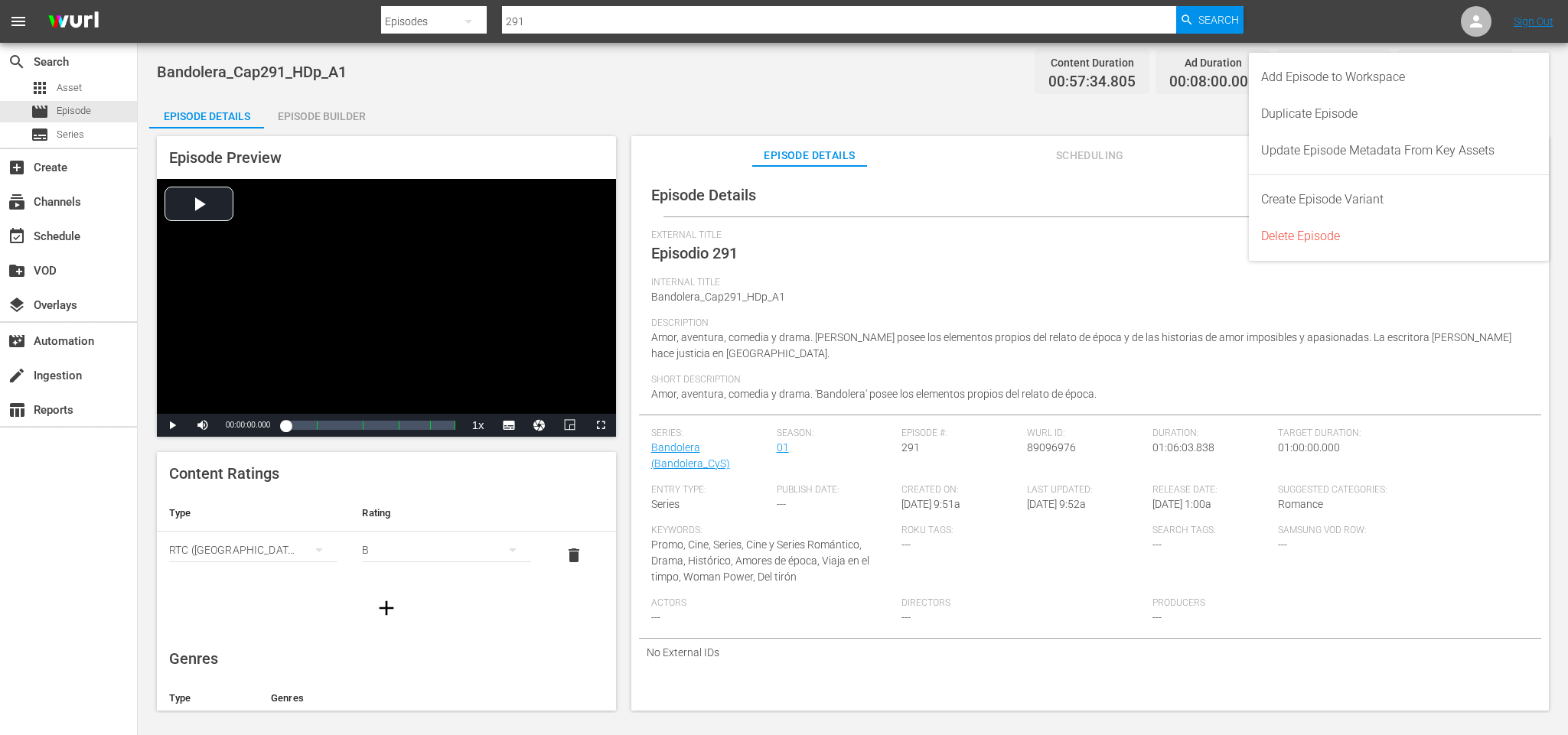
click at [852, 321] on span "Description" at bounding box center [1086, 323] width 870 height 12
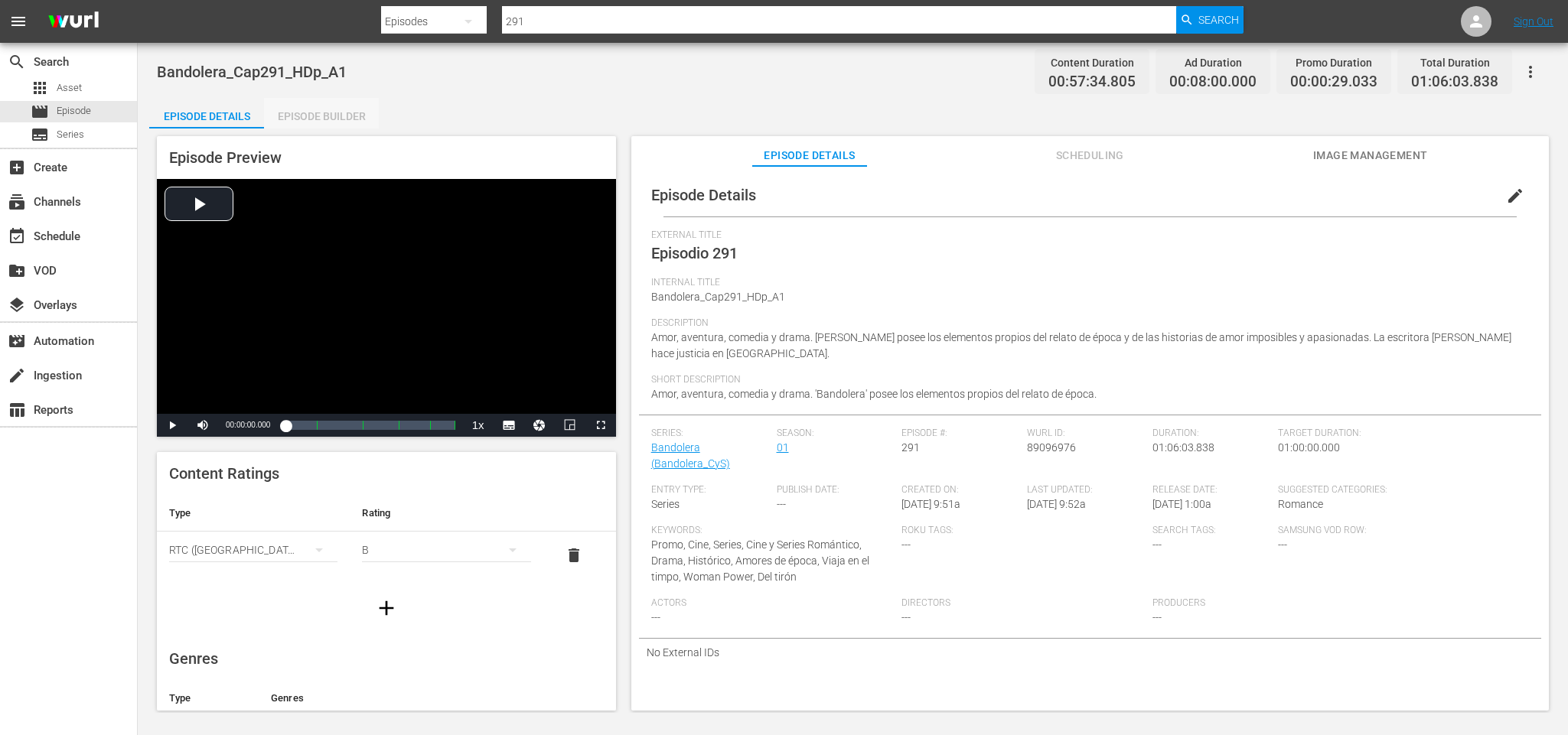
click at [323, 113] on div "Episode Builder" at bounding box center [321, 116] width 115 height 37
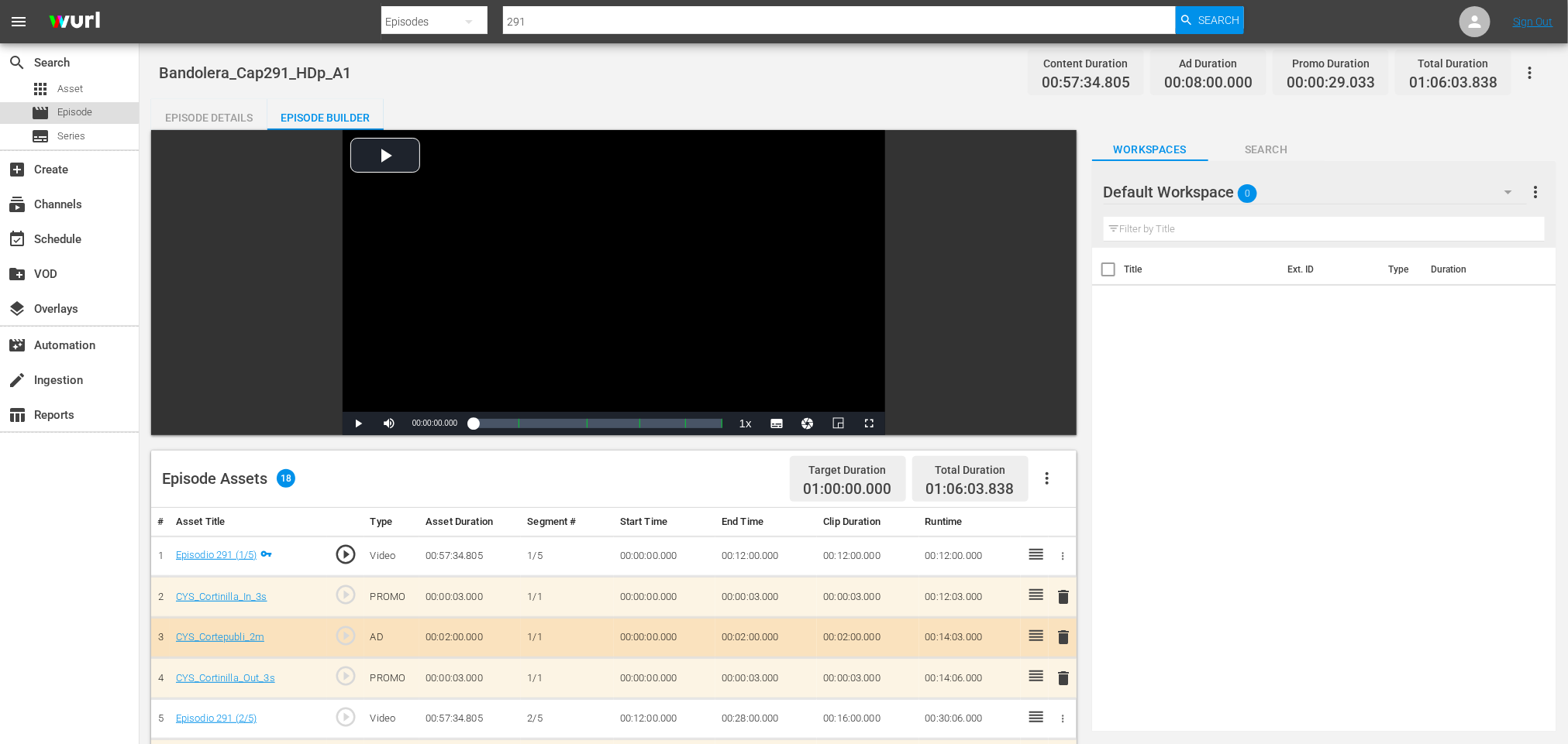
click at [58, 107] on span "Episode" at bounding box center [74, 113] width 35 height 15
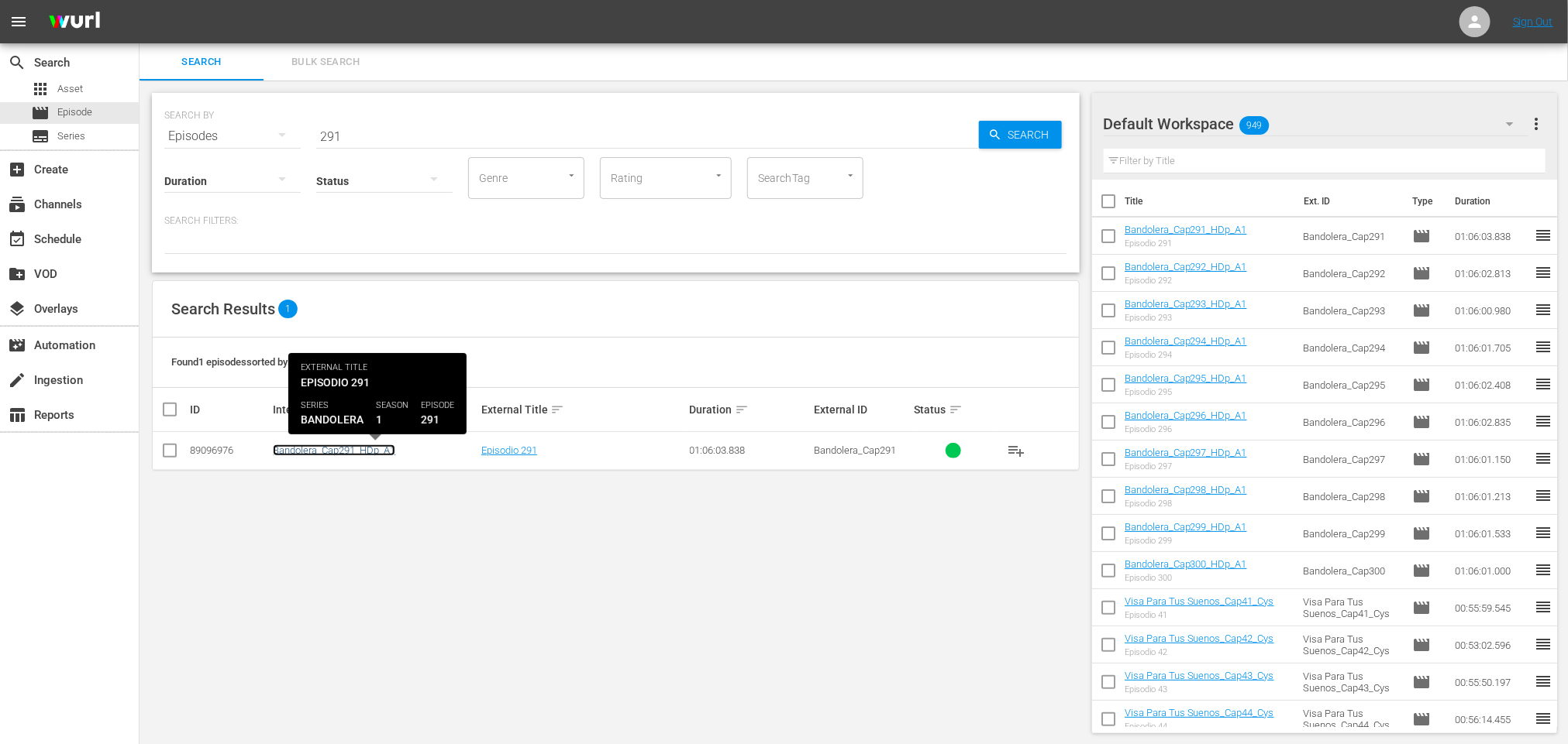
click at [363, 451] on link "Bandolera_Cap291_HDp_A1" at bounding box center [334, 450] width 122 height 11
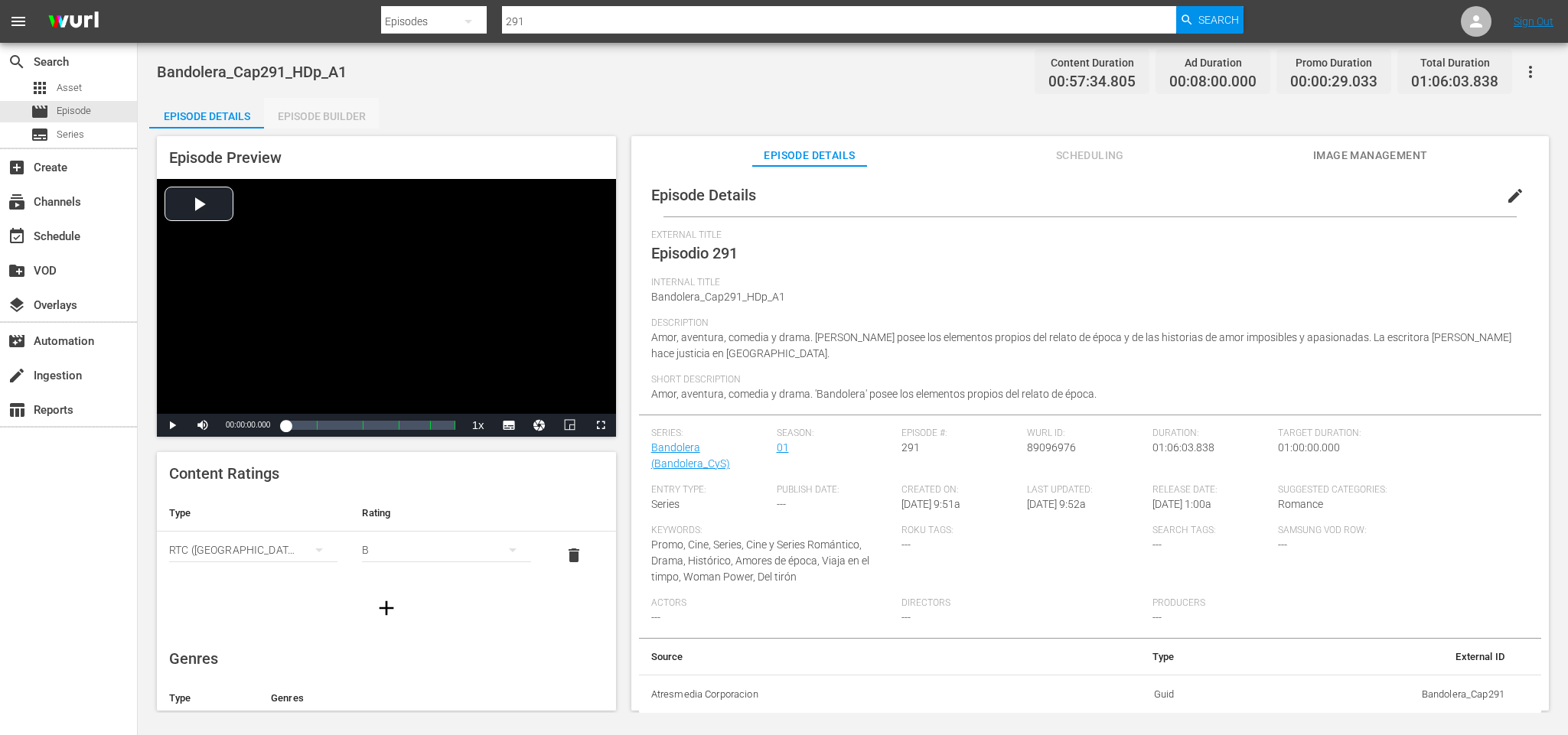
click at [295, 115] on div "Episode Builder" at bounding box center [321, 116] width 115 height 37
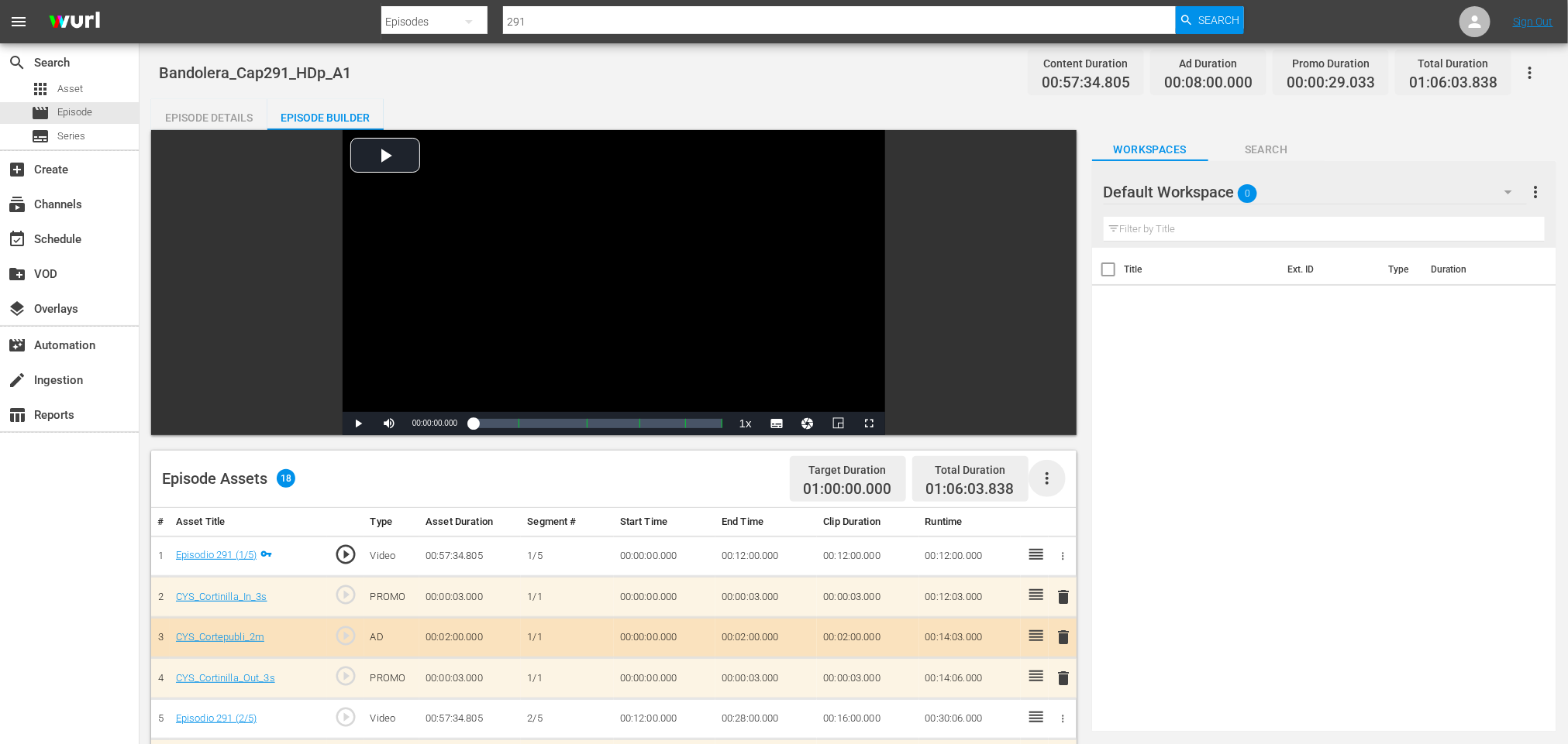
click at [1050, 479] on icon "button" at bounding box center [1046, 478] width 18 height 18
click at [1541, 183] on span "more_vert" at bounding box center [1535, 192] width 18 height 18
click at [1270, 134] on button "Search" at bounding box center [1266, 145] width 116 height 31
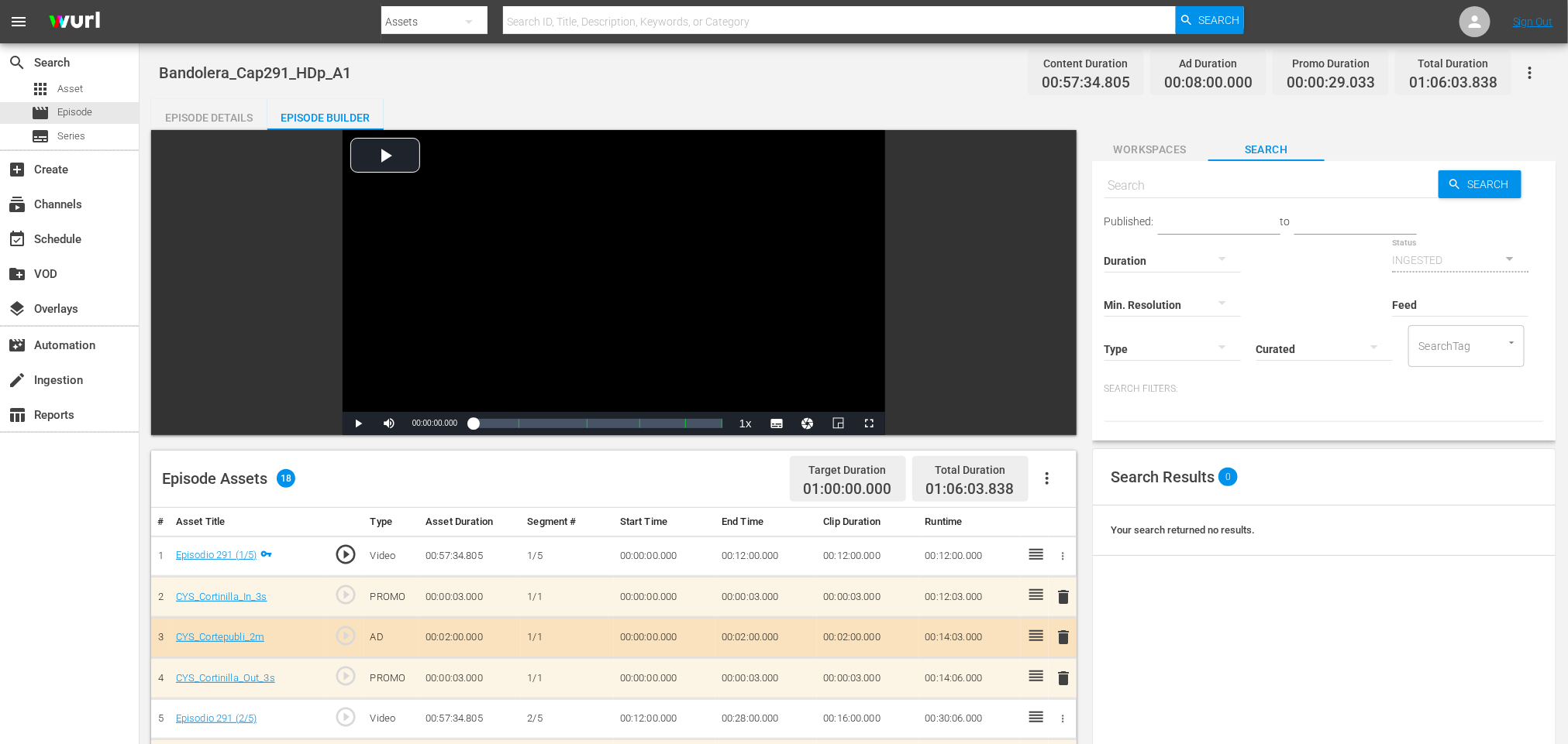
click at [461, 85] on div "Bandolera_Cap291_HDp_A1 Content Duration 00:57:34.805 Ad Duration 00:08:00.000 …" at bounding box center [853, 72] width 1390 height 35
click at [231, 109] on div "Episode Details" at bounding box center [209, 117] width 116 height 37
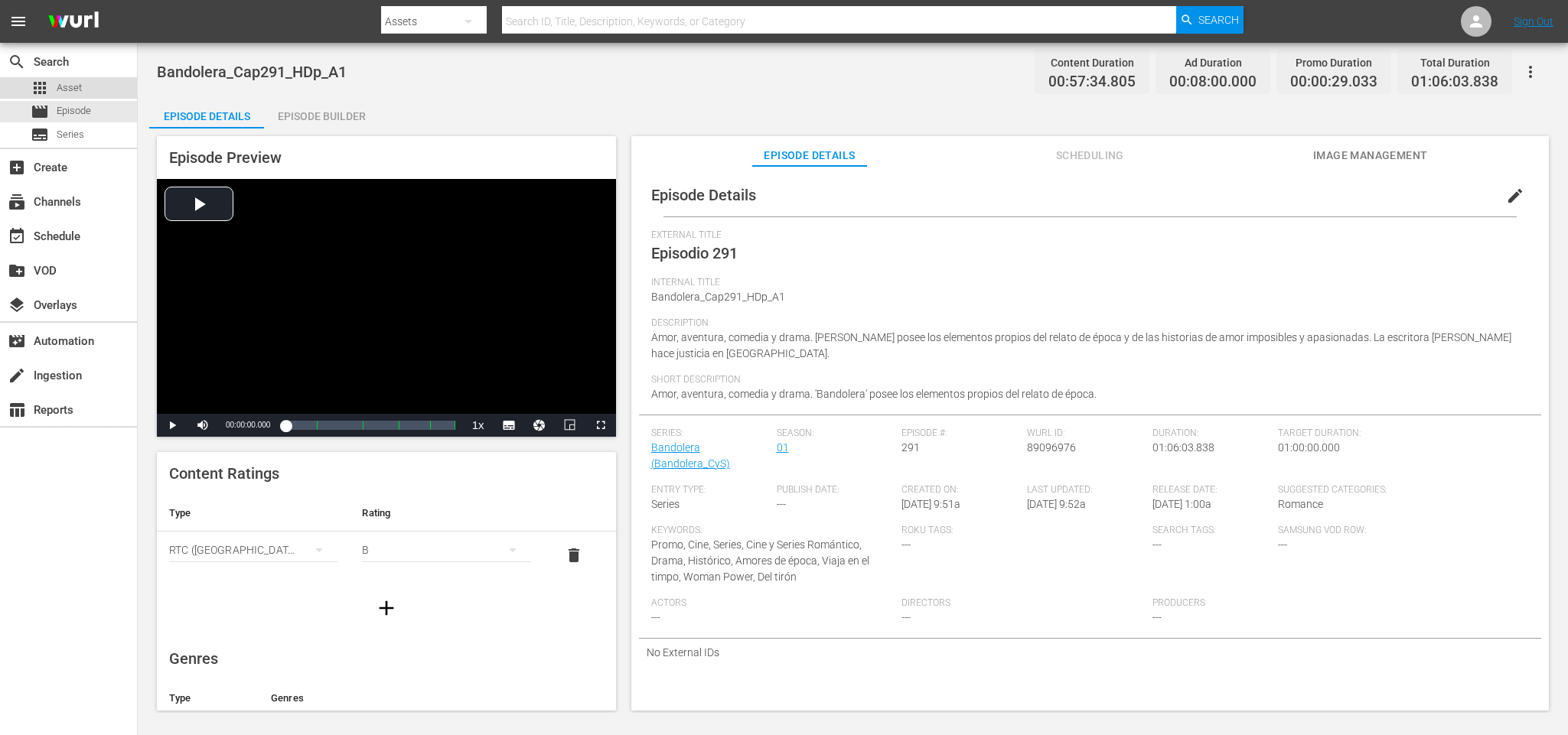
click at [64, 85] on span "Asset" at bounding box center [69, 88] width 25 height 15
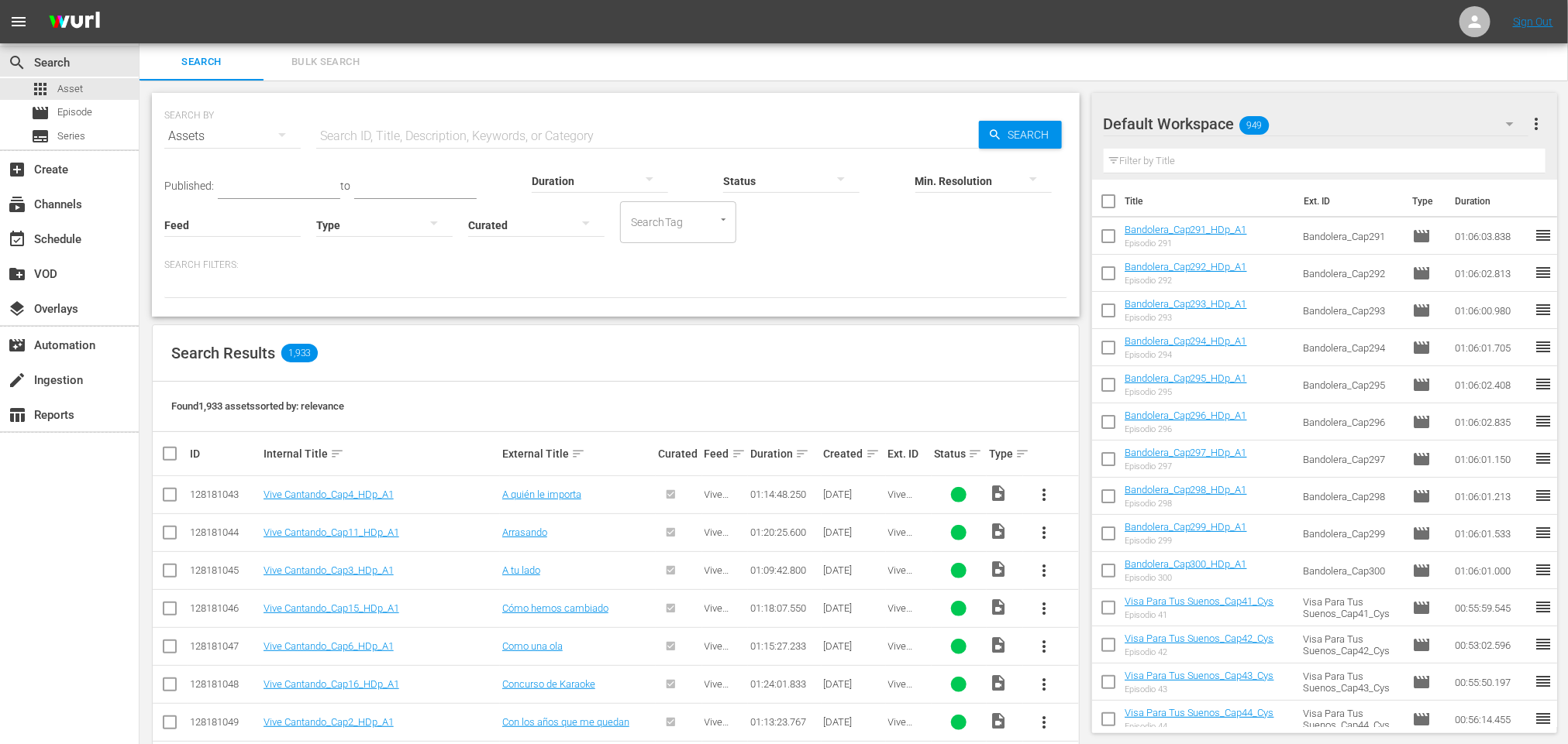
click at [486, 131] on input "text" at bounding box center [647, 135] width 662 height 37
type input "291"
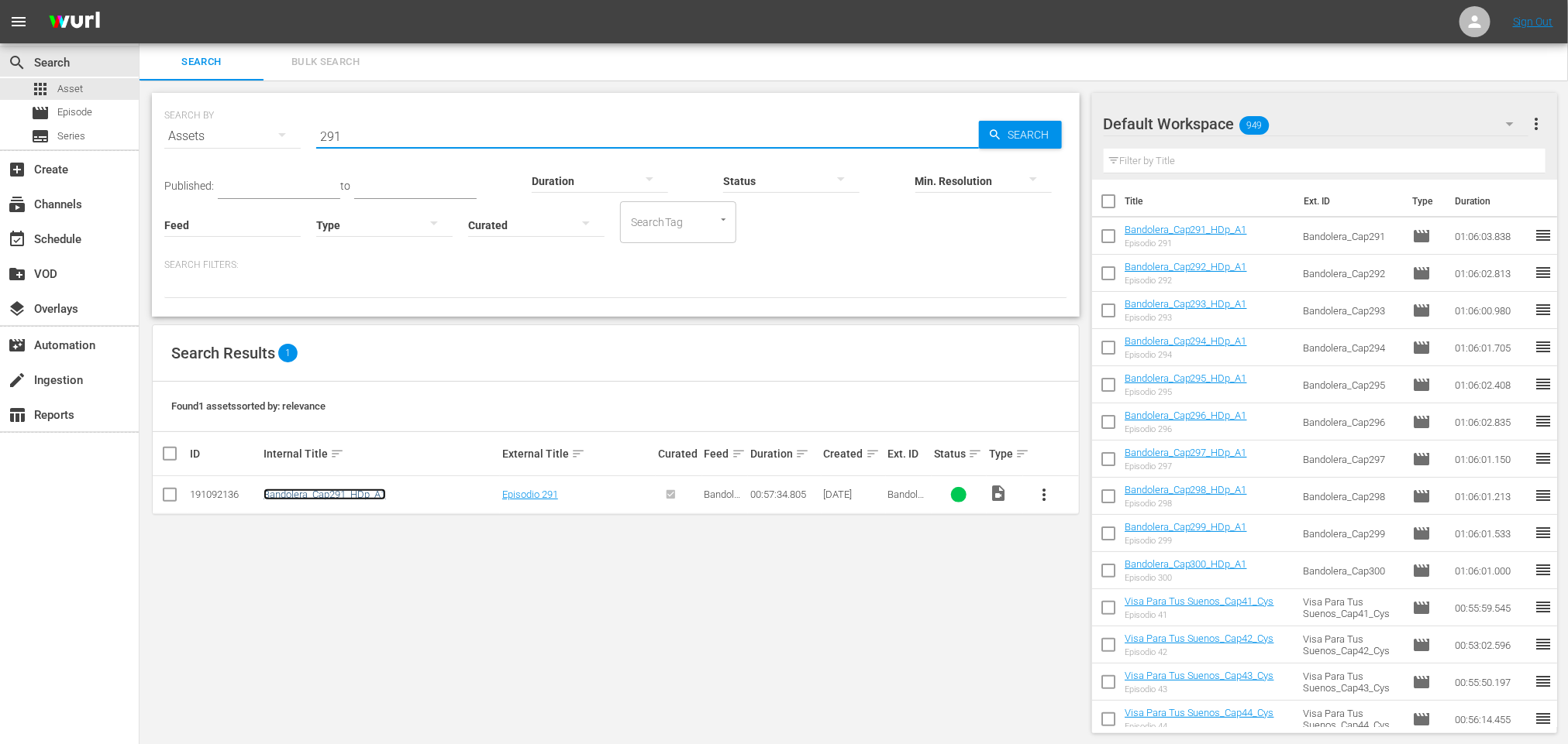
click at [345, 497] on link "Bandolera_Cap291_HDp_A1" at bounding box center [324, 494] width 122 height 11
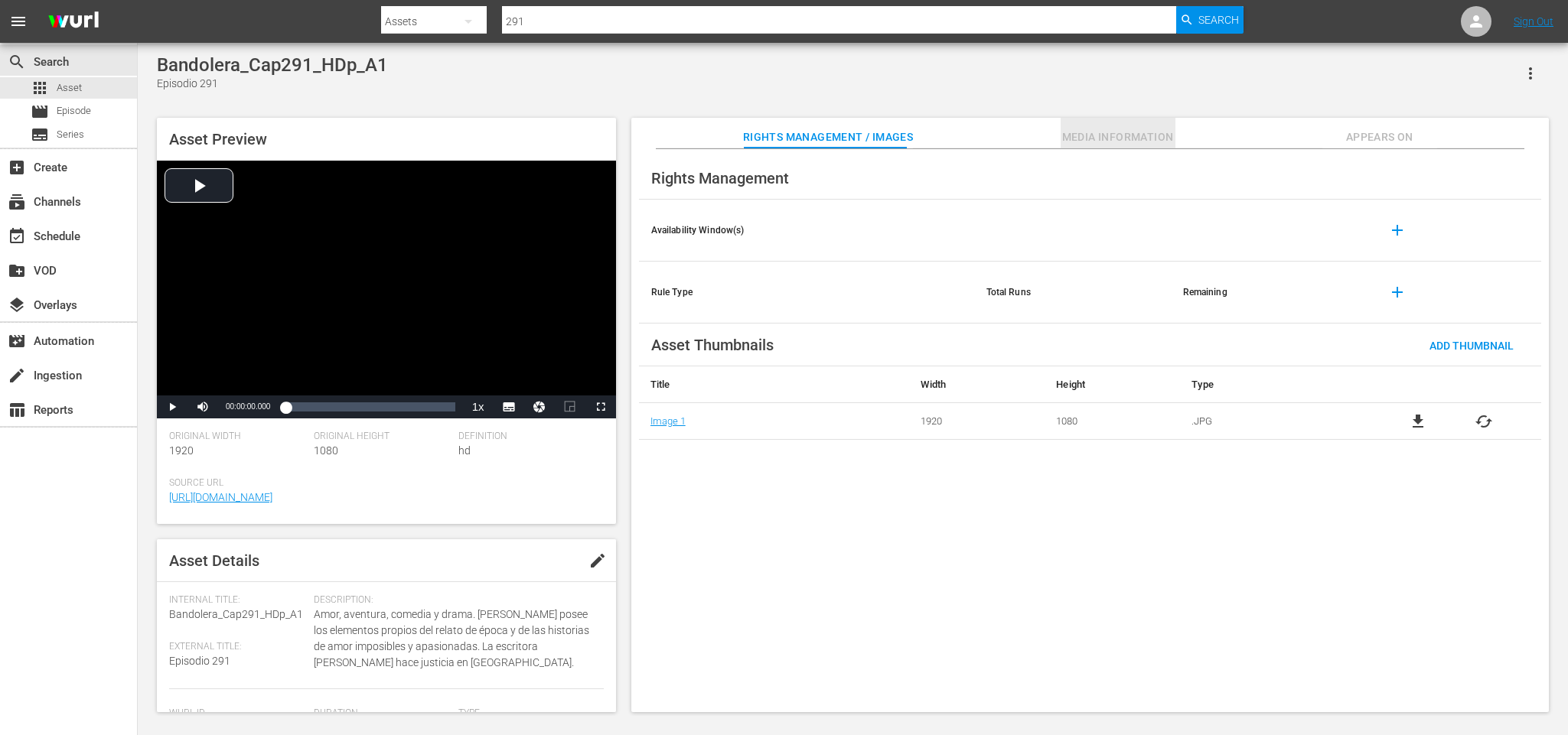
click at [1086, 122] on button "Media Information" at bounding box center [1118, 133] width 115 height 30
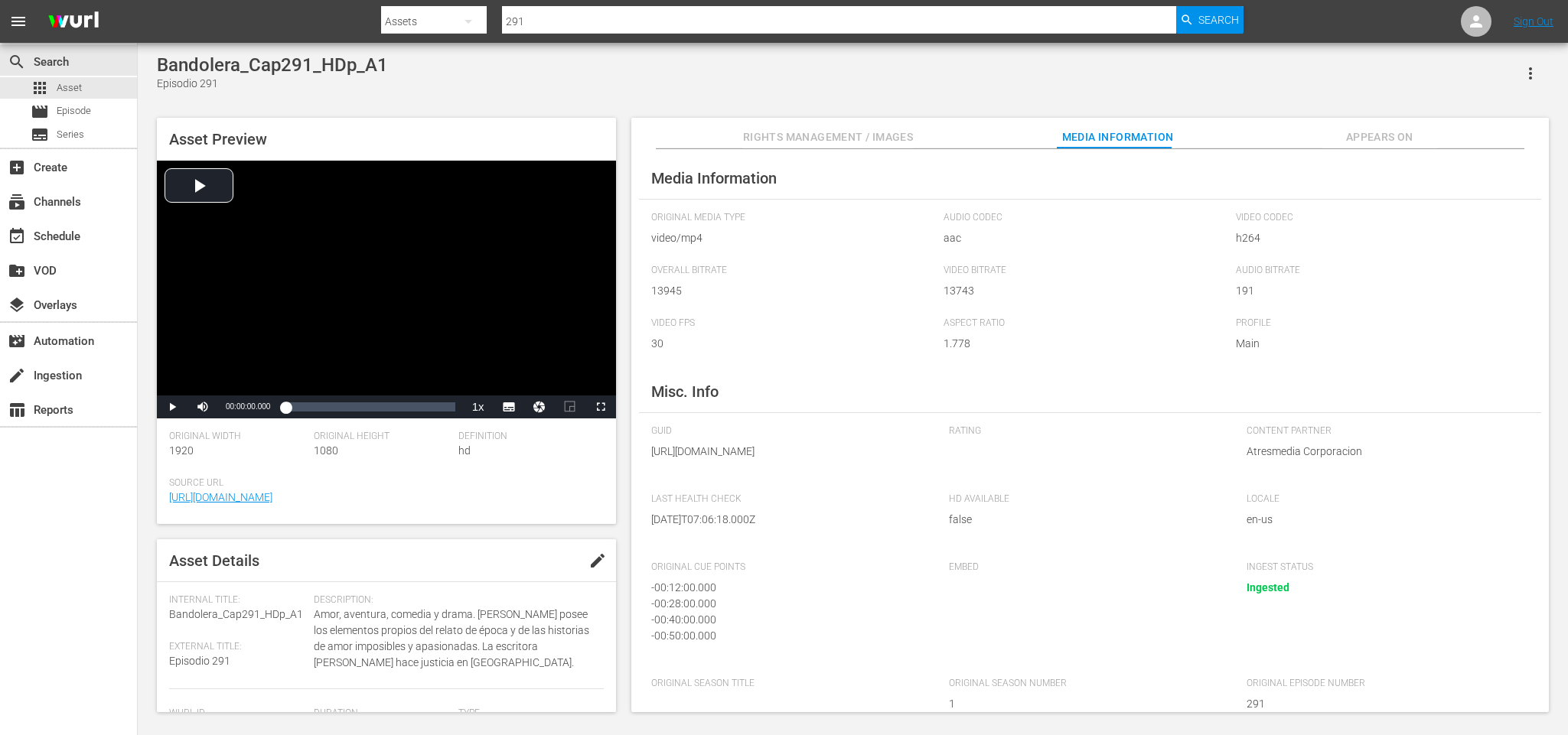
click at [1394, 149] on div "Media Information Original Media Type video/mp4 Audio Codec aac Video Codec h26…" at bounding box center [1090, 431] width 918 height 564
click at [1389, 136] on span "Appears On" at bounding box center [1380, 138] width 115 height 19
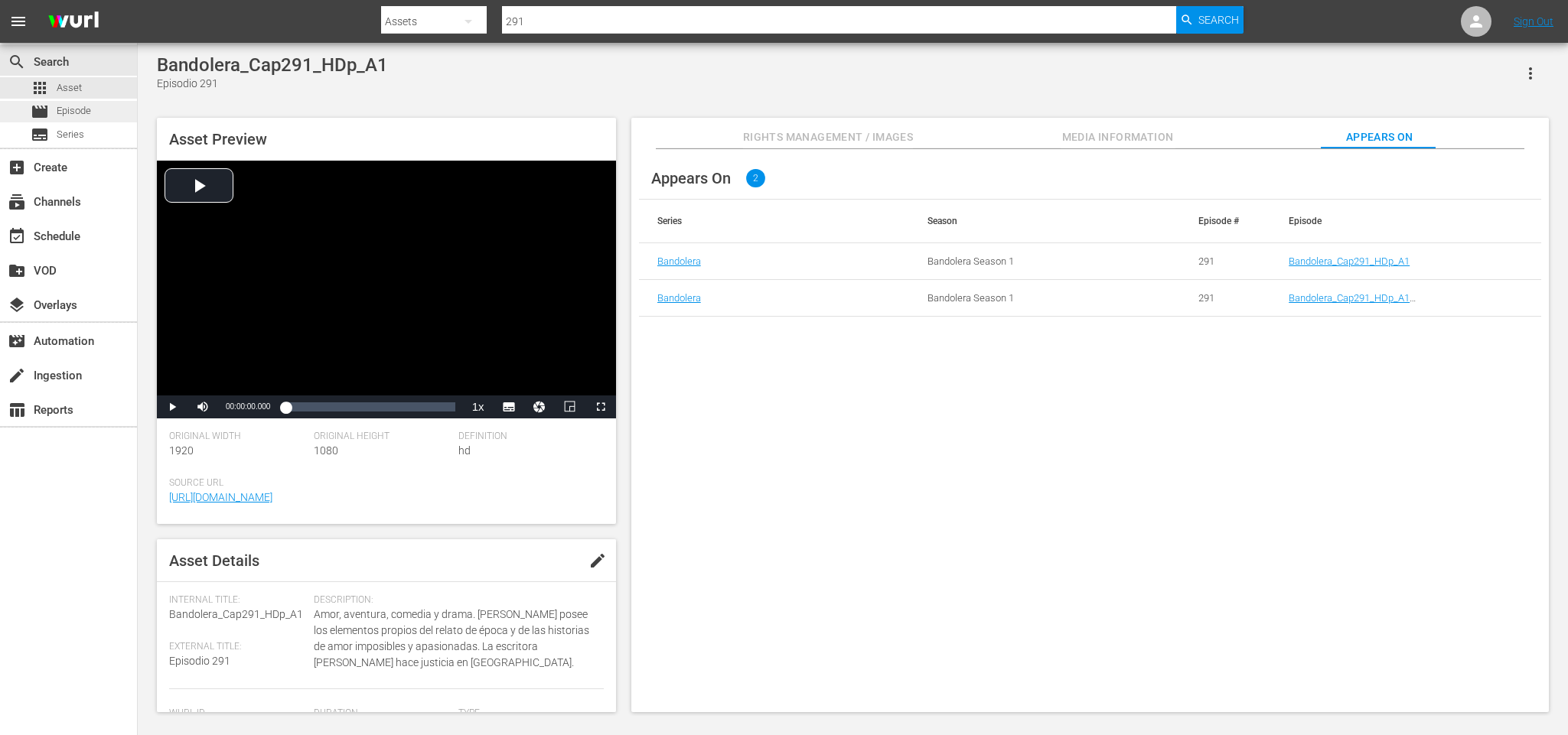
click at [79, 111] on span "Episode" at bounding box center [74, 111] width 35 height 15
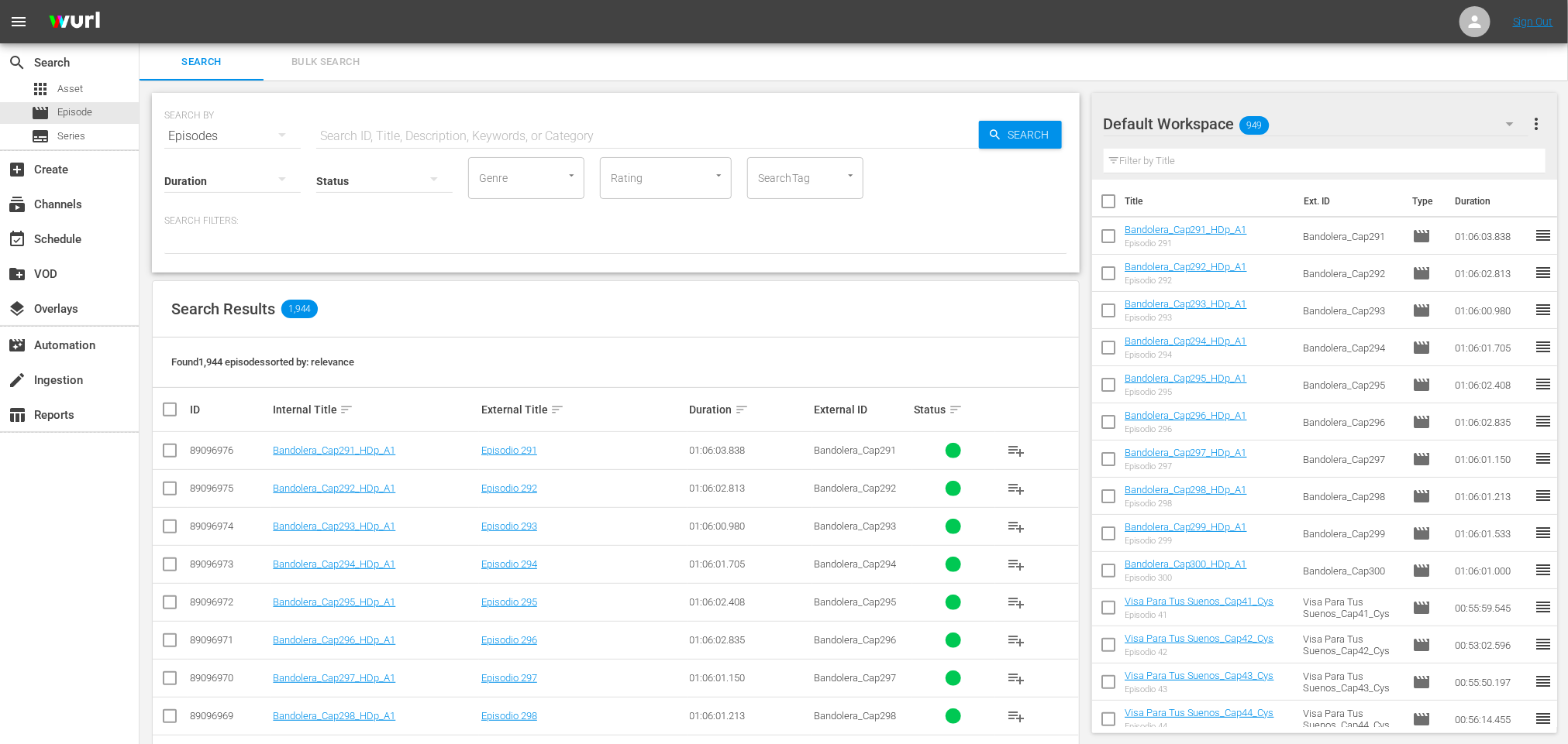
click at [331, 496] on td "Bandolera_Cap292_HDp_A1" at bounding box center [374, 488] width 208 height 38
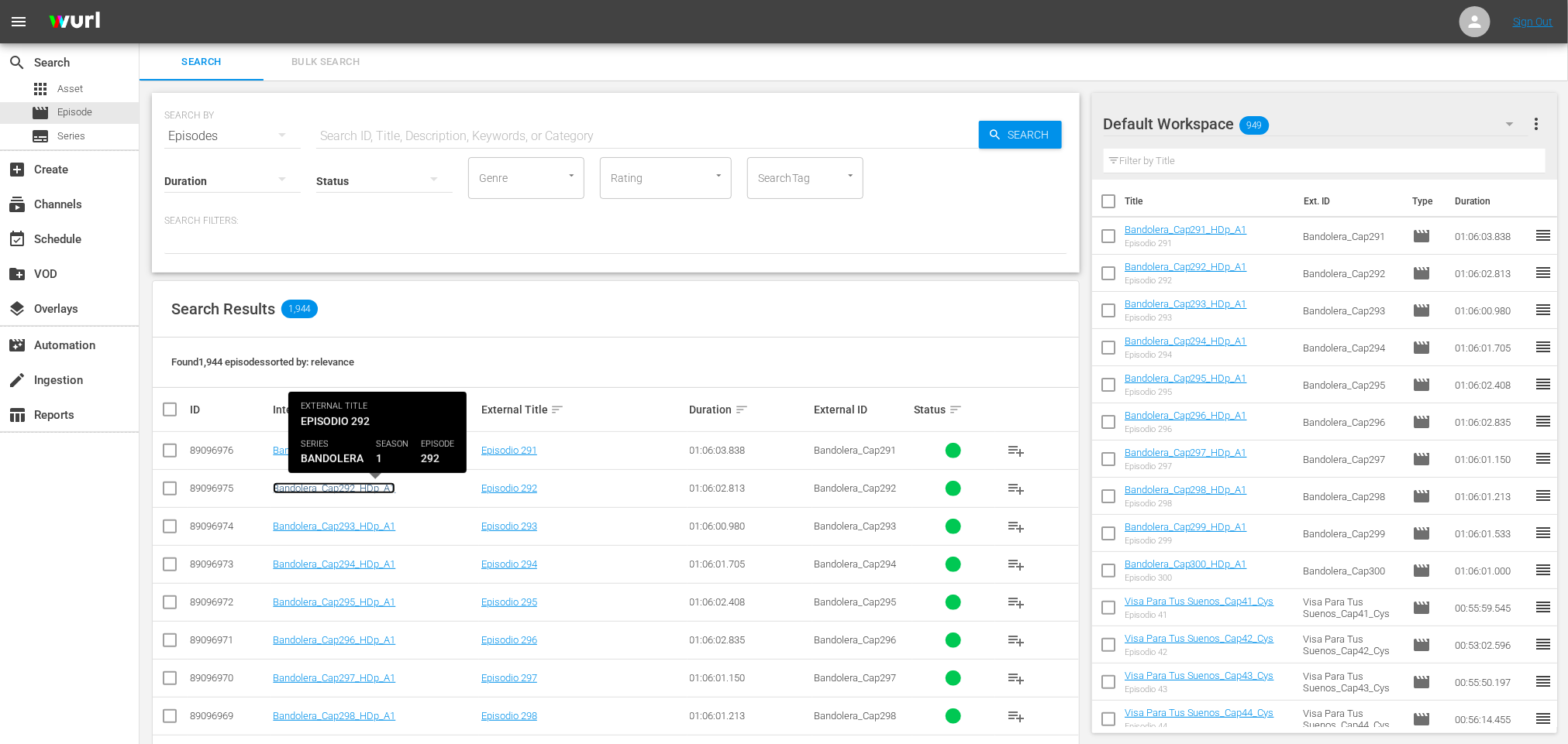
click at [335, 488] on link "Bandolera_Cap292_HDp_A1" at bounding box center [334, 488] width 122 height 11
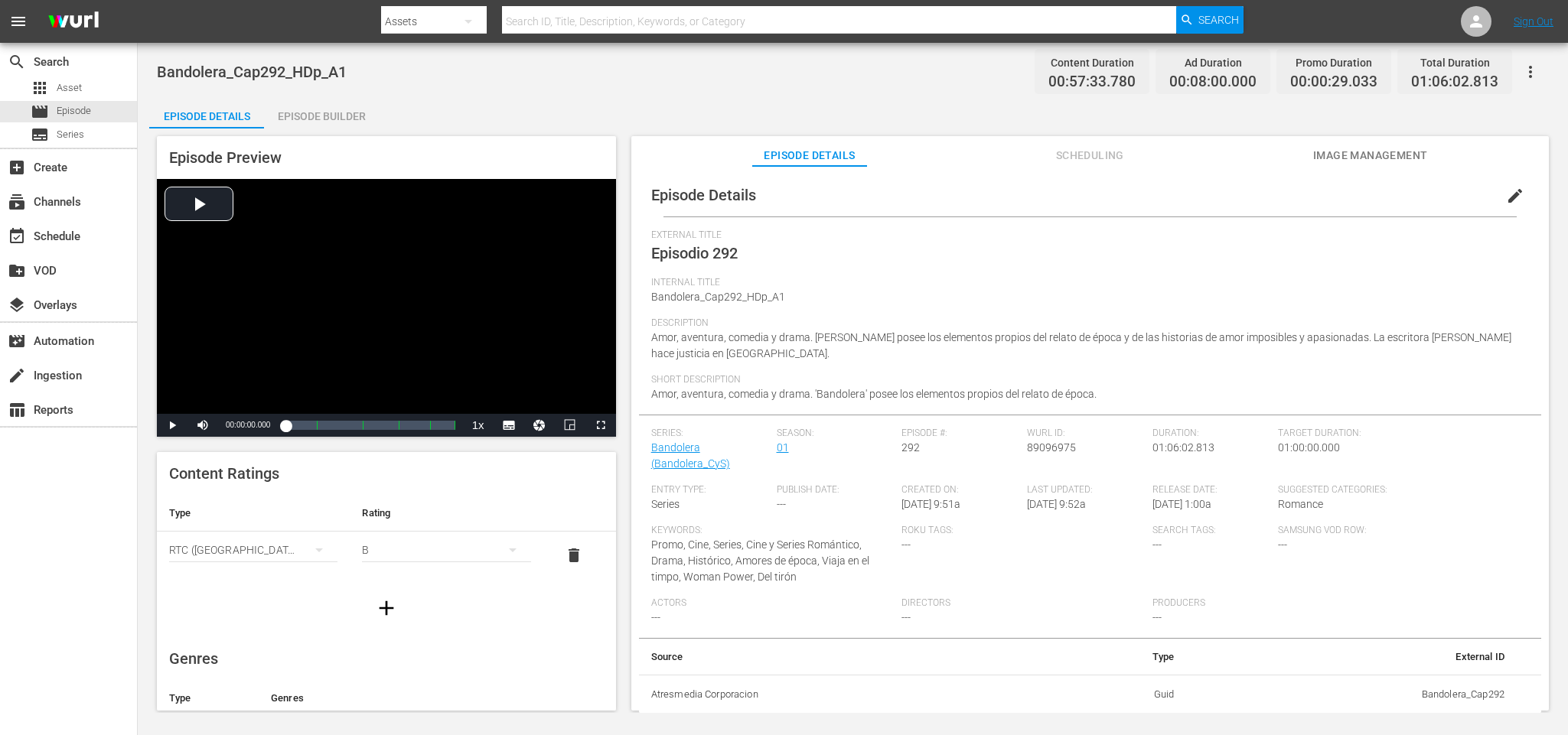
click at [264, 122] on div "Episode Builder" at bounding box center [321, 116] width 115 height 37
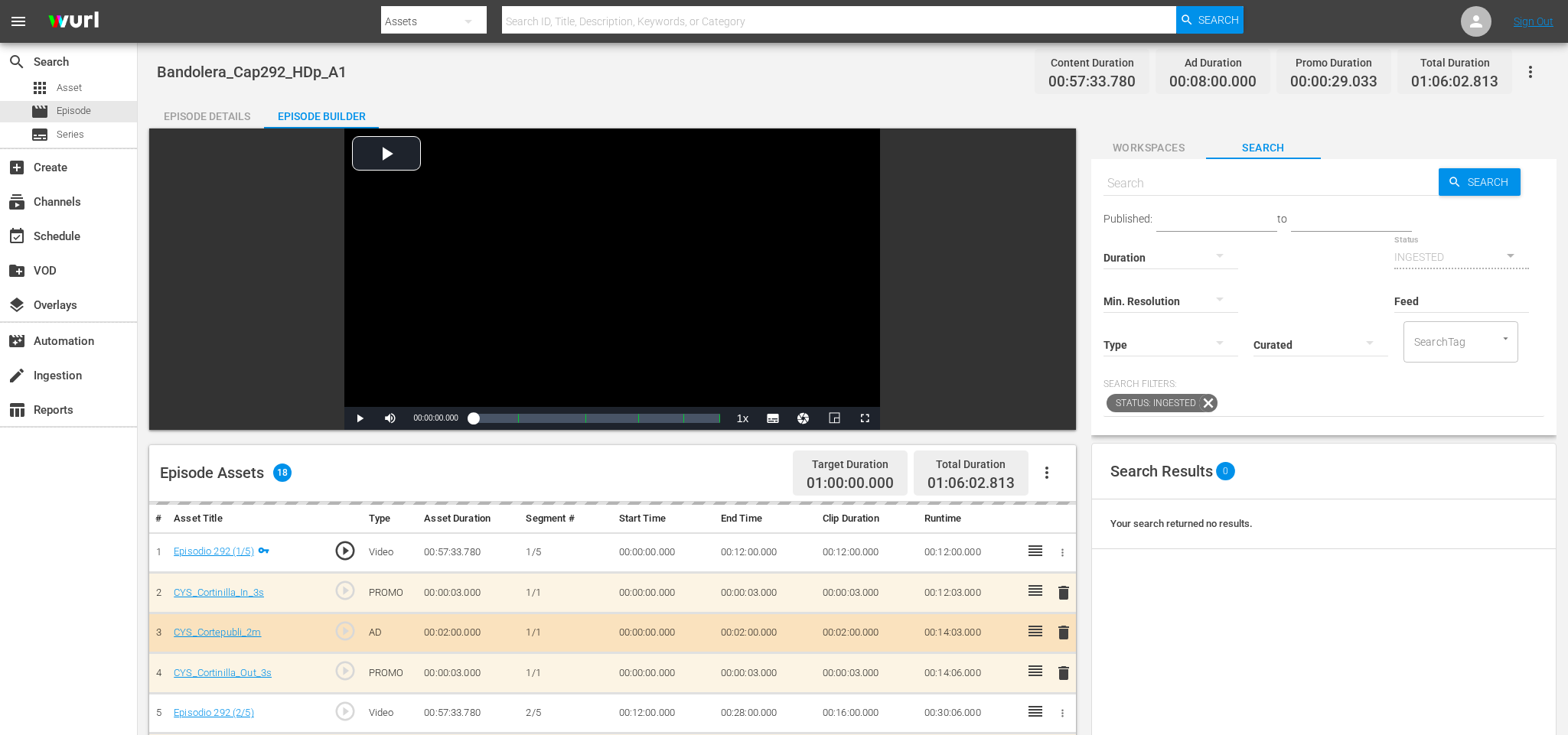
click at [311, 113] on div "Episode Builder" at bounding box center [321, 116] width 115 height 37
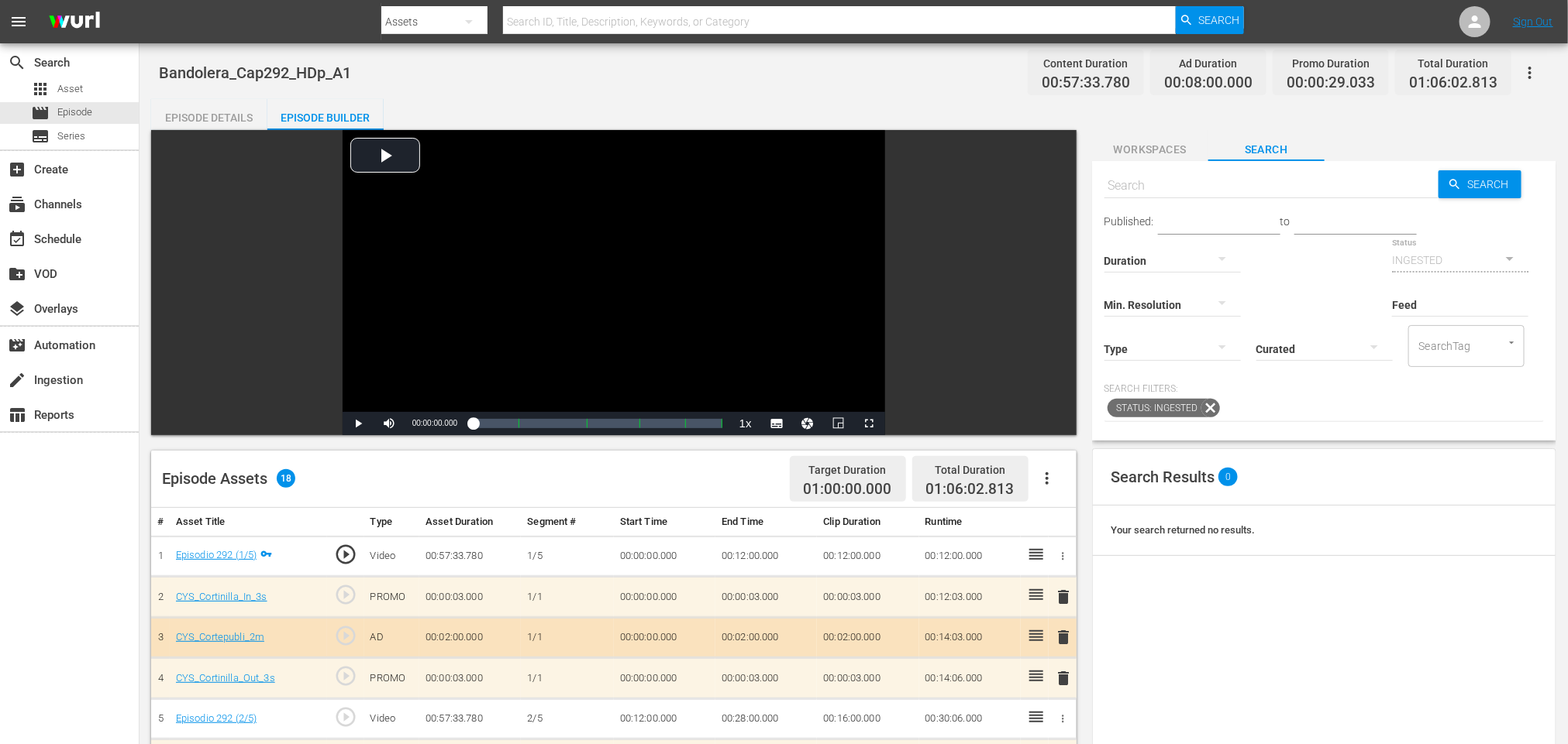
click at [1162, 158] on button "Workspaces" at bounding box center [1150, 145] width 116 height 31
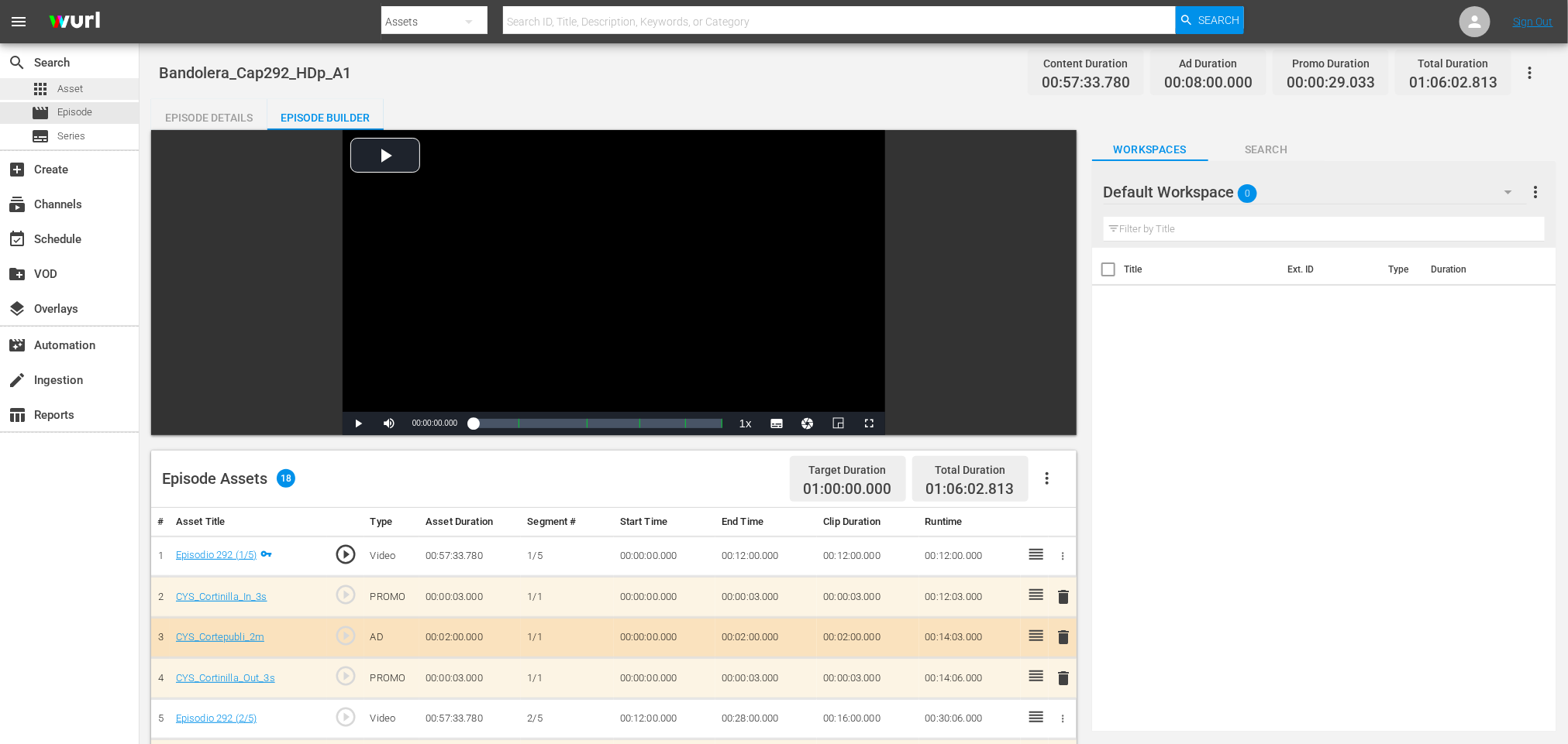
click at [83, 89] on span "Asset" at bounding box center [70, 89] width 26 height 15
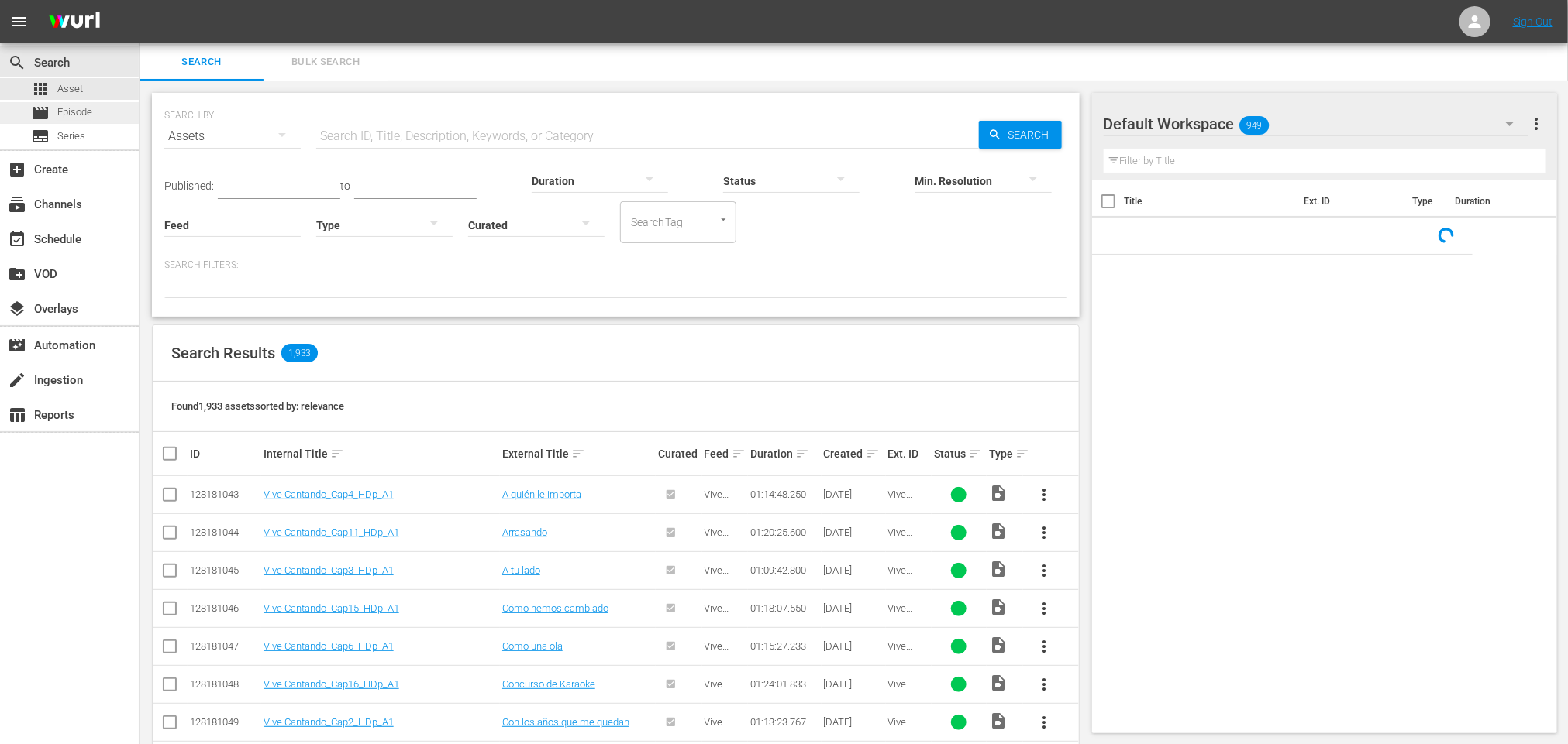
click at [68, 109] on span "Episode" at bounding box center [74, 113] width 35 height 15
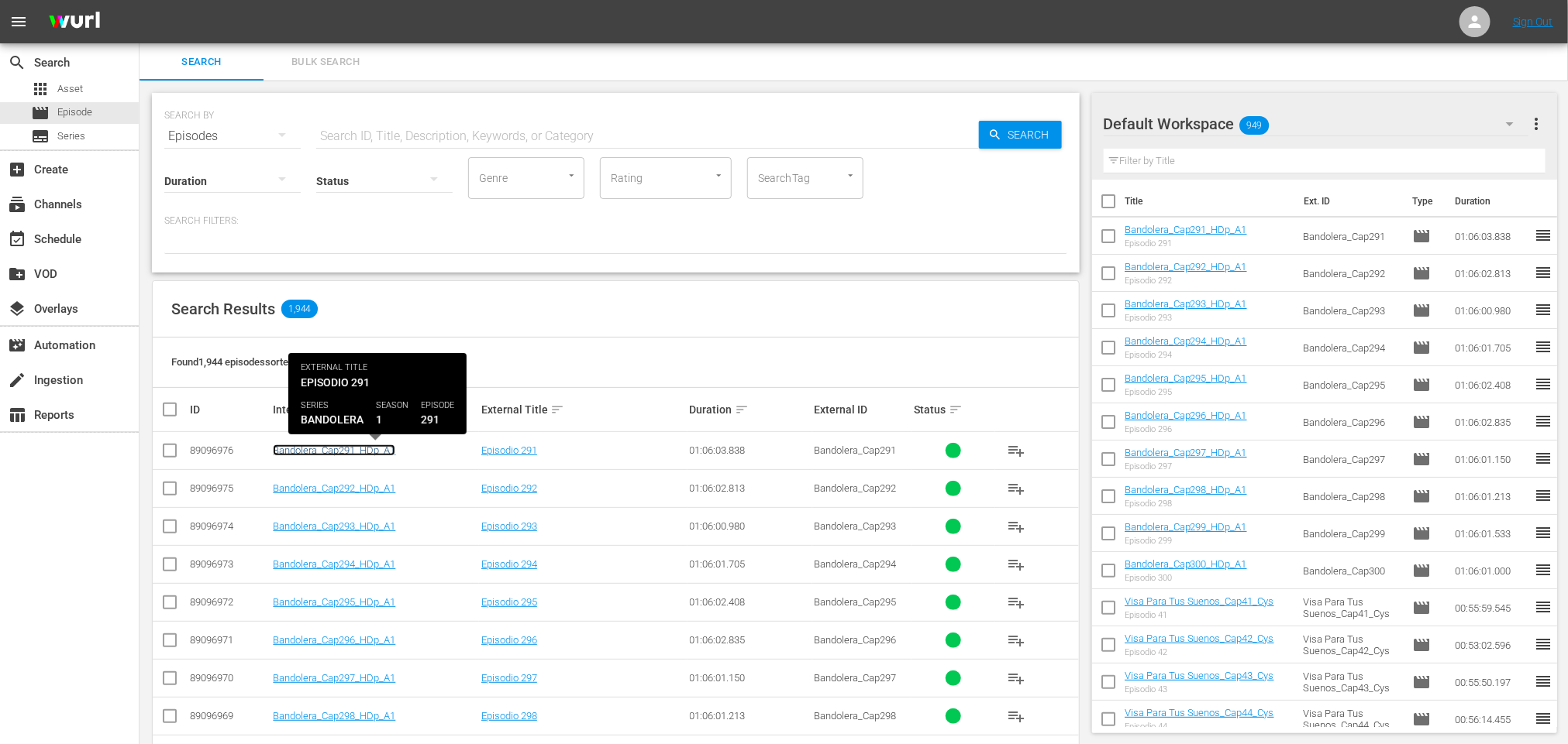
click at [322, 444] on link "Bandolera_Cap291_HDp_A1" at bounding box center [334, 450] width 122 height 11
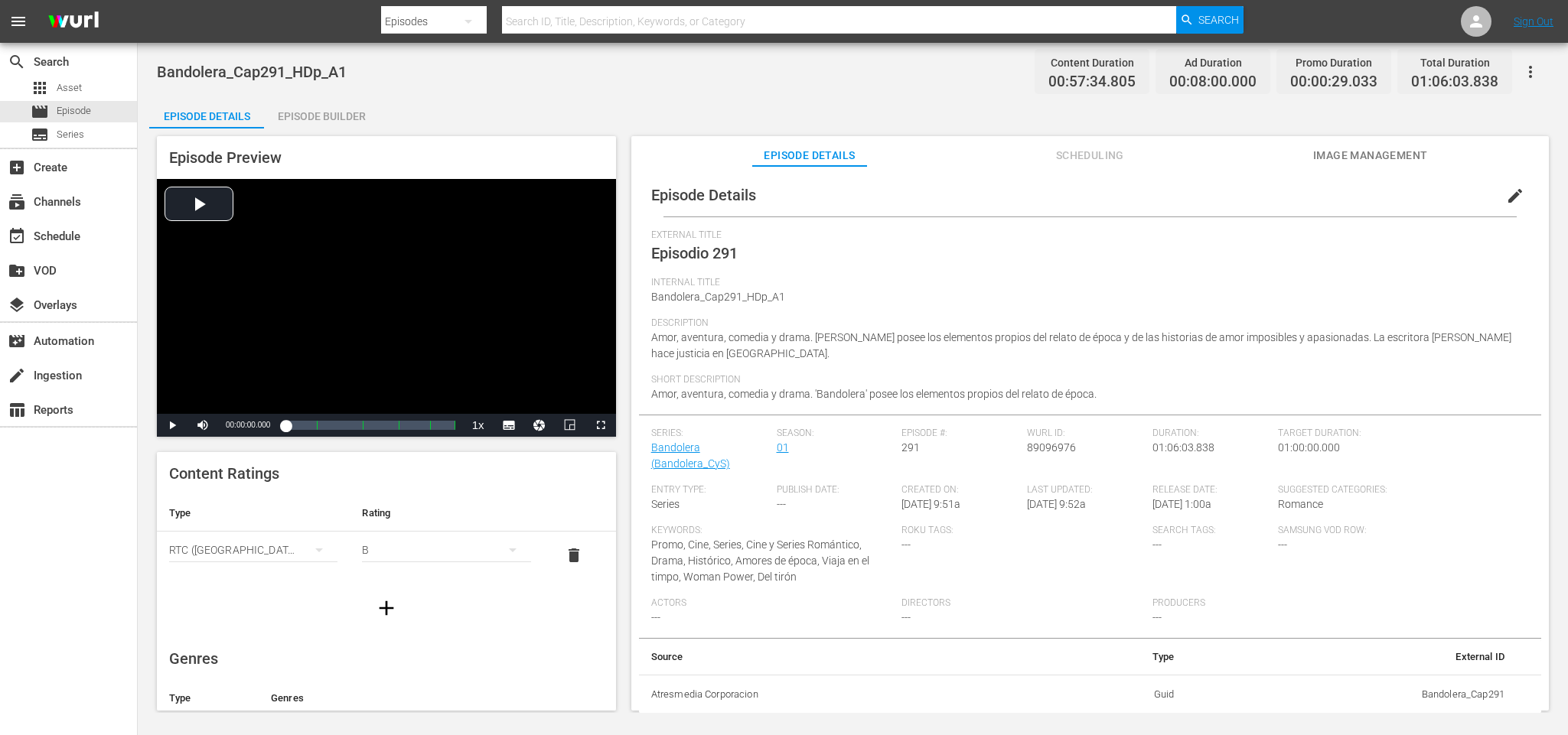
click at [1527, 74] on icon "button" at bounding box center [1529, 72] width 18 height 18
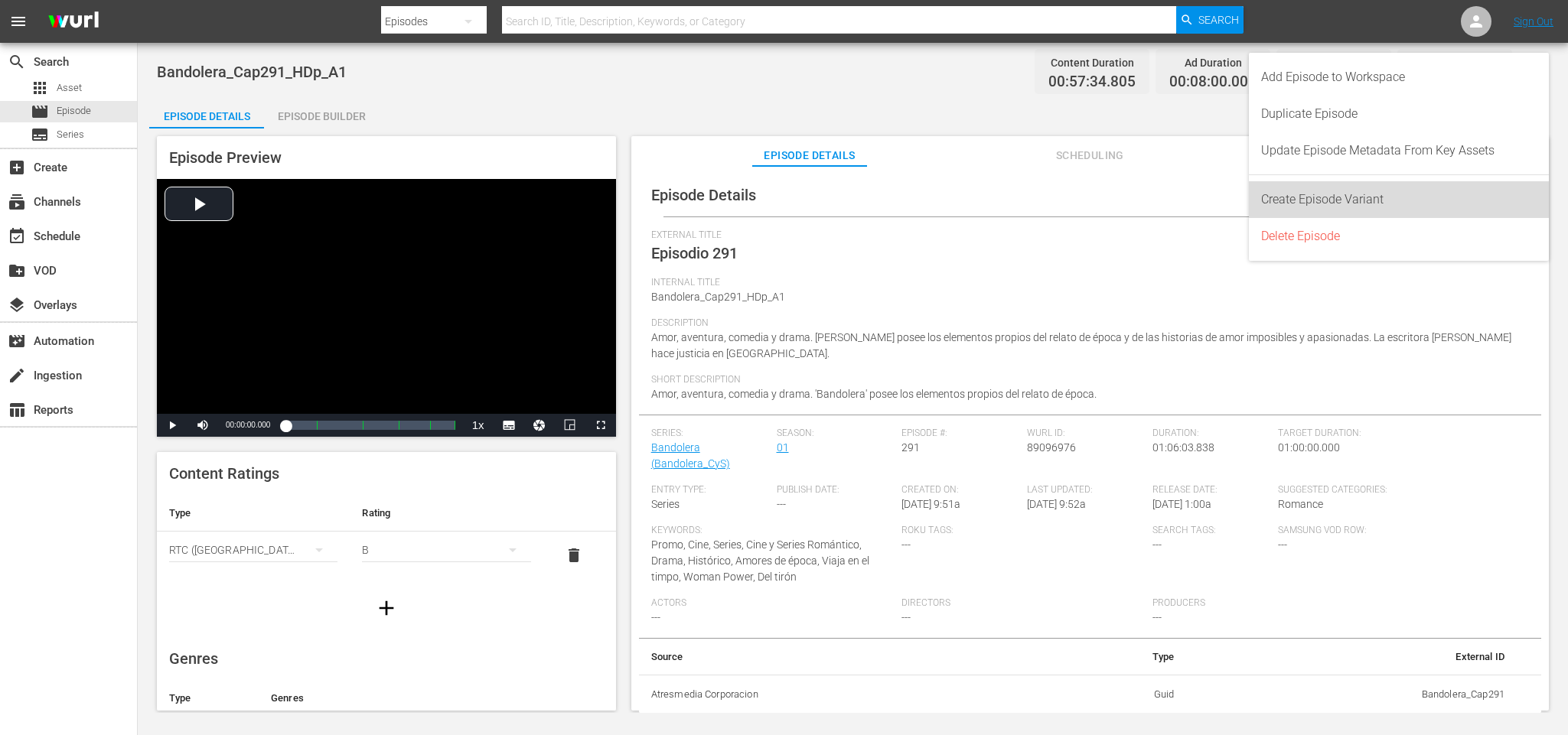
click at [1384, 198] on div "Create Episode Variant" at bounding box center [1398, 199] width 275 height 37
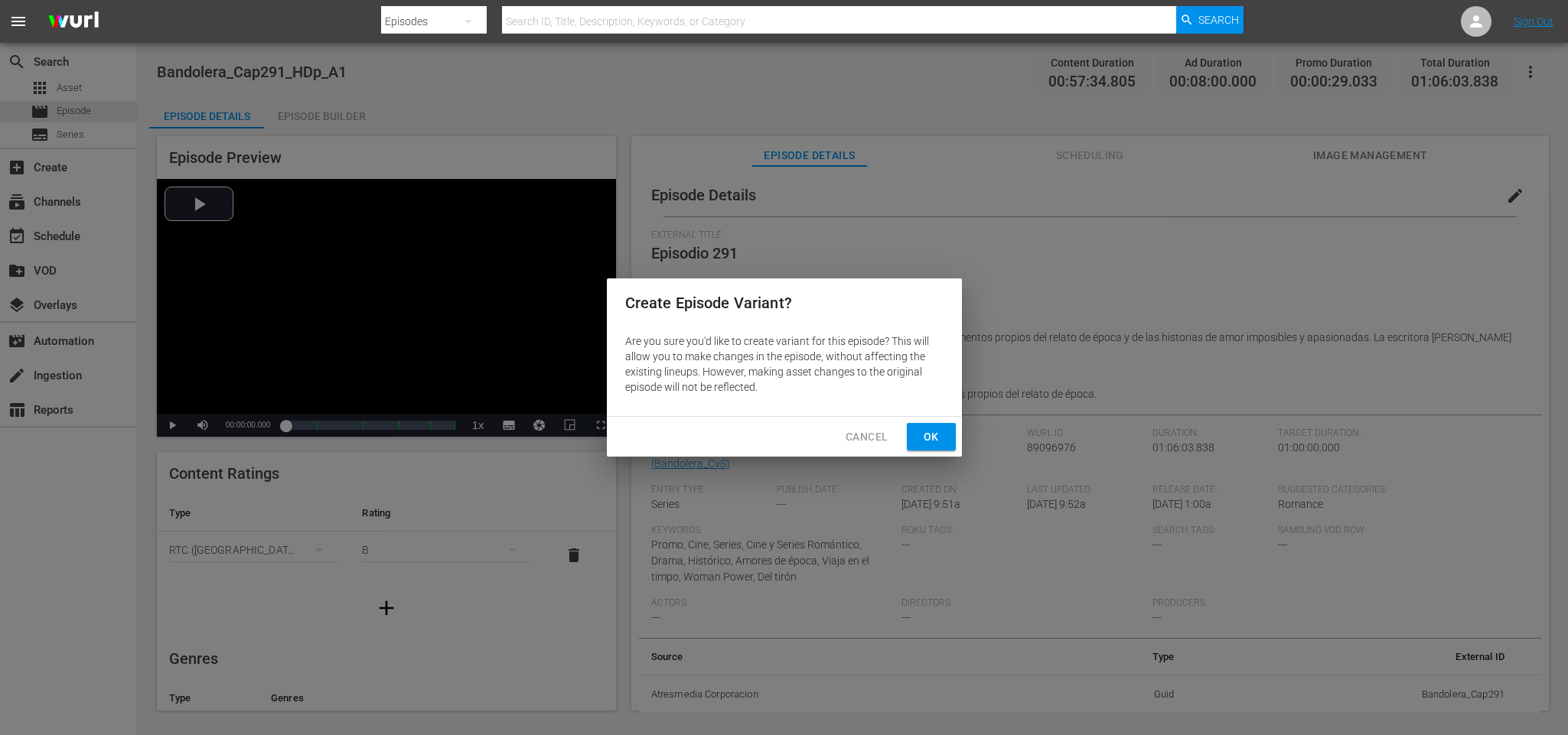
click at [923, 434] on span "Ok" at bounding box center [931, 437] width 24 height 19
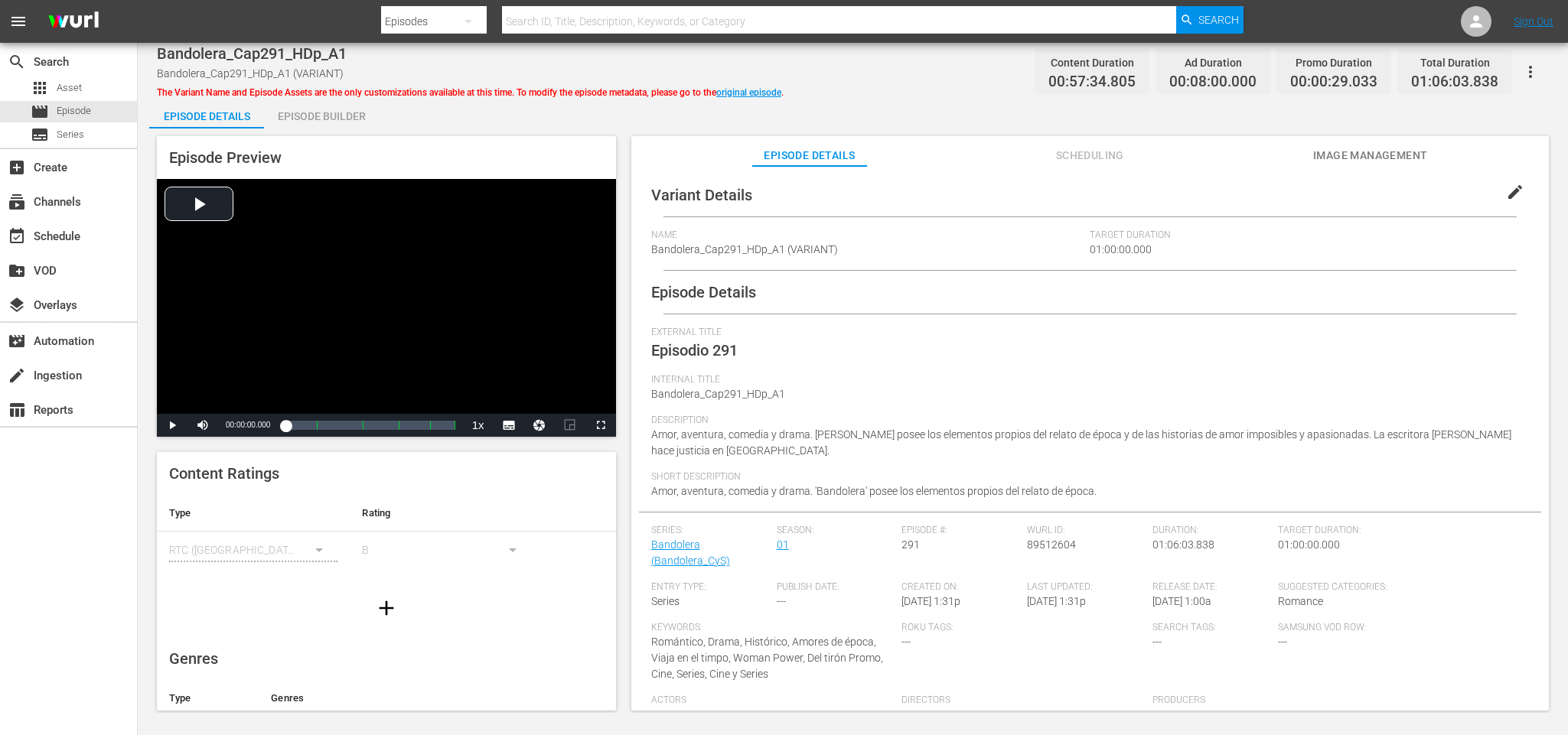
scroll to position [94, 0]
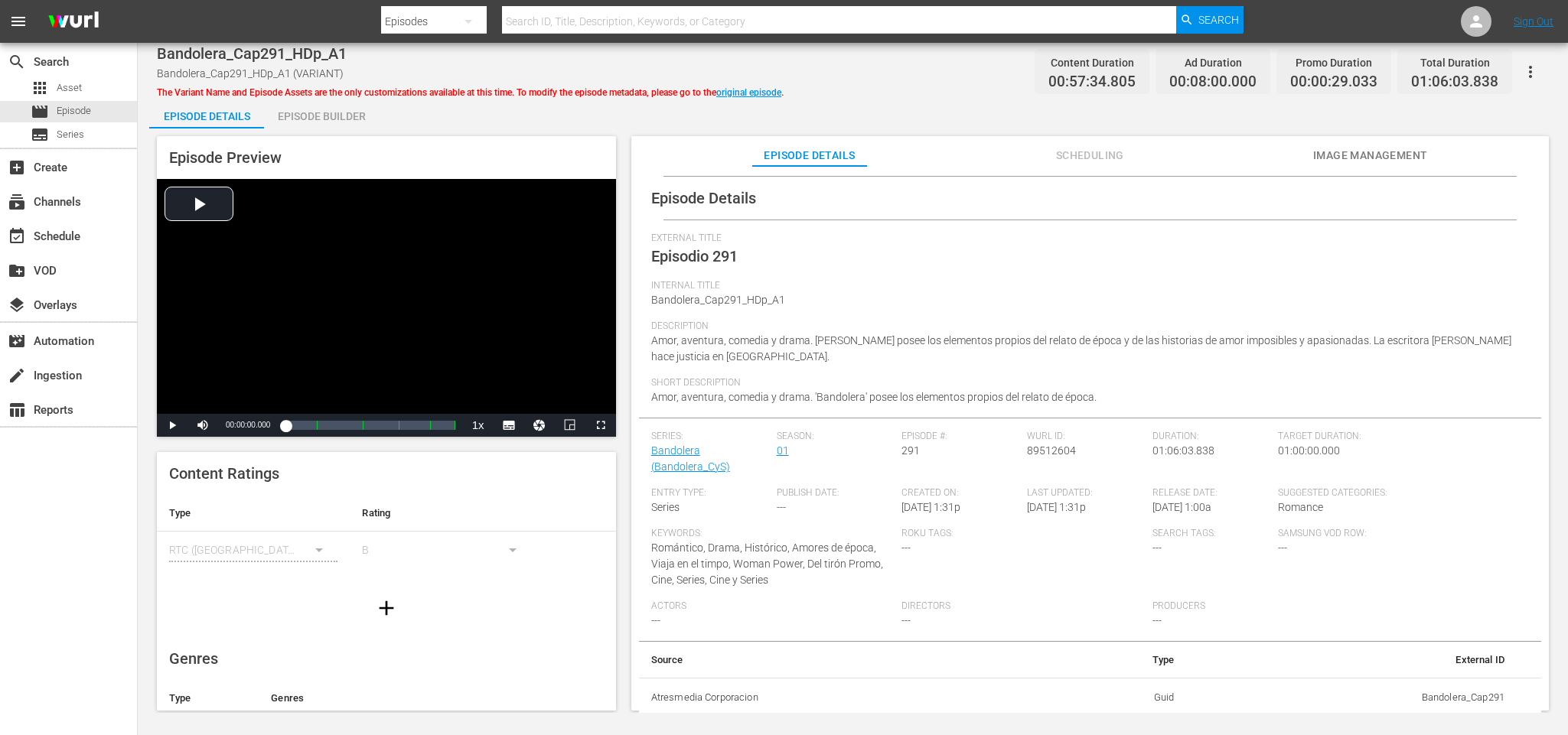
click at [1091, 158] on span "Scheduling" at bounding box center [1089, 155] width 115 height 19
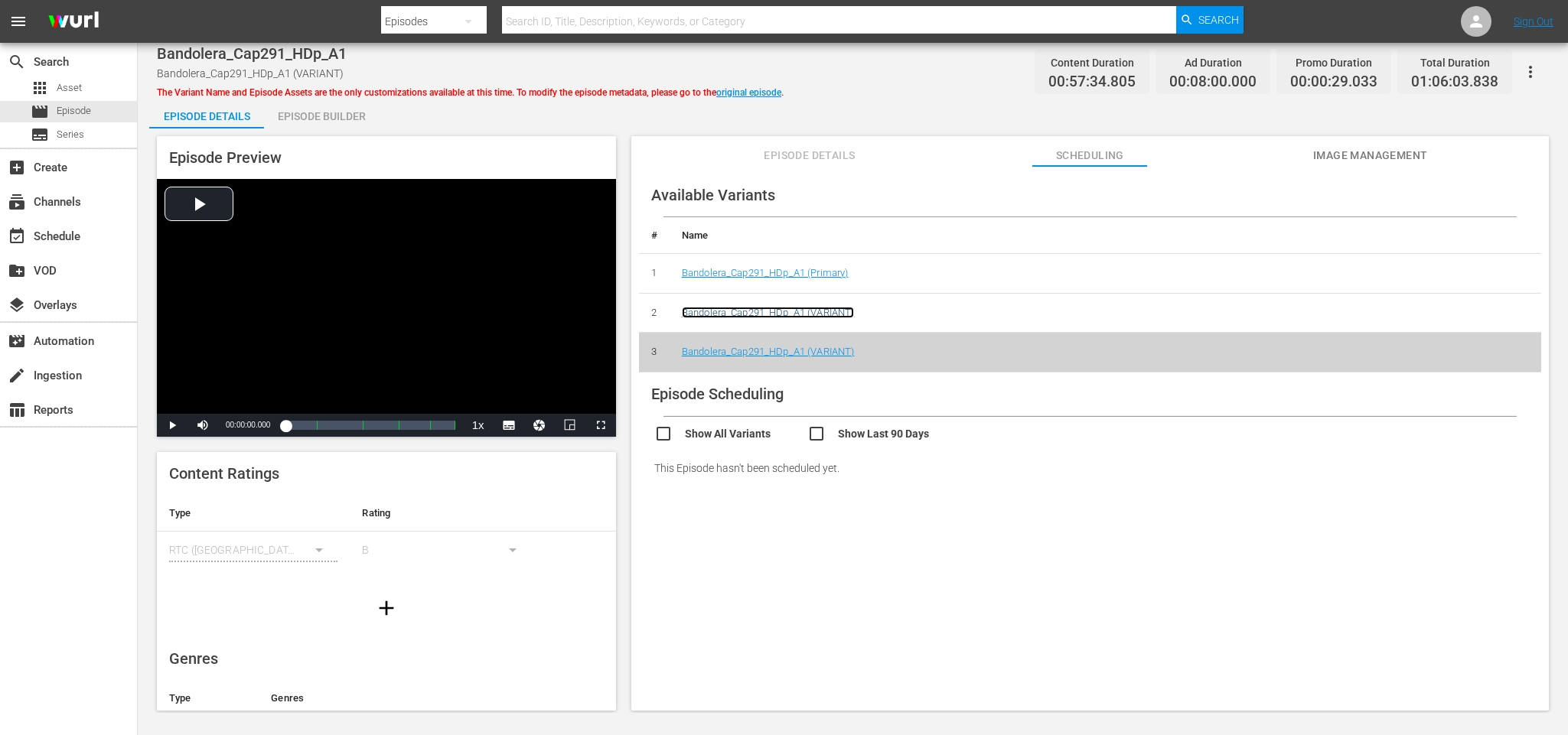
click at [784, 315] on link "Bandolera_Cap291_HDp_A1 (VARIANT)" at bounding box center [769, 313] width 173 height 11
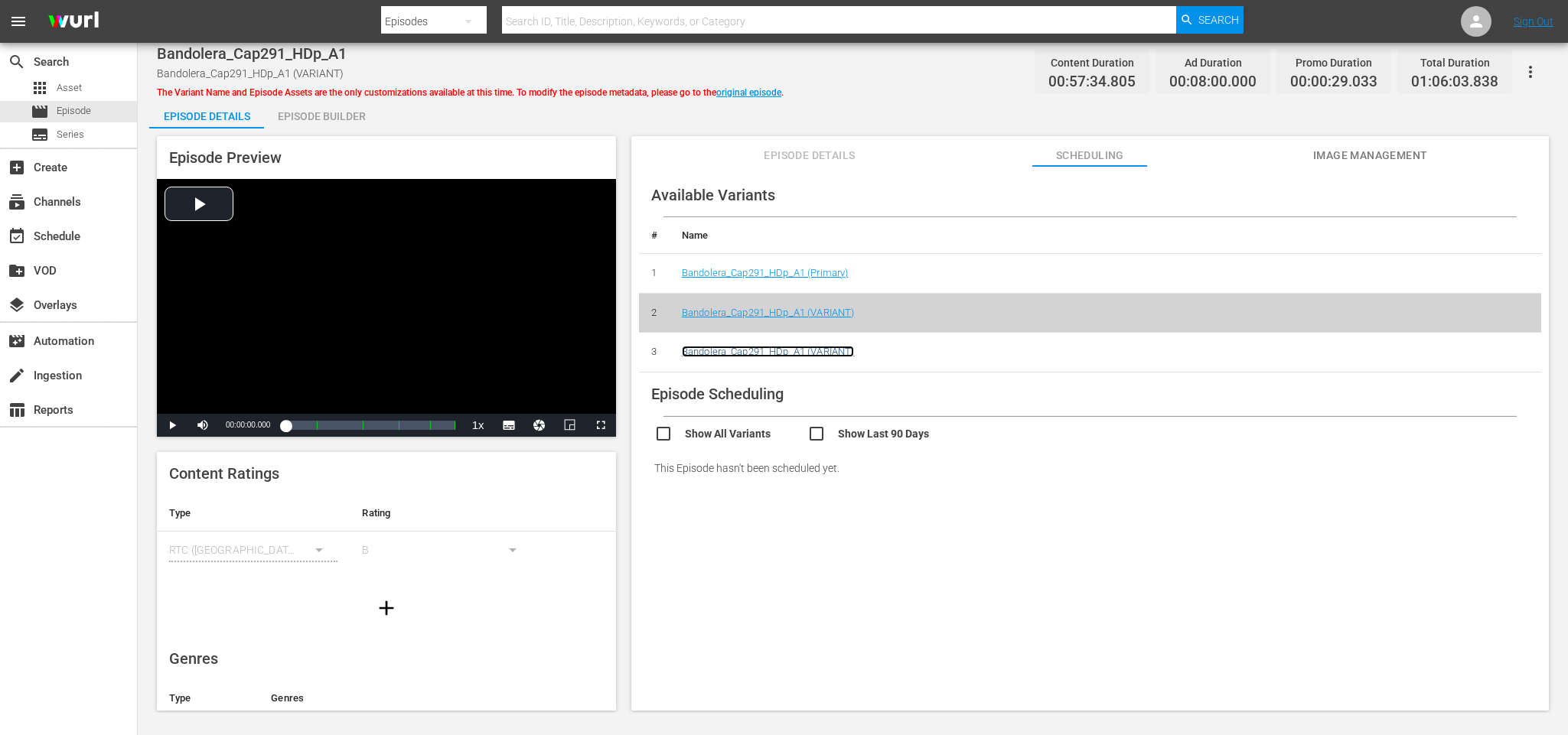
click at [749, 350] on link "Bandolera_Cap291_HDp_A1 (VARIANT)" at bounding box center [769, 351] width 173 height 11
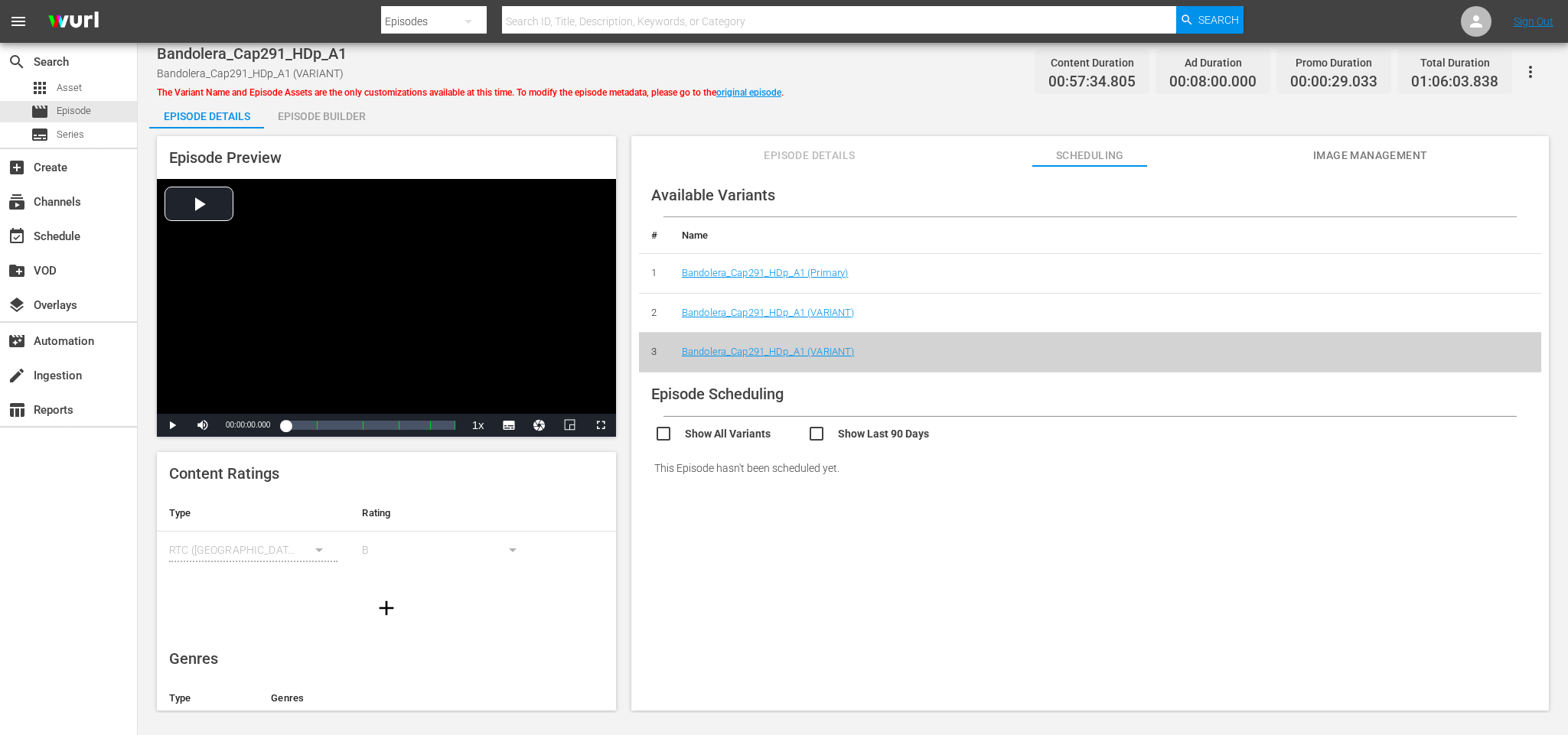
click at [1527, 75] on icon "button" at bounding box center [1529, 72] width 18 height 18
click at [1427, 129] on div "DELETE VARIANT" at bounding box center [1441, 125] width 189 height 37
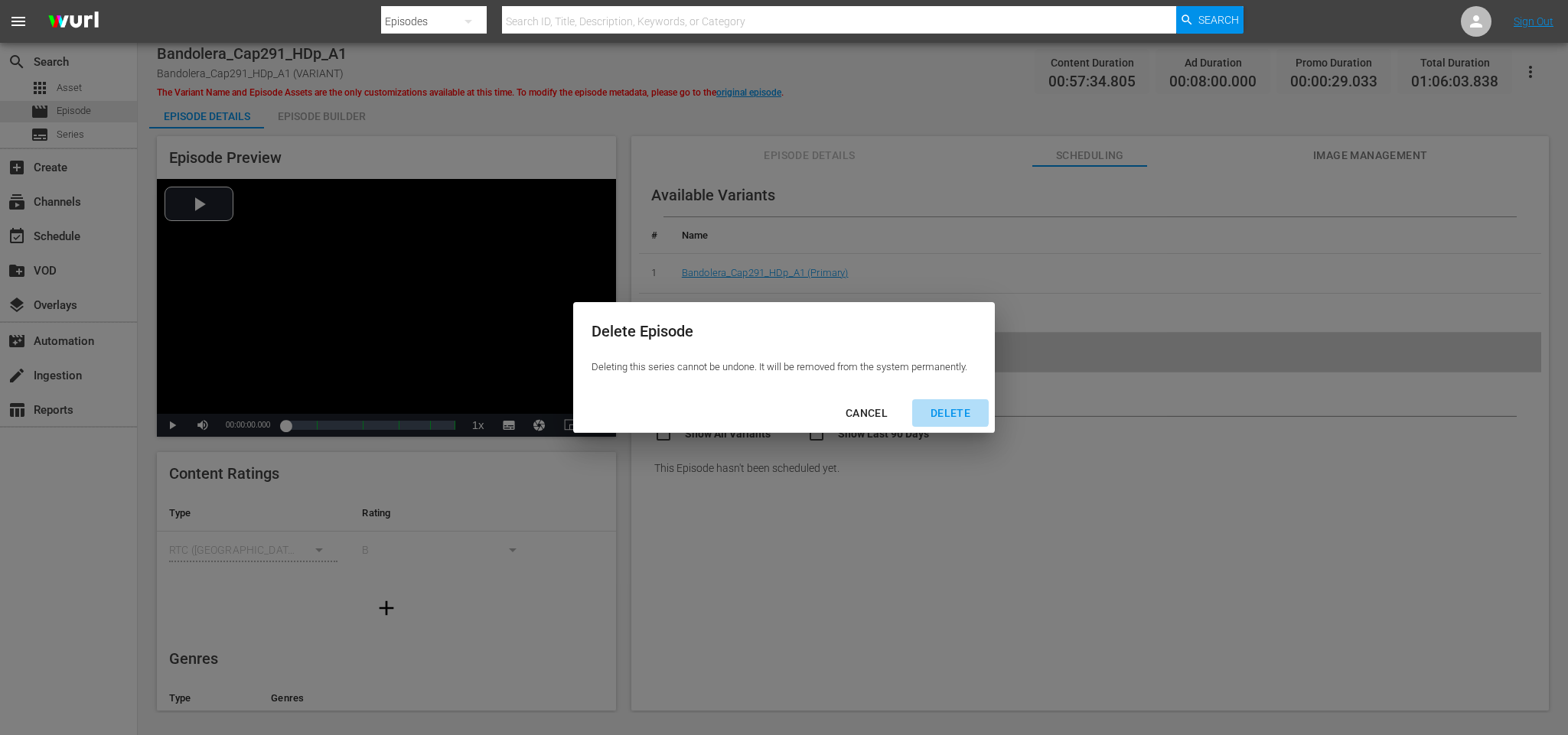
click at [963, 414] on div "DELETE" at bounding box center [950, 414] width 64 height 19
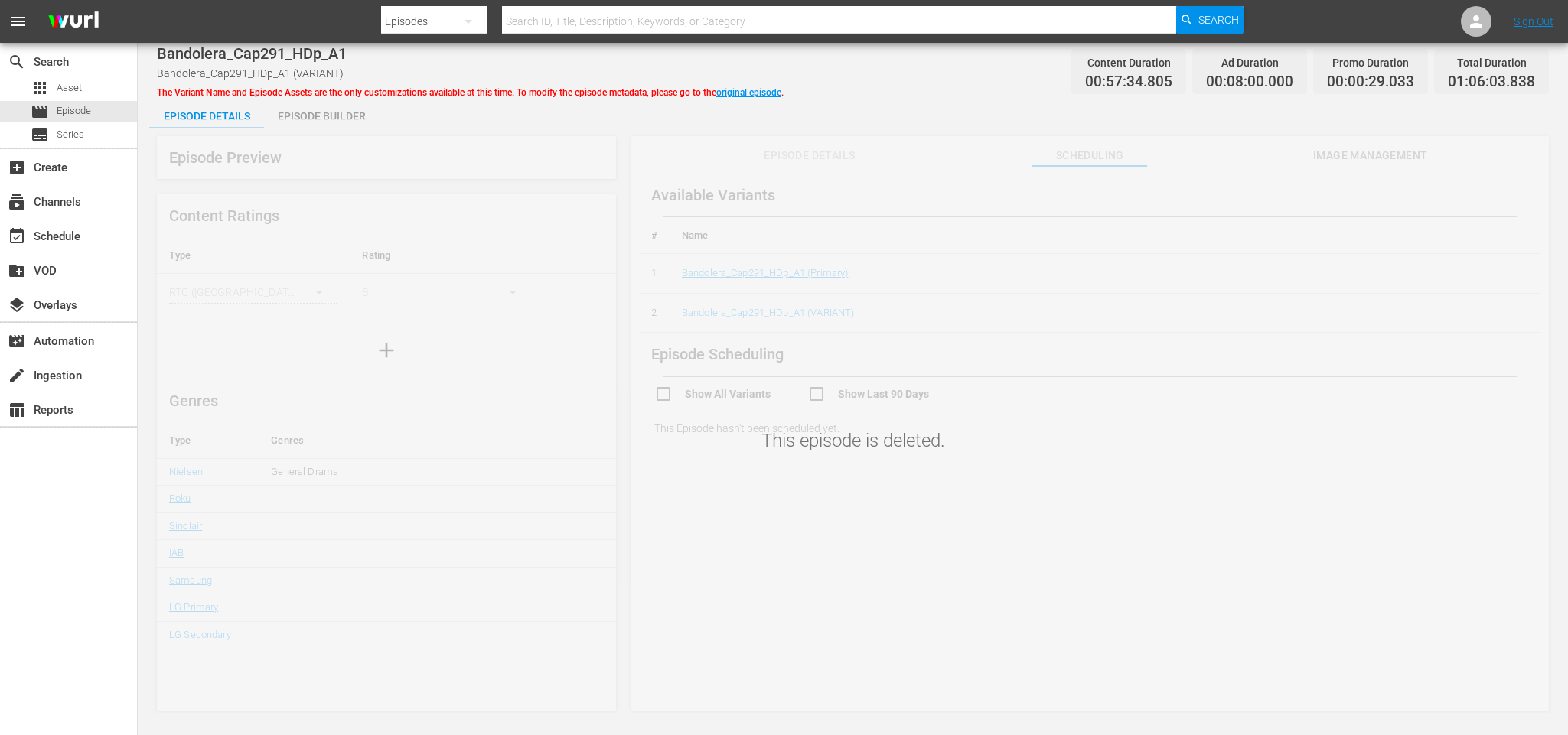
click at [811, 315] on div "This episode is deleted." at bounding box center [853, 416] width 1430 height 594
click at [747, 88] on link "original episode" at bounding box center [748, 92] width 65 height 10
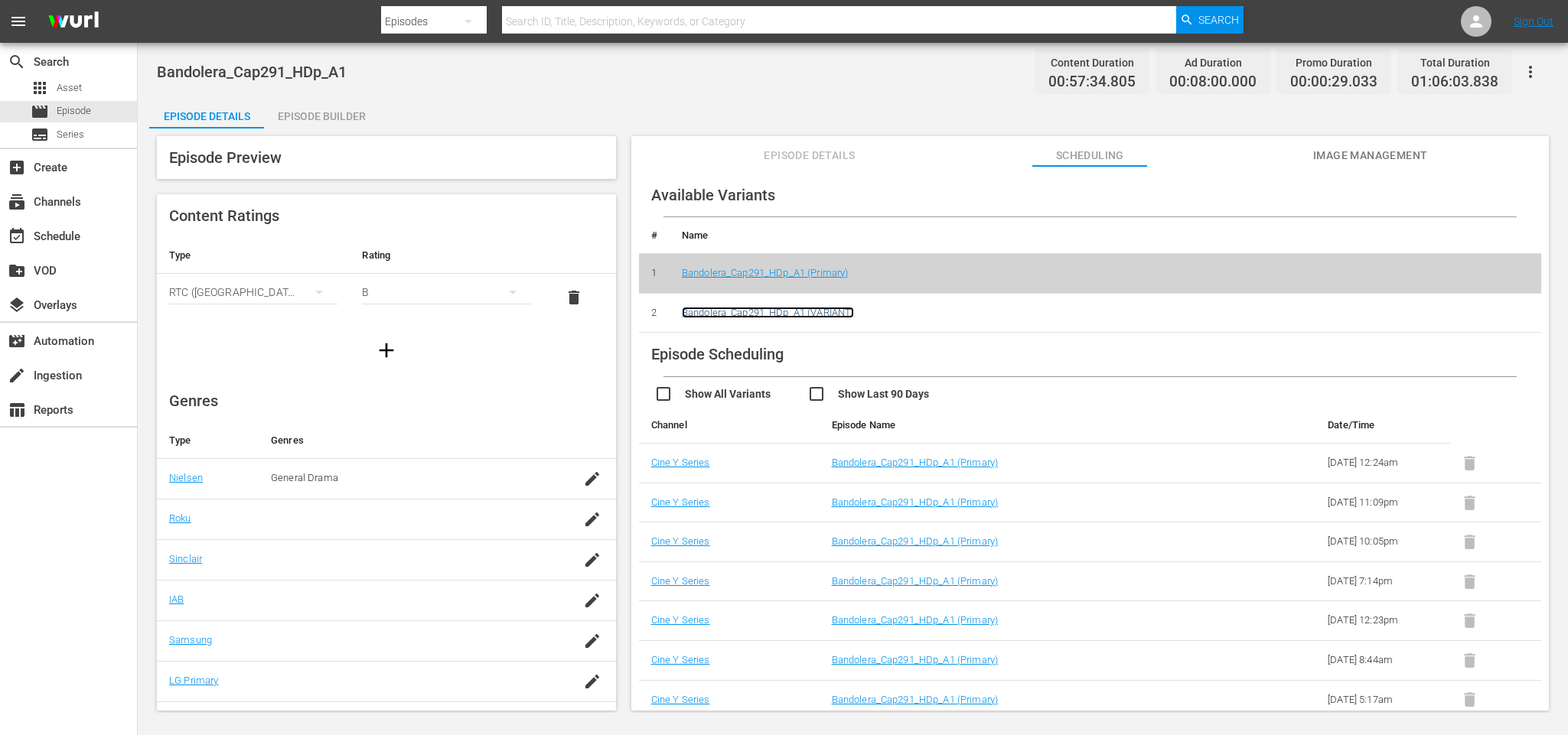
click at [778, 312] on link "Bandolera_Cap291_HDp_A1 (VARIANT)" at bounding box center [769, 313] width 173 height 11
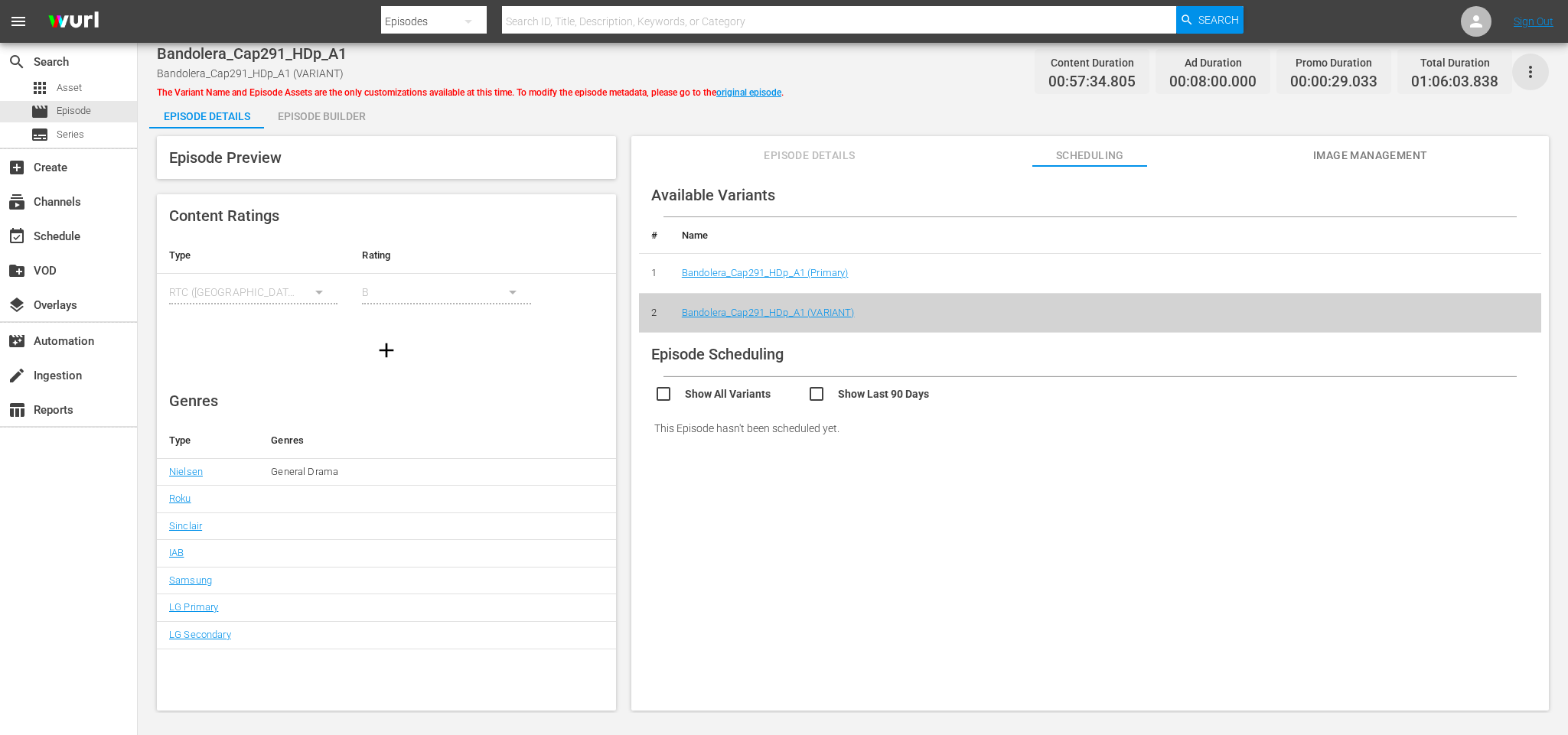
click at [1534, 74] on icon "button" at bounding box center [1529, 72] width 18 height 18
click at [1464, 81] on div "Add Episode to Workspace" at bounding box center [1441, 77] width 189 height 37
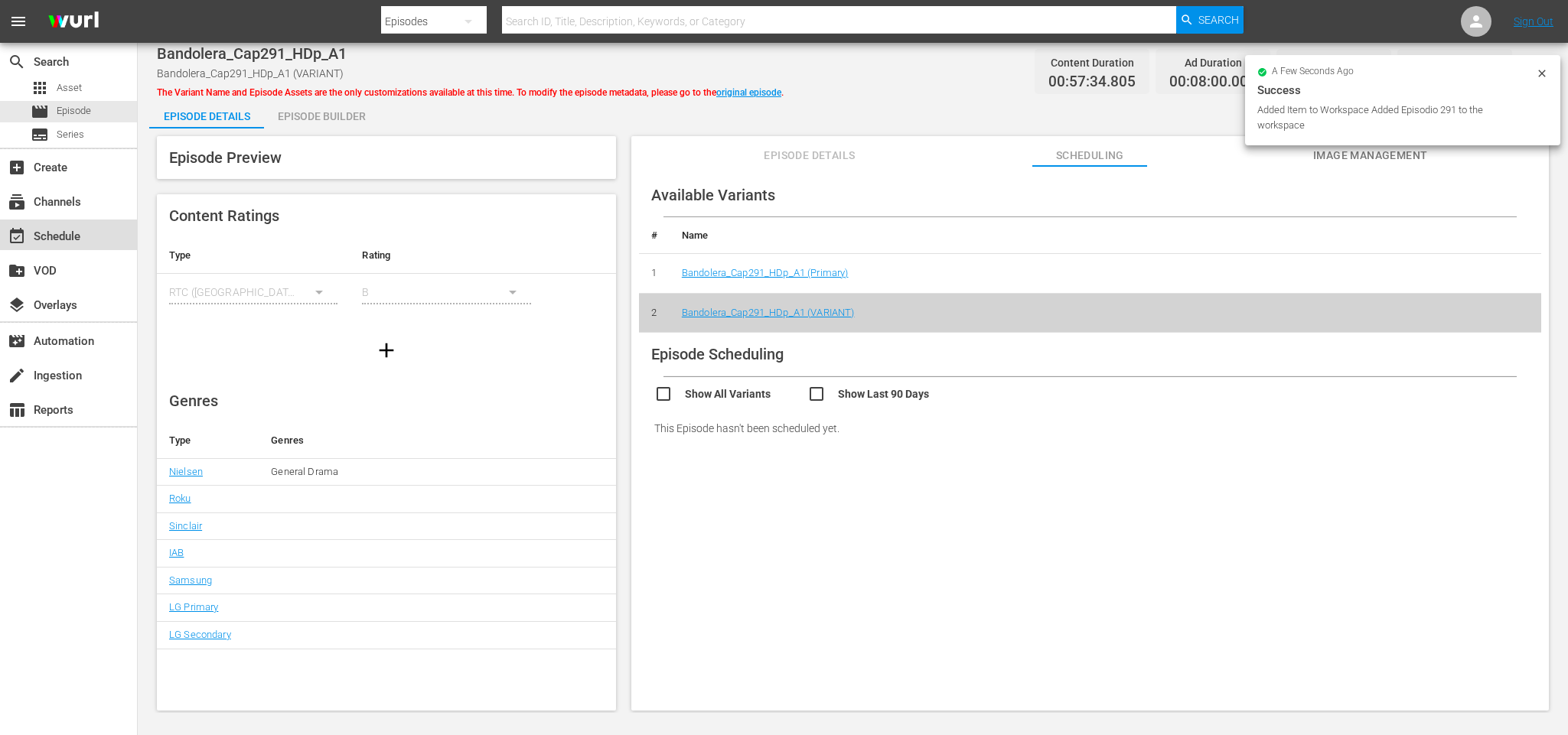
click at [90, 235] on div "event_available Schedule" at bounding box center [68, 235] width 137 height 30
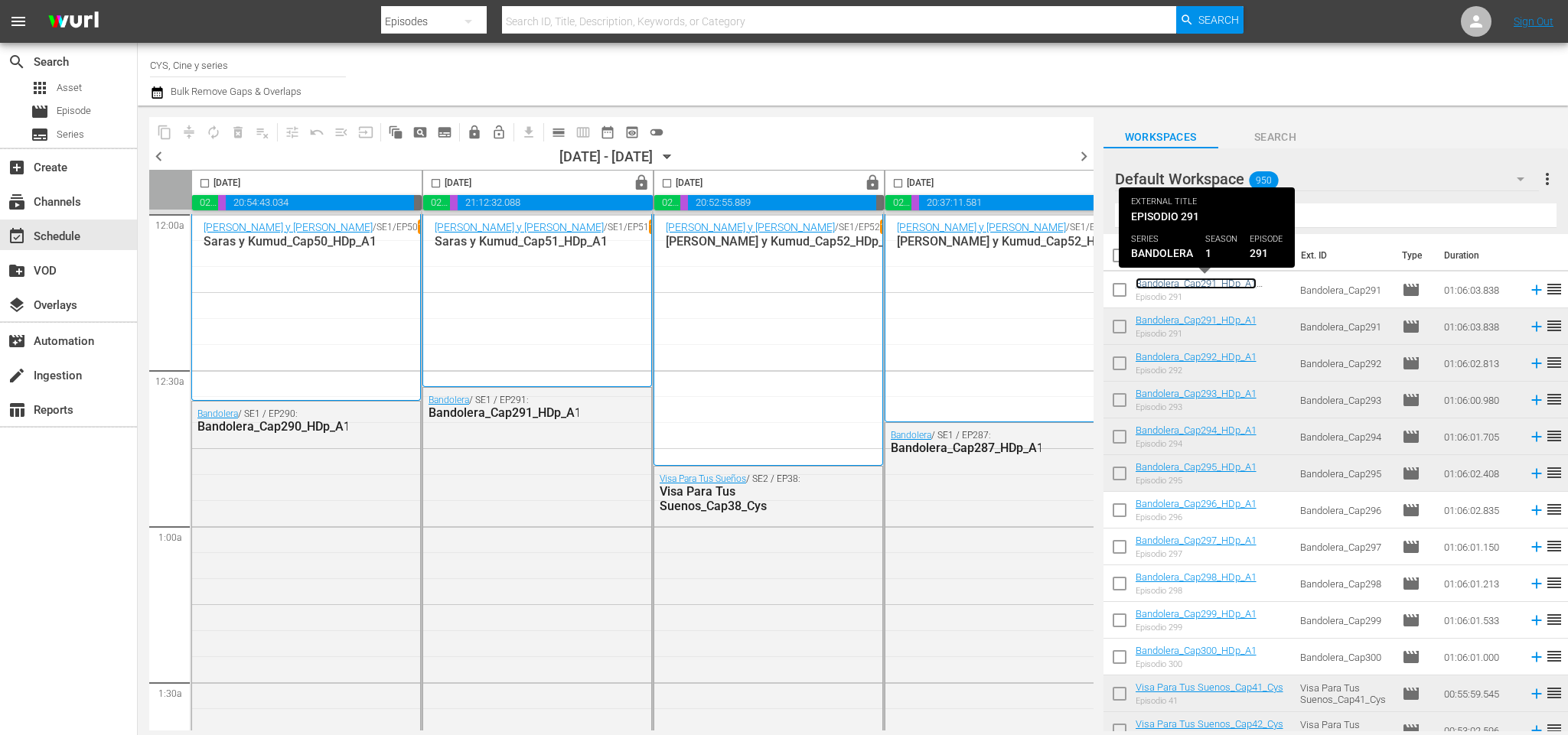
click at [1227, 286] on link "Bandolera_Cap291_HDp_A1 (Bandolera_Cap291_HDp_A1 (VARIANT))" at bounding box center [1198, 295] width 124 height 35
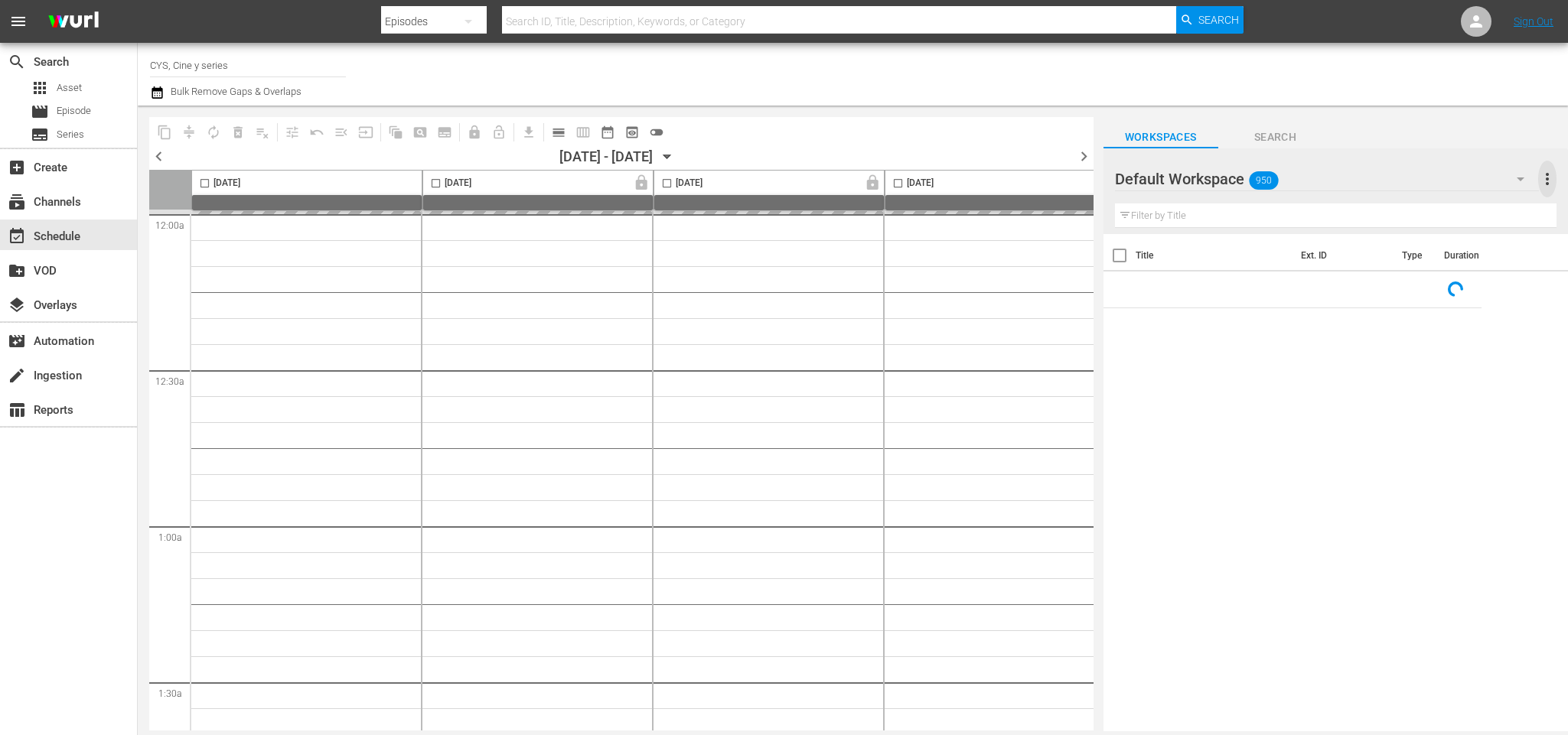
click at [1548, 170] on span "more_vert" at bounding box center [1546, 178] width 18 height 18
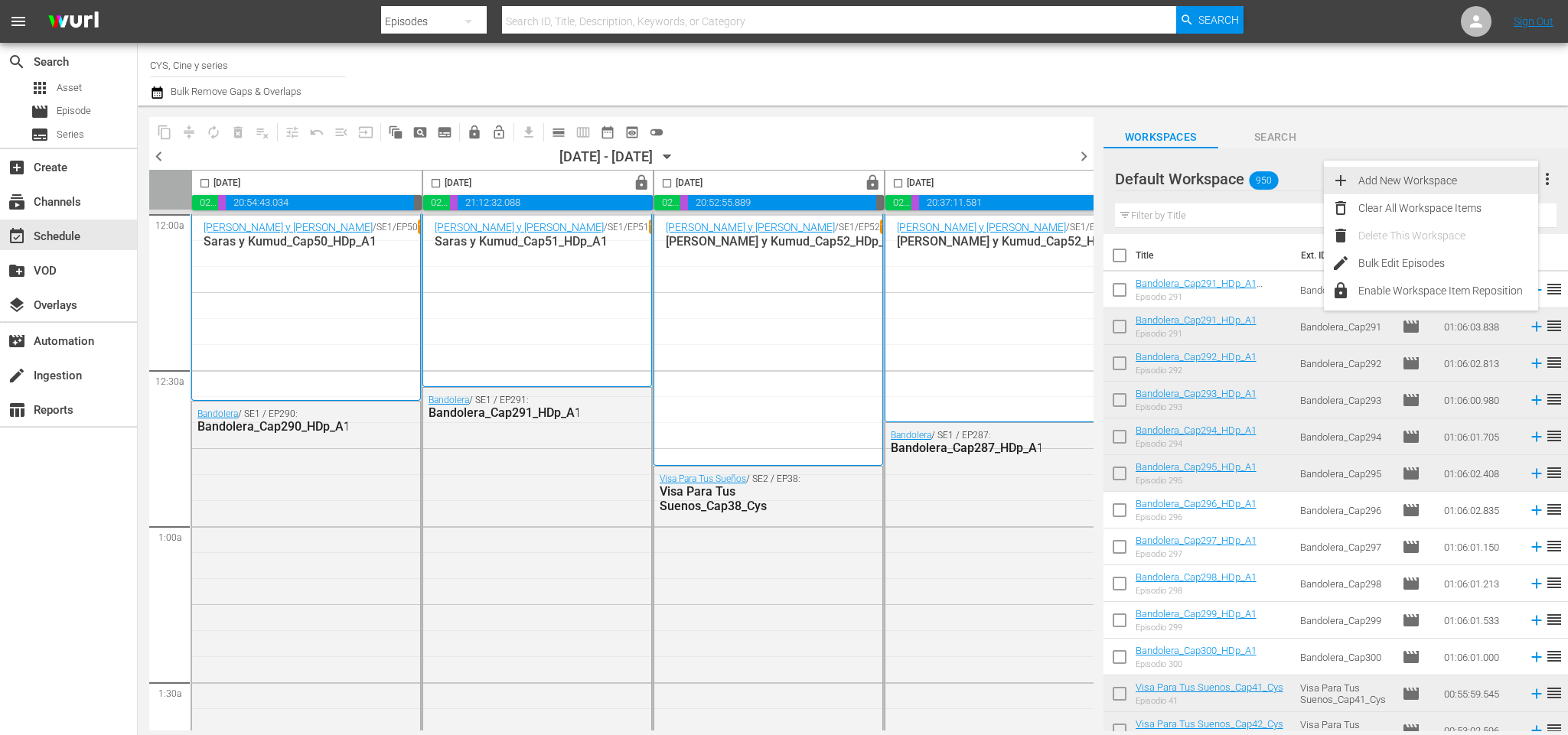
click at [1437, 179] on div "Add New Workspace" at bounding box center [1447, 180] width 180 height 27
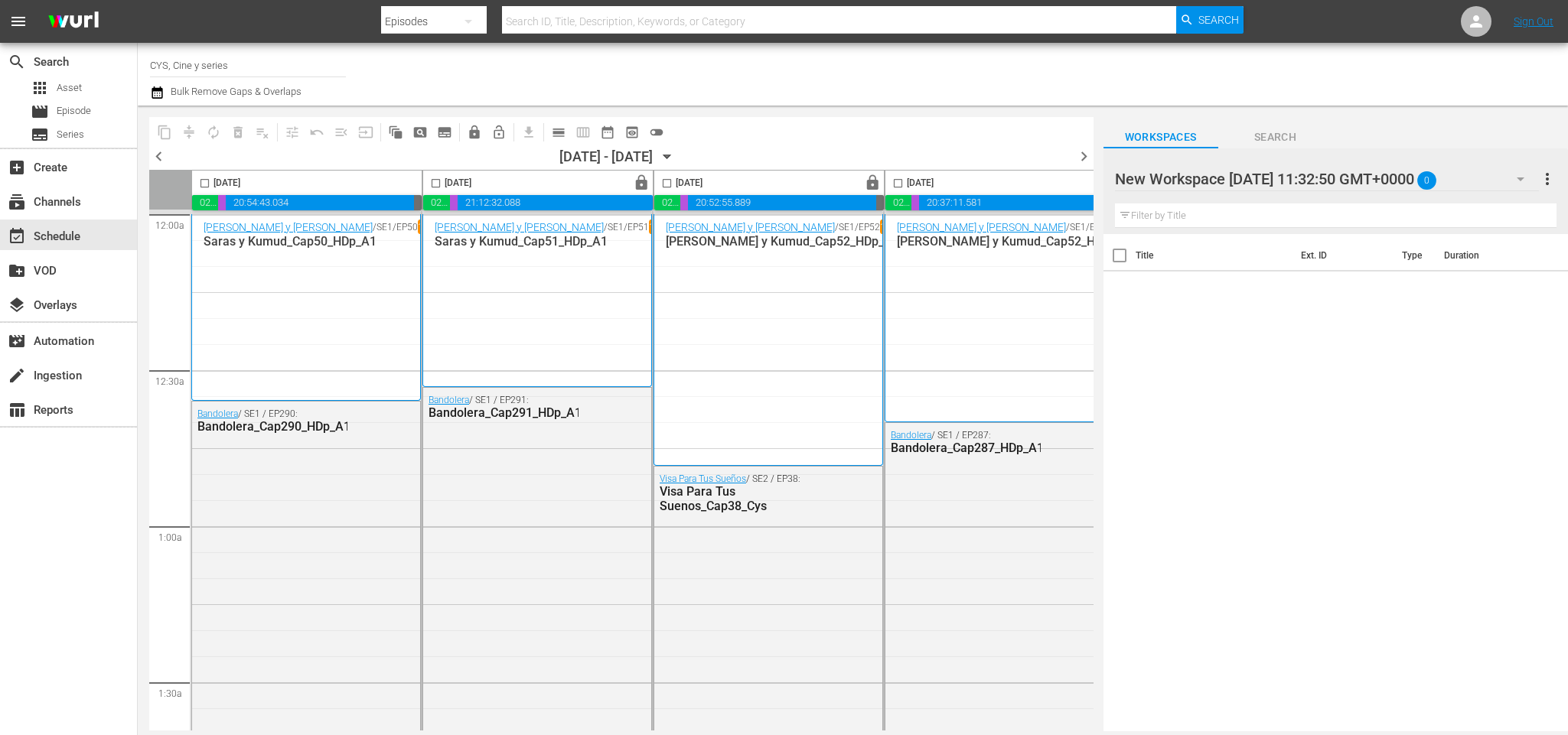
click at [1506, 172] on div "New Workspace Wed Sep 03 2025 11:32:50 GMT+0000 0" at bounding box center [1327, 178] width 424 height 42
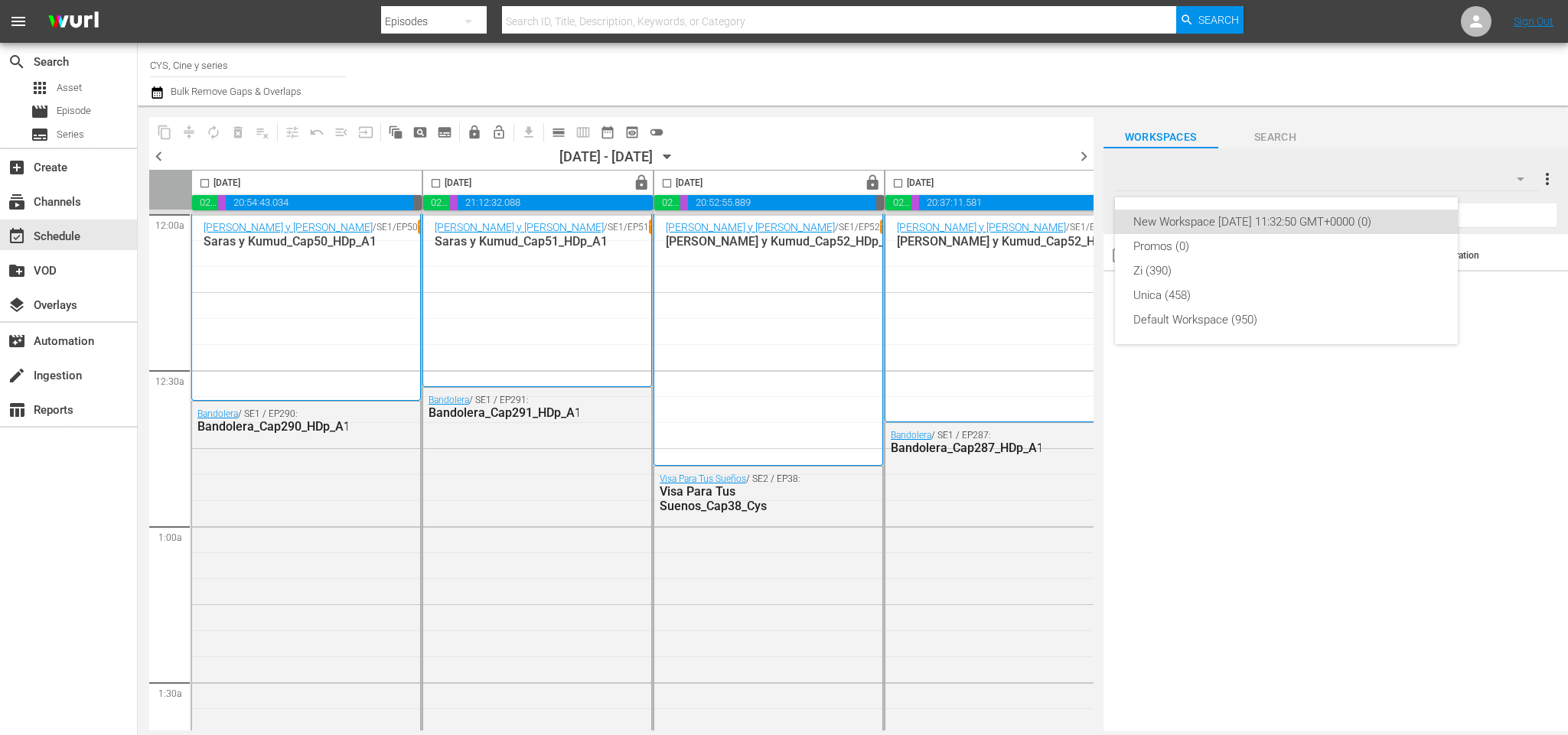
click at [1282, 214] on div "New Workspace Wed Sep 03 2025 11:32:50 GMT+0000 (0)" at bounding box center [1286, 222] width 306 height 24
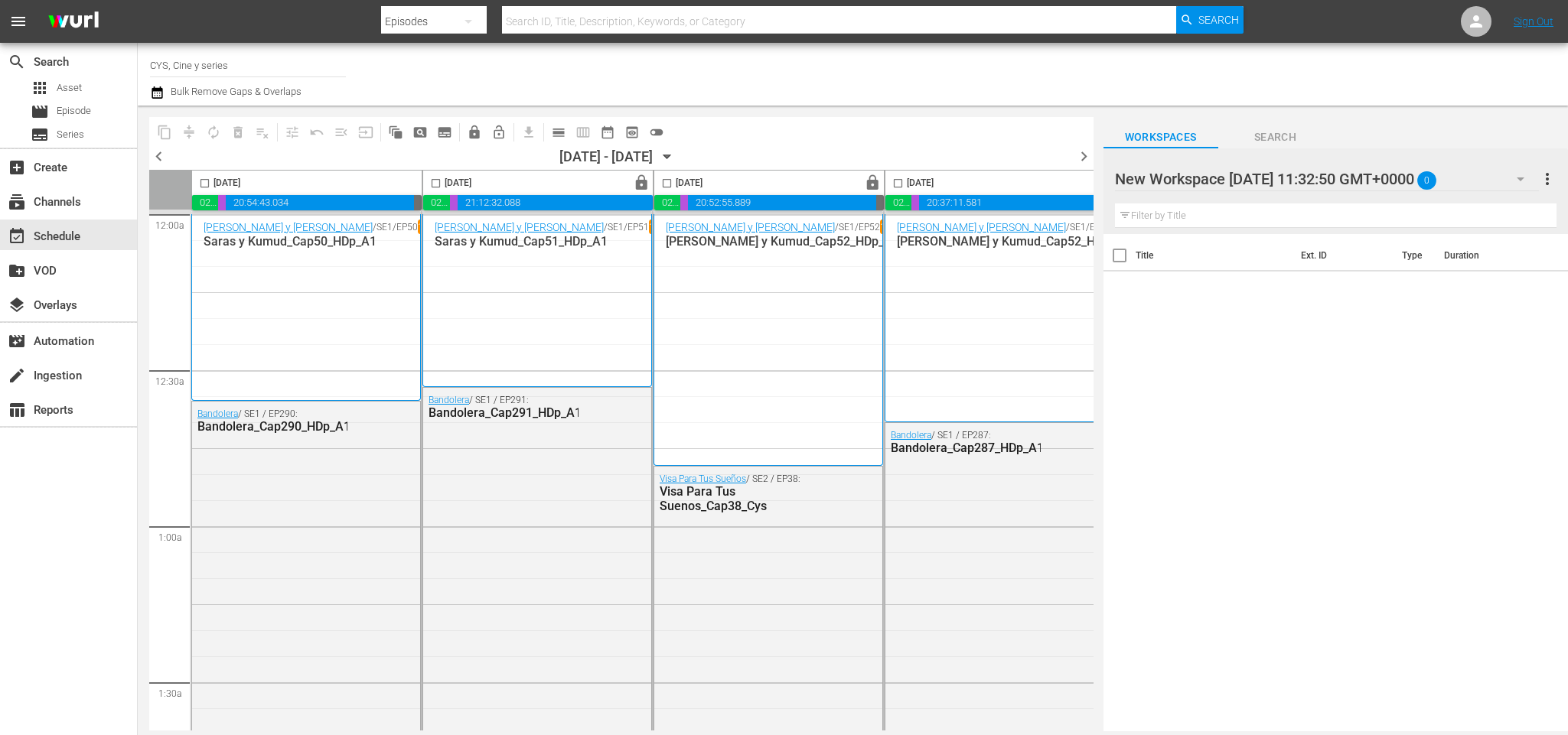
click at [1557, 177] on span "more_vert" at bounding box center [1546, 178] width 18 height 18
click at [1212, 177] on div at bounding box center [1245, 180] width 260 height 39
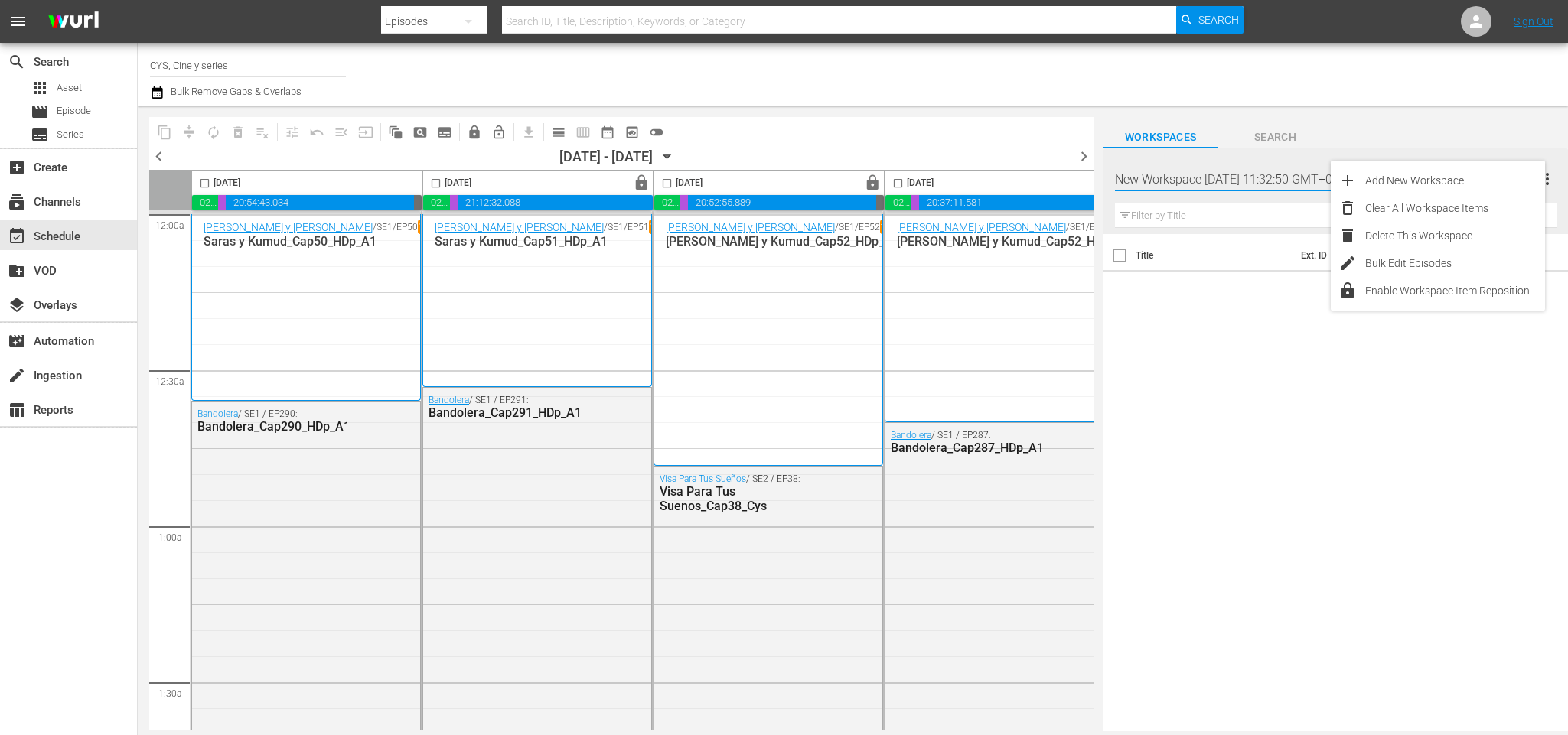
click at [1212, 177] on input "New Workspace Wed Sep 03 2025 11:32:50 GMT+0000" at bounding box center [1329, 179] width 428 height 37
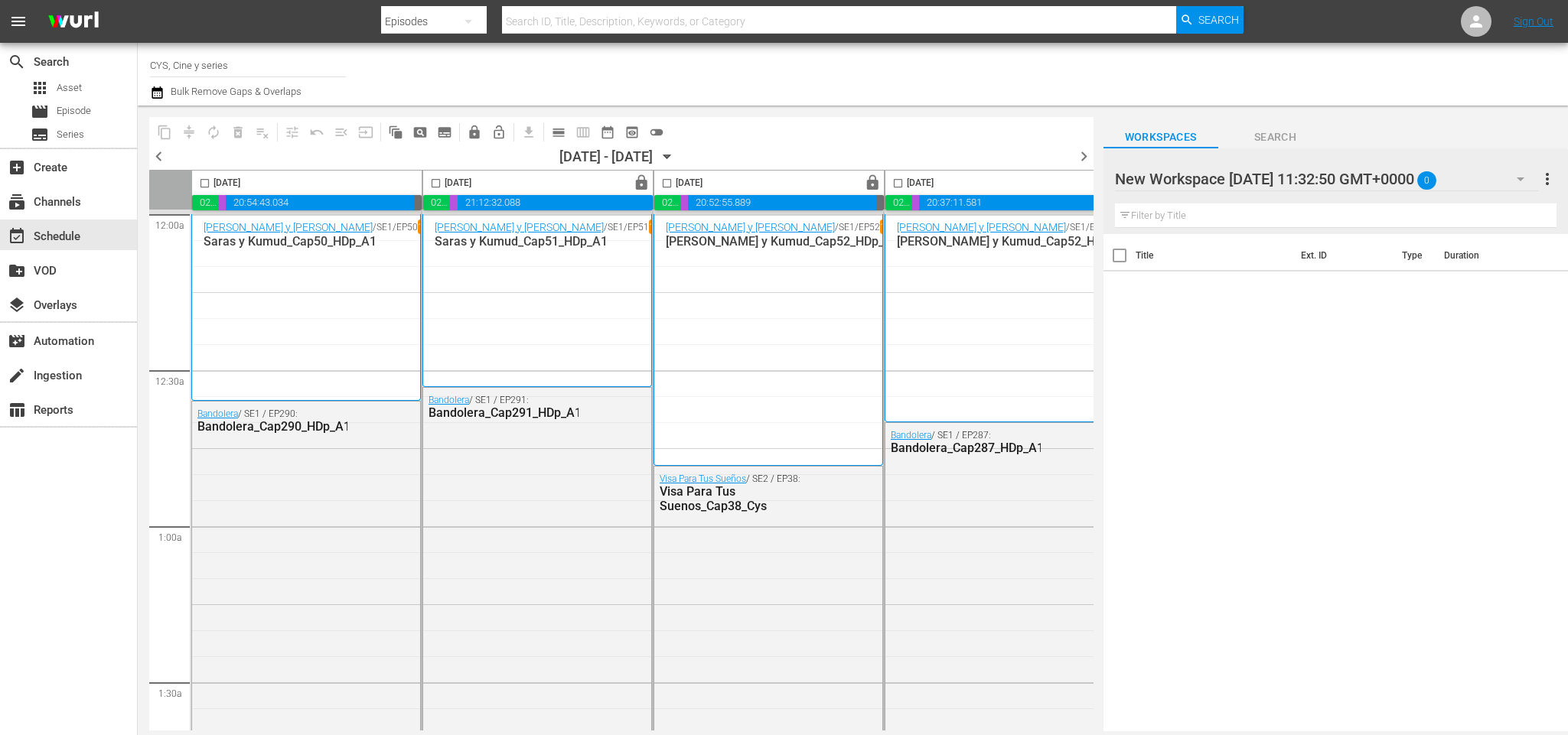
click at [1212, 177] on div at bounding box center [1245, 180] width 260 height 39
drag, startPoint x: 1175, startPoint y: 179, endPoint x: 1446, endPoint y: 175, distance: 271.0
click at [1446, 175] on input "New Workspace Wed Sep 03 2025 11:32:50 GMT+0000" at bounding box center [1329, 179] width 428 height 37
type input "N"
type input "Episodios con promos"
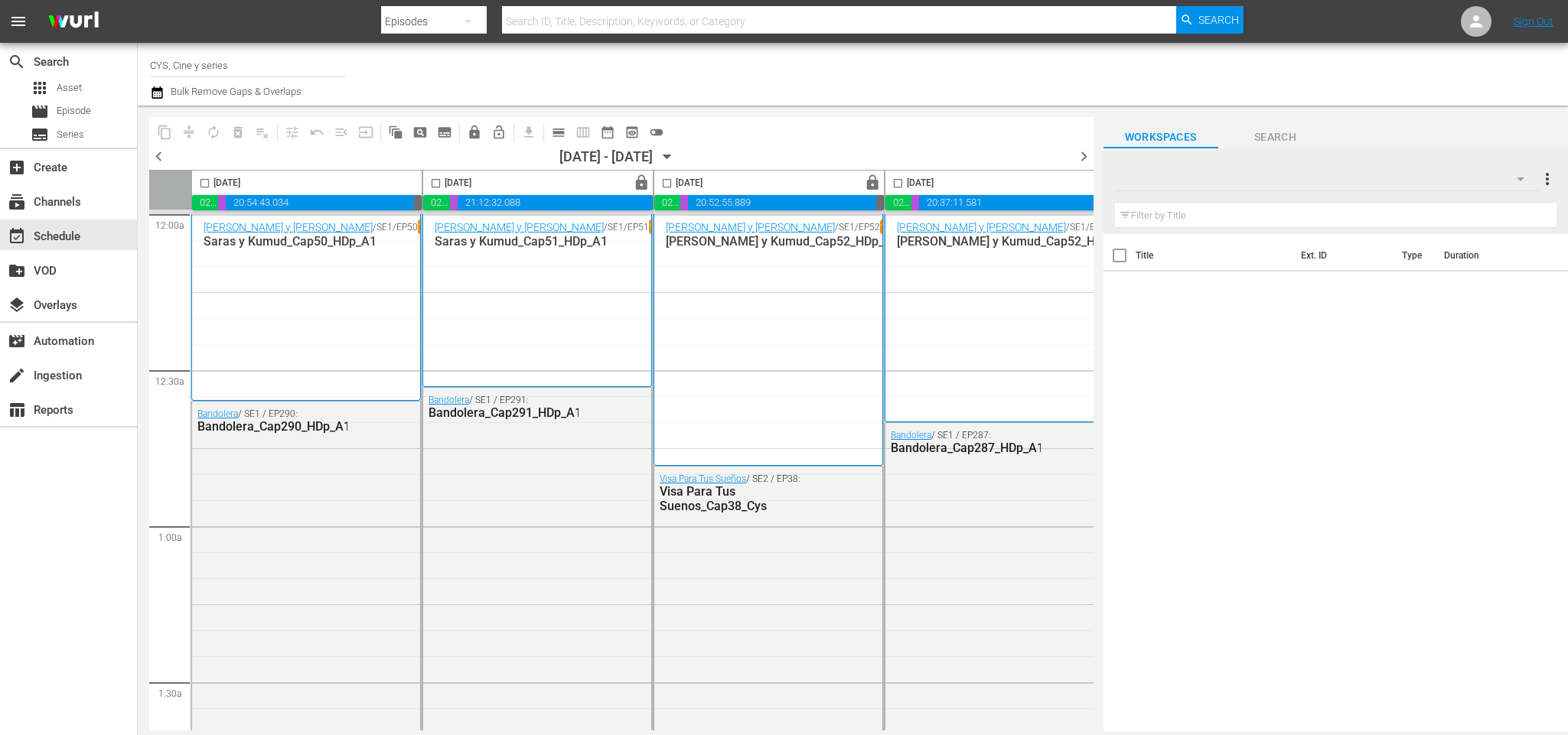
drag, startPoint x: 1412, startPoint y: 372, endPoint x: 1382, endPoint y: 301, distance: 77.1
click at [1401, 348] on div "Title Ext. ID Type Duration" at bounding box center [1335, 483] width 465 height 499
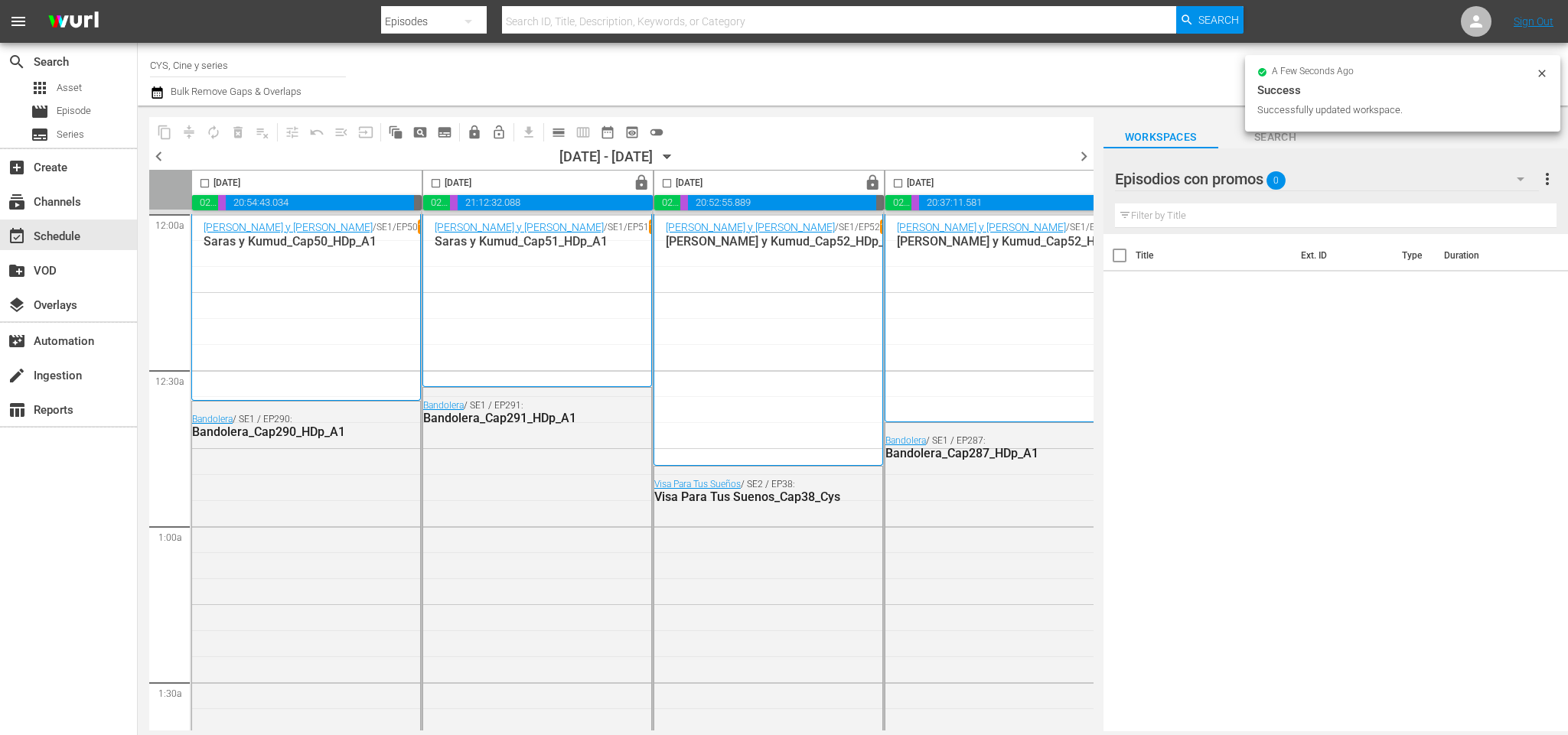
click at [1486, 186] on div "Episodios con promos 0" at bounding box center [1327, 178] width 424 height 42
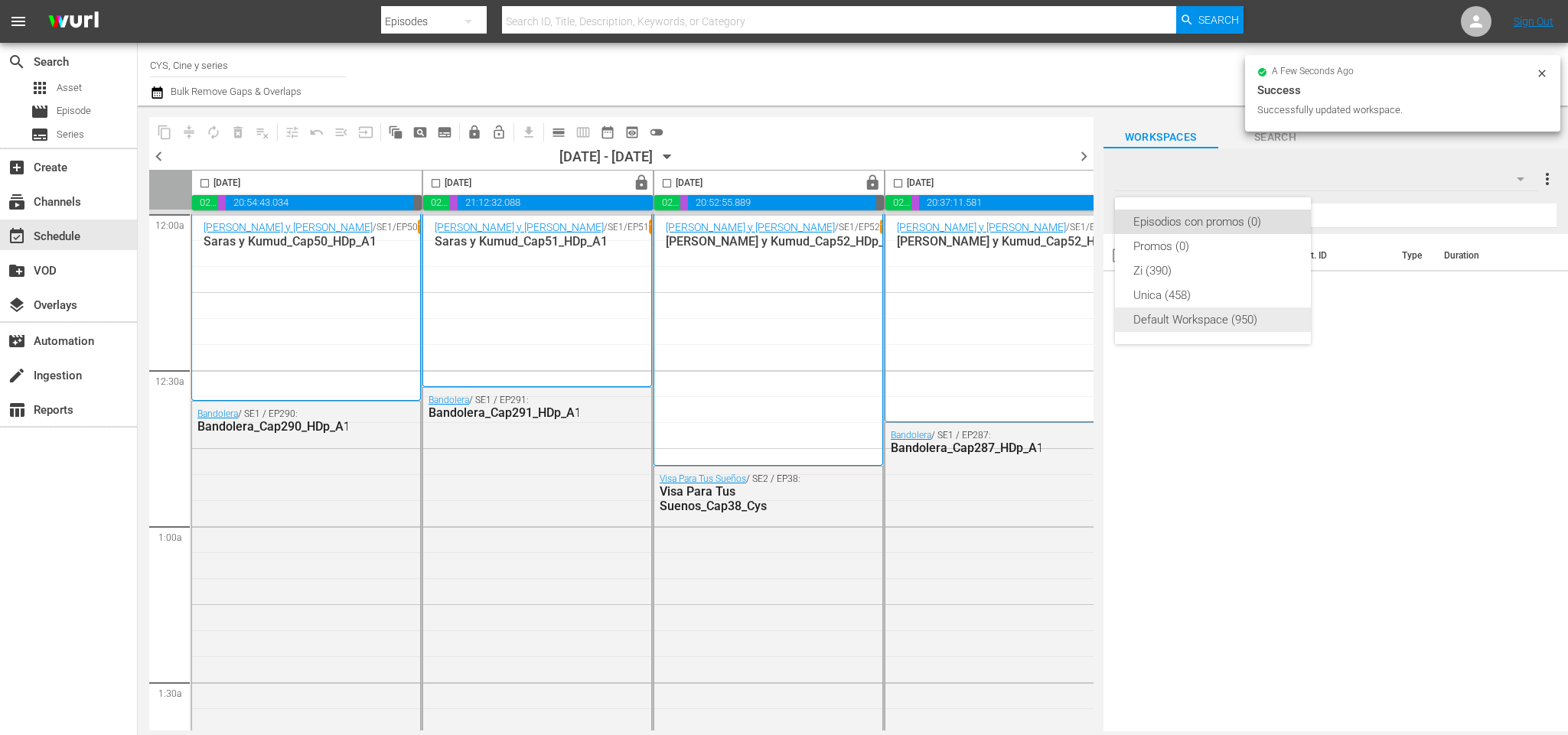
click at [1190, 313] on div "Default Workspace (950)" at bounding box center [1213, 319] width 159 height 24
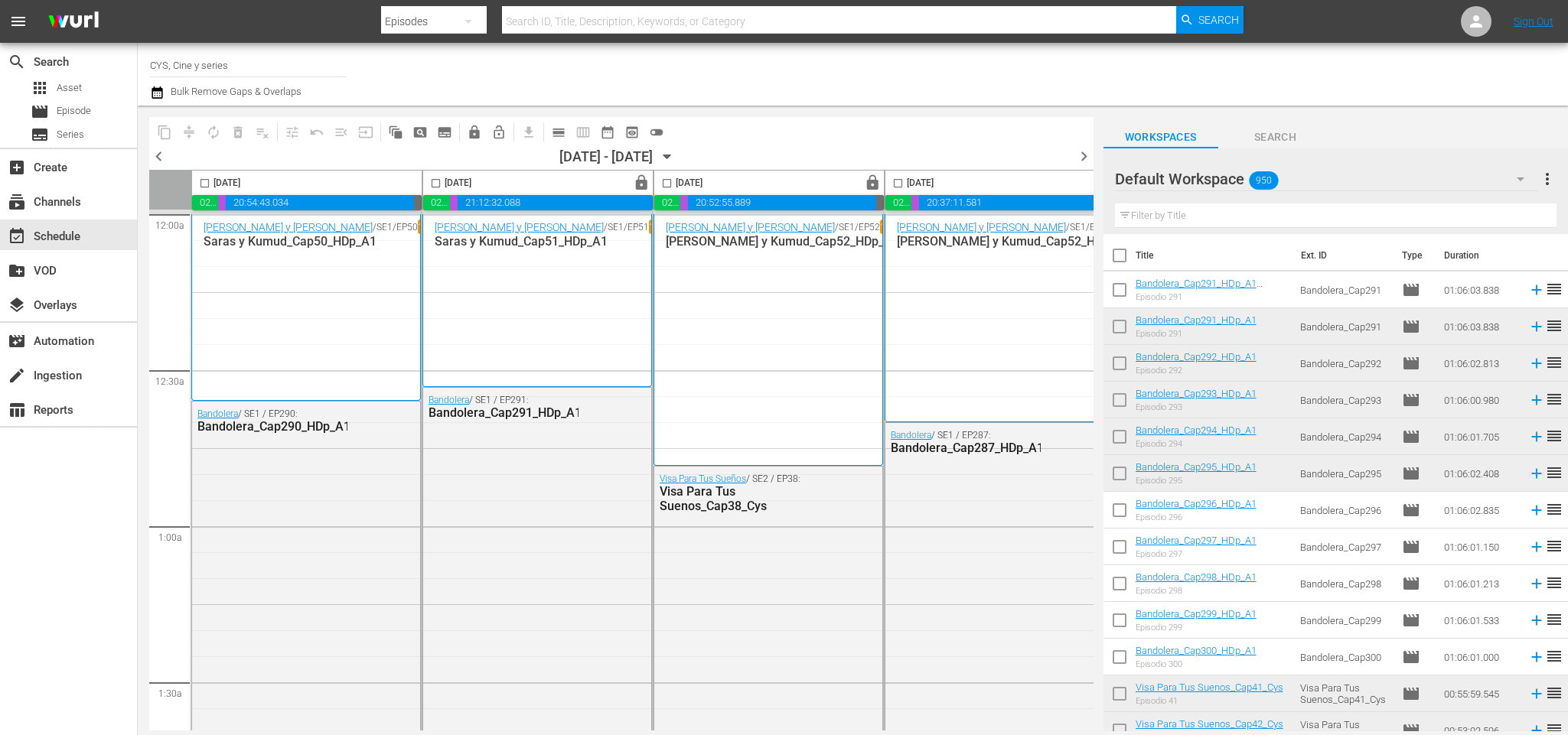
click at [1114, 287] on input "checkbox" at bounding box center [1119, 293] width 32 height 32
checkbox input "true"
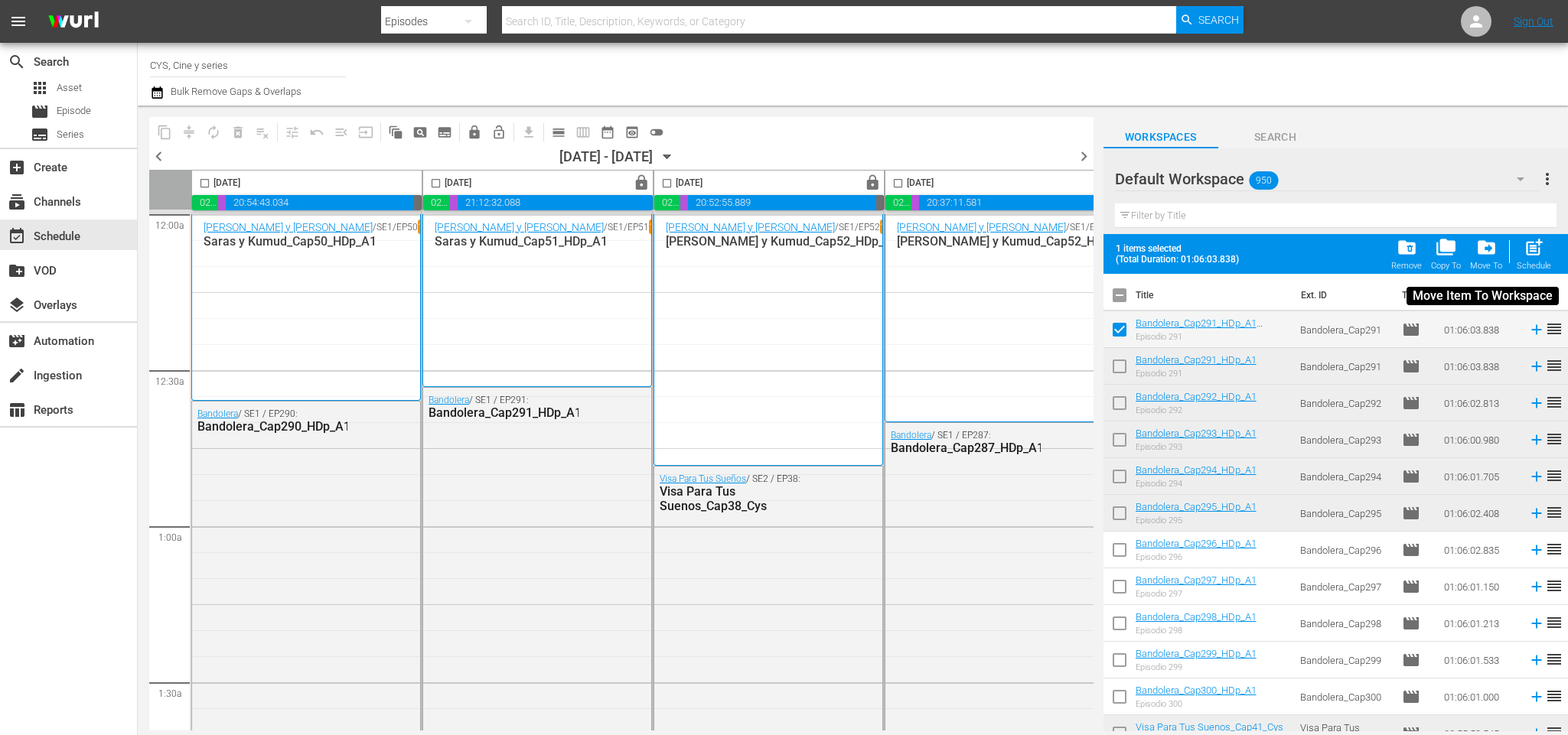
click at [1490, 254] on span "drive_file_move" at bounding box center [1486, 248] width 21 height 21
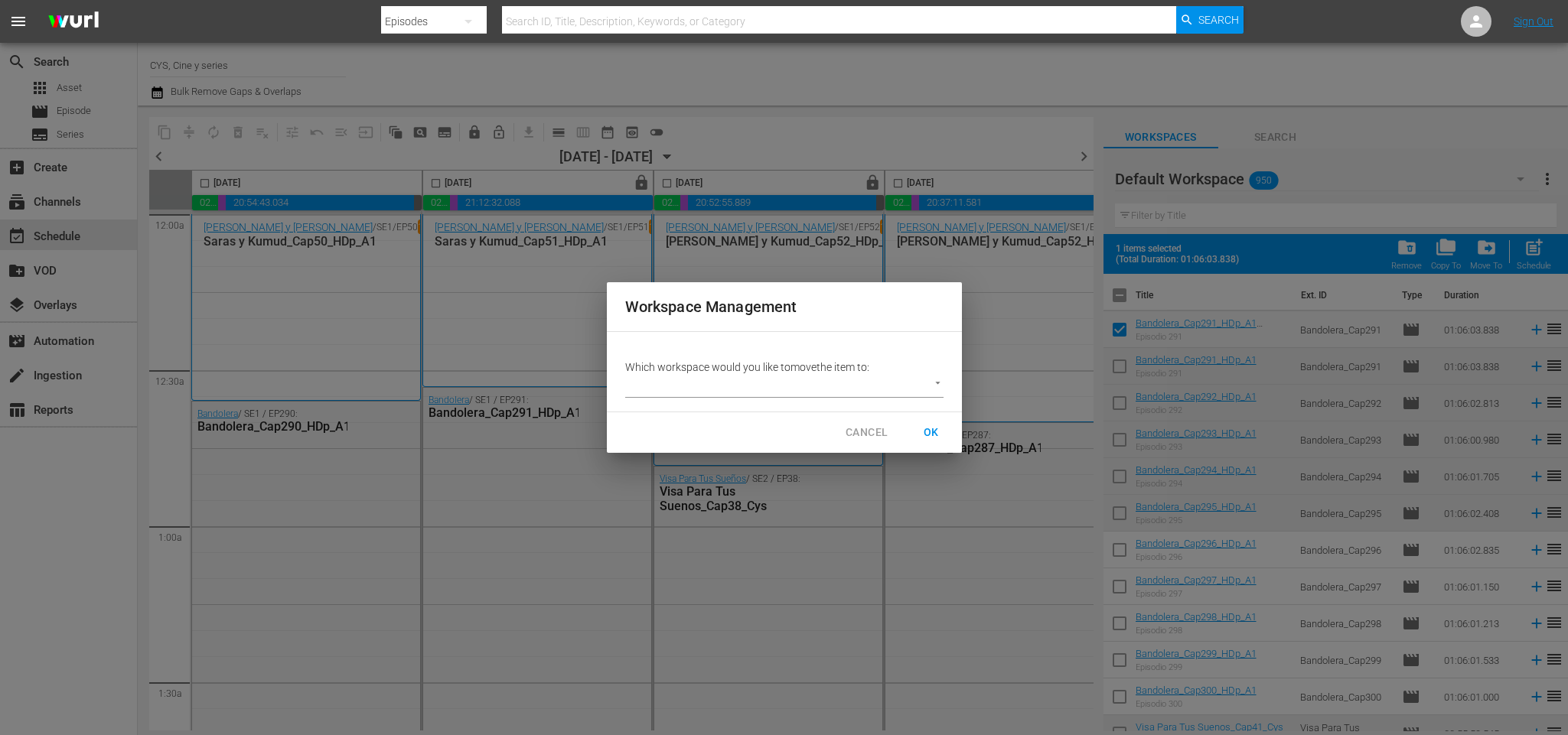
click at [914, 374] on p "Which workspace would you like to move the item to:" at bounding box center [784, 368] width 318 height 15
click at [911, 384] on body "menu Search By Episodes Search ID, Title, Description, Keywords, or Category Se…" at bounding box center [784, 368] width 1568 height 735
click at [708, 381] on li "Episodios con promos (0)" at bounding box center [698, 386] width 147 height 25
type input "3731"
click at [937, 430] on span "OK" at bounding box center [931, 433] width 24 height 19
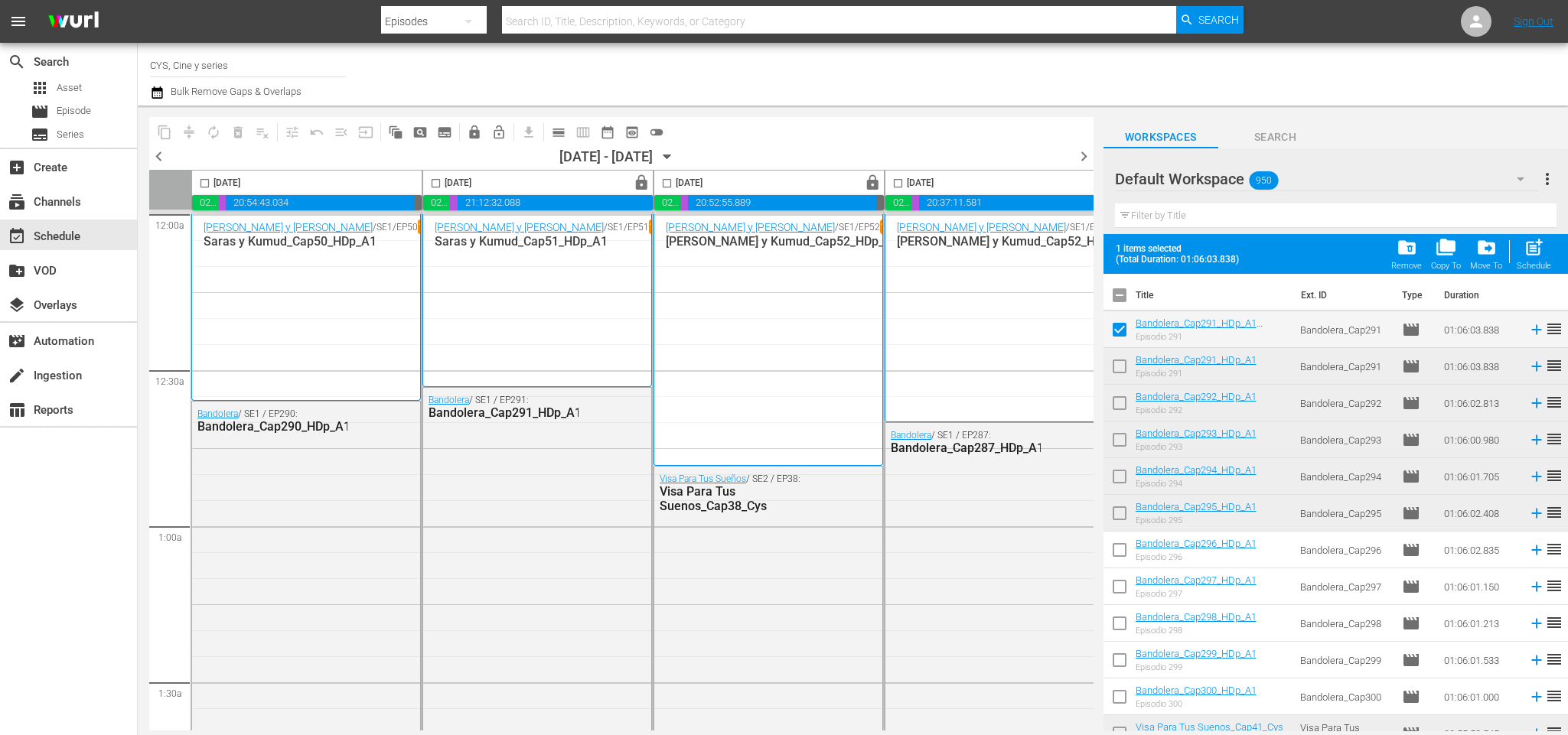
checkbox input "false"
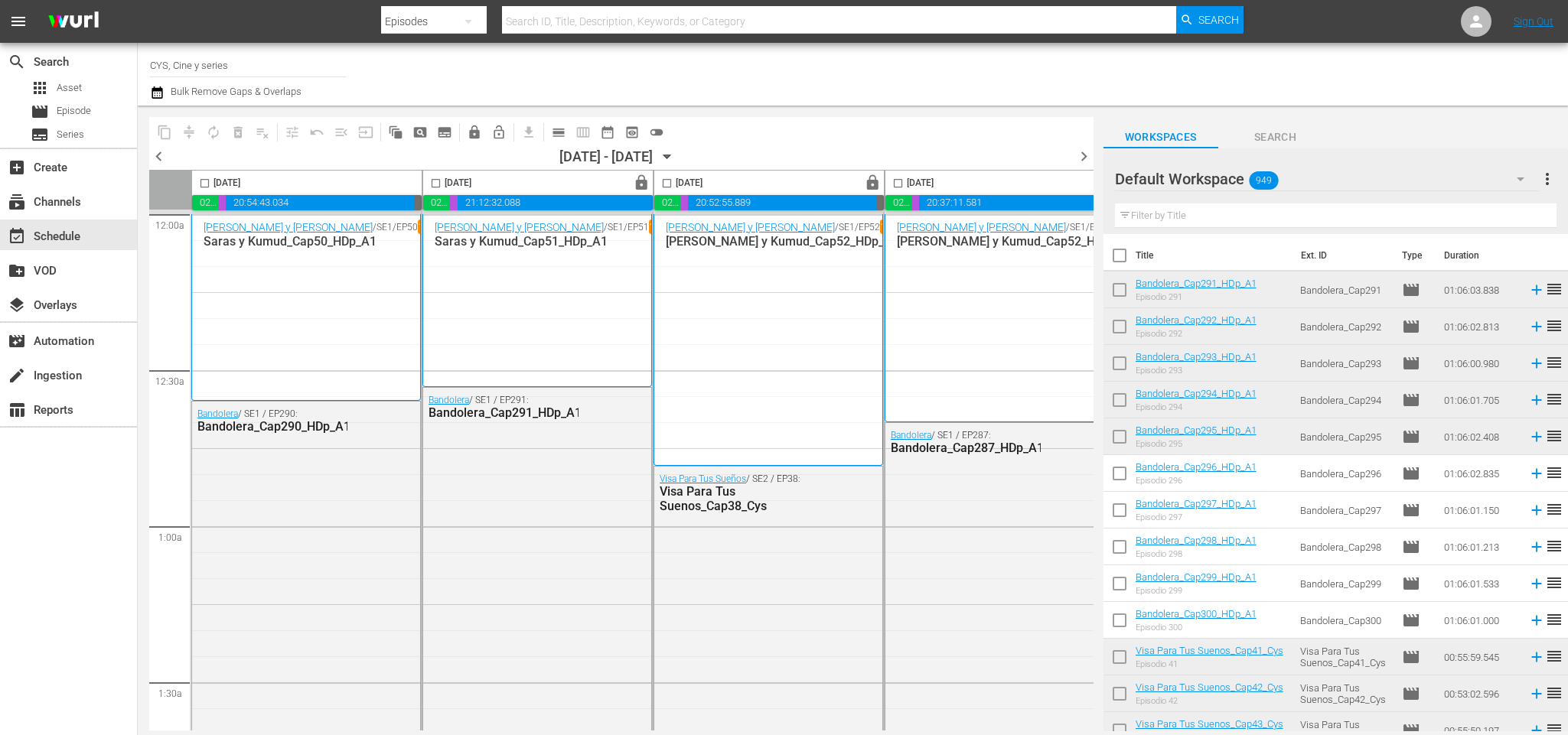
click at [1265, 173] on span "949" at bounding box center [1263, 181] width 29 height 32
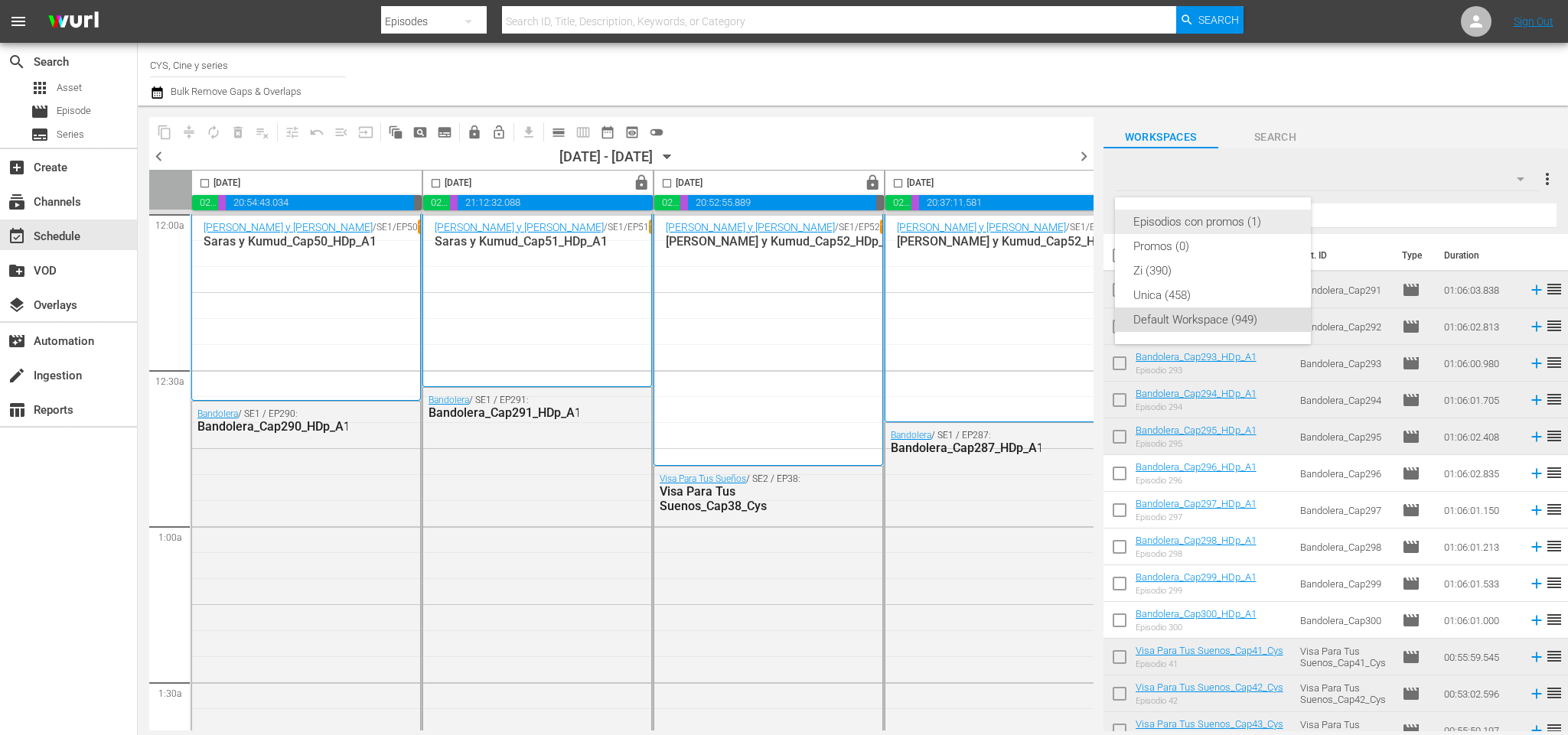
click at [1261, 226] on div "Episodios con promos (1)" at bounding box center [1213, 222] width 159 height 24
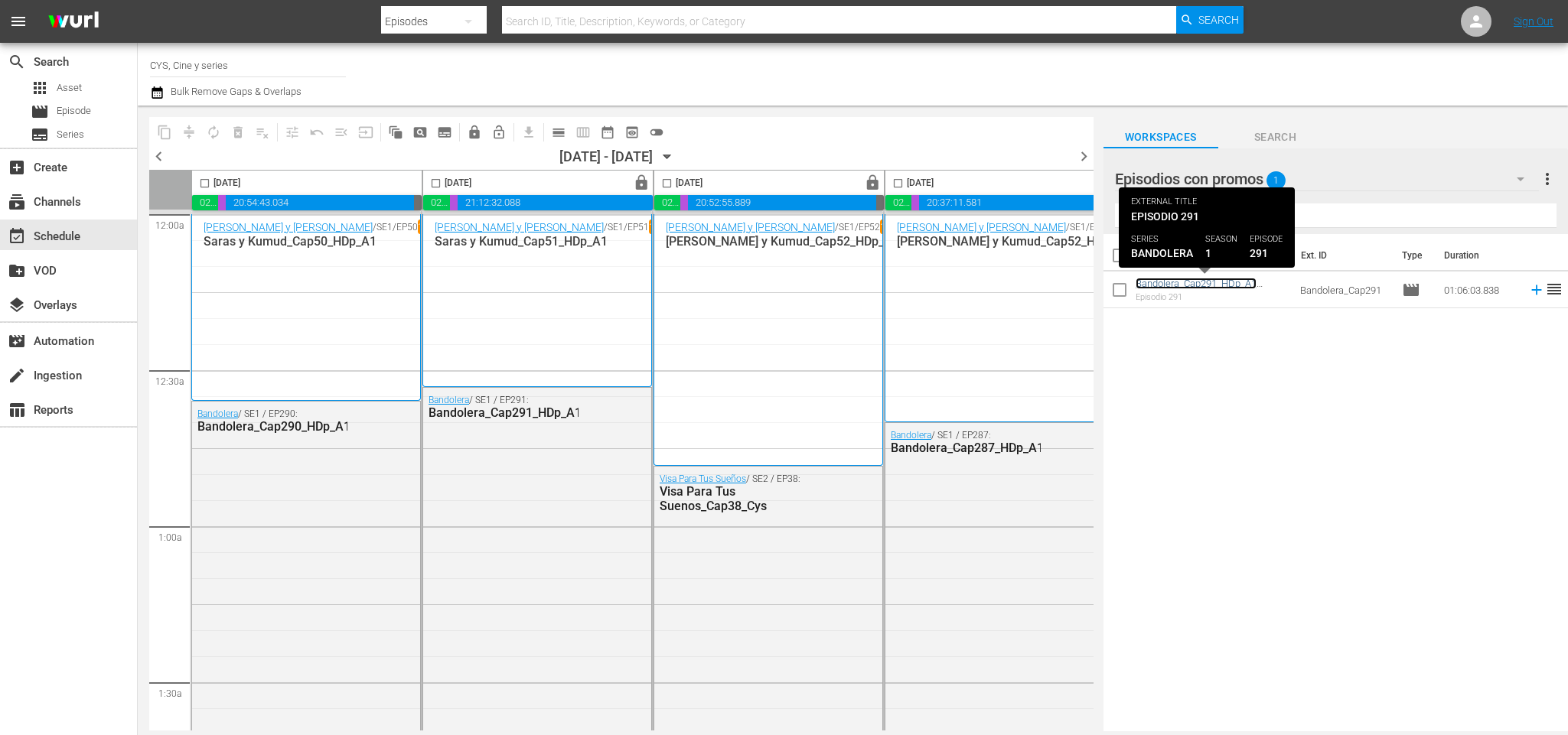
click at [1228, 279] on link "Bandolera_Cap291_HDp_A1 (Bandolera_Cap291_HDp_A1 (VARIANT))" at bounding box center [1198, 295] width 124 height 35
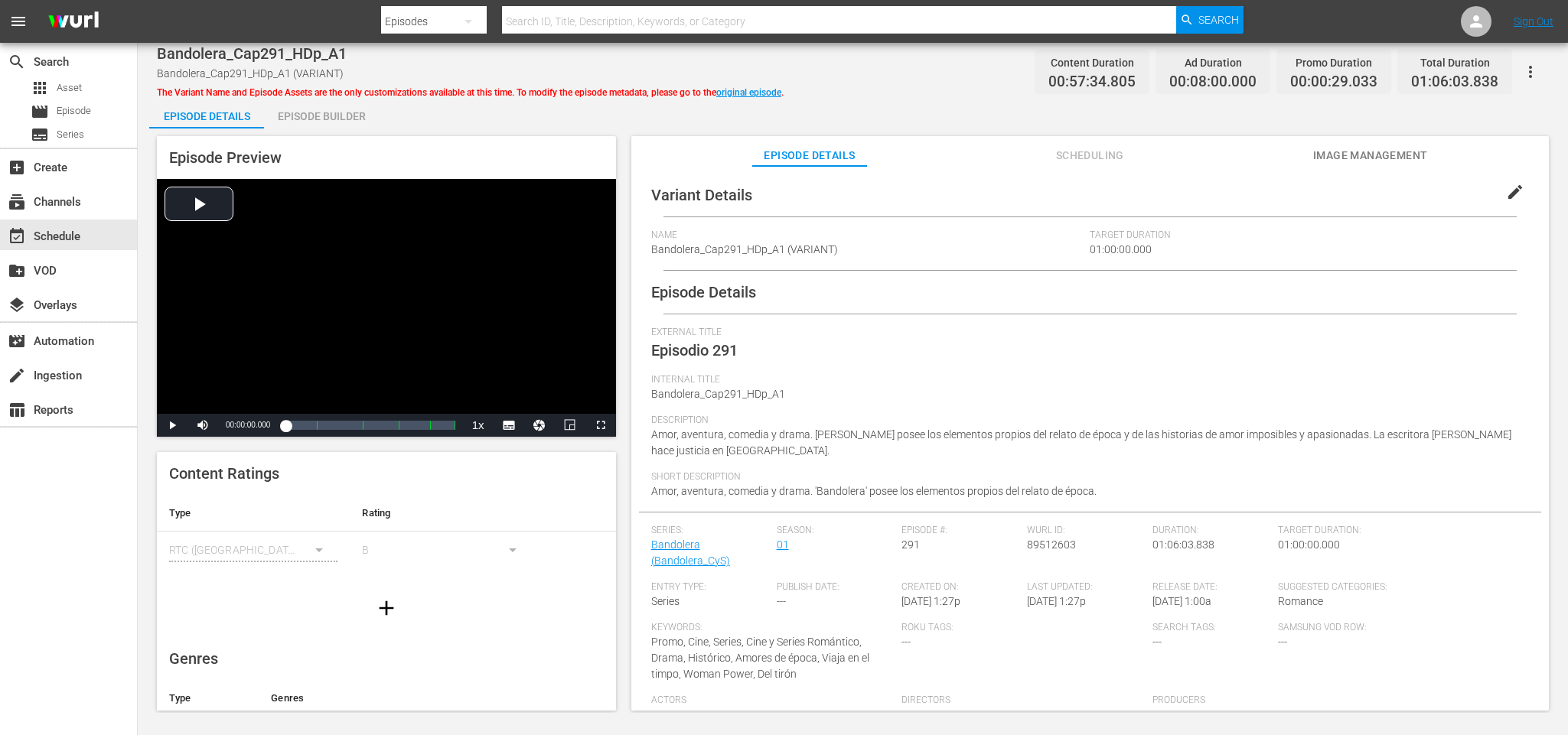
click at [825, 253] on span "Bandolera_Cap291_HDp_A1 (VARIANT)" at bounding box center [744, 249] width 187 height 12
click at [849, 248] on div "Name Bandolera_Cap291_HDp_A1 (VARIANT)" at bounding box center [871, 250] width 439 height 41
click at [323, 118] on div "Episode Builder" at bounding box center [321, 116] width 115 height 37
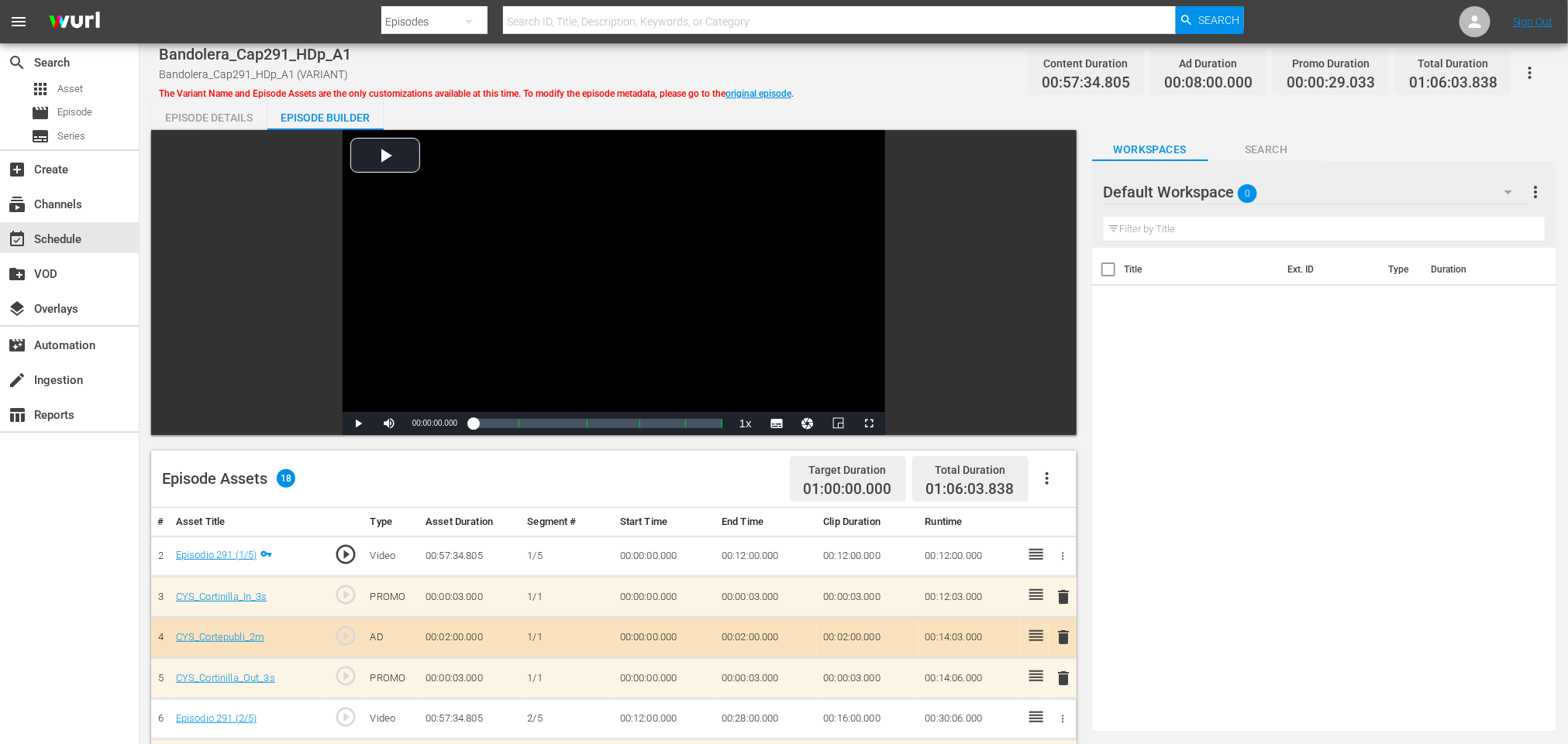
scroll to position [116, 0]
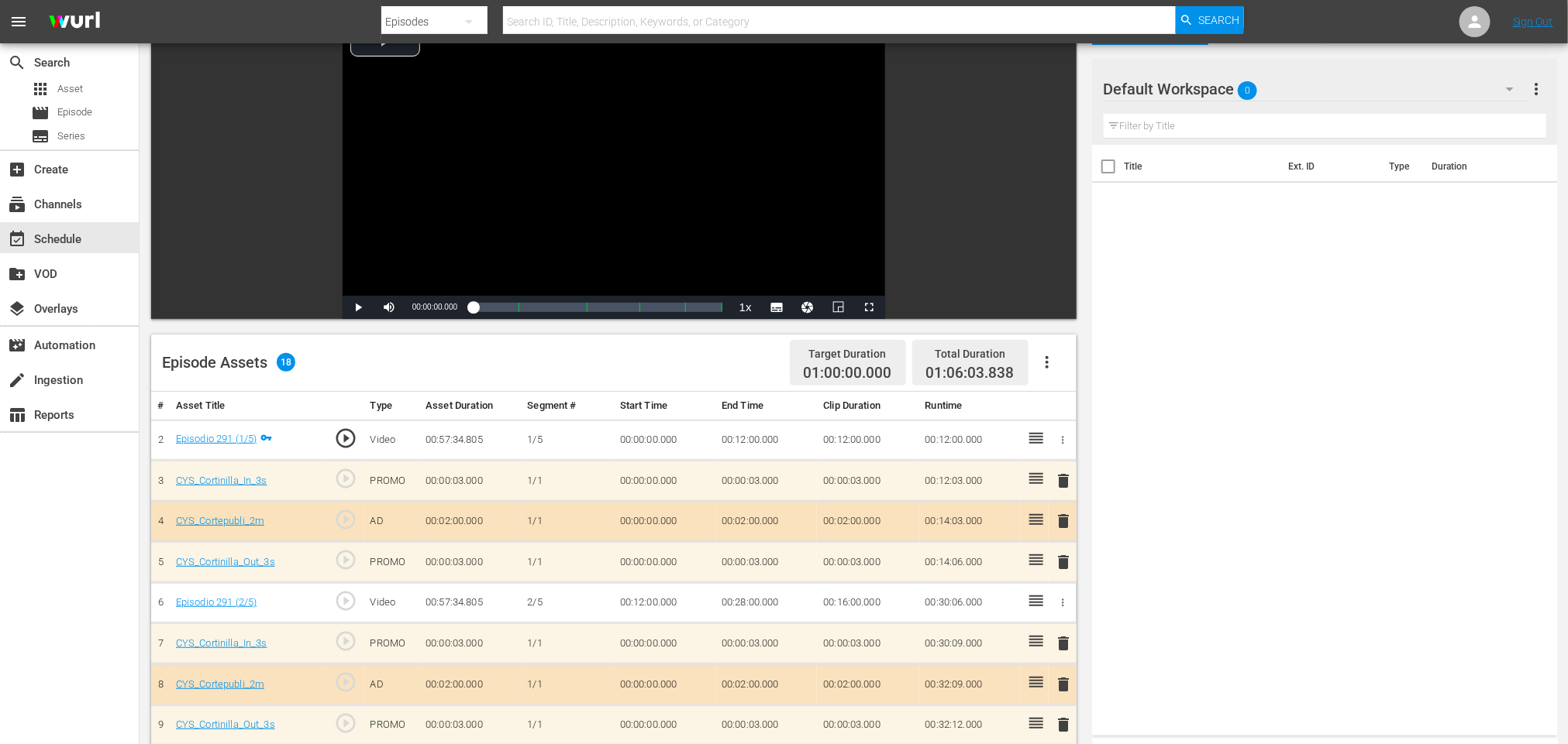
click at [1246, 86] on span "0" at bounding box center [1247, 91] width 19 height 32
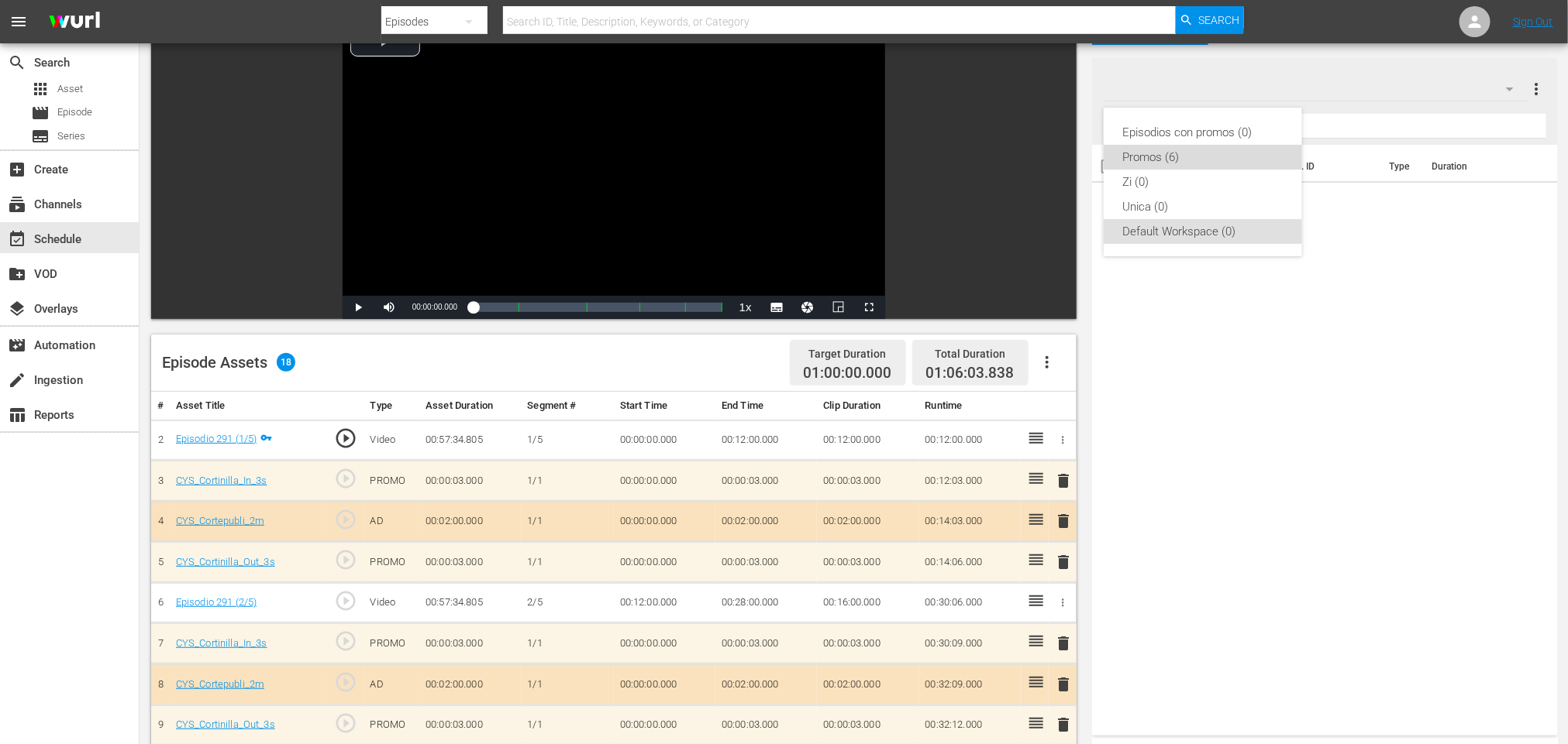
click at [1205, 149] on div "Promos (6)" at bounding box center [1202, 157] width 161 height 25
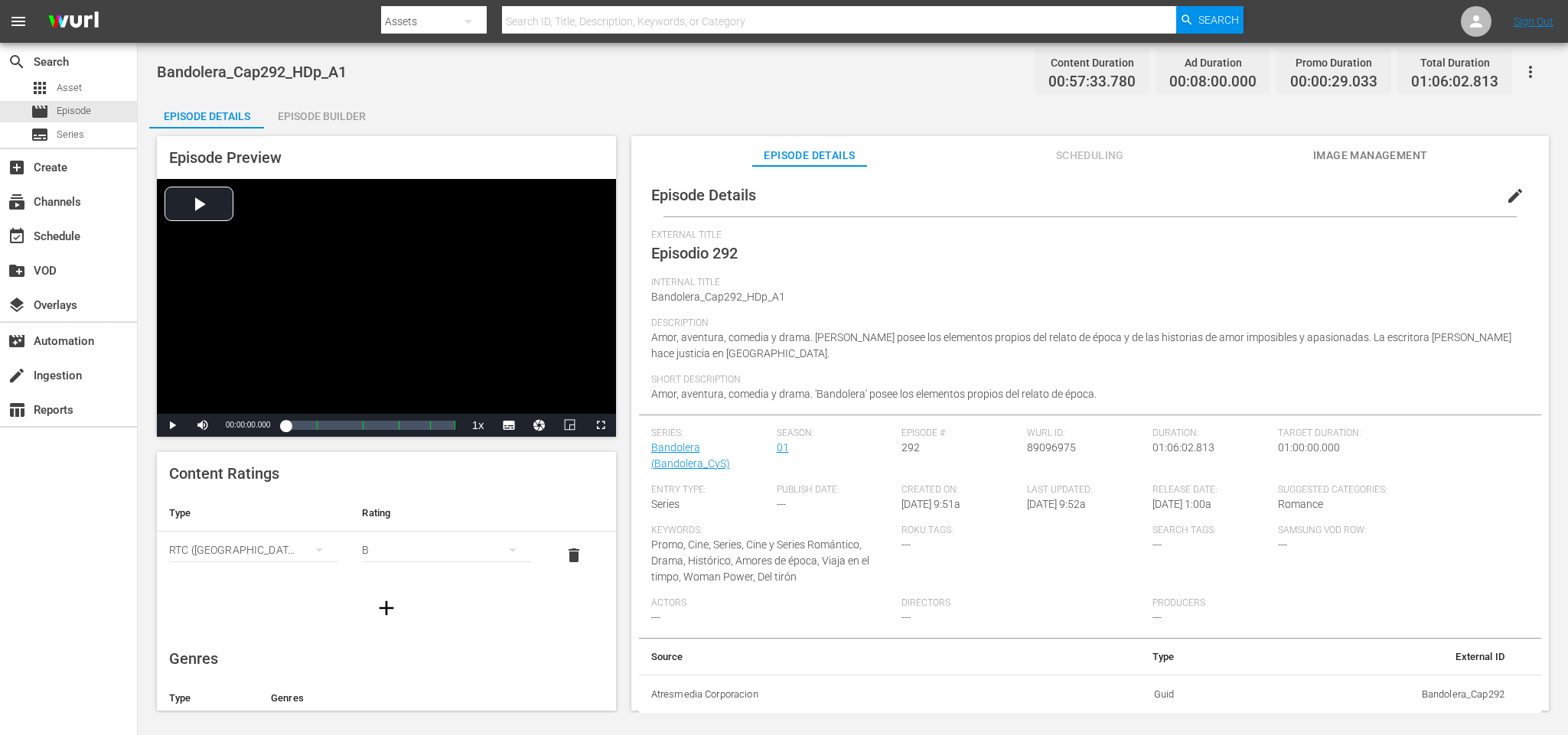
click at [283, 106] on div "Episode Builder" at bounding box center [321, 116] width 115 height 37
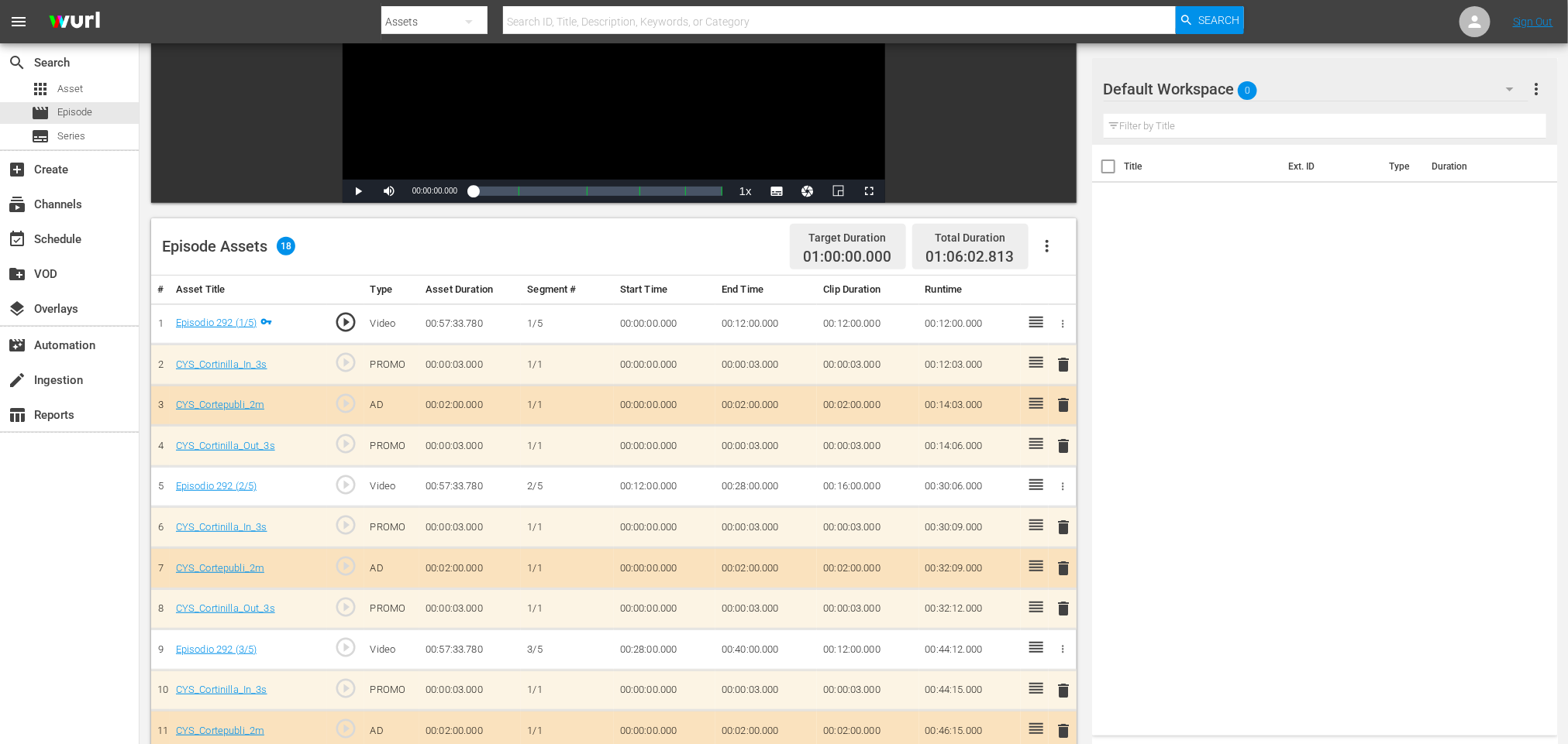
scroll to position [348, 0]
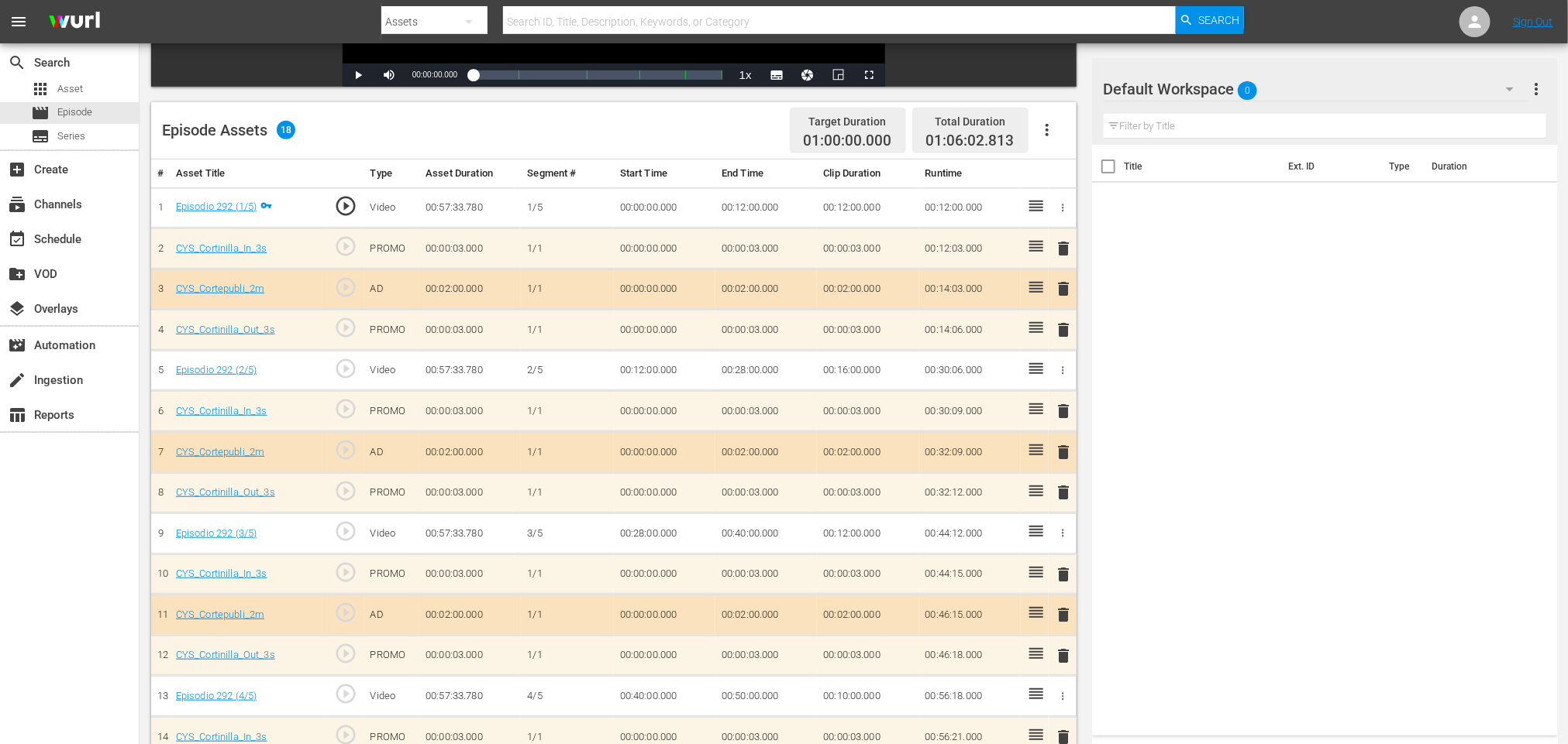
click at [1277, 87] on div "Default Workspace 0" at bounding box center [1315, 89] width 425 height 43
click at [1177, 130] on div "Promos (6)" at bounding box center [1179, 133] width 114 height 25
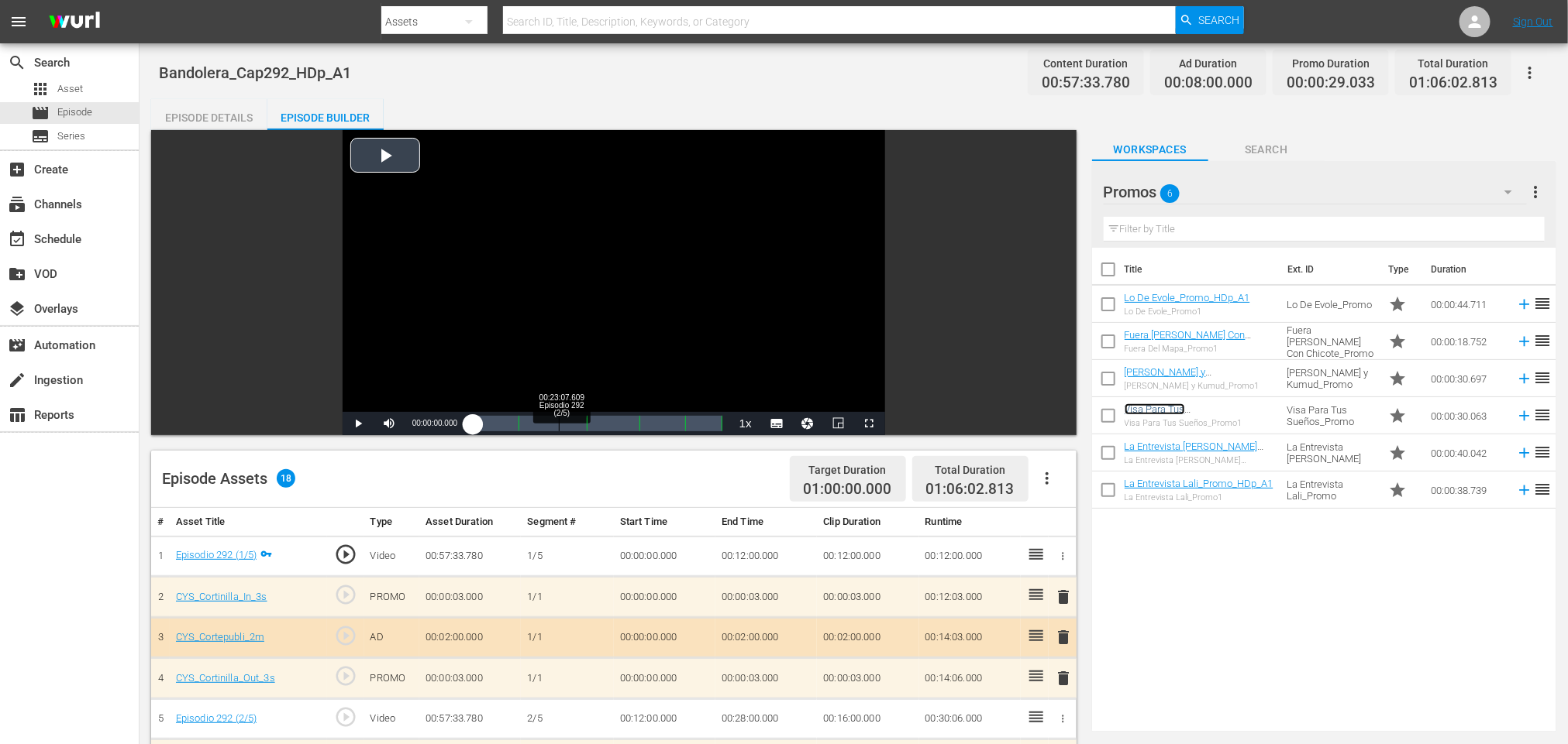
scroll to position [116, 0]
